Goal: Information Seeking & Learning: Learn about a topic

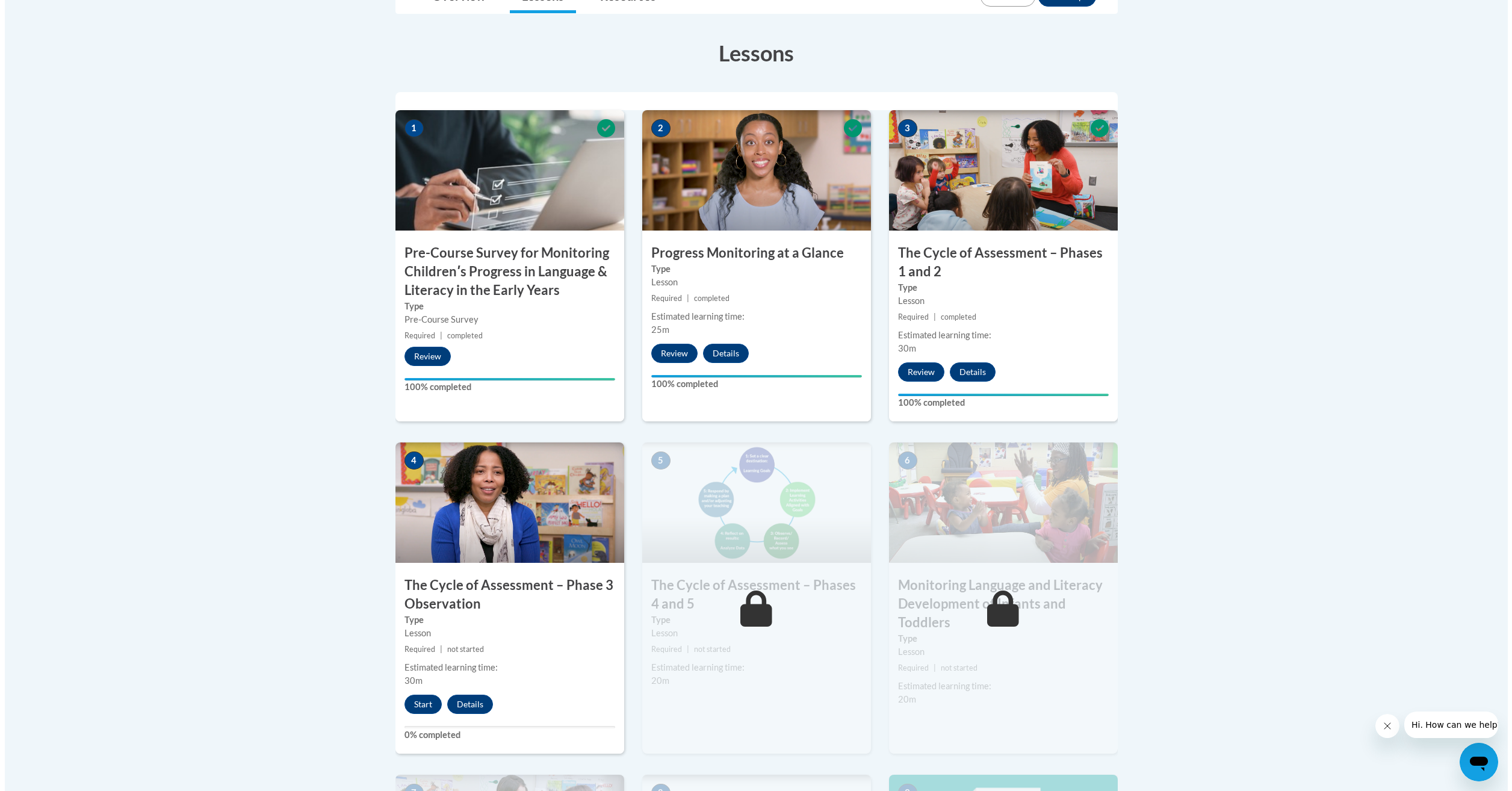
scroll to position [602, 0]
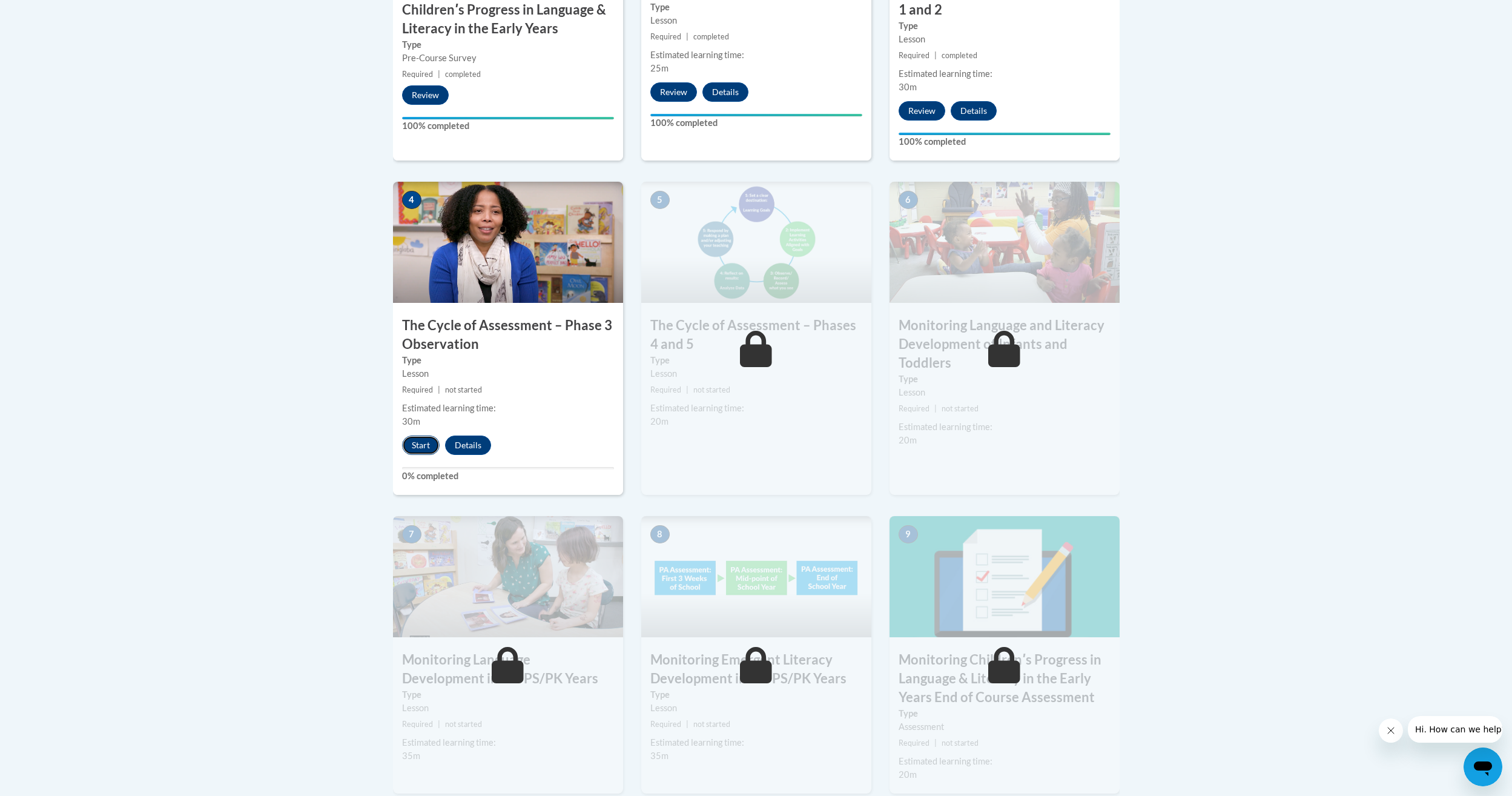
click at [428, 448] on button "Start" at bounding box center [421, 445] width 38 height 20
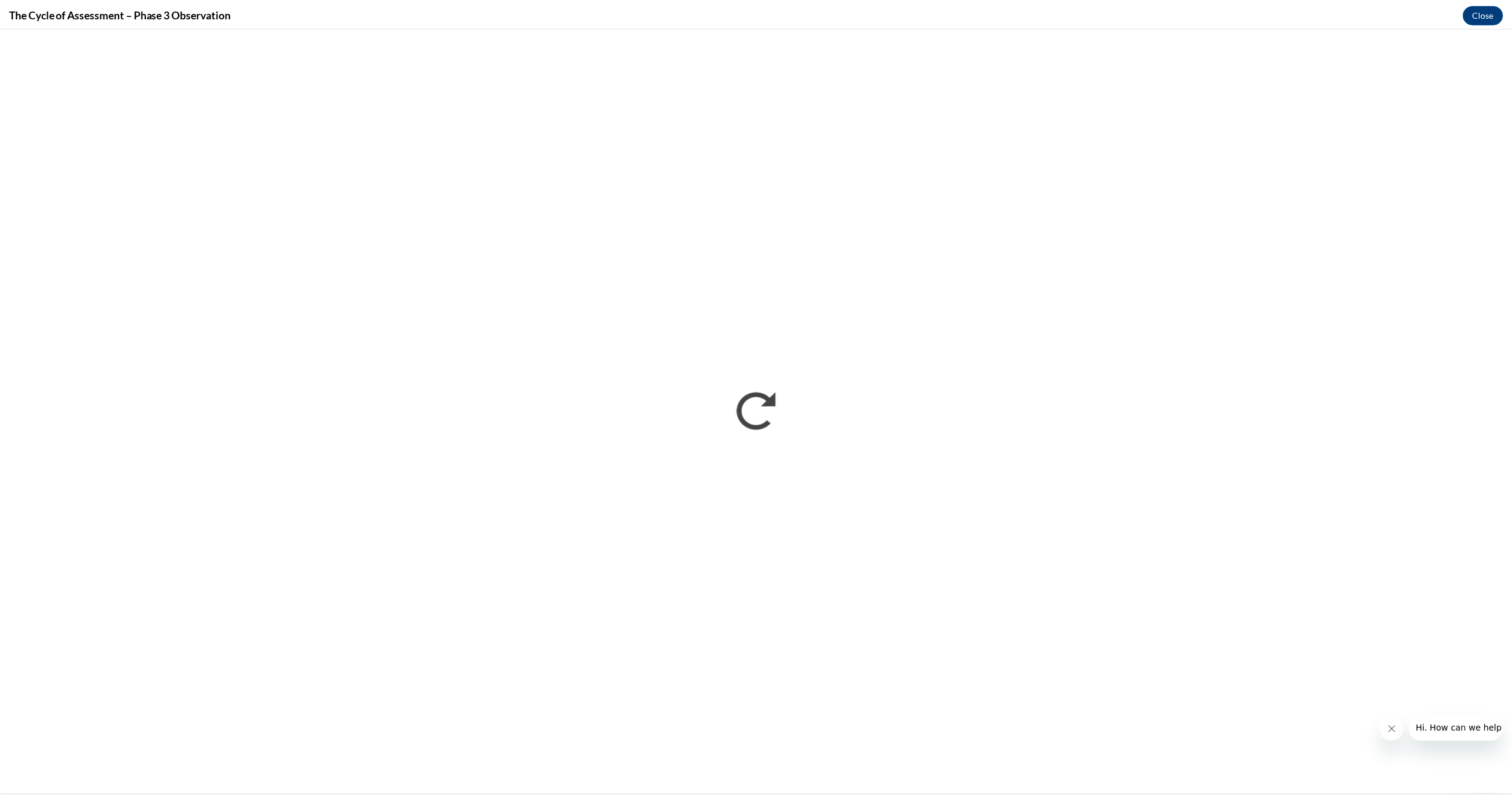
scroll to position [0, 0]
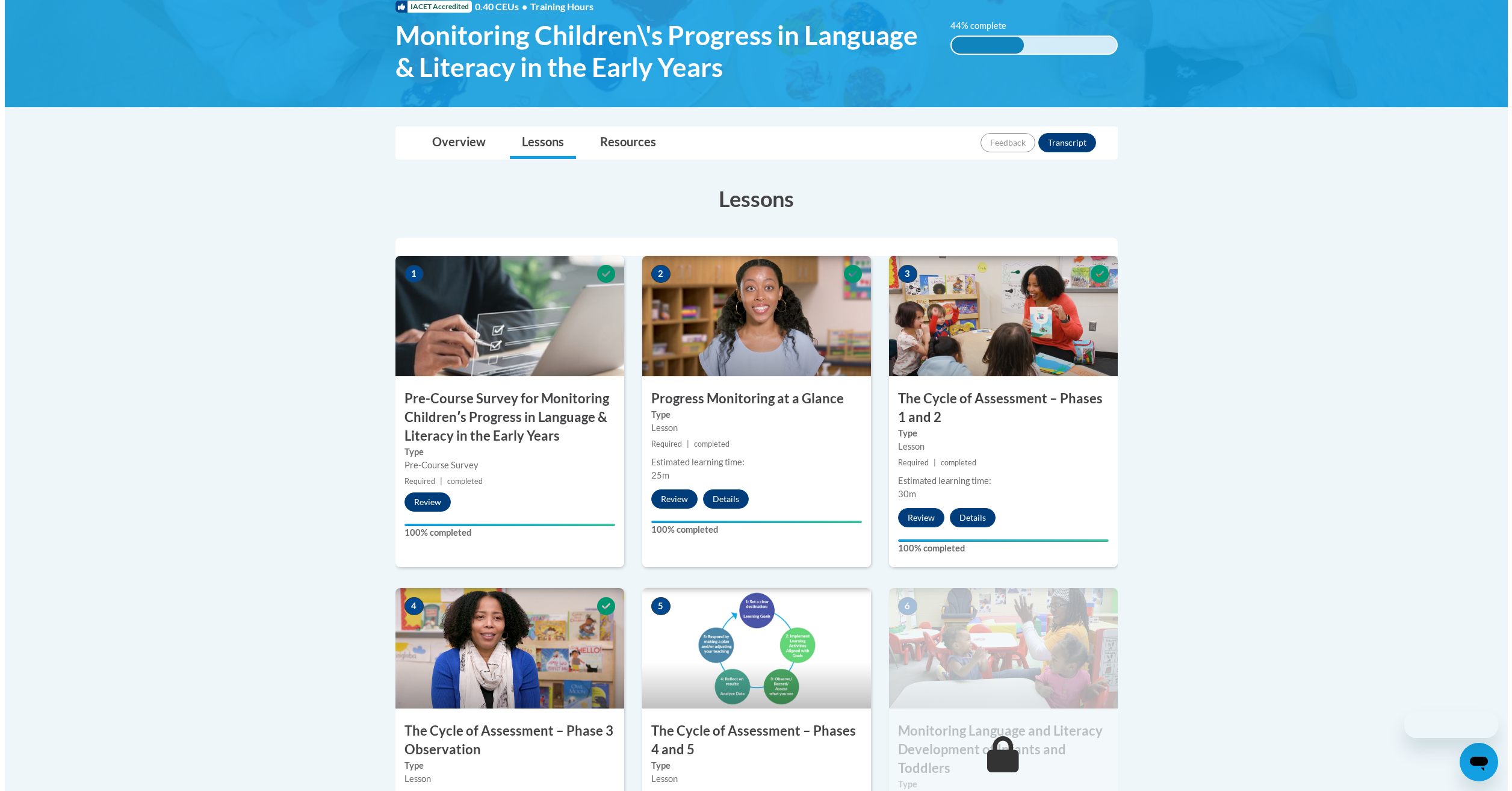
scroll to position [482, 0]
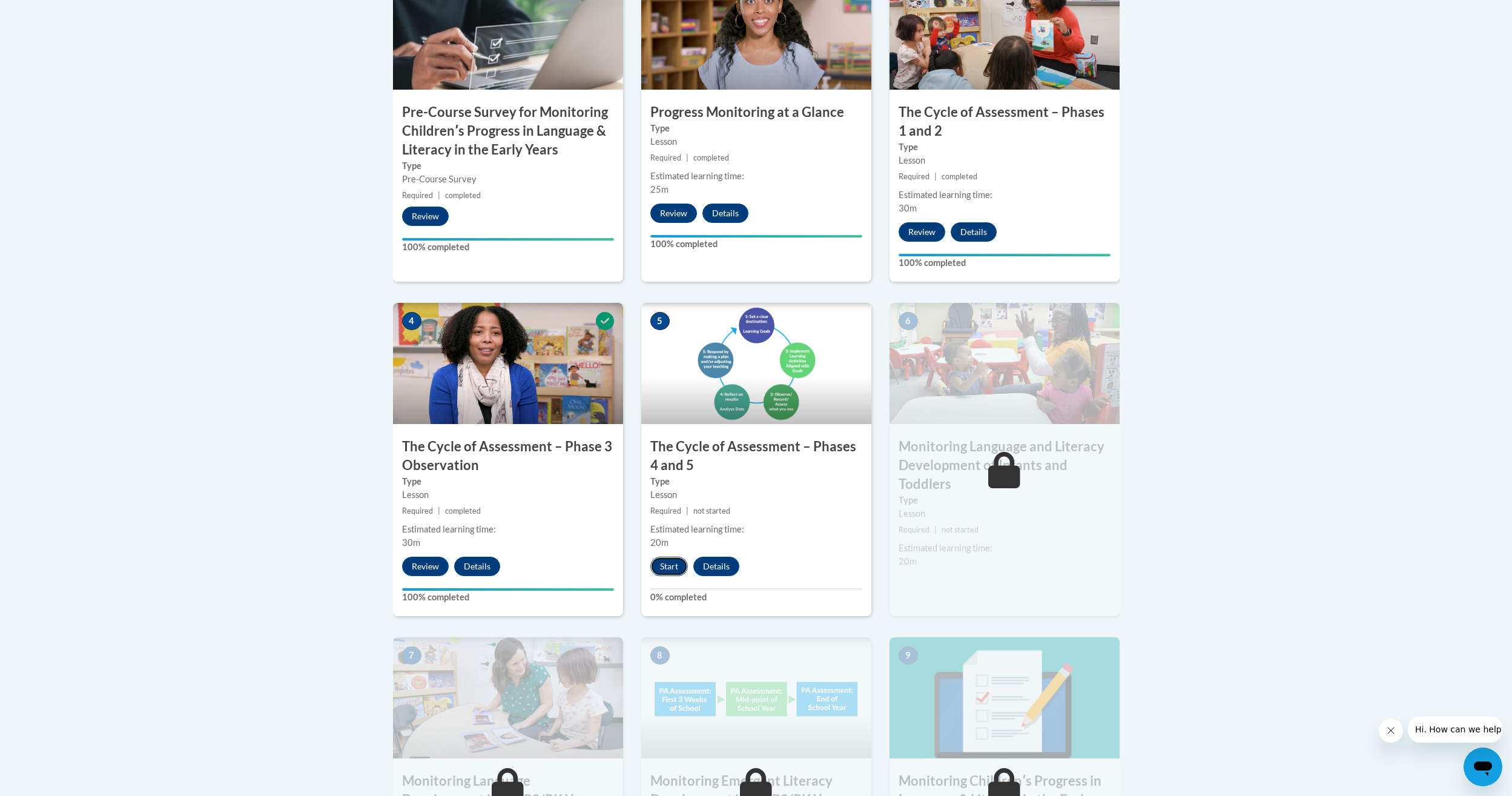
click at [661, 566] on button "Start" at bounding box center [669, 566] width 38 height 20
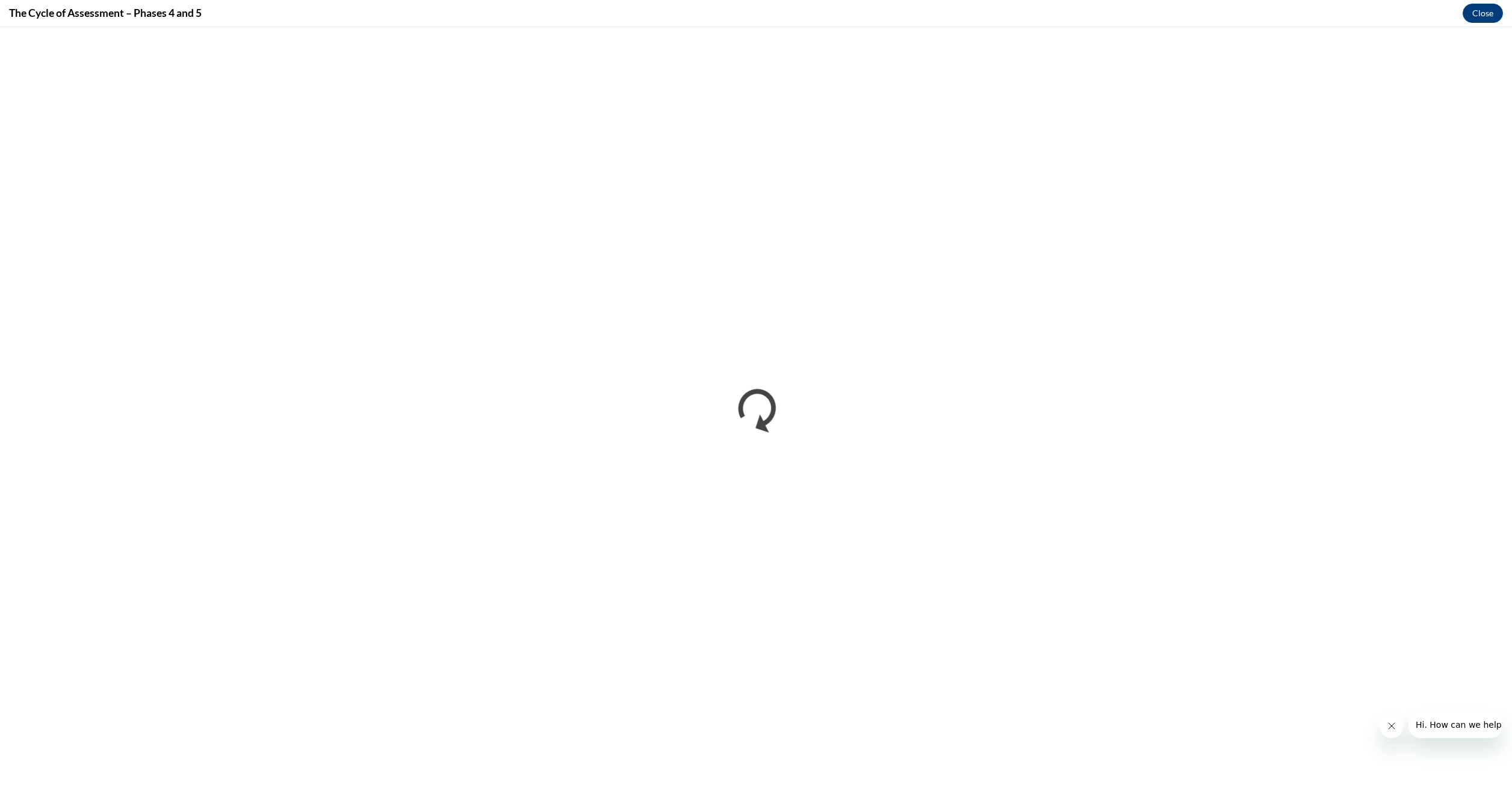
scroll to position [0, 0]
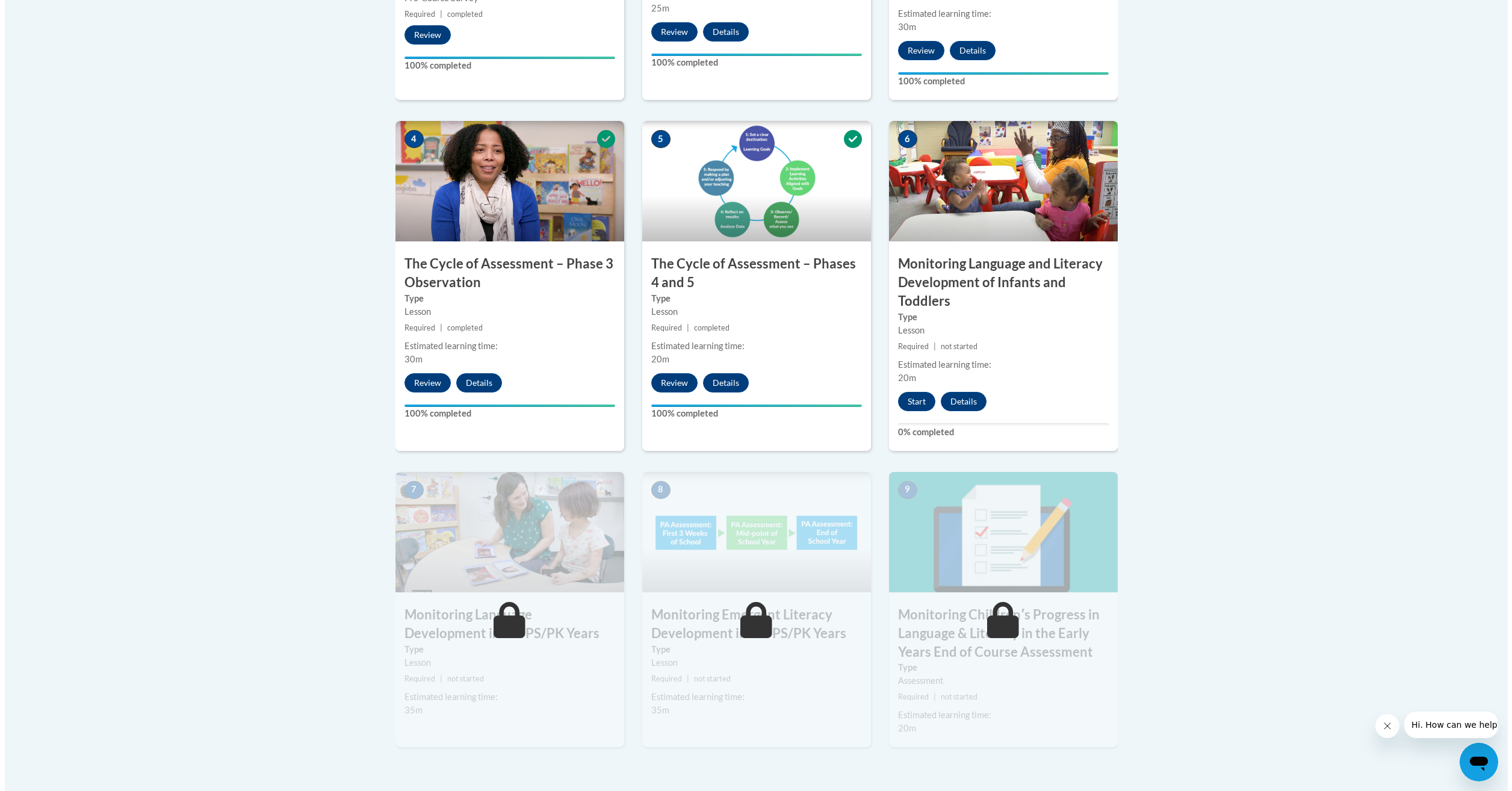
scroll to position [662, 0]
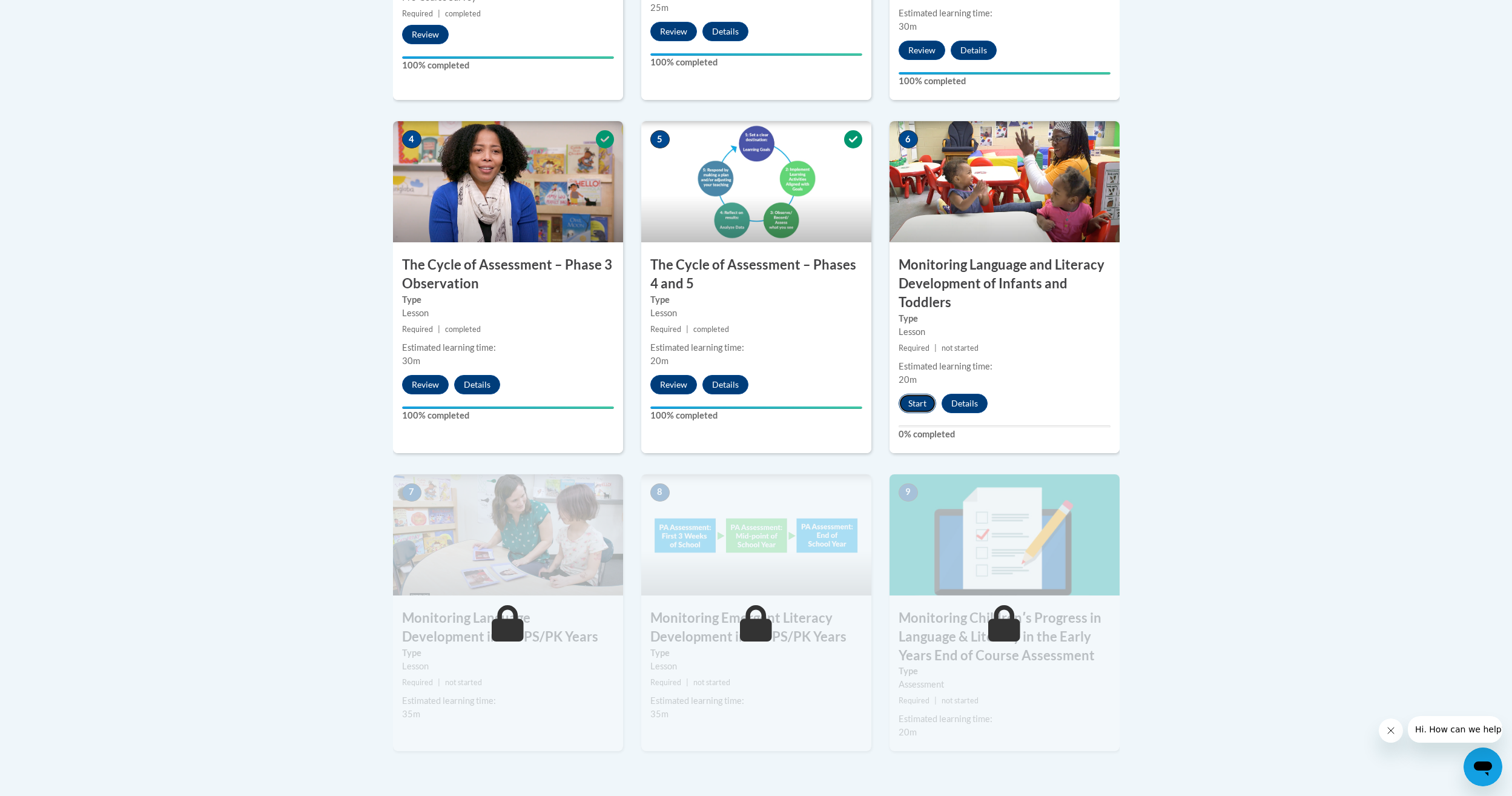
click at [918, 406] on button "Start" at bounding box center [918, 404] width 38 height 20
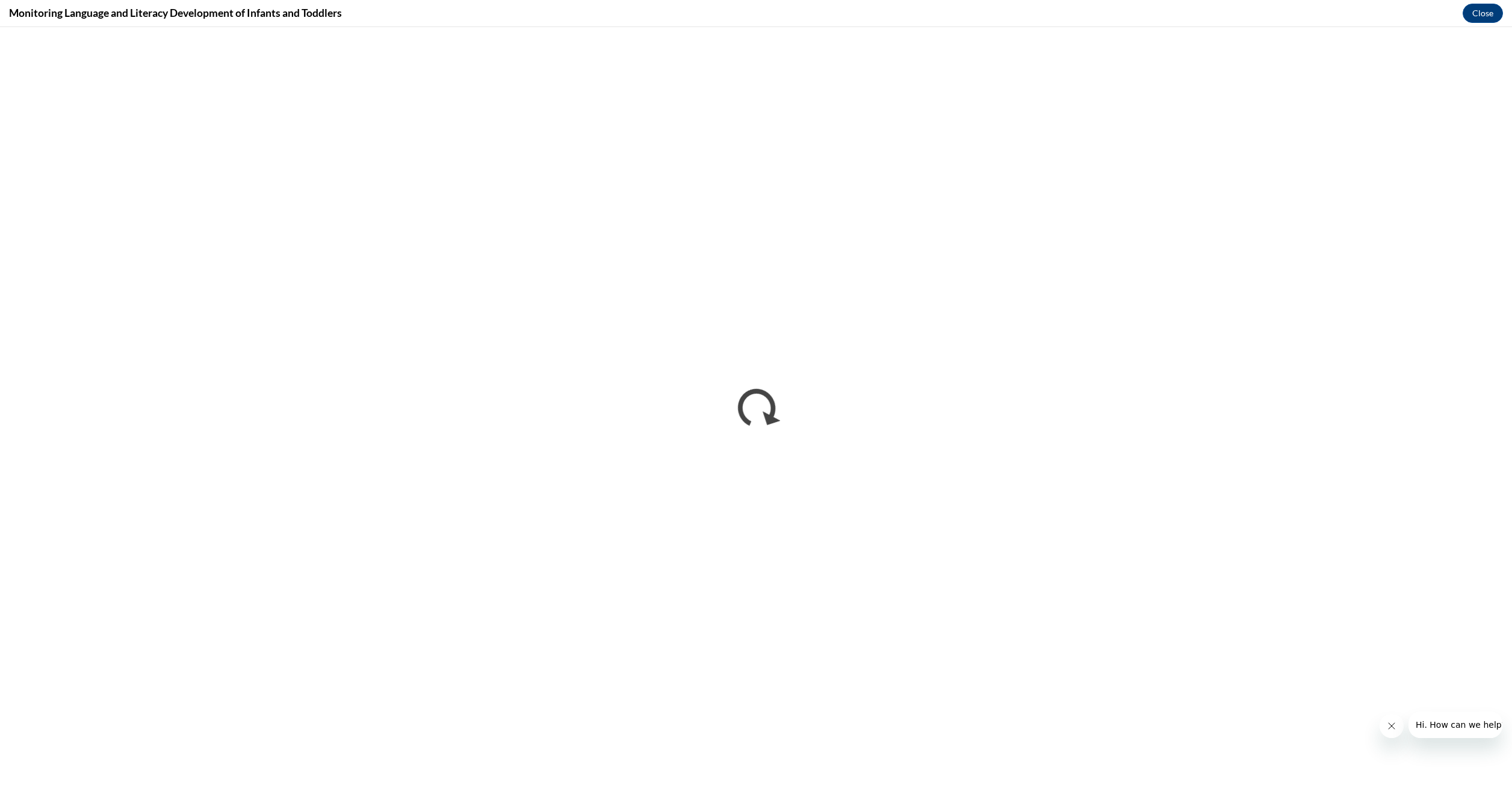
scroll to position [0, 0]
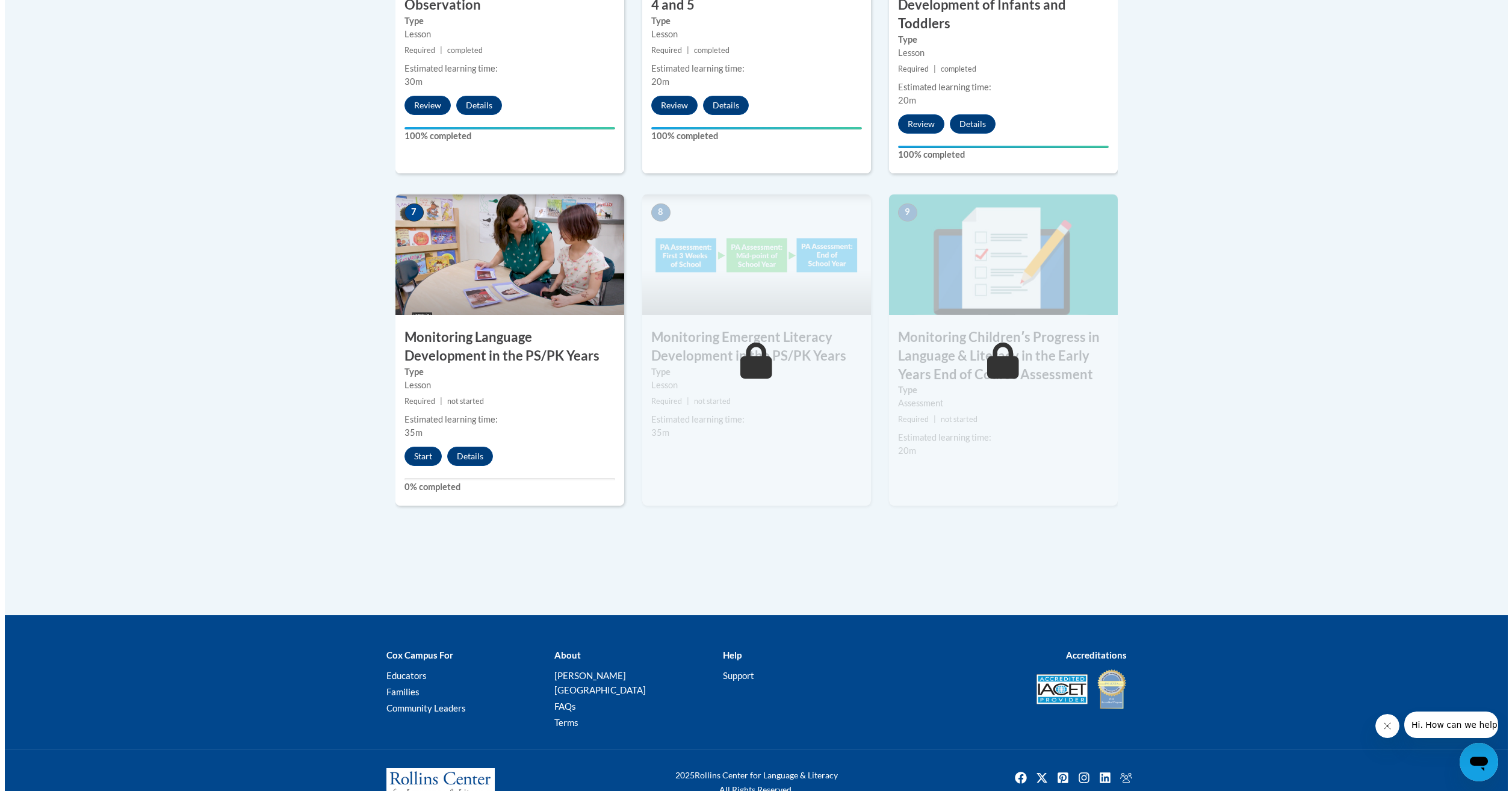
scroll to position [940, 0]
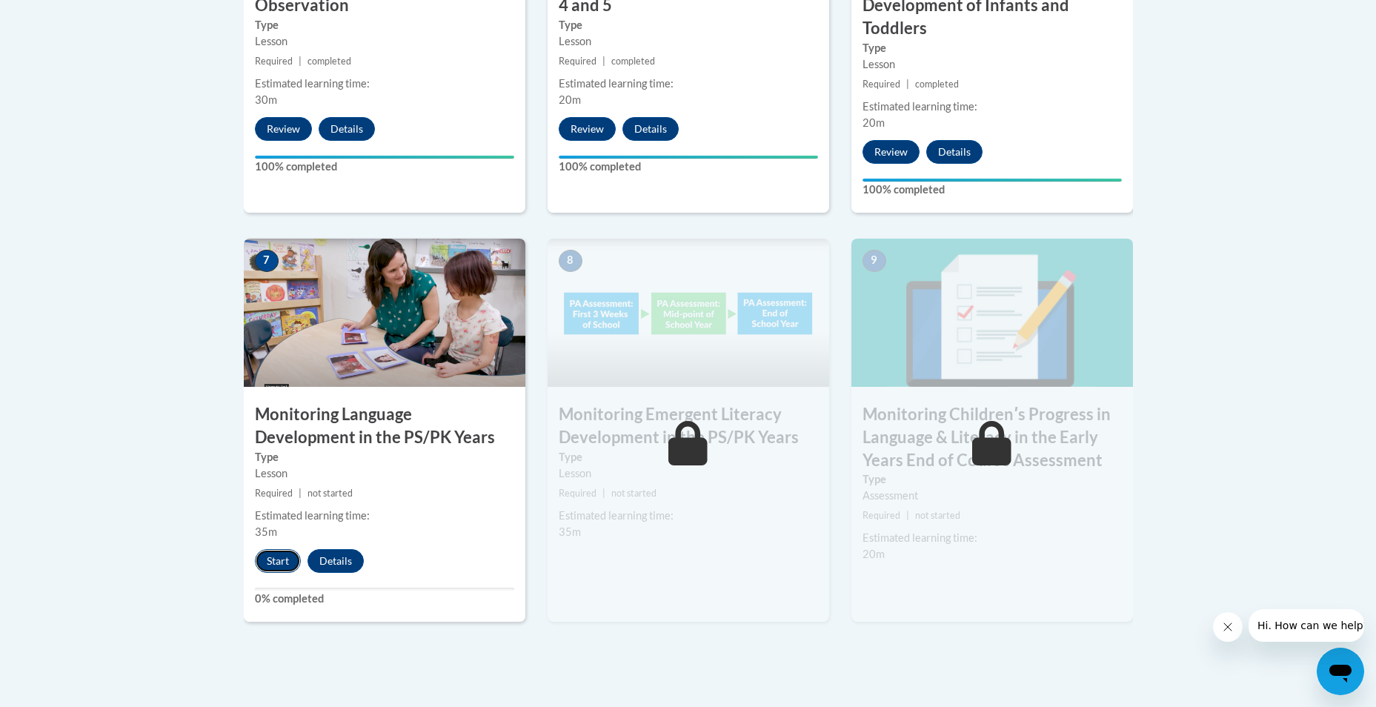
click at [283, 569] on button "Start" at bounding box center [278, 561] width 46 height 24
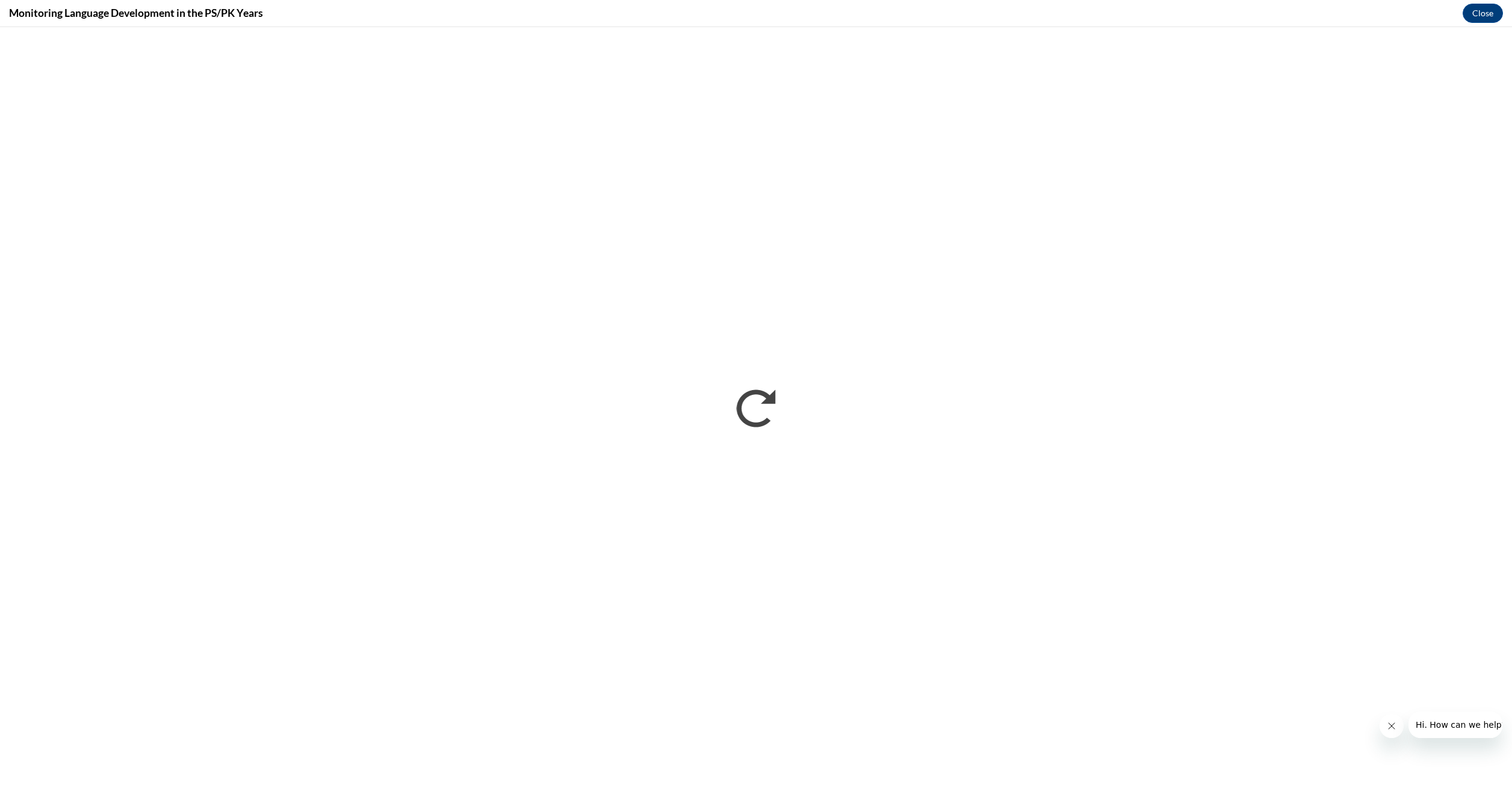
scroll to position [0, 0]
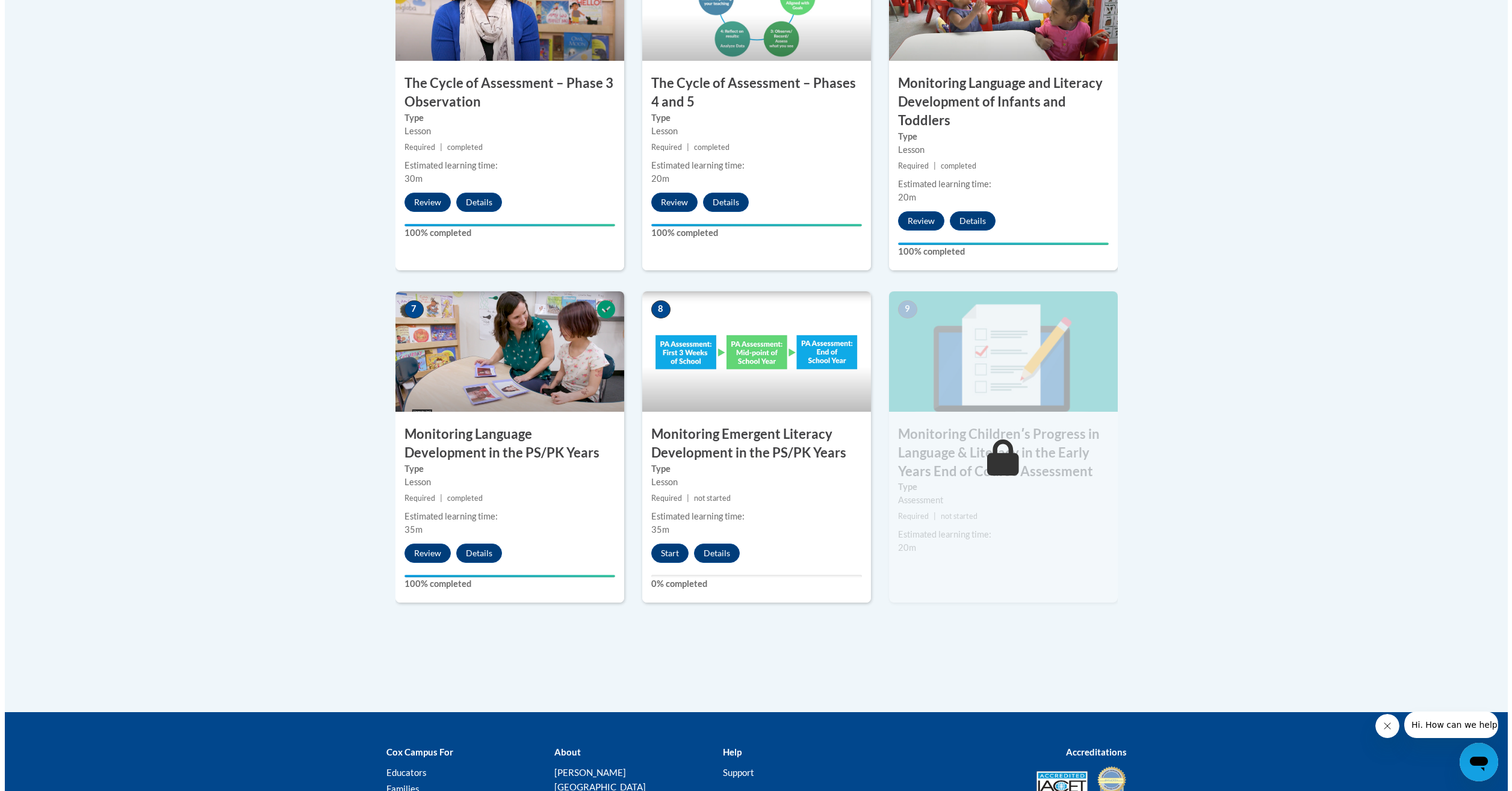
scroll to position [842, 0]
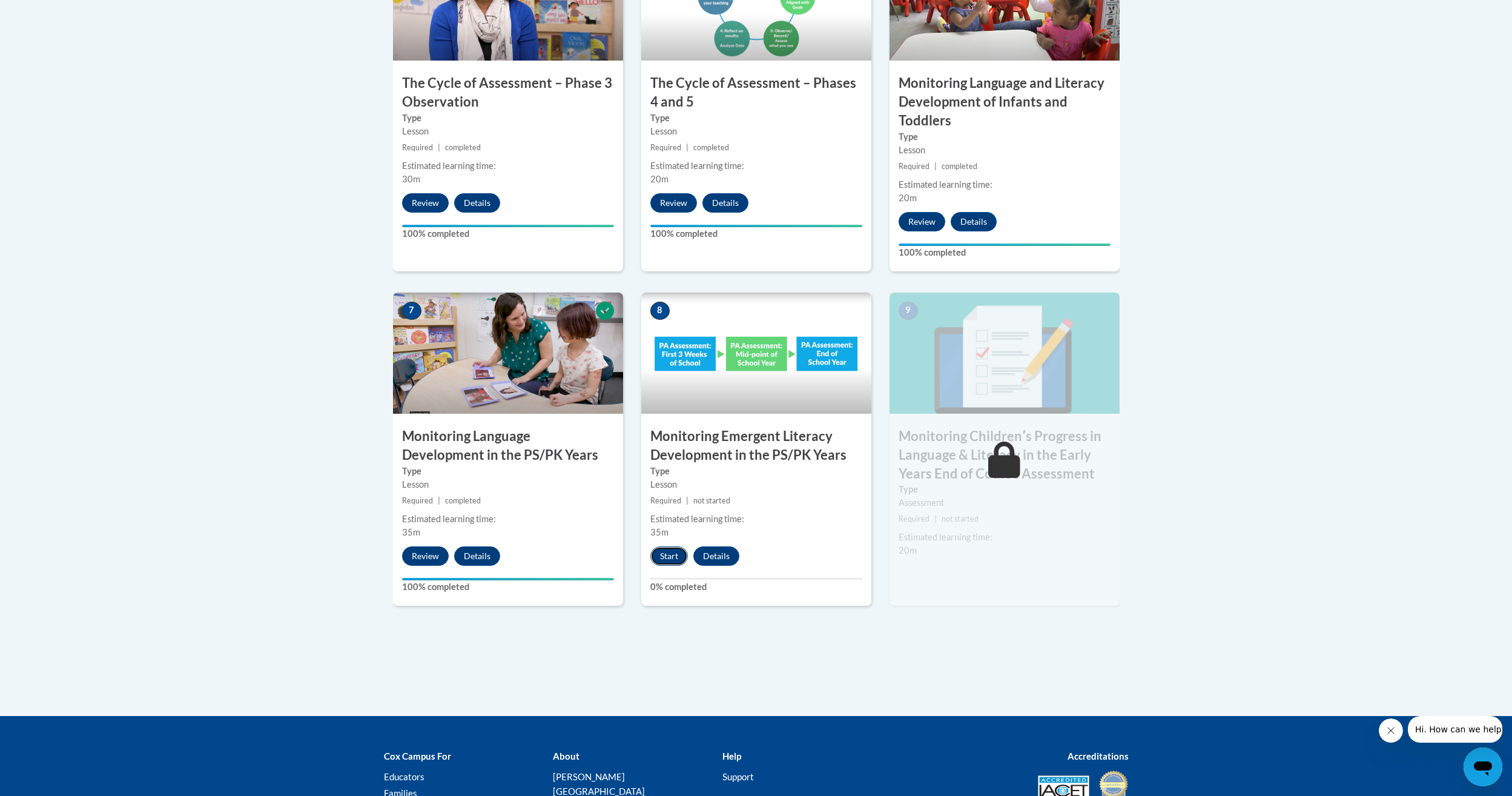
click at [663, 559] on button "Start" at bounding box center [669, 556] width 38 height 20
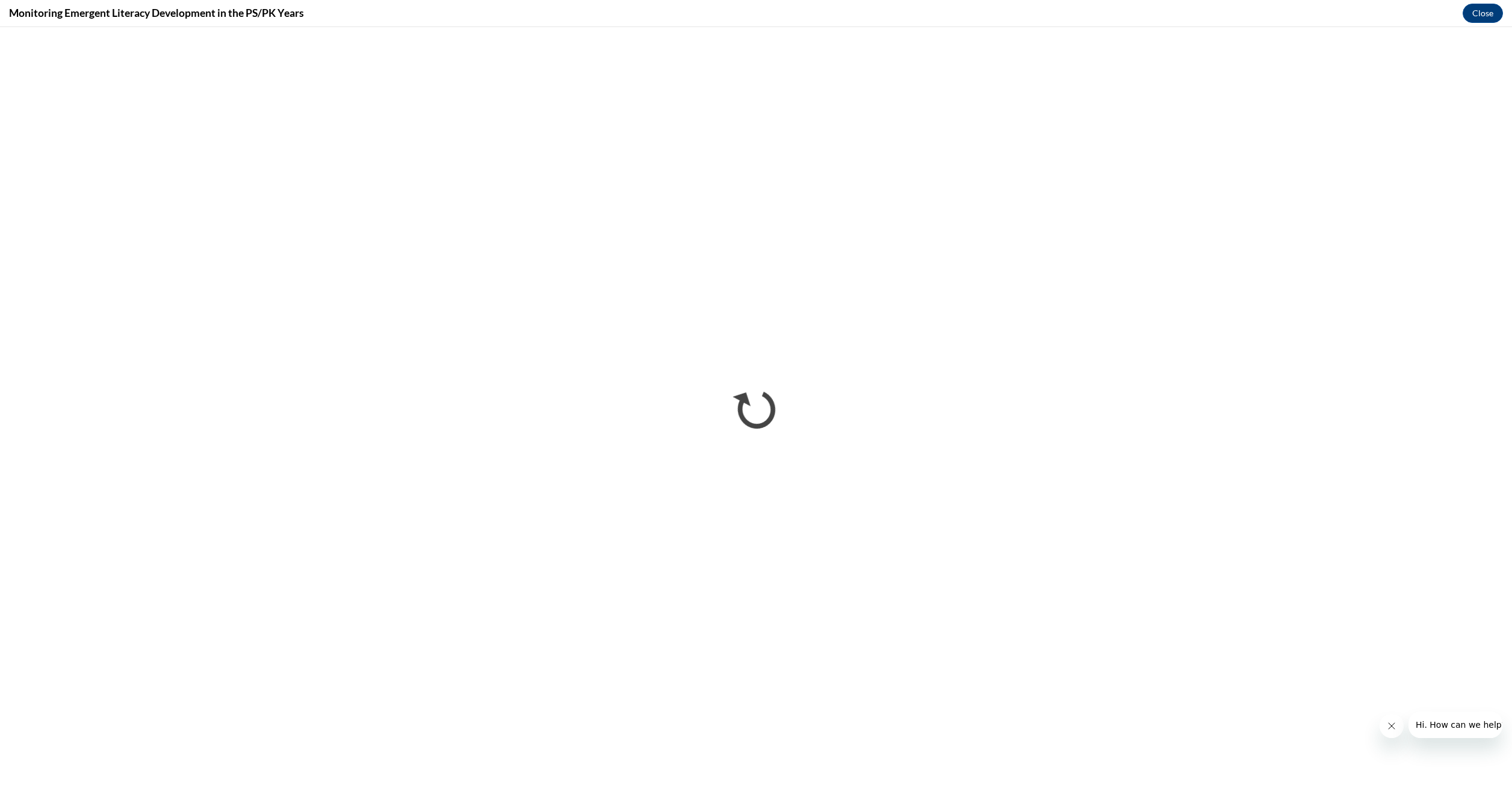
scroll to position [0, 0]
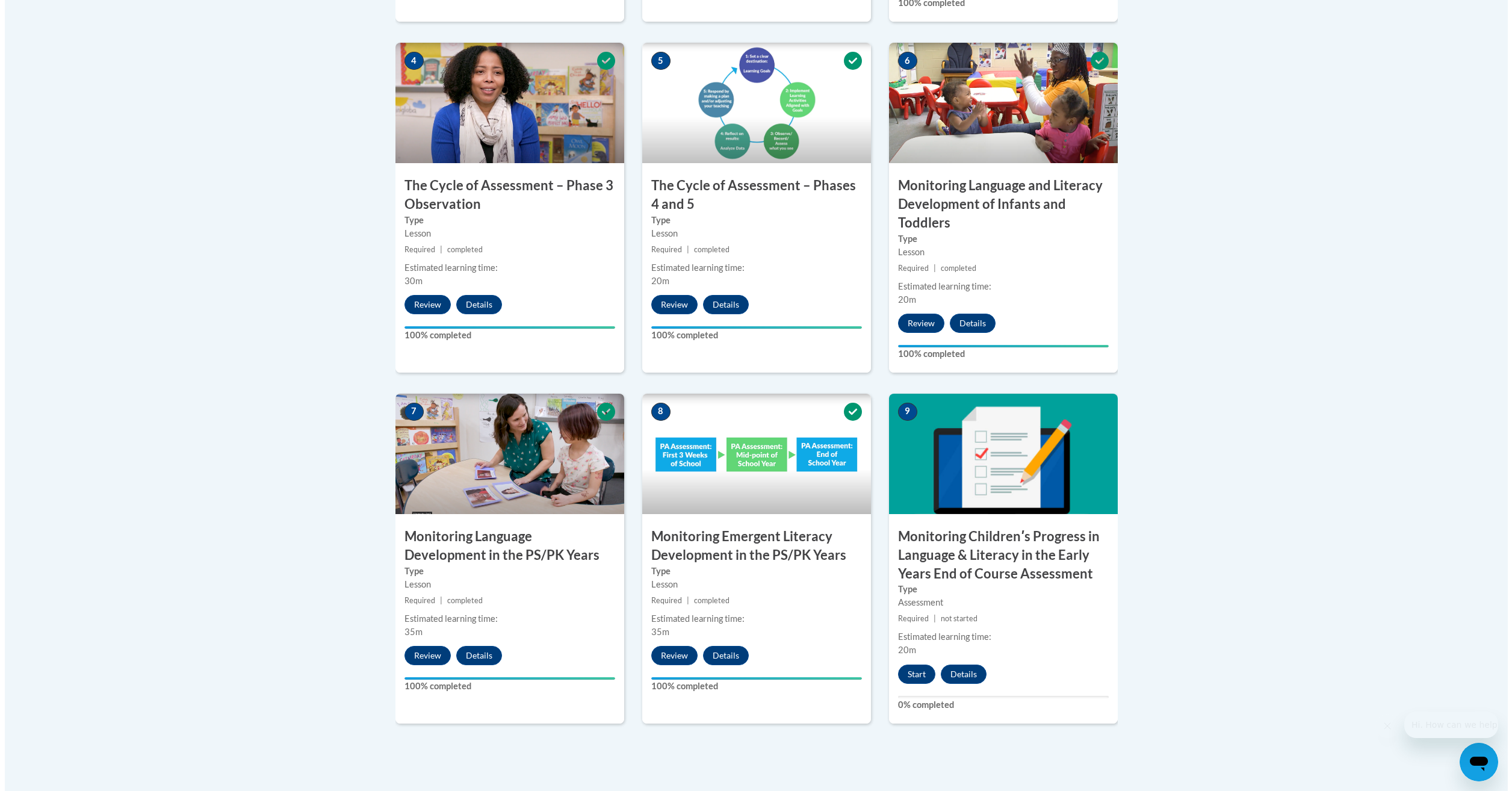
scroll to position [979, 0]
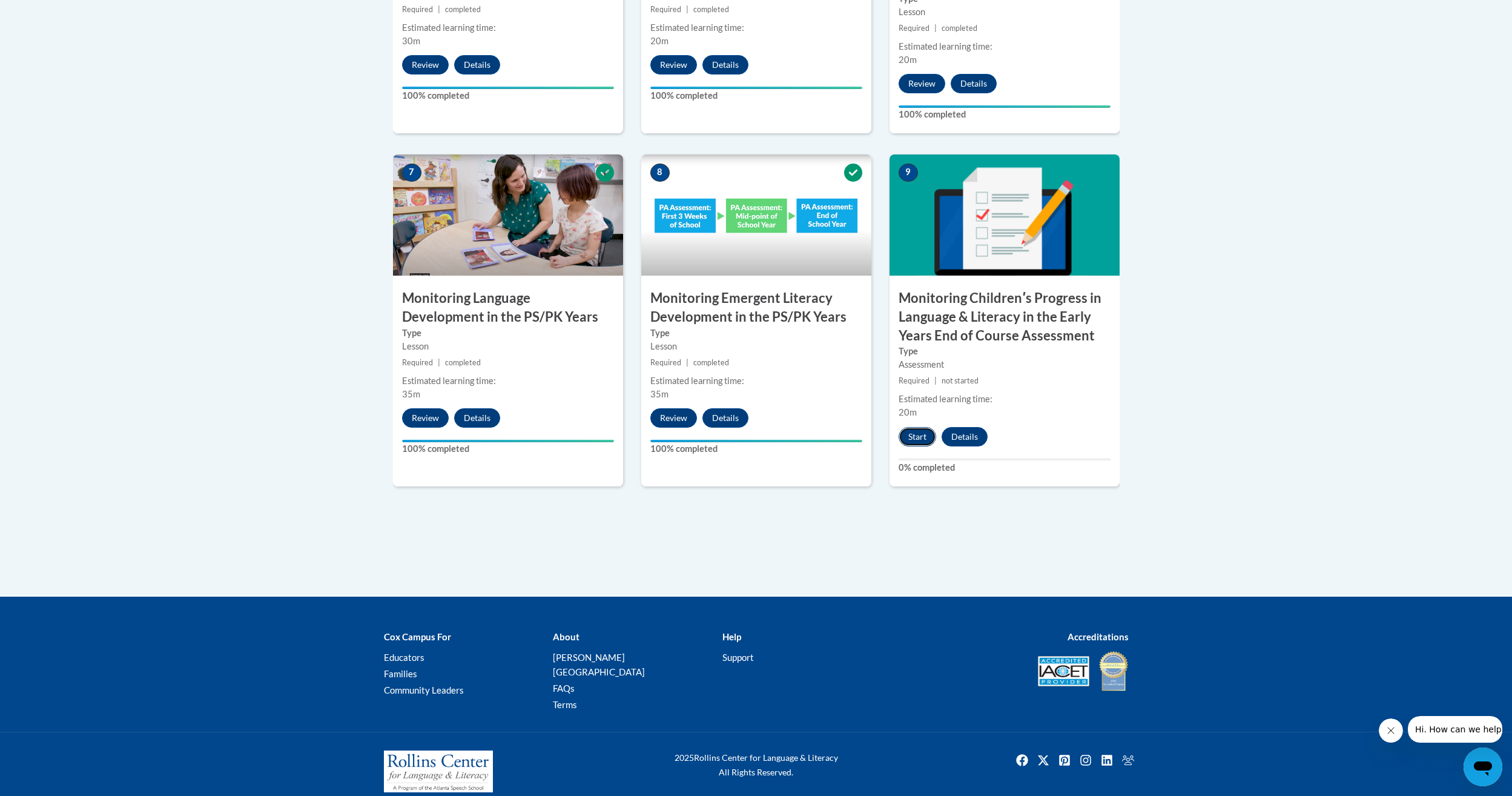
click at [916, 437] on button "Start" at bounding box center [918, 436] width 38 height 20
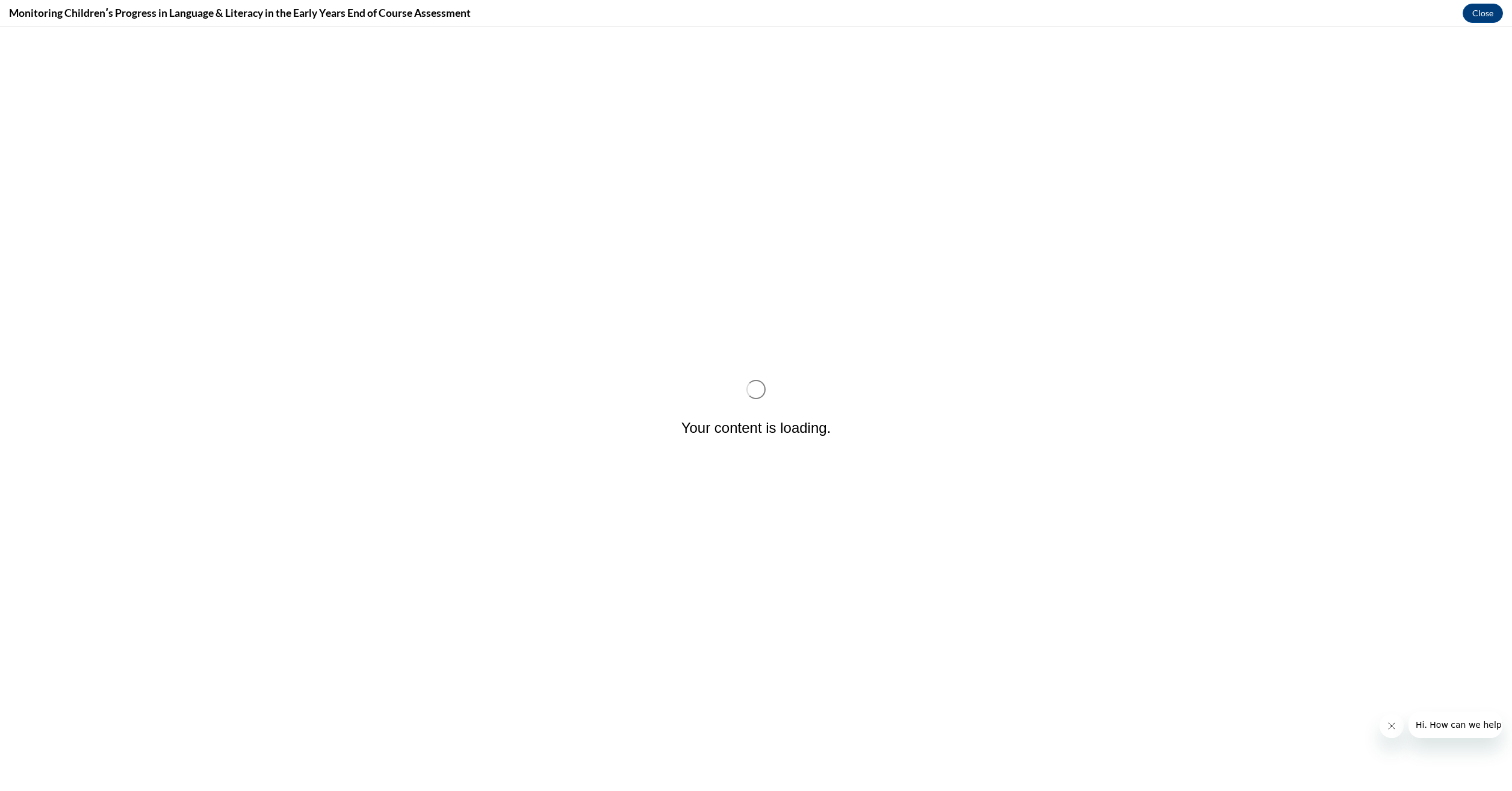
scroll to position [0, 0]
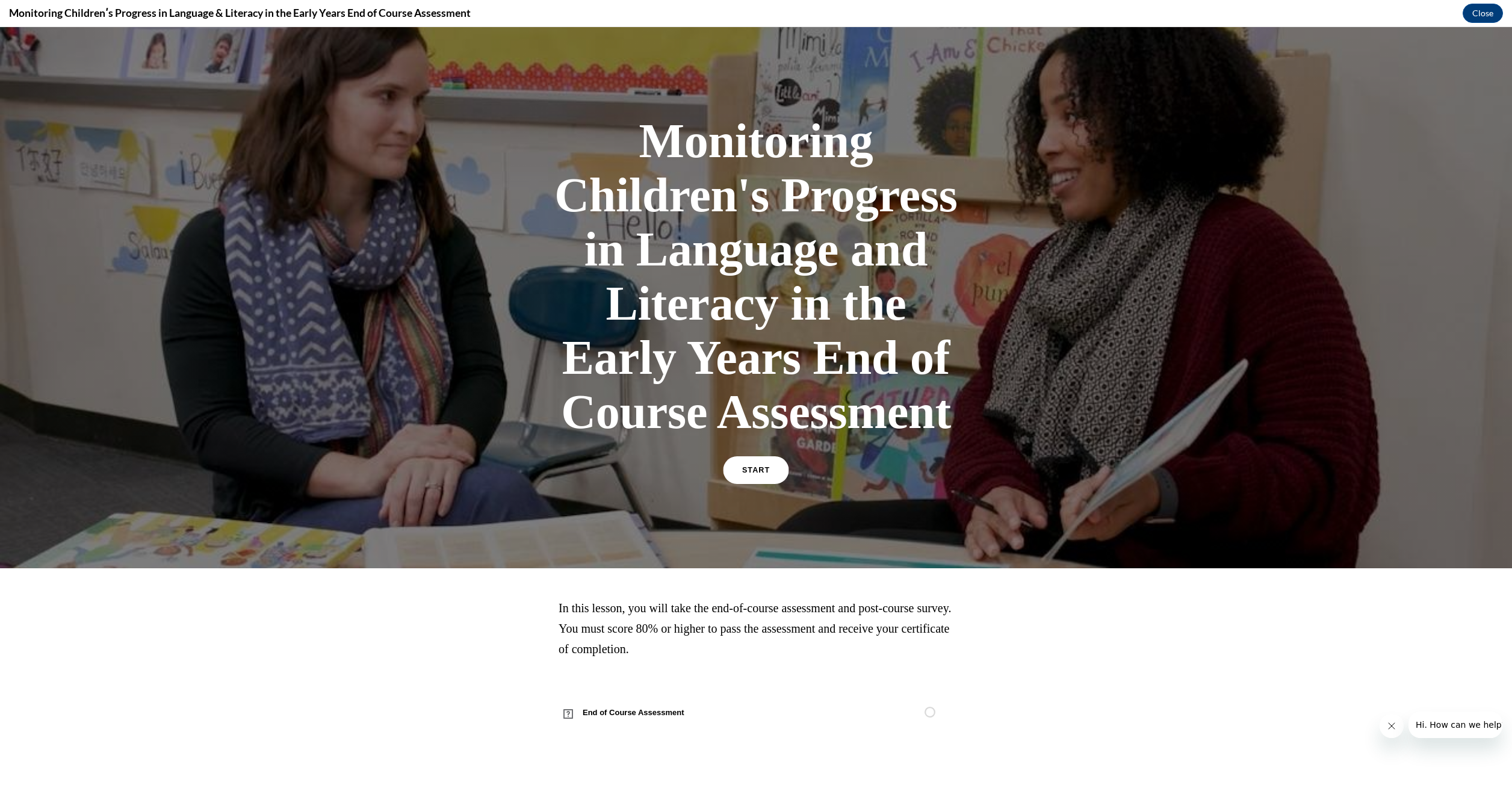
click at [760, 478] on link "START" at bounding box center [755, 470] width 66 height 28
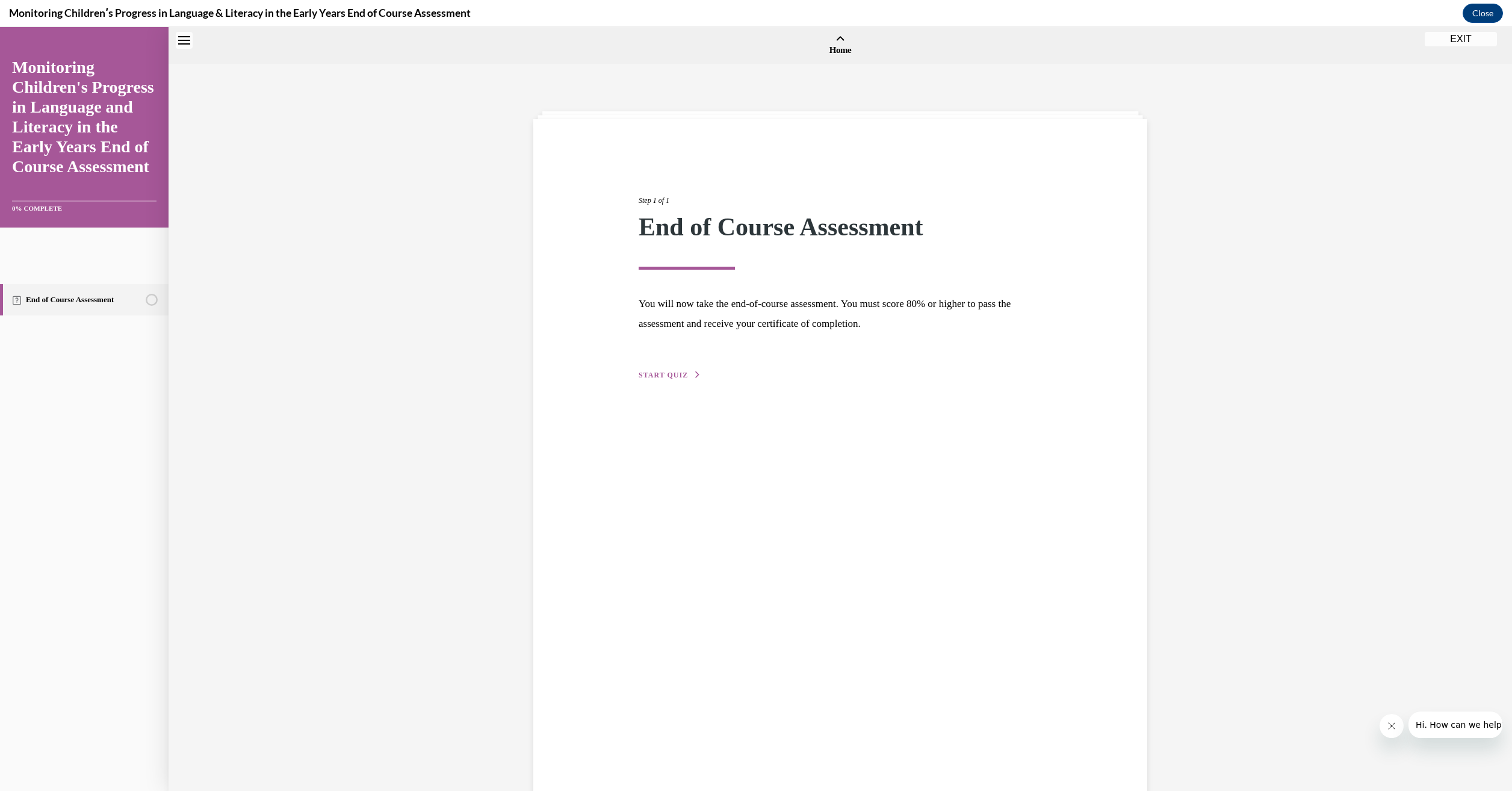
scroll to position [37, 0]
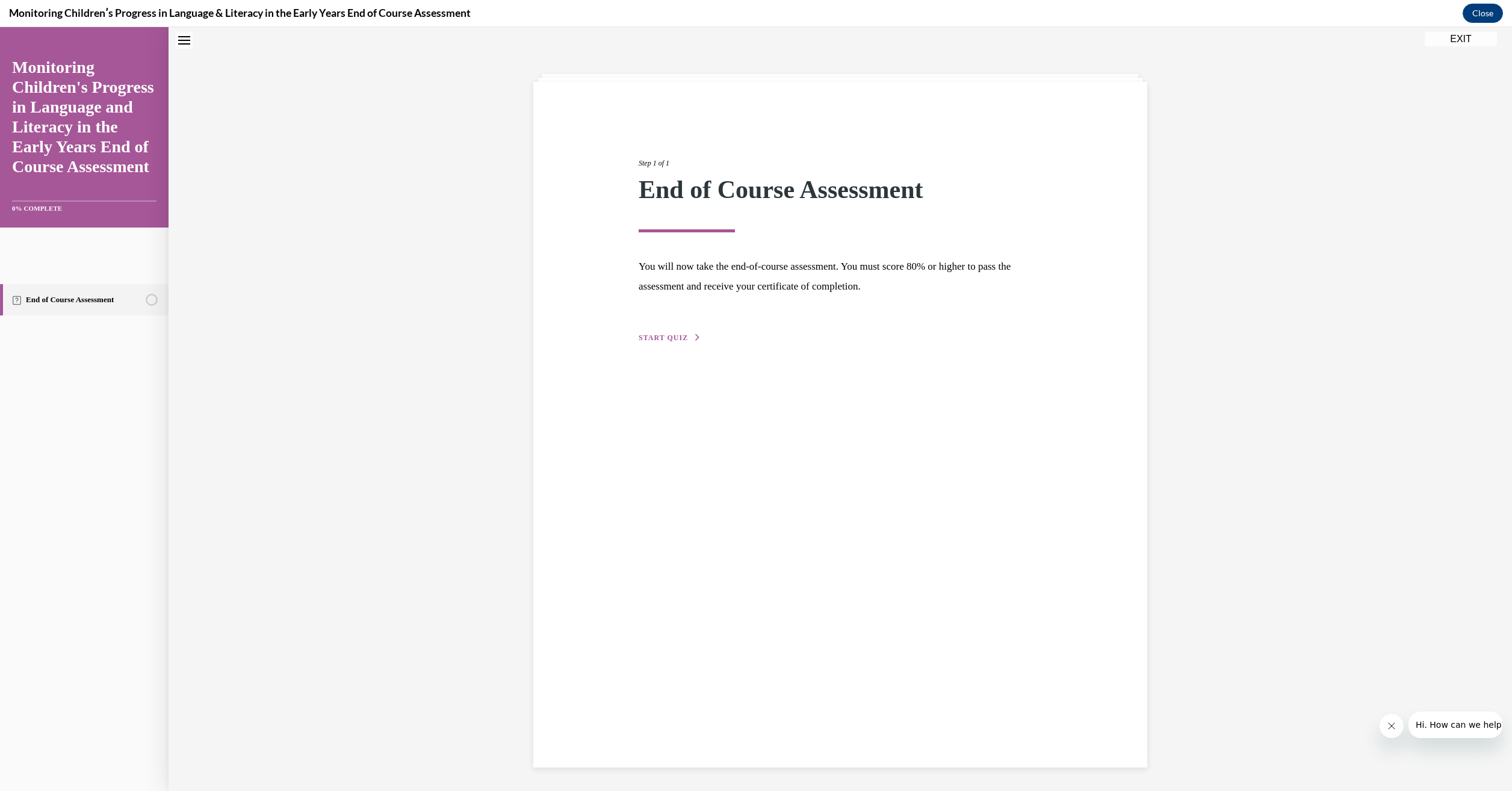
click at [677, 339] on span "START QUIZ" at bounding box center [663, 338] width 50 height 8
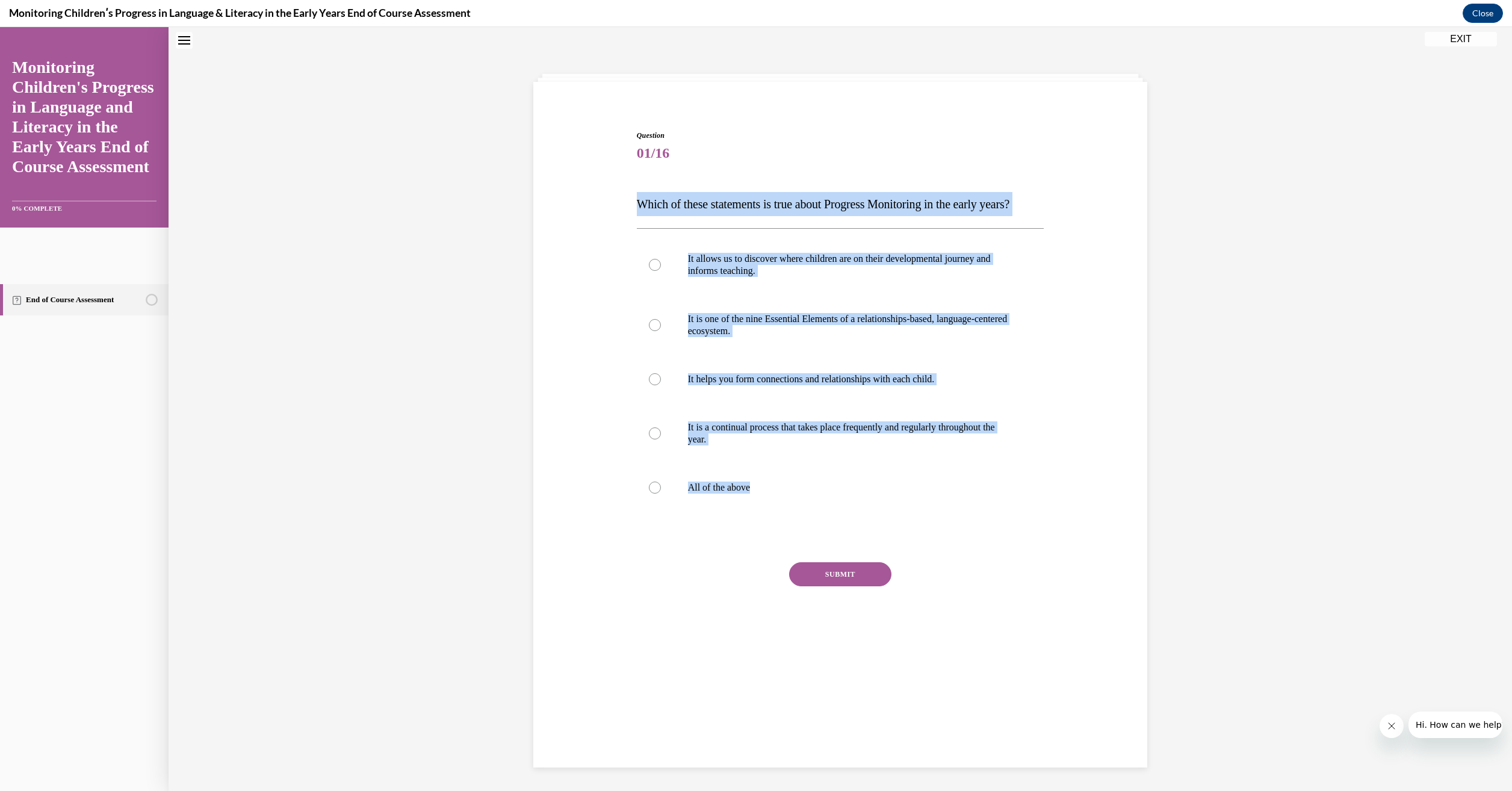
drag, startPoint x: 743, startPoint y: 515, endPoint x: 622, endPoint y: 202, distance: 335.6
click at [622, 202] on div "Question 01/16 Which of these statements is true about Progress Monitoring in t…" at bounding box center [840, 378] width 620 height 567
drag, startPoint x: 622, startPoint y: 202, endPoint x: 685, endPoint y: 200, distance: 63.0
copy div "Which of these statements is true about Progress Monitoring in the early years?…"
click at [652, 494] on div at bounding box center [654, 487] width 12 height 12
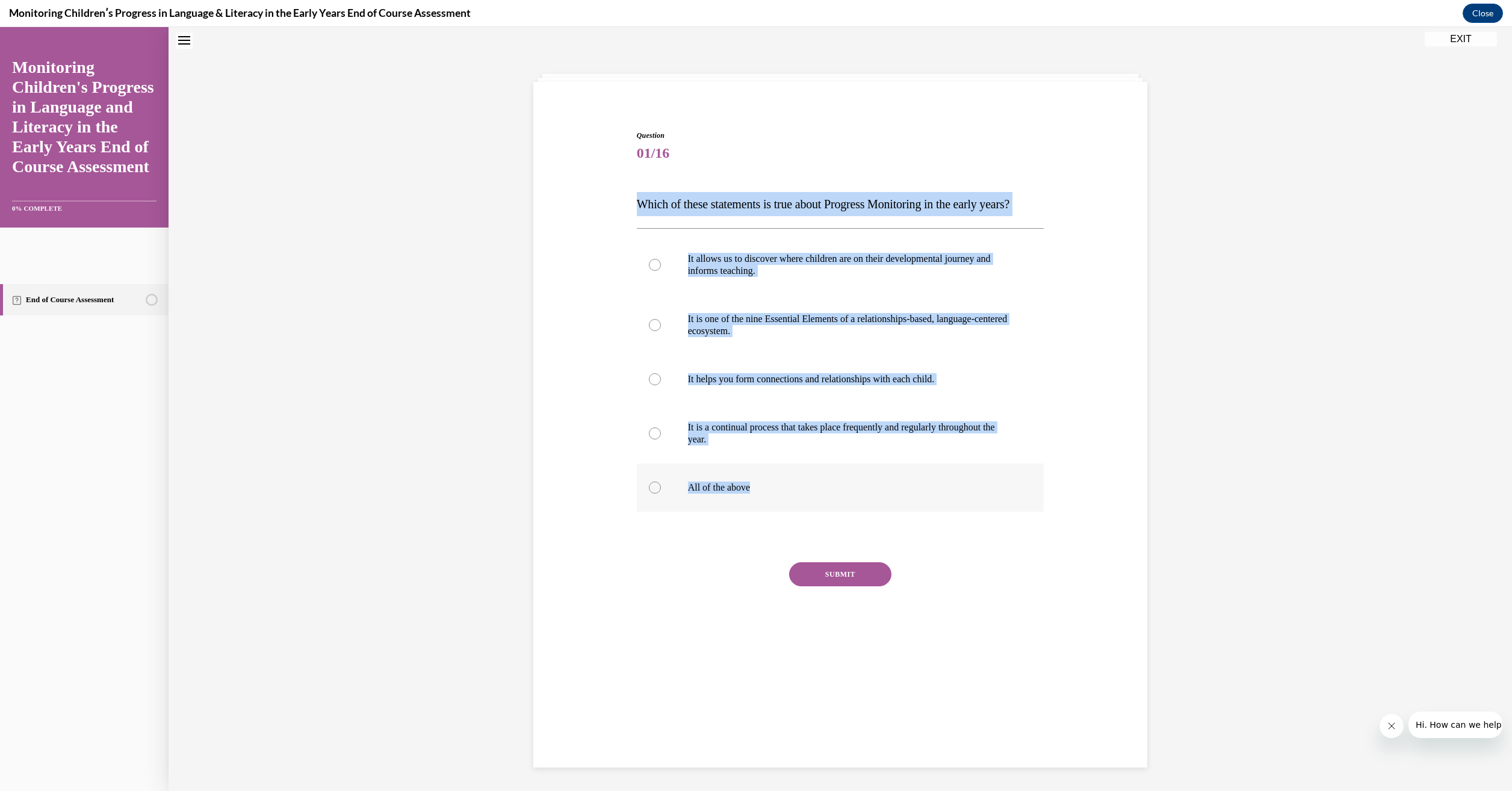
click at [652, 494] on input "All of the above" at bounding box center [654, 487] width 12 height 12
radio input "true"
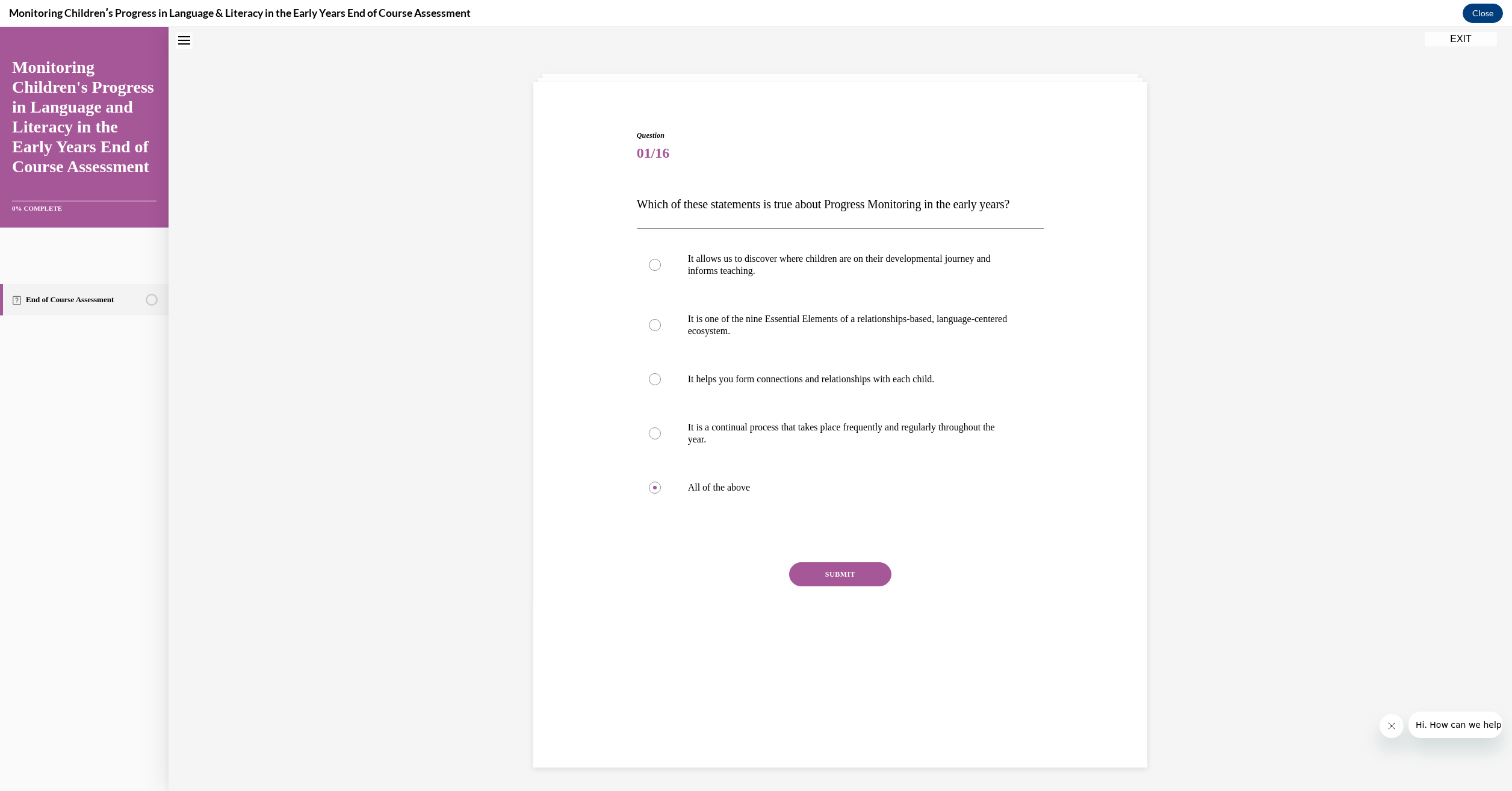
click at [810, 586] on button "SUBMIT" at bounding box center [840, 574] width 102 height 24
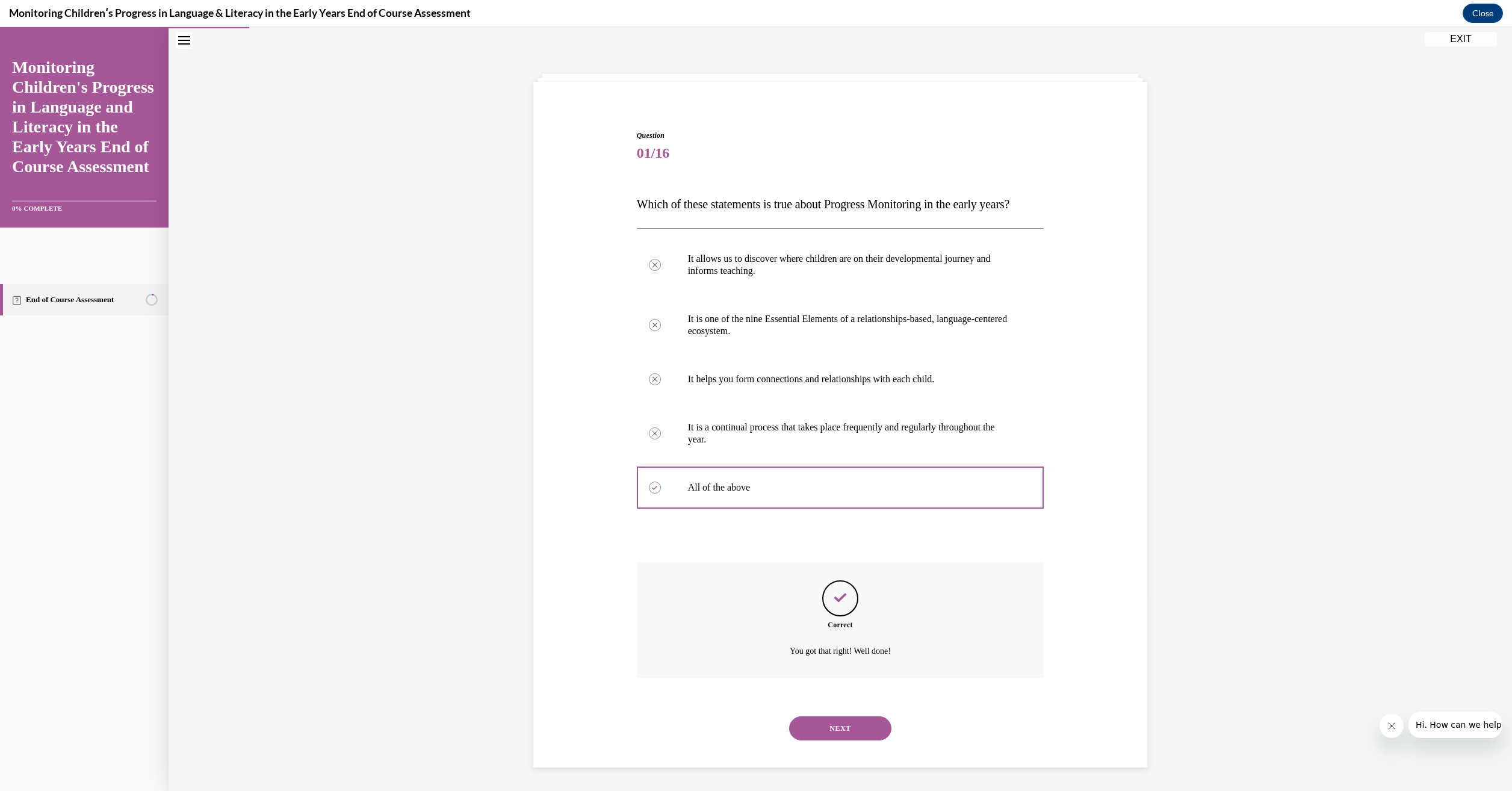
scroll to position [53, 0]
click at [834, 736] on button "NEXT" at bounding box center [840, 728] width 102 height 24
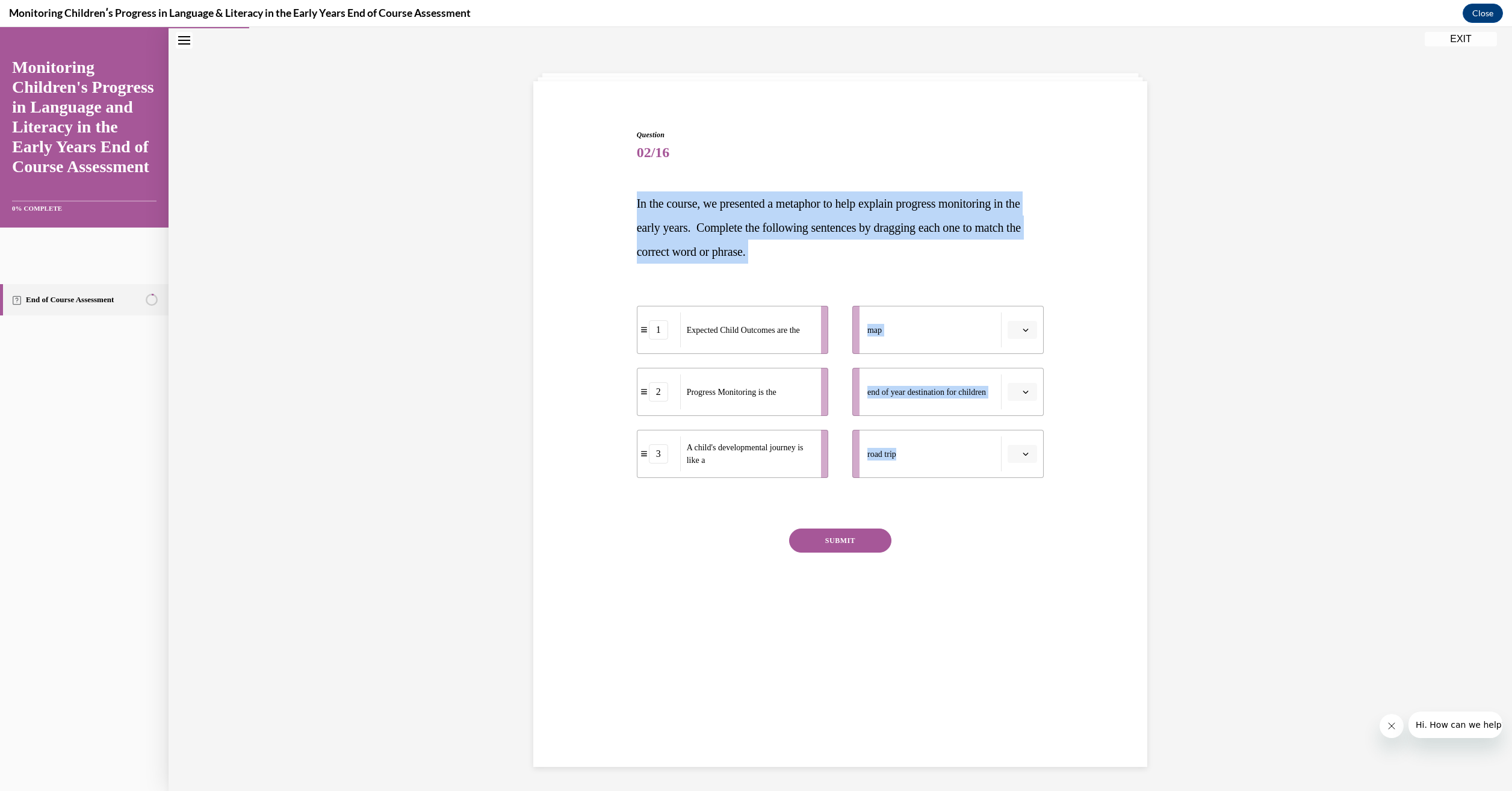
drag, startPoint x: 1049, startPoint y: 487, endPoint x: 631, endPoint y: 207, distance: 503.1
click at [631, 207] on div "Question 02/16 In the course, we presented a metaphor to help explain progress …" at bounding box center [840, 360] width 620 height 534
drag, startPoint x: 631, startPoint y: 207, endPoint x: 675, endPoint y: 215, distance: 44.7
copy div "In the course, we presented a metaphor to help explain progress monitoring in t…"
click at [946, 494] on div "Question 02/16 In the course, we presented a metaphor to help explain progress …" at bounding box center [840, 378] width 408 height 498
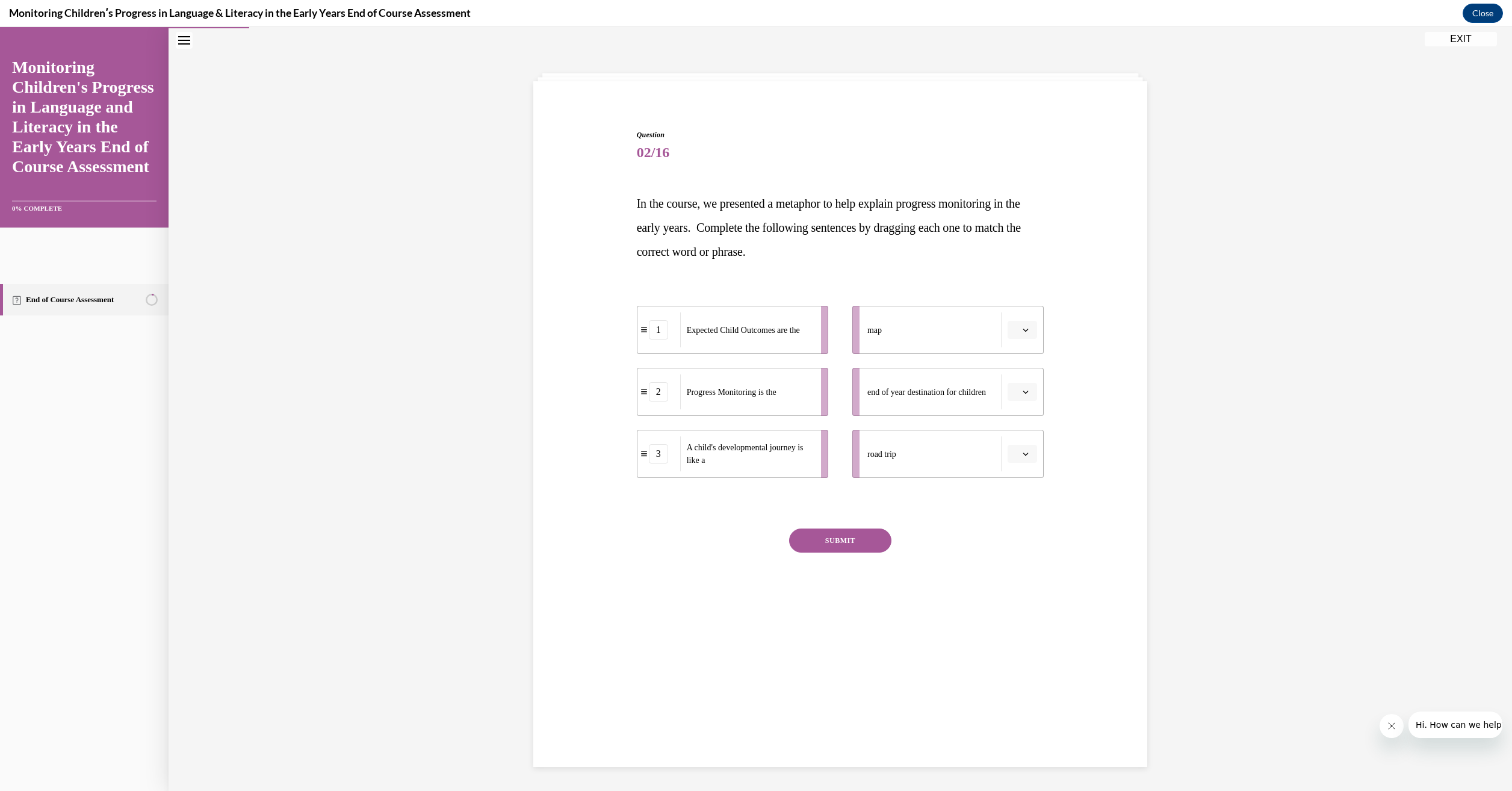
click at [1028, 456] on button "button" at bounding box center [1022, 454] width 29 height 18
click at [1022, 524] on div "2" at bounding box center [1016, 529] width 30 height 24
click at [973, 531] on div "SUBMIT" at bounding box center [840, 559] width 408 height 60
click at [1022, 394] on icon "button" at bounding box center [1025, 391] width 6 height 6
click at [1021, 440] on div "1" at bounding box center [1016, 443] width 30 height 24
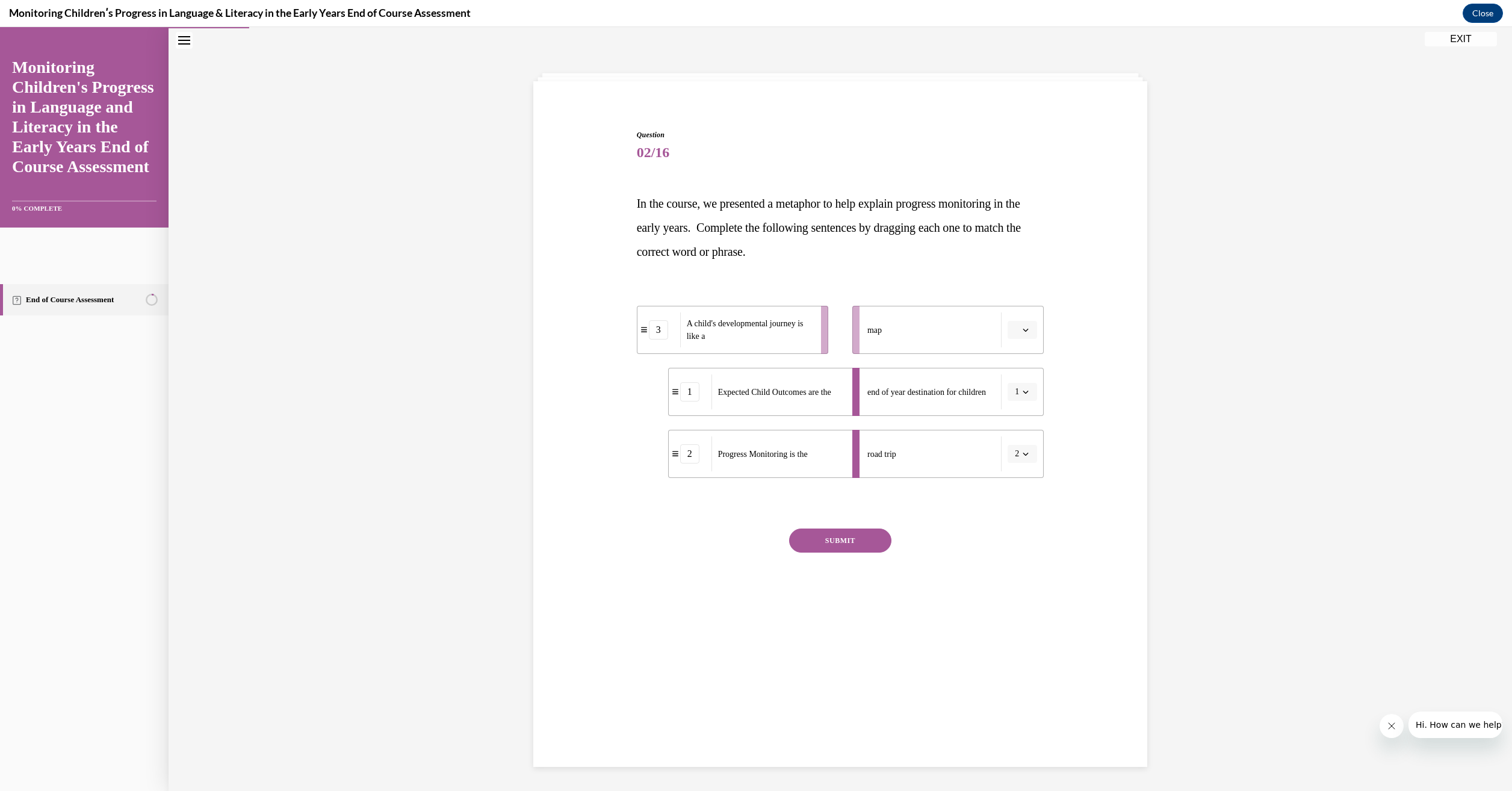
click at [1022, 332] on icon "button" at bounding box center [1025, 329] width 6 height 6
click at [1013, 427] on span "3" at bounding box center [1013, 429] width 4 height 10
click at [851, 543] on button "SUBMIT" at bounding box center [840, 541] width 102 height 24
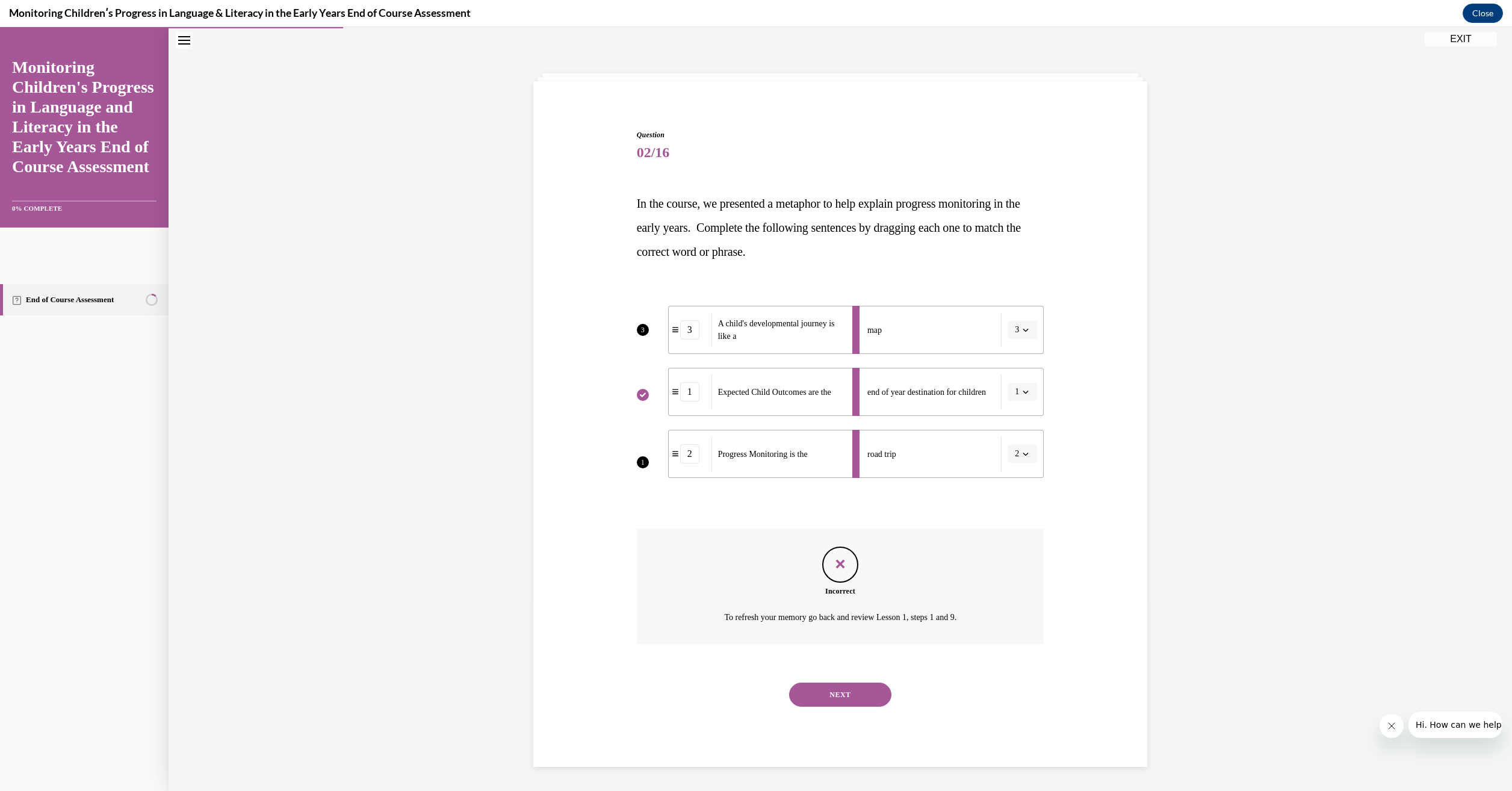
click at [851, 697] on button "NEXT" at bounding box center [840, 694] width 102 height 24
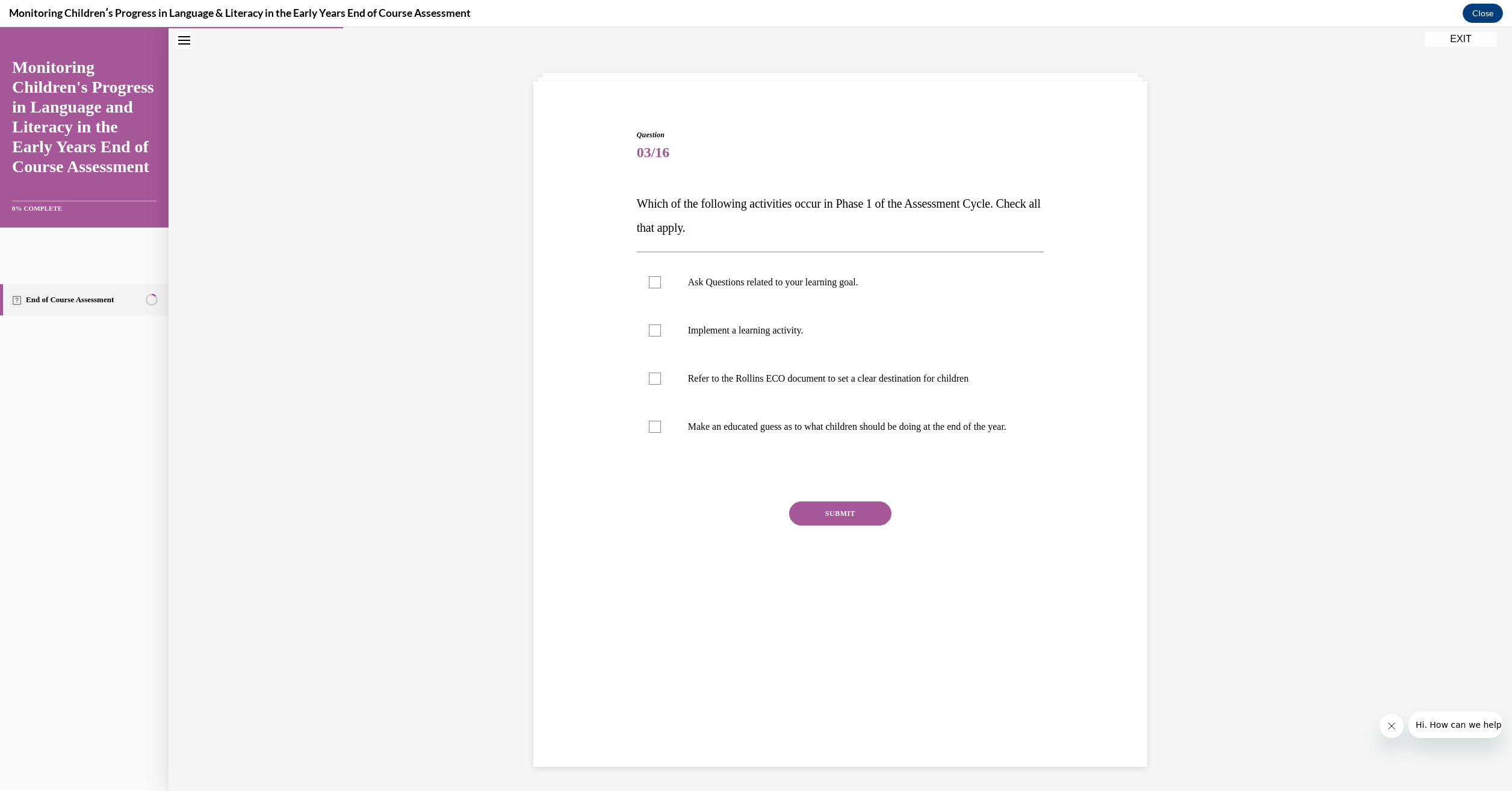
drag, startPoint x: 714, startPoint y: 449, endPoint x: 633, endPoint y: 201, distance: 260.9
click at [637, 201] on div "Question 03/16 Which of the following activities occur in Phase 1 of the Assess…" at bounding box center [840, 365] width 408 height 471
drag, startPoint x: 633, startPoint y: 201, endPoint x: 685, endPoint y: 224, distance: 56.9
copy div "Which of the following activities occur in Phase 1 of the Assessment Cycle. Che…"
drag, startPoint x: 647, startPoint y: 380, endPoint x: 645, endPoint y: 387, distance: 7.3
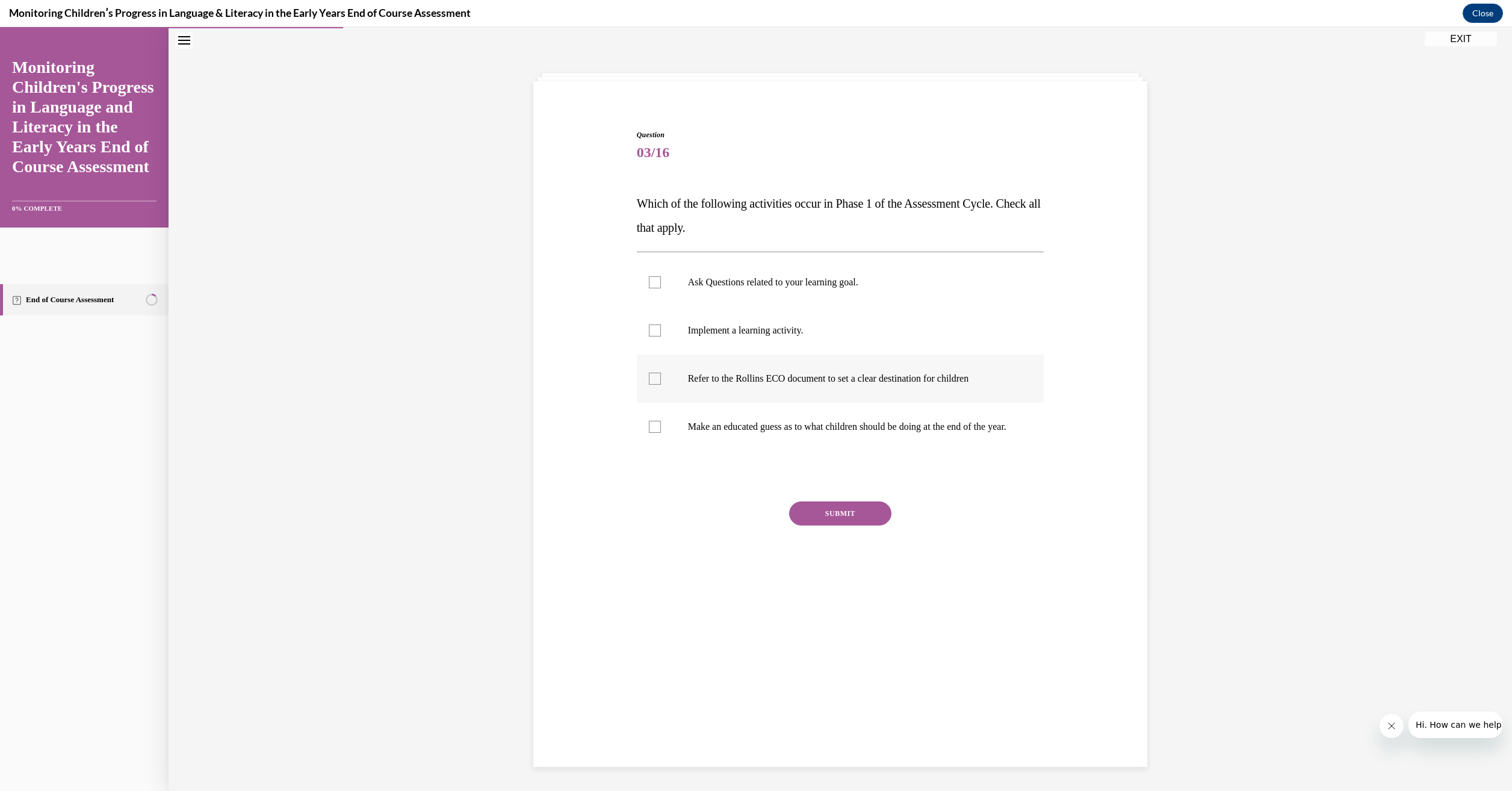
click at [649, 380] on div at bounding box center [654, 378] width 12 height 12
click at [649, 380] on input "Refer to the Rollins ECO document to set a clear destination for children" at bounding box center [654, 378] width 12 height 12
checkbox input "true"
click at [648, 440] on label "Make an educated guess as to what children should be doing at the end of the ye…" at bounding box center [840, 426] width 408 height 48
click at [649, 433] on input "Make an educated guess as to what children should be doing at the end of the ye…" at bounding box center [654, 426] width 12 height 12
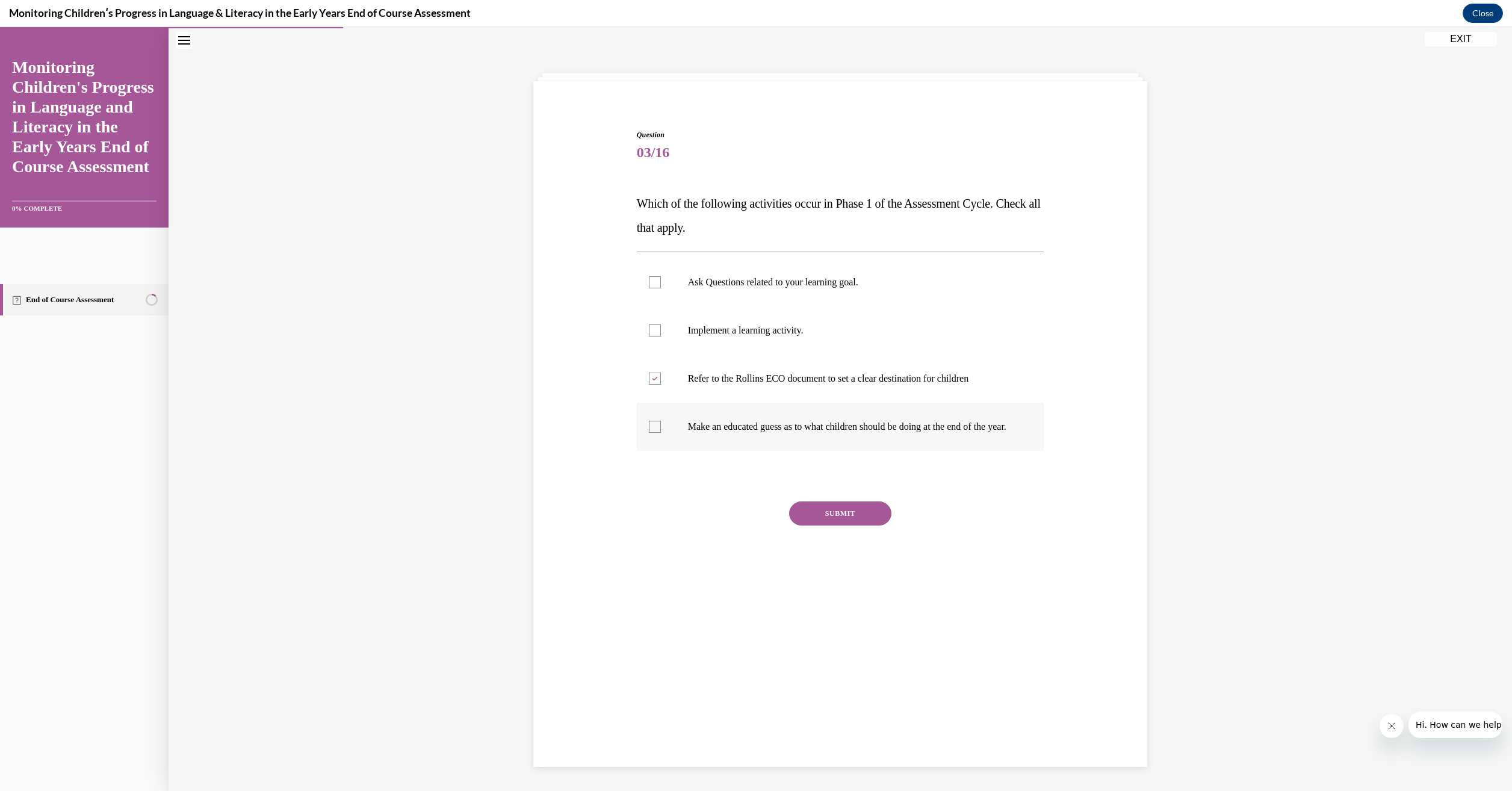
checkbox input "true"
click at [811, 525] on button "SUBMIT" at bounding box center [840, 513] width 102 height 24
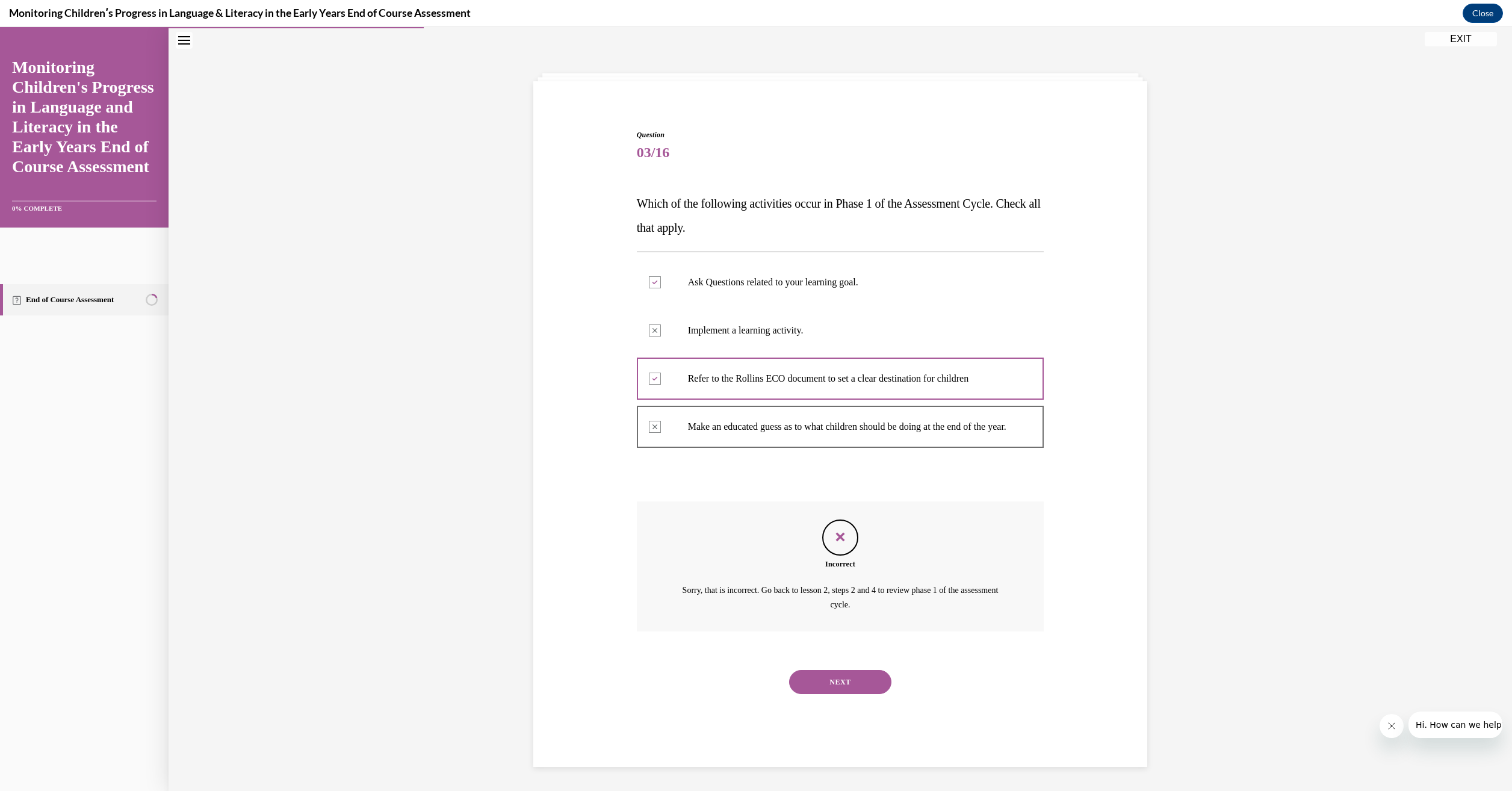
click at [841, 694] on button "NEXT" at bounding box center [840, 682] width 102 height 24
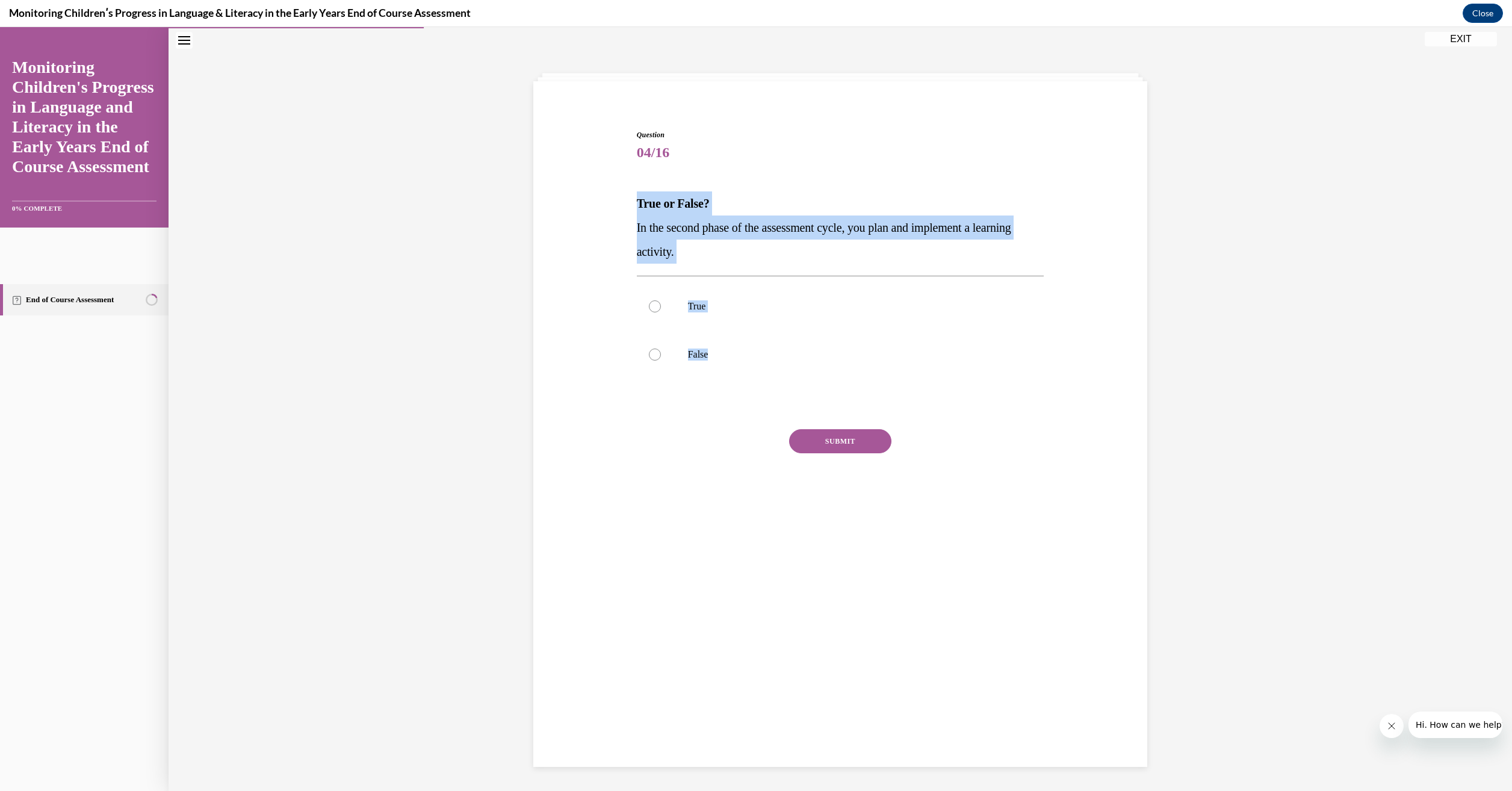
drag, startPoint x: 709, startPoint y: 355, endPoint x: 633, endPoint y: 211, distance: 162.8
click at [637, 211] on div "Question 04/16 True or False? In the second phase of the assessment cycle, you …" at bounding box center [840, 328] width 408 height 399
drag, startPoint x: 633, startPoint y: 211, endPoint x: 666, endPoint y: 217, distance: 33.5
copy div "True or False? In the second phase of the assessment cycle, you plan and implem…"
click at [649, 308] on div at bounding box center [654, 306] width 12 height 12
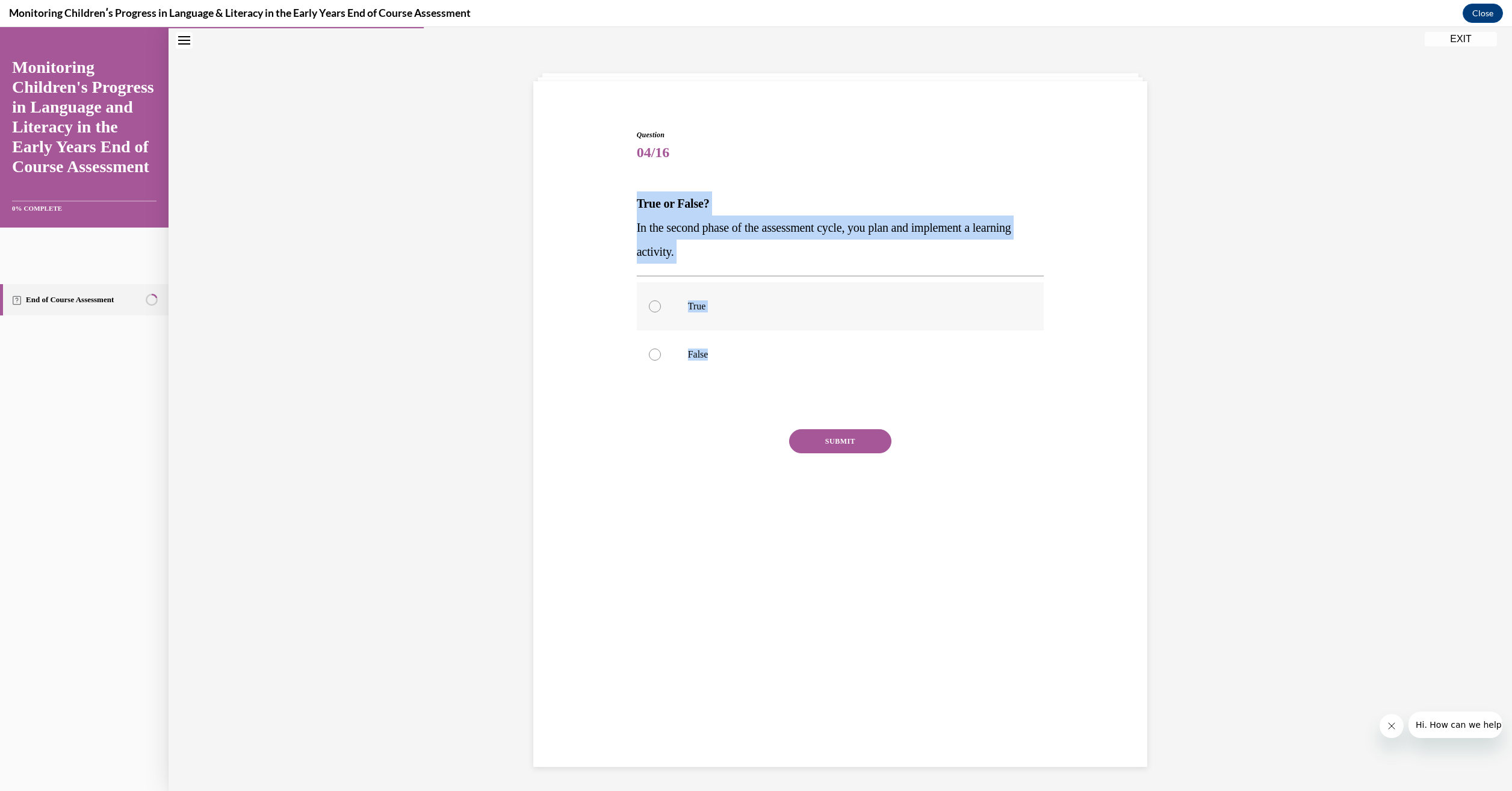
click at [649, 308] on input "True" at bounding box center [654, 306] width 12 height 12
radio input "true"
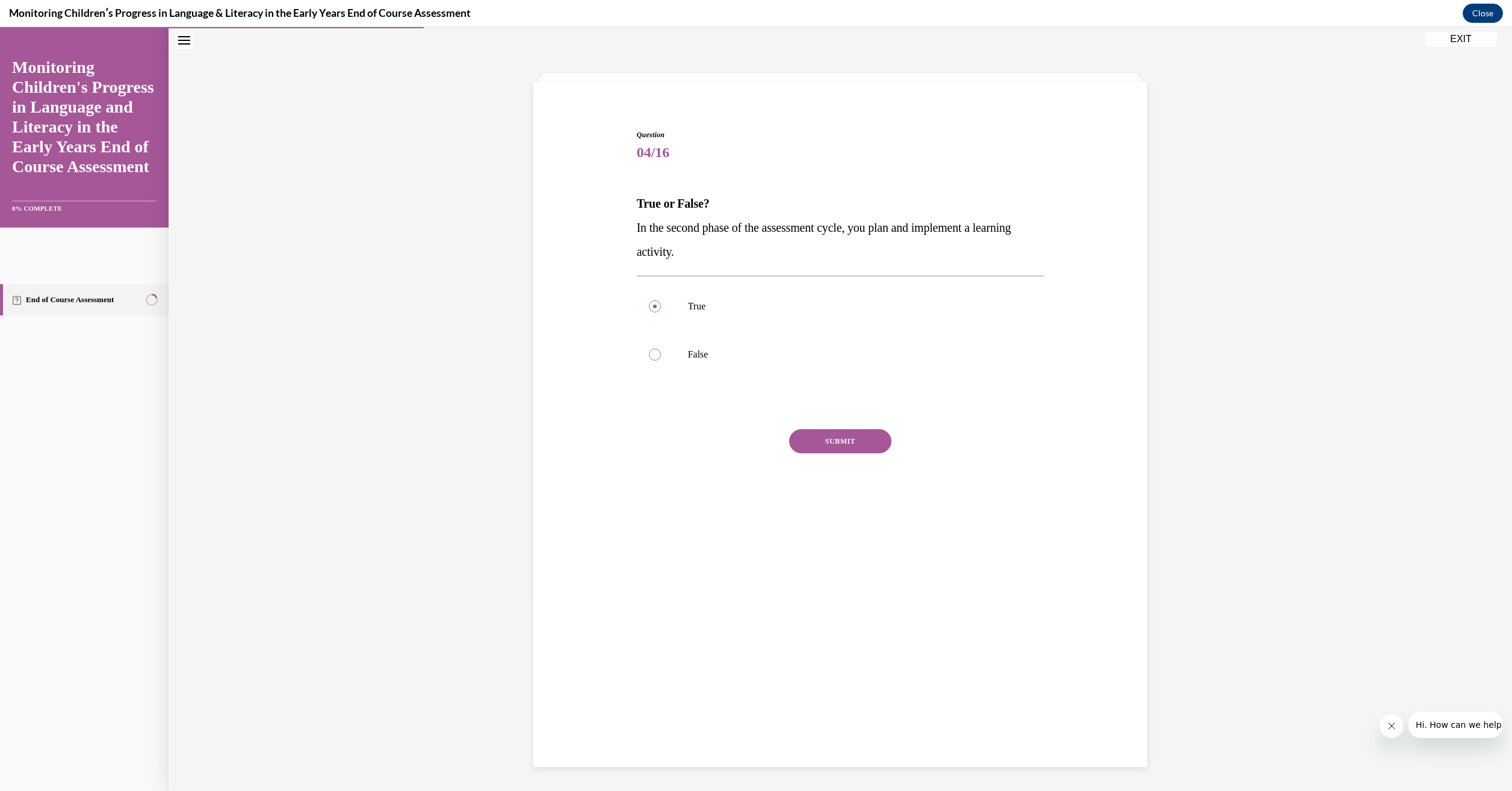
click at [830, 445] on button "SUBMIT" at bounding box center [840, 441] width 102 height 24
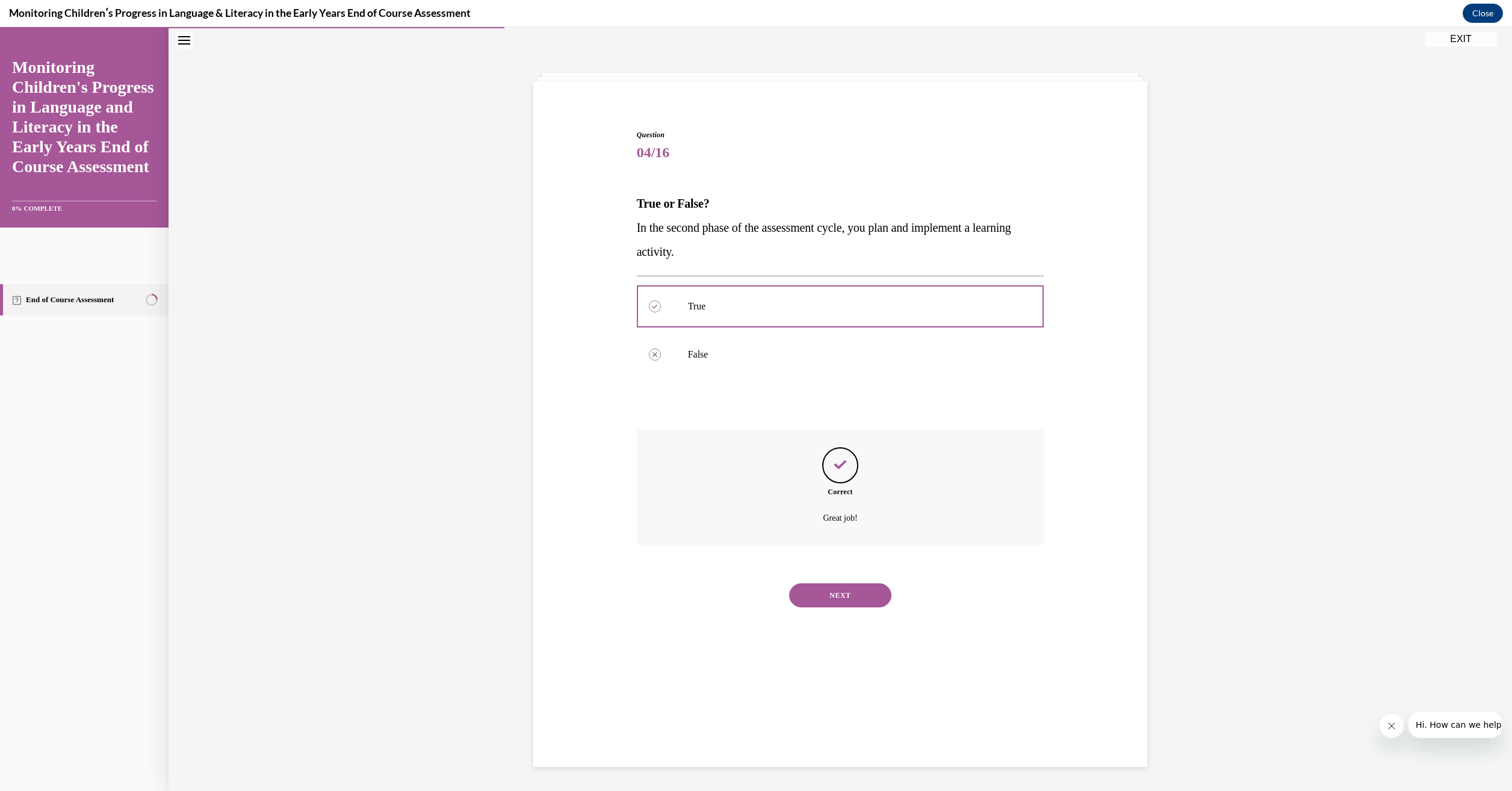
click at [840, 603] on button "NEXT" at bounding box center [840, 595] width 102 height 24
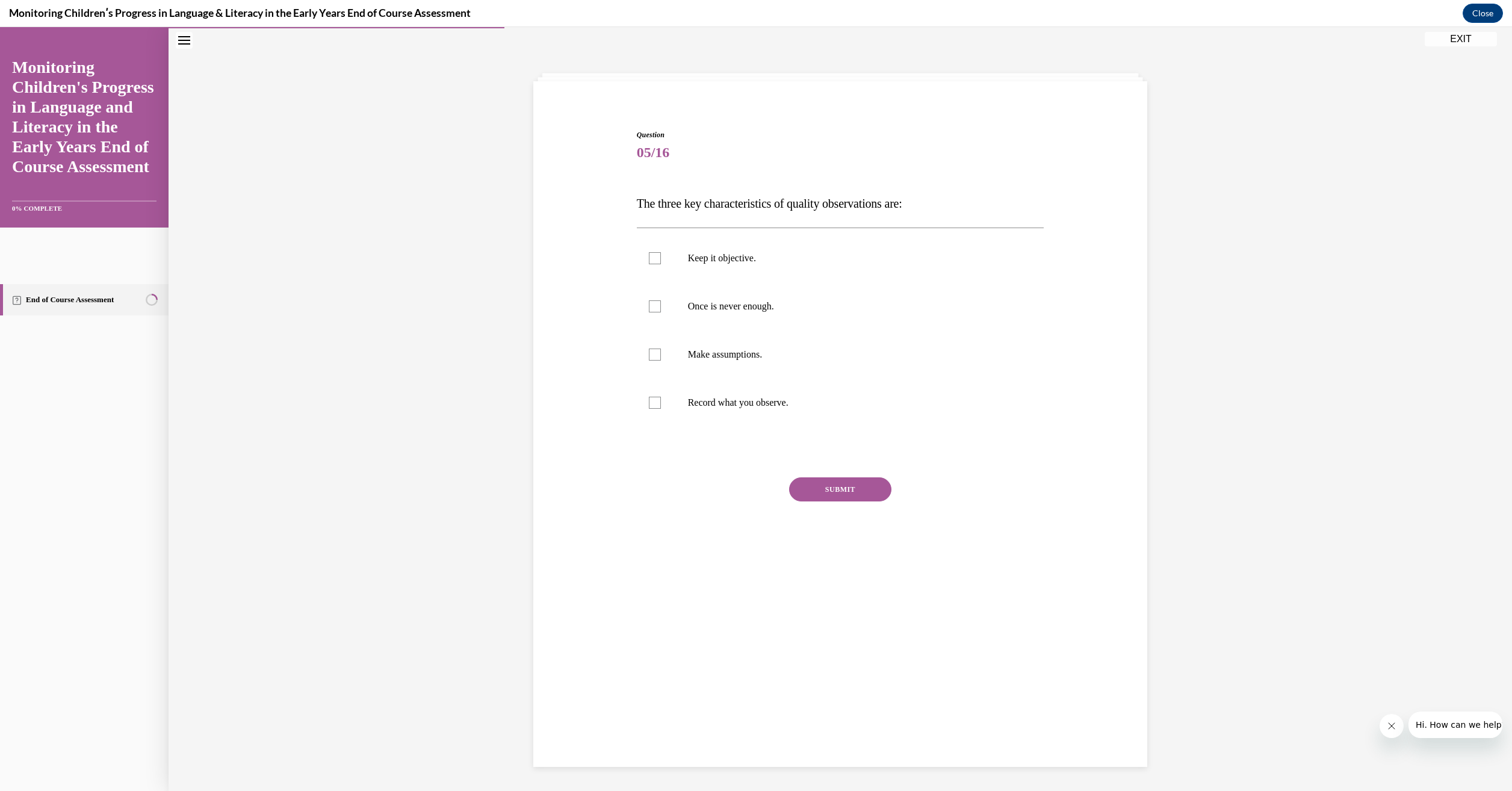
drag, startPoint x: 795, startPoint y: 397, endPoint x: 603, endPoint y: 193, distance: 280.1
click at [603, 193] on div "Question 05/16 The three key characteristics of quality observations are: Keep …" at bounding box center [840, 335] width 620 height 482
drag, startPoint x: 603, startPoint y: 193, endPoint x: 703, endPoint y: 203, distance: 100.5
copy div "The three key characteristics of quality observations are: Keep it objective. O…"
click at [649, 264] on div at bounding box center [654, 258] width 12 height 12
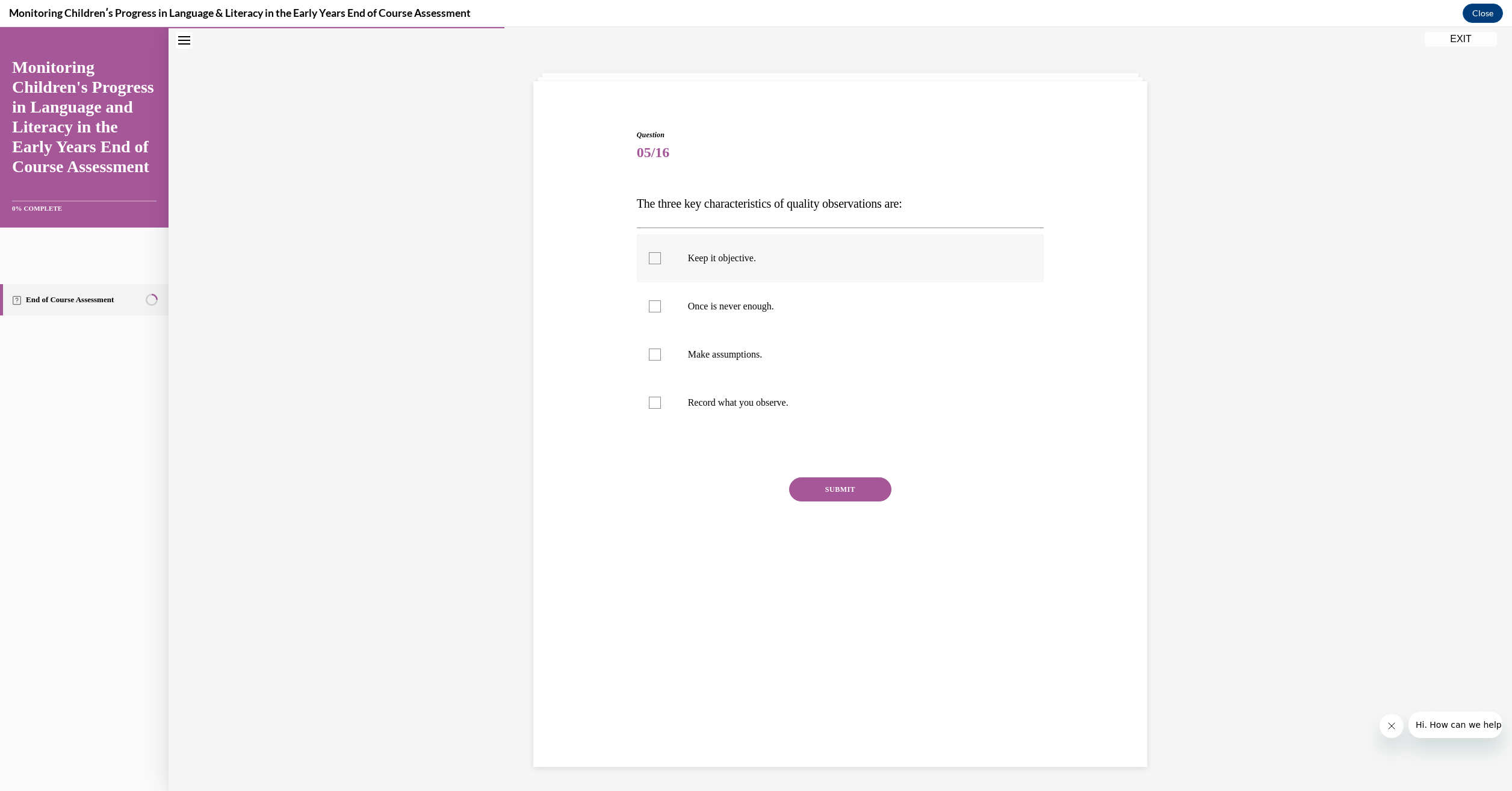
click at [649, 264] on input "Keep it objective." at bounding box center [654, 258] width 12 height 12
checkbox input "true"
click at [649, 305] on div at bounding box center [654, 306] width 12 height 12
click at [649, 305] on input "Once is never enough." at bounding box center [654, 306] width 12 height 12
checkbox input "true"
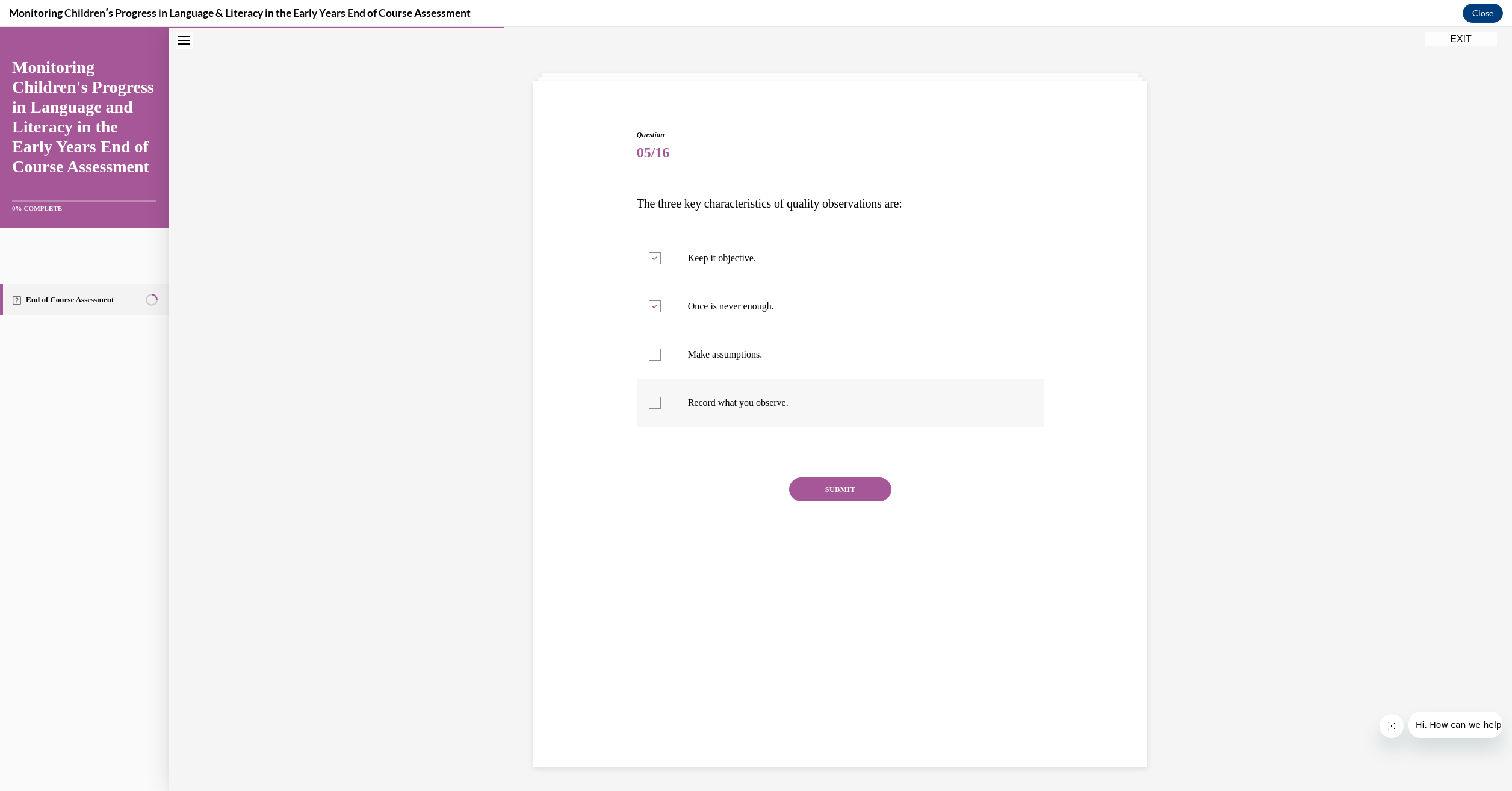
click at [651, 404] on div at bounding box center [654, 402] width 12 height 12
click at [651, 404] on input "Record what you observe." at bounding box center [654, 402] width 12 height 12
checkbox input "true"
click at [845, 489] on button "SUBMIT" at bounding box center [840, 490] width 102 height 24
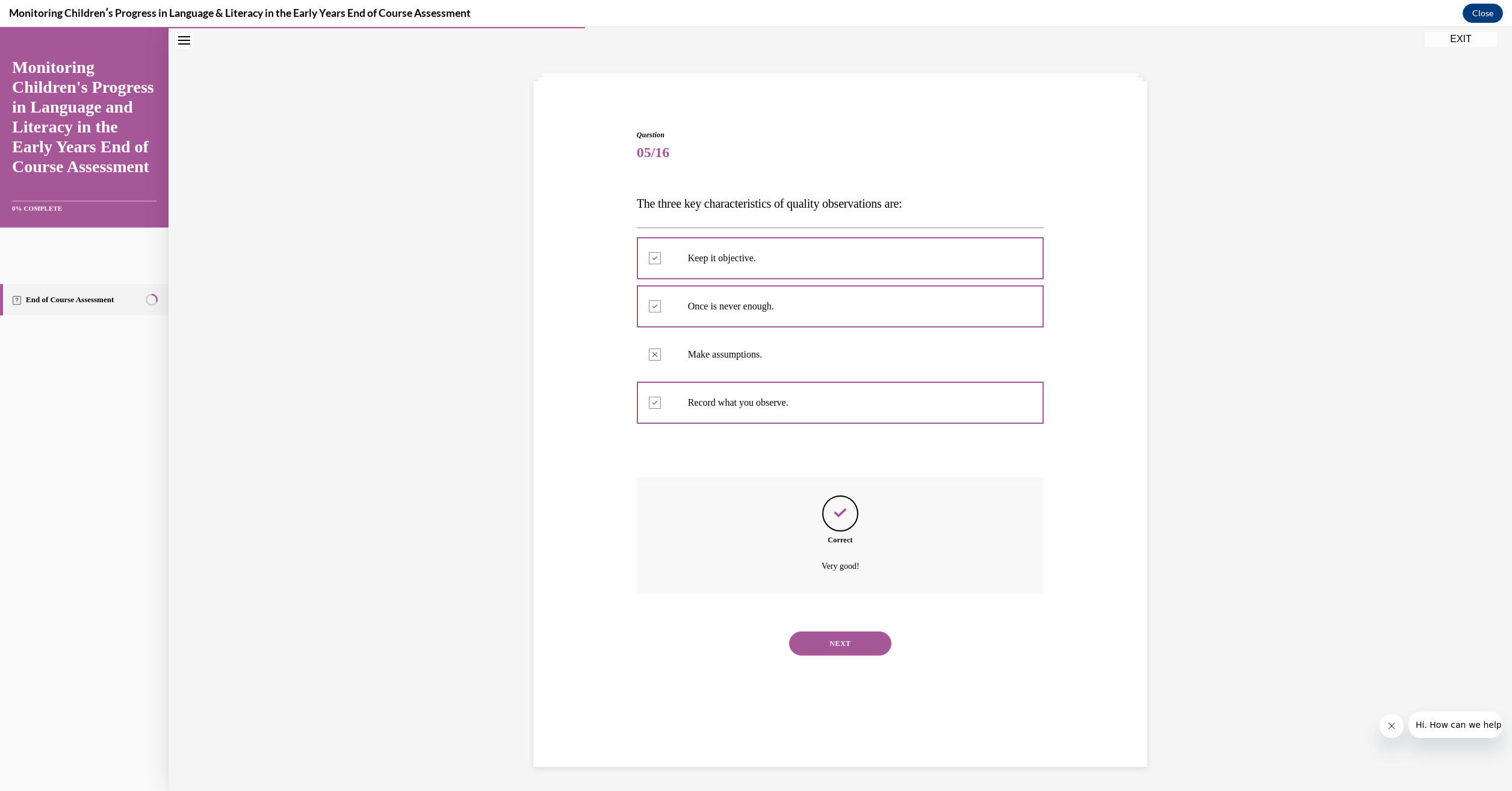
click at [840, 647] on button "NEXT" at bounding box center [840, 643] width 102 height 24
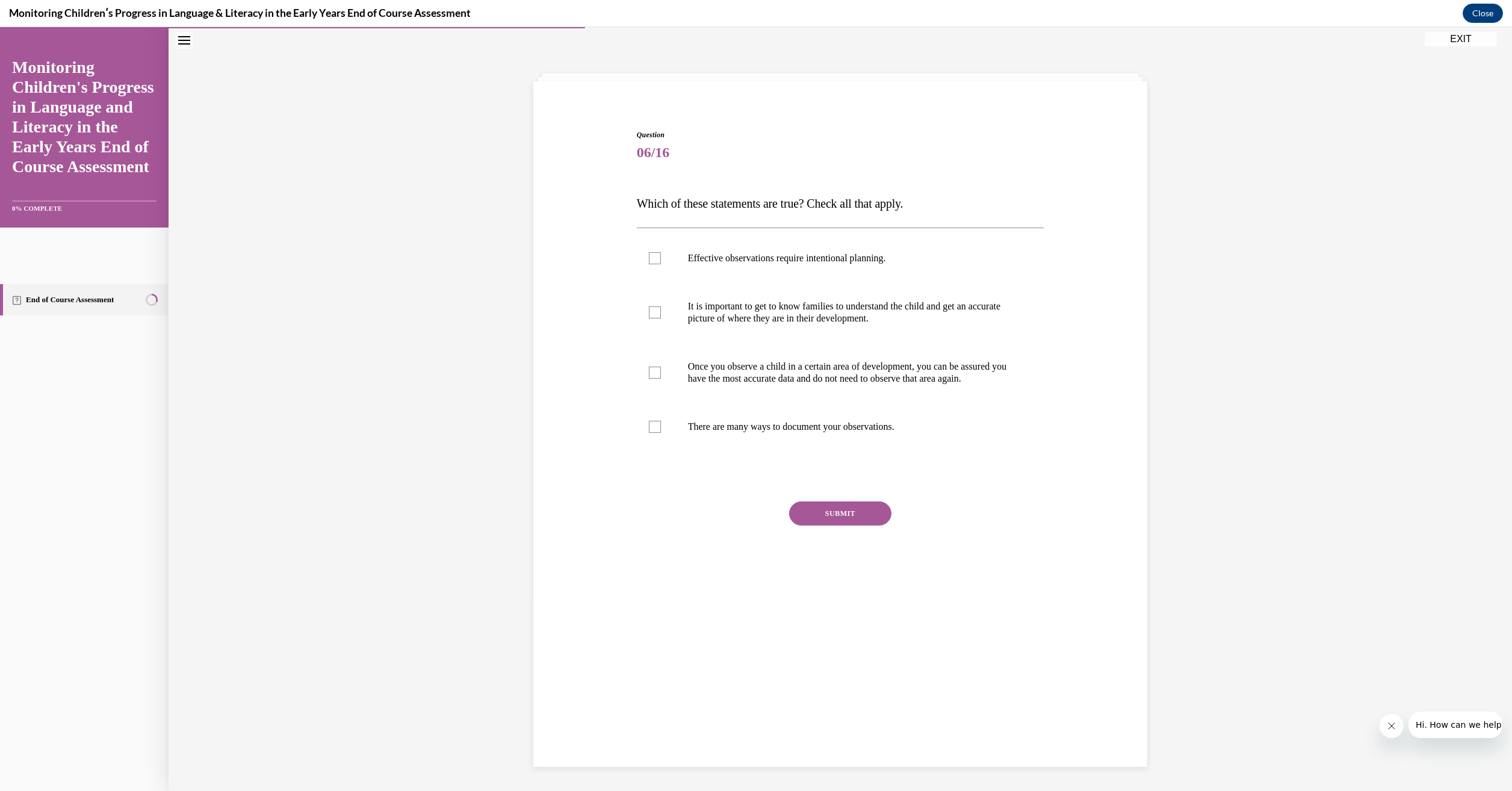
drag, startPoint x: 920, startPoint y: 436, endPoint x: 633, endPoint y: 208, distance: 366.5
click at [637, 208] on div "Question 06/16 Which of these statements are true? Check all that apply. Effect…" at bounding box center [840, 365] width 408 height 471
drag, startPoint x: 633, startPoint y: 208, endPoint x: 697, endPoint y: 203, distance: 64.2
copy div "Which of these statements are true? Check all that apply. Effective observation…"
drag, startPoint x: 648, startPoint y: 438, endPoint x: 652, endPoint y: 415, distance: 23.3
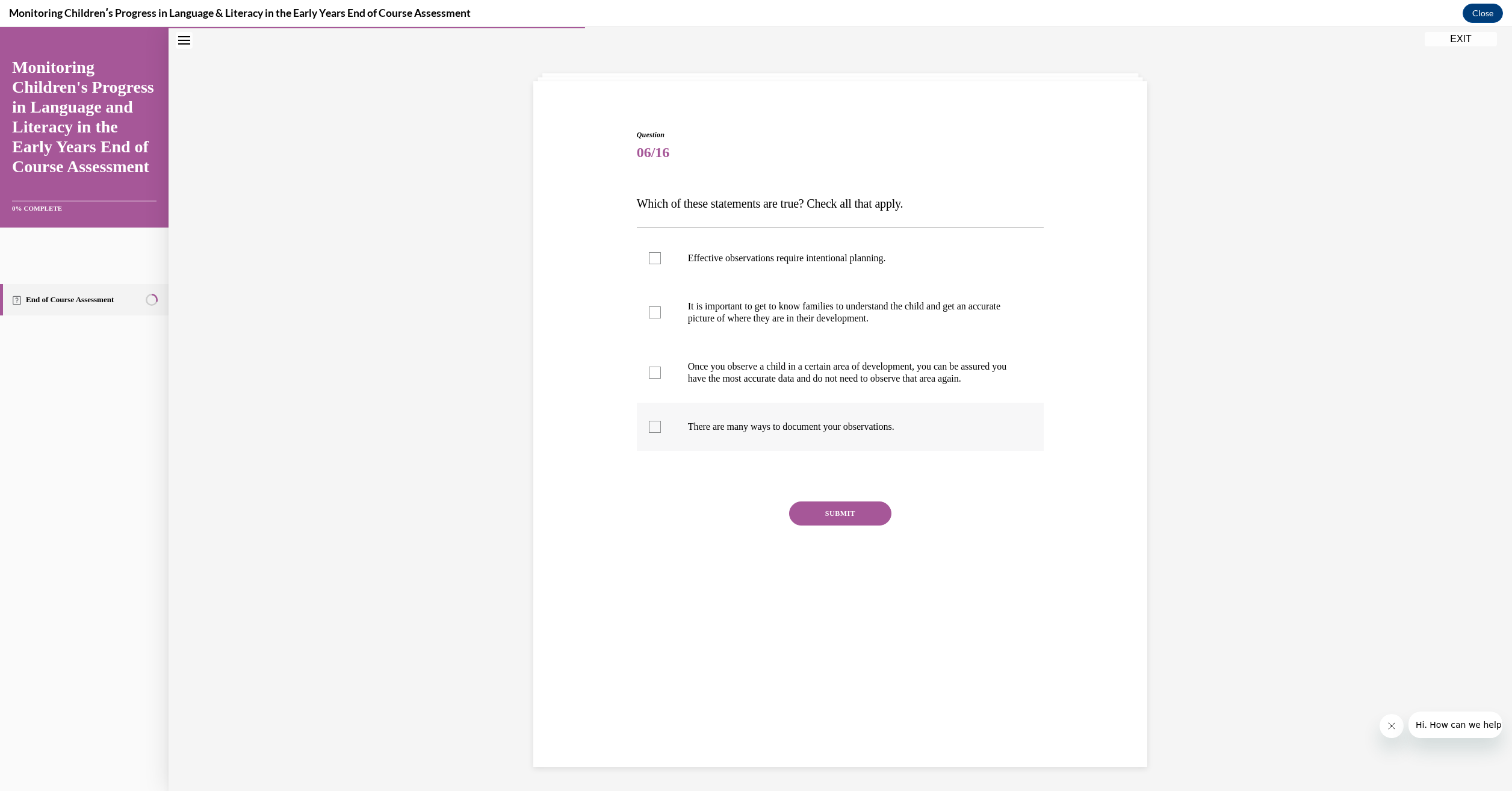
click at [649, 433] on div at bounding box center [654, 426] width 12 height 12
click at [649, 433] on input "There are many ways to document your observations." at bounding box center [654, 426] width 12 height 12
checkbox input "true"
click at [651, 311] on div at bounding box center [654, 312] width 12 height 12
click at [651, 311] on input "It is important to get to know families to understand the child and get an accu…" at bounding box center [654, 312] width 12 height 12
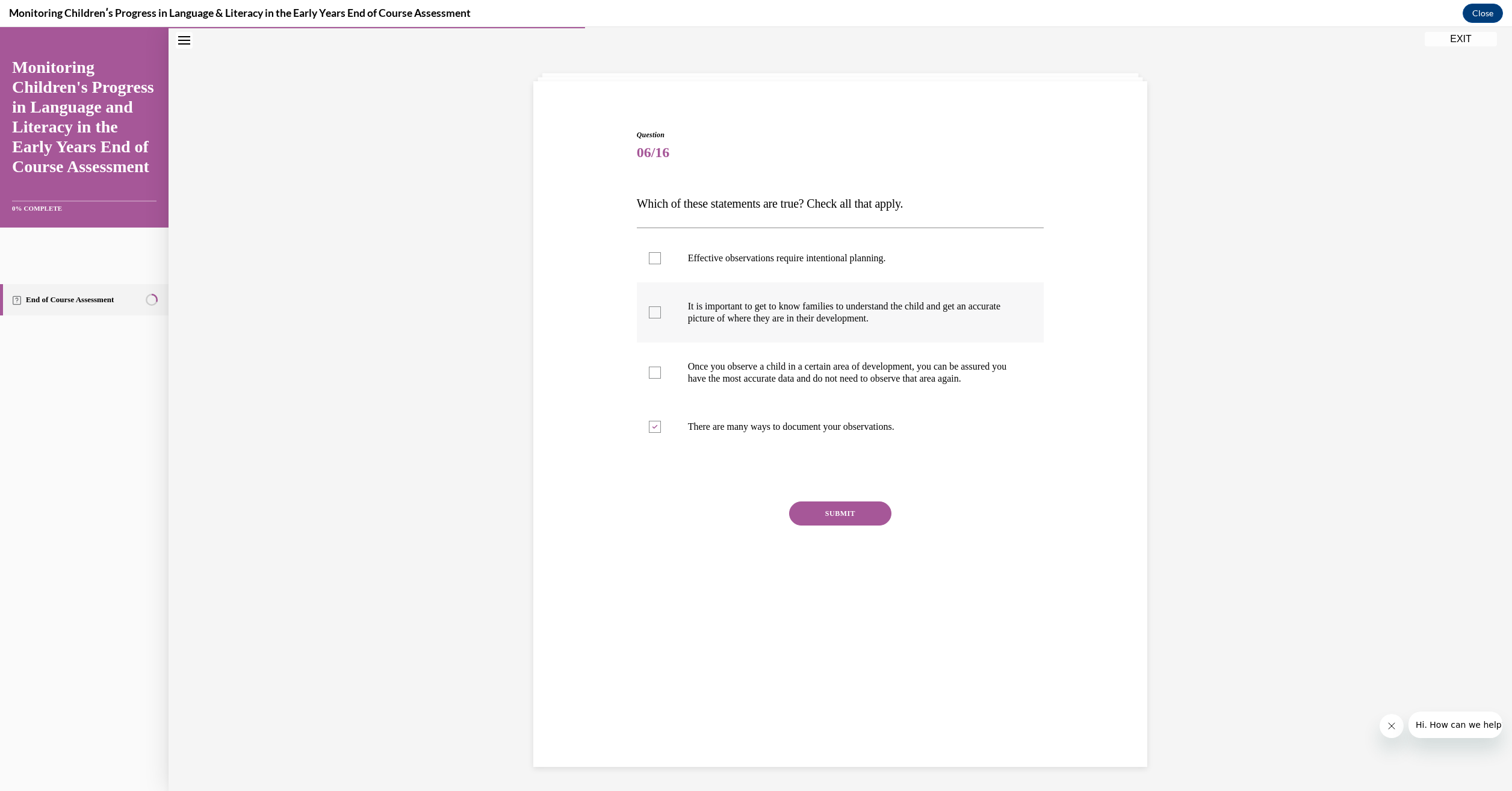
checkbox input "true"
click at [650, 259] on div at bounding box center [654, 258] width 12 height 12
click at [650, 259] on input "Effective observations require intentional planning." at bounding box center [654, 258] width 12 height 12
checkbox input "true"
click at [804, 525] on button "SUBMIT" at bounding box center [840, 513] width 102 height 24
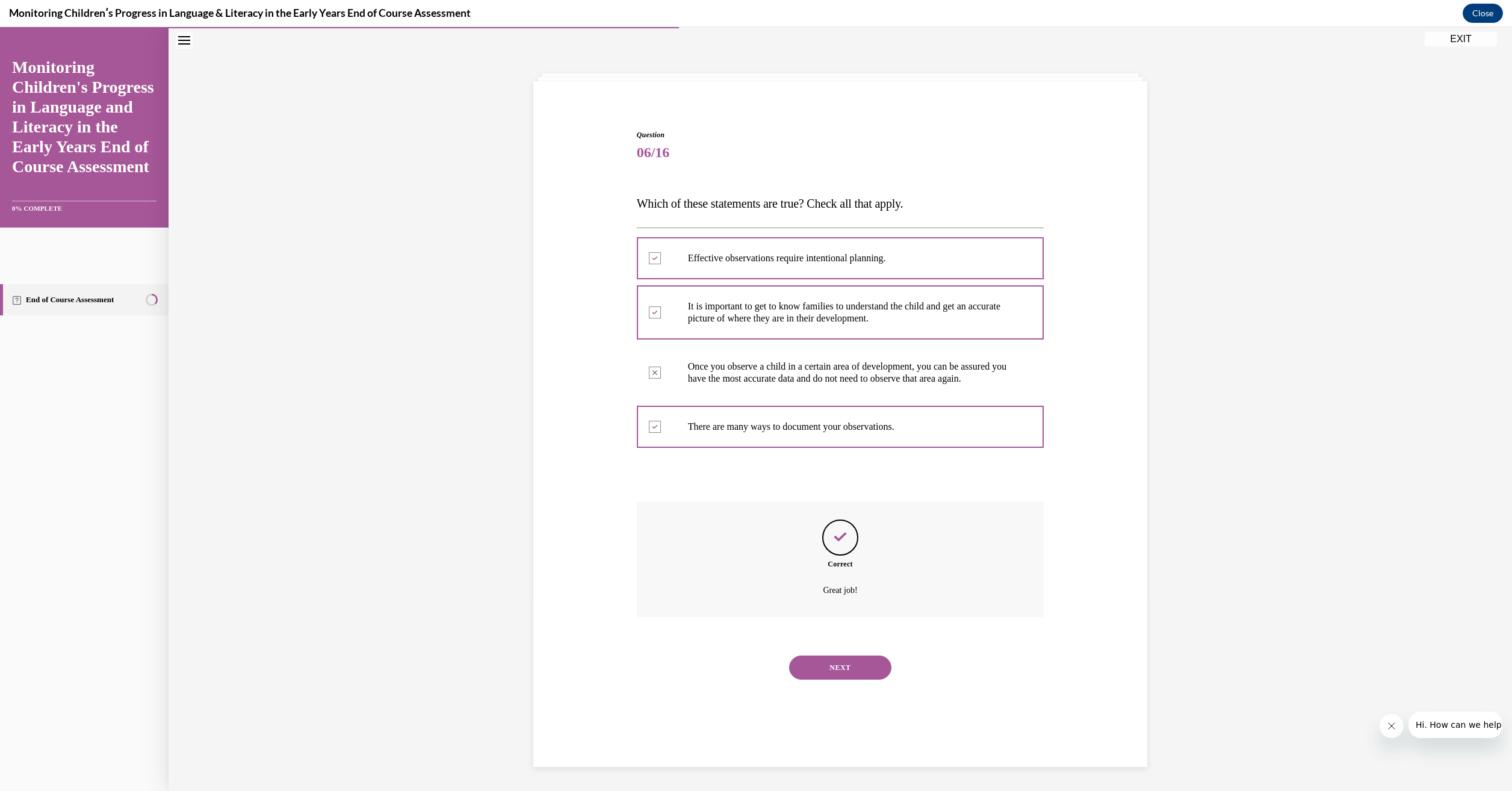
click at [844, 680] on button "NEXT" at bounding box center [840, 668] width 102 height 24
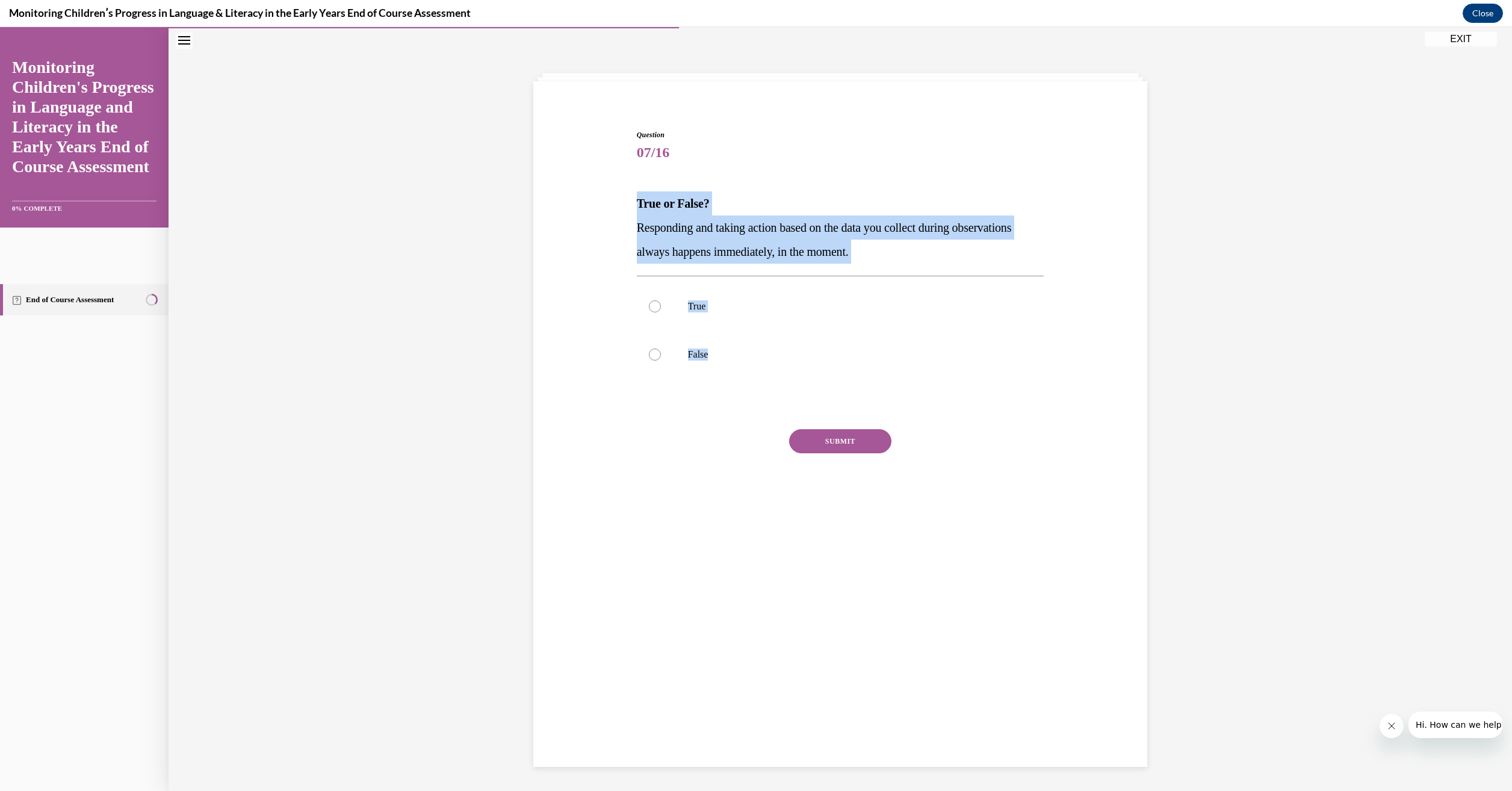
drag, startPoint x: 706, startPoint y: 354, endPoint x: 633, endPoint y: 205, distance: 165.9
click at [637, 205] on div "Question 07/16 True or False? Responding and taking action based on the data yo…" at bounding box center [840, 328] width 408 height 399
drag, startPoint x: 633, startPoint y: 205, endPoint x: 661, endPoint y: 213, distance: 29.1
copy div "True or False? Responding and taking action based on the data you collect durin…"
click at [650, 351] on div at bounding box center [654, 354] width 12 height 12
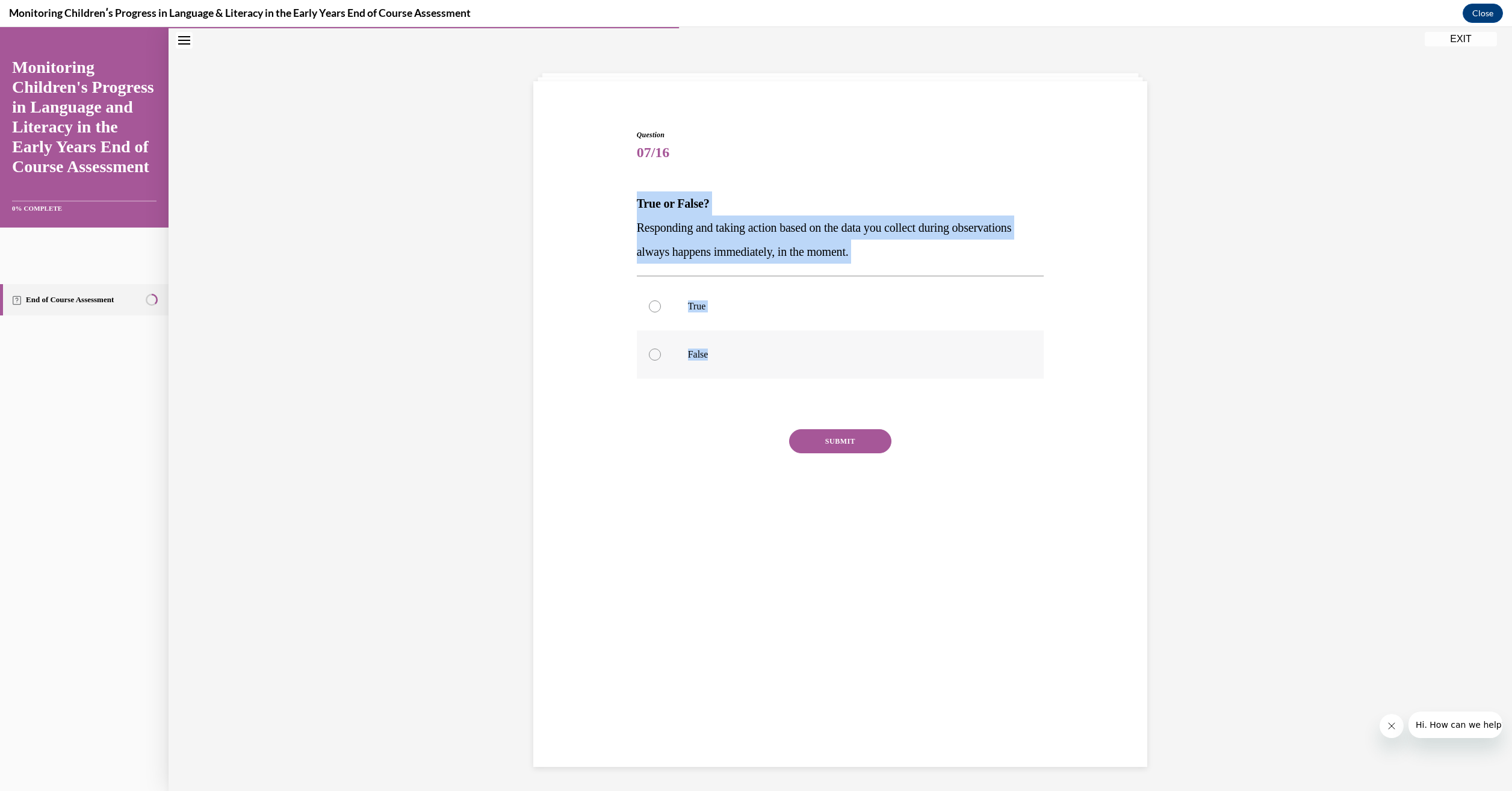
click at [650, 351] on input "False" at bounding box center [654, 354] width 12 height 12
radio input "true"
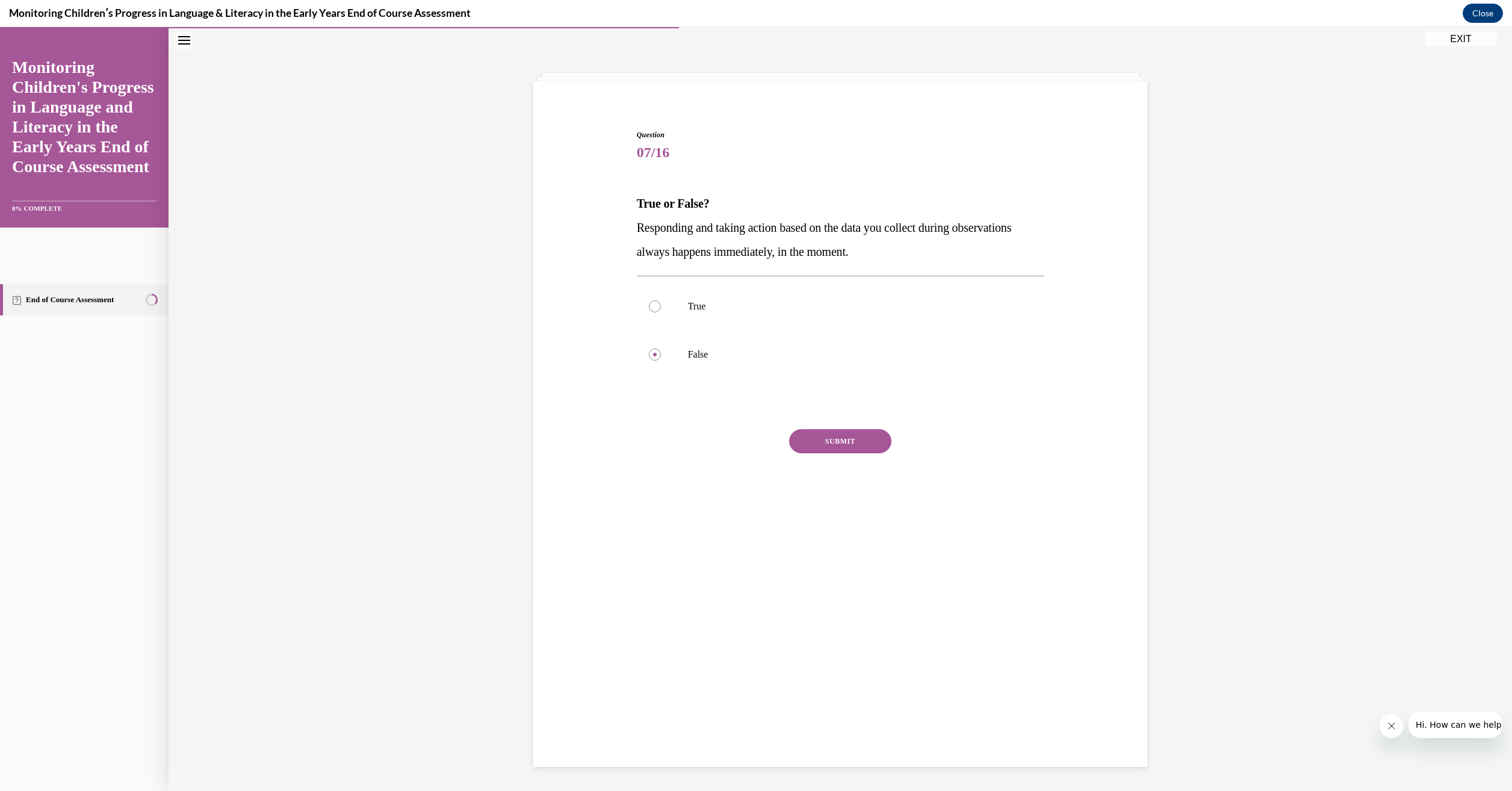
click at [819, 443] on button "SUBMIT" at bounding box center [840, 441] width 102 height 24
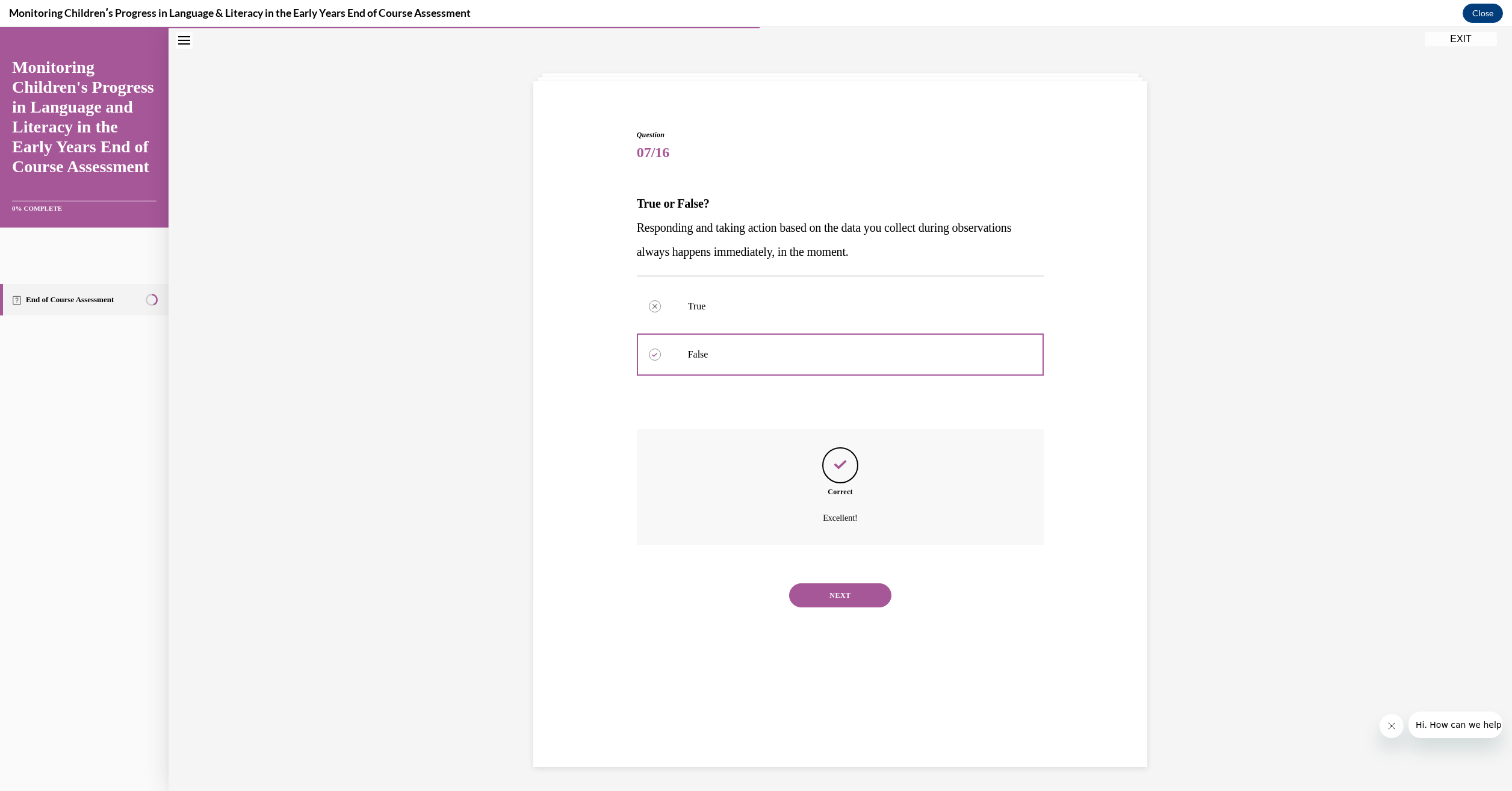
click at [846, 591] on button "NEXT" at bounding box center [840, 595] width 102 height 24
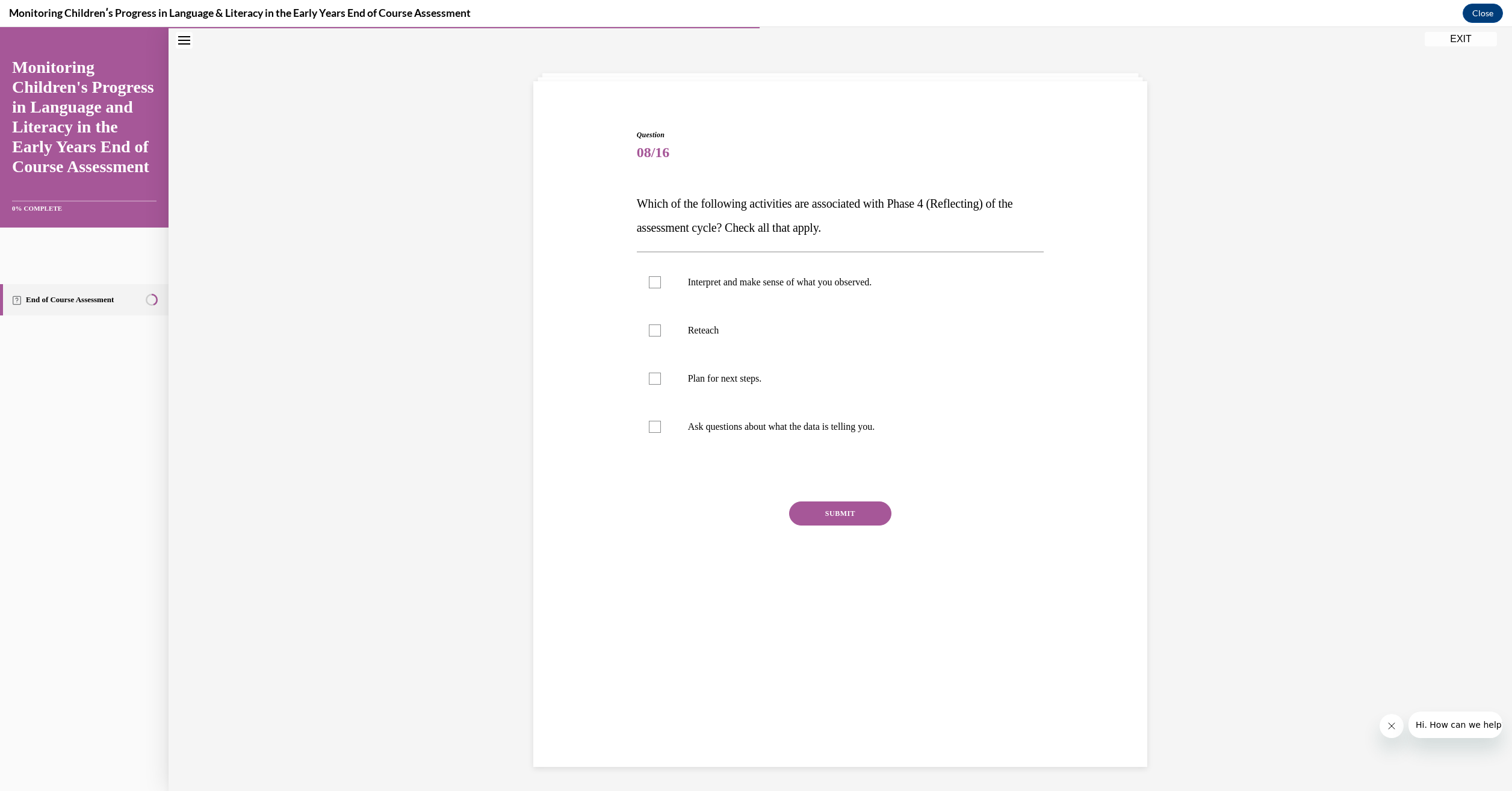
drag, startPoint x: 901, startPoint y: 426, endPoint x: 616, endPoint y: 205, distance: 360.6
click at [616, 205] on div "Question 08/16 Which of the following activities are associated with Phase 4 (R…" at bounding box center [840, 347] width 620 height 507
drag, startPoint x: 616, startPoint y: 205, endPoint x: 701, endPoint y: 229, distance: 88.3
copy div "Which of the following activities are associated with Phase 4 (Reflecting) of t…"
drag, startPoint x: 649, startPoint y: 284, endPoint x: 657, endPoint y: 334, distance: 50.6
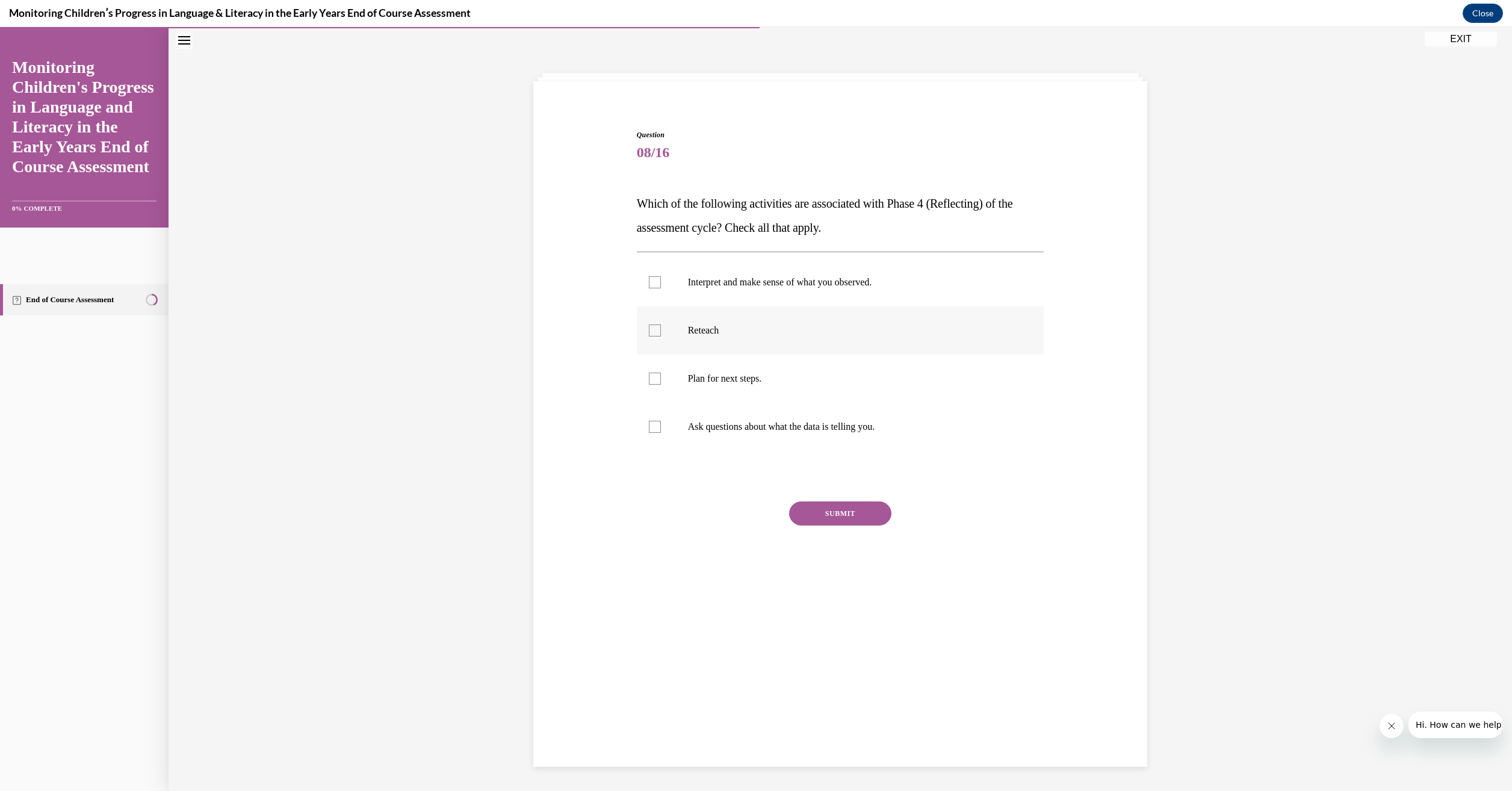
click at [649, 284] on div at bounding box center [654, 282] width 12 height 12
click at [649, 284] on input "Interpret and make sense of what you observed." at bounding box center [654, 282] width 12 height 12
checkbox input "true"
click at [649, 425] on div at bounding box center [654, 426] width 12 height 12
click at [649, 425] on input "Ask questions about what the data is telling you." at bounding box center [654, 426] width 12 height 12
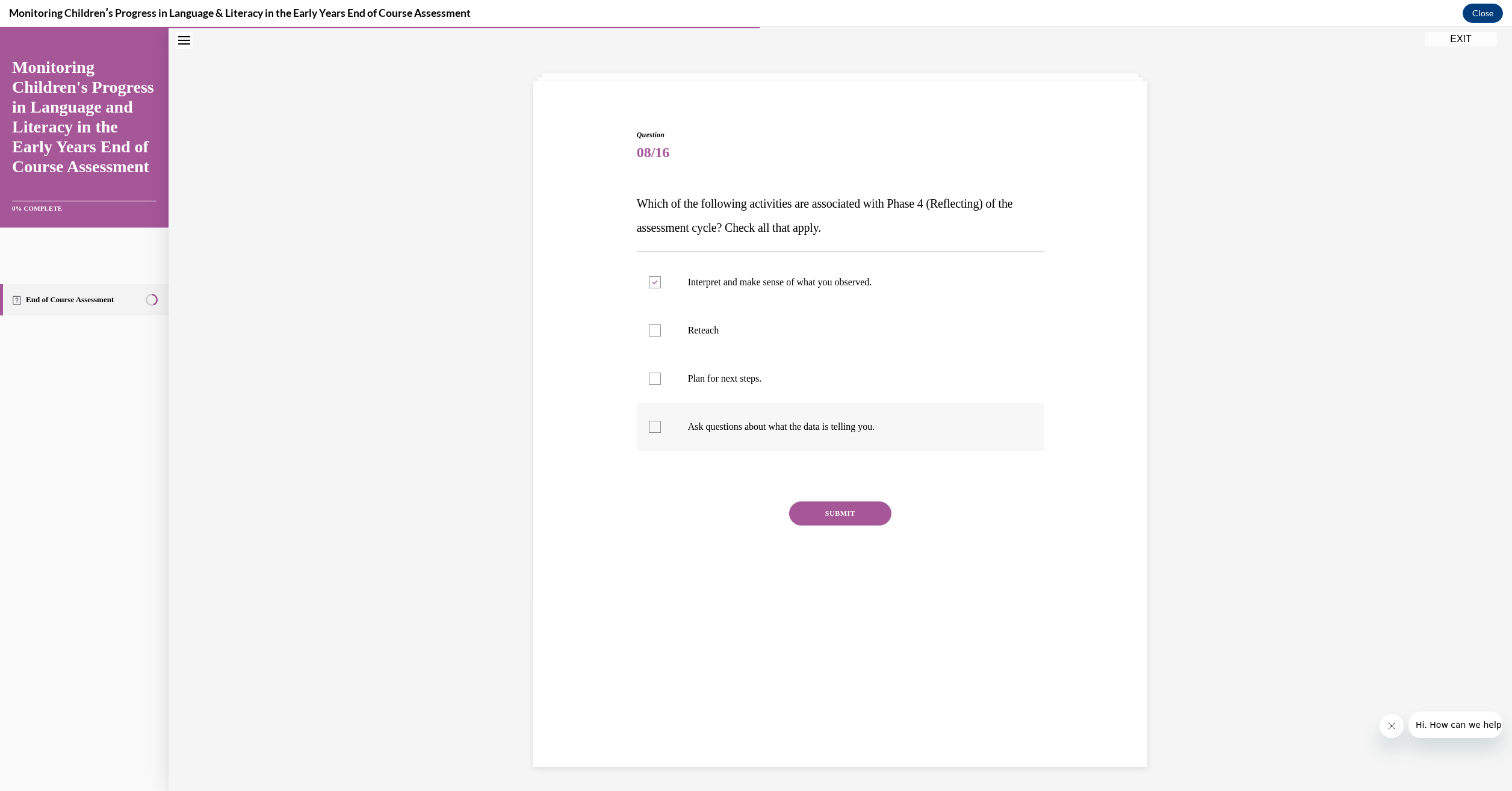
checkbox input "true"
click at [862, 520] on button "SUBMIT" at bounding box center [840, 513] width 102 height 24
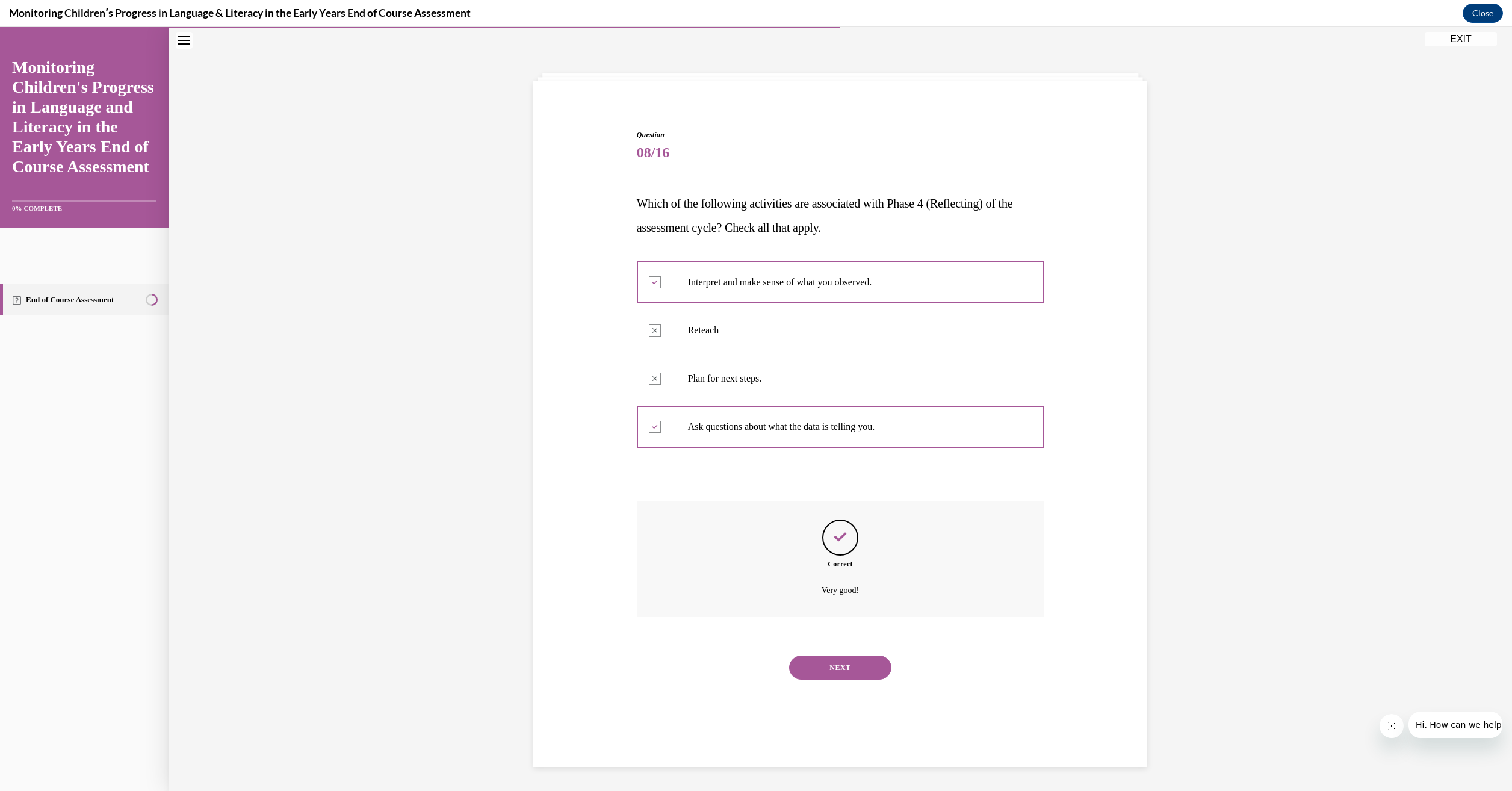
click at [848, 672] on button "NEXT" at bounding box center [840, 668] width 102 height 24
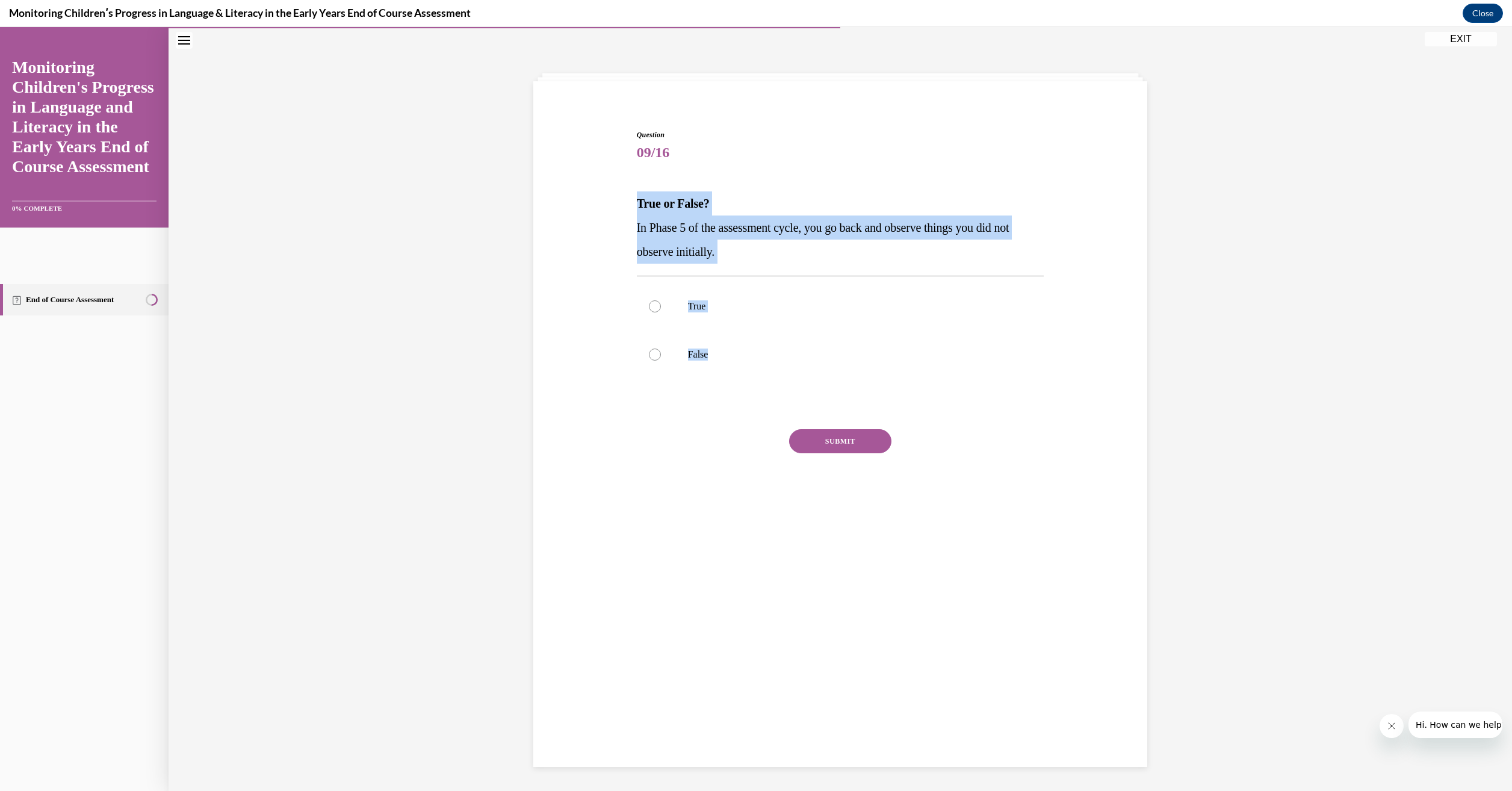
drag, startPoint x: 658, startPoint y: 332, endPoint x: 632, endPoint y: 210, distance: 124.7
click at [637, 210] on div "Question 09/16 True or False? In Phase 5 of the assessment cycle, you go back a…" at bounding box center [840, 328] width 408 height 399
drag, startPoint x: 632, startPoint y: 210, endPoint x: 663, endPoint y: 224, distance: 34.0
copy div "True or False? In Phase 5 of the assessment cycle, you go back and observe thin…"
drag, startPoint x: 646, startPoint y: 358, endPoint x: 700, endPoint y: 393, distance: 64.4
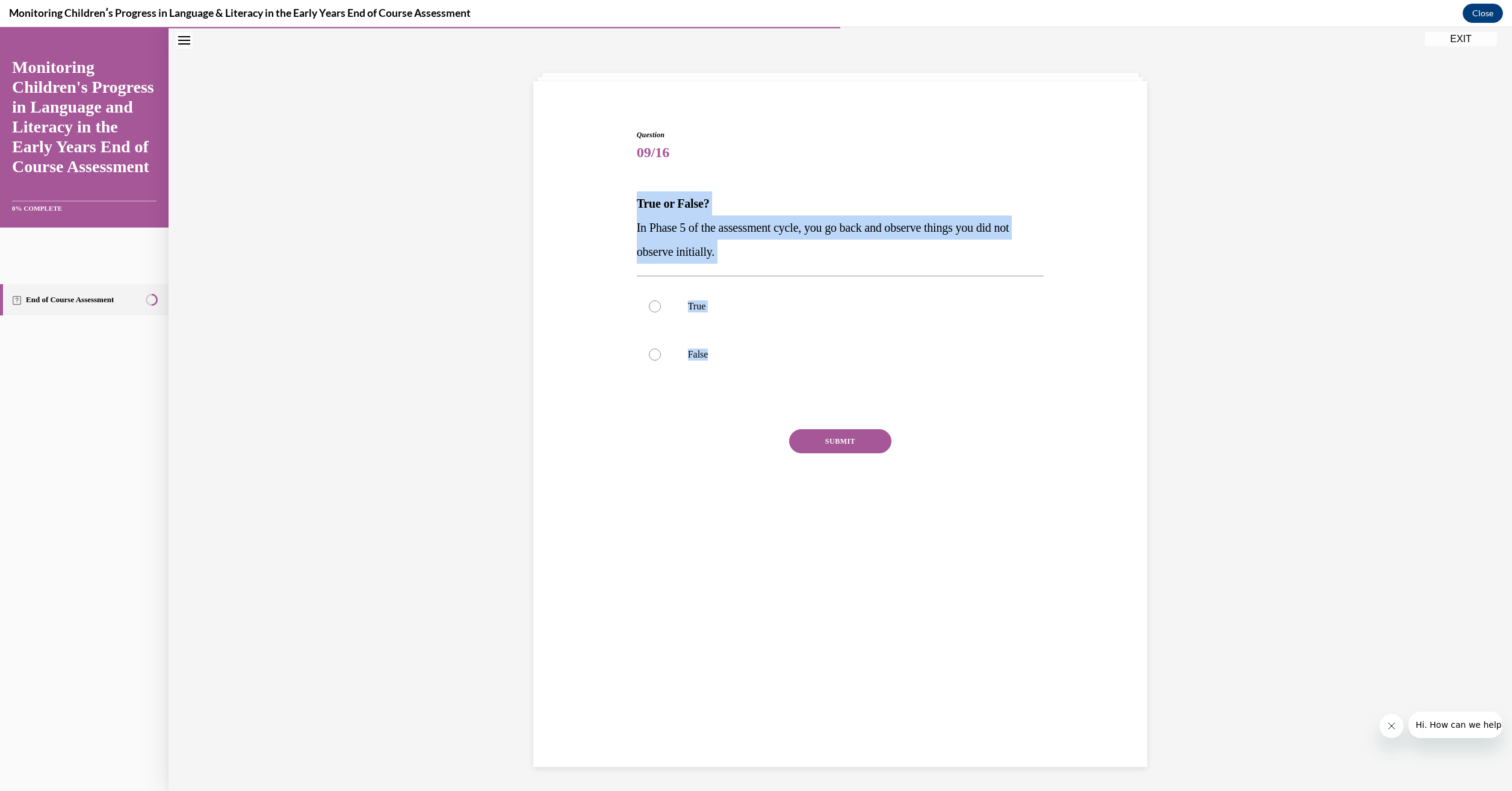
click at [649, 358] on div at bounding box center [654, 354] width 12 height 12
click at [649, 358] on input "False" at bounding box center [654, 354] width 12 height 12
radio input "true"
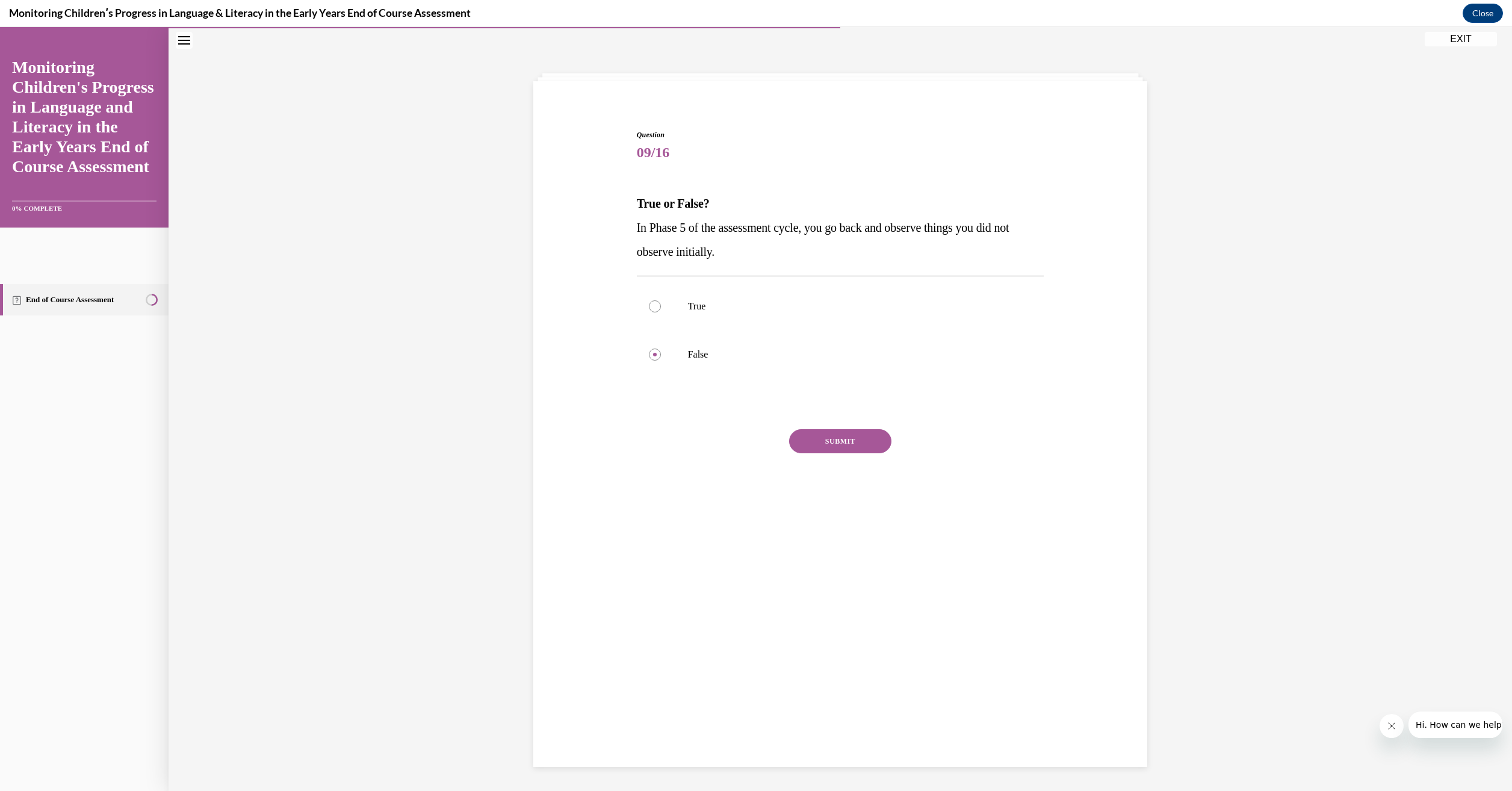
click at [819, 441] on button "SUBMIT" at bounding box center [840, 441] width 102 height 24
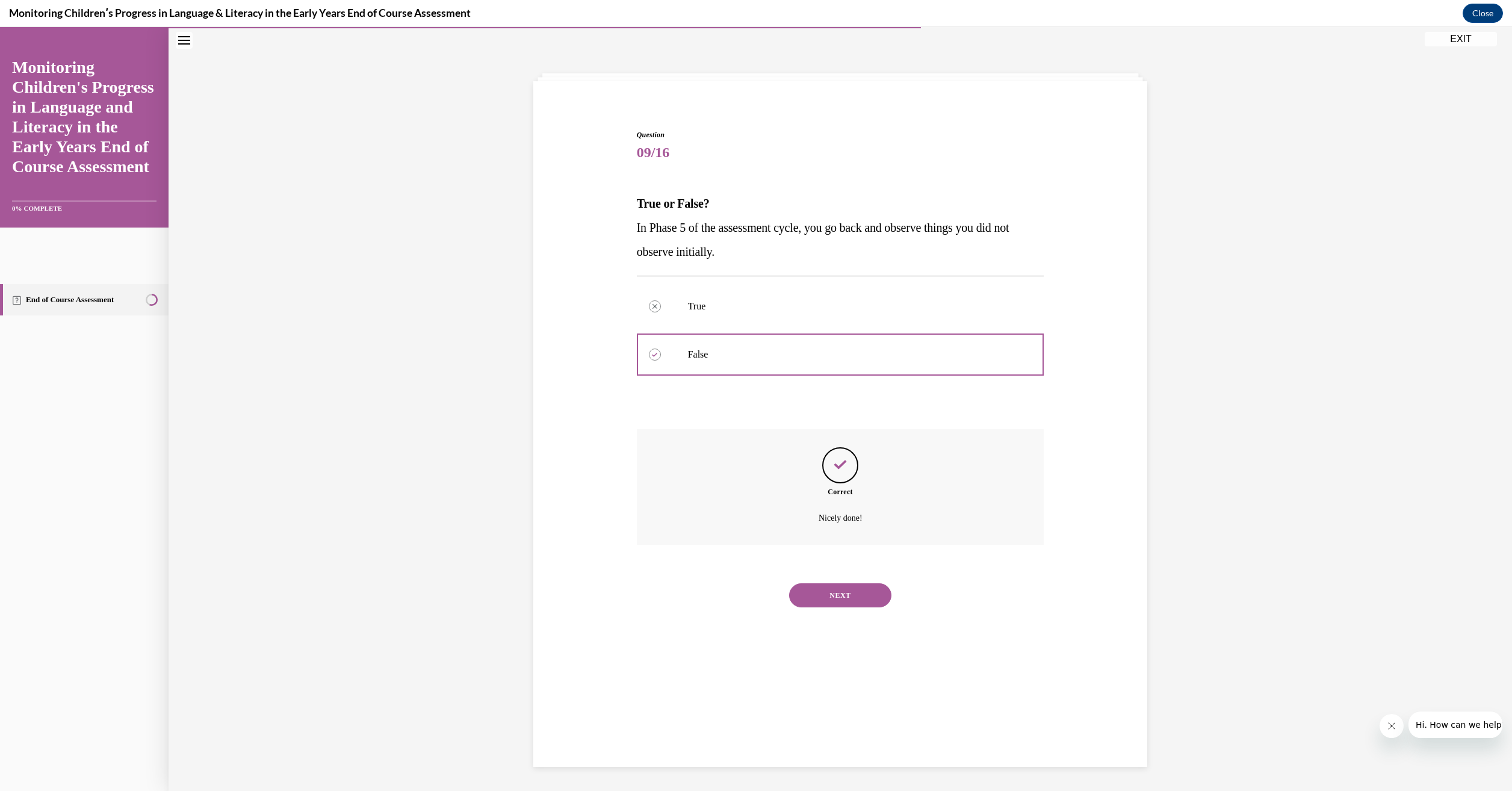
click at [863, 590] on button "NEXT" at bounding box center [840, 595] width 102 height 24
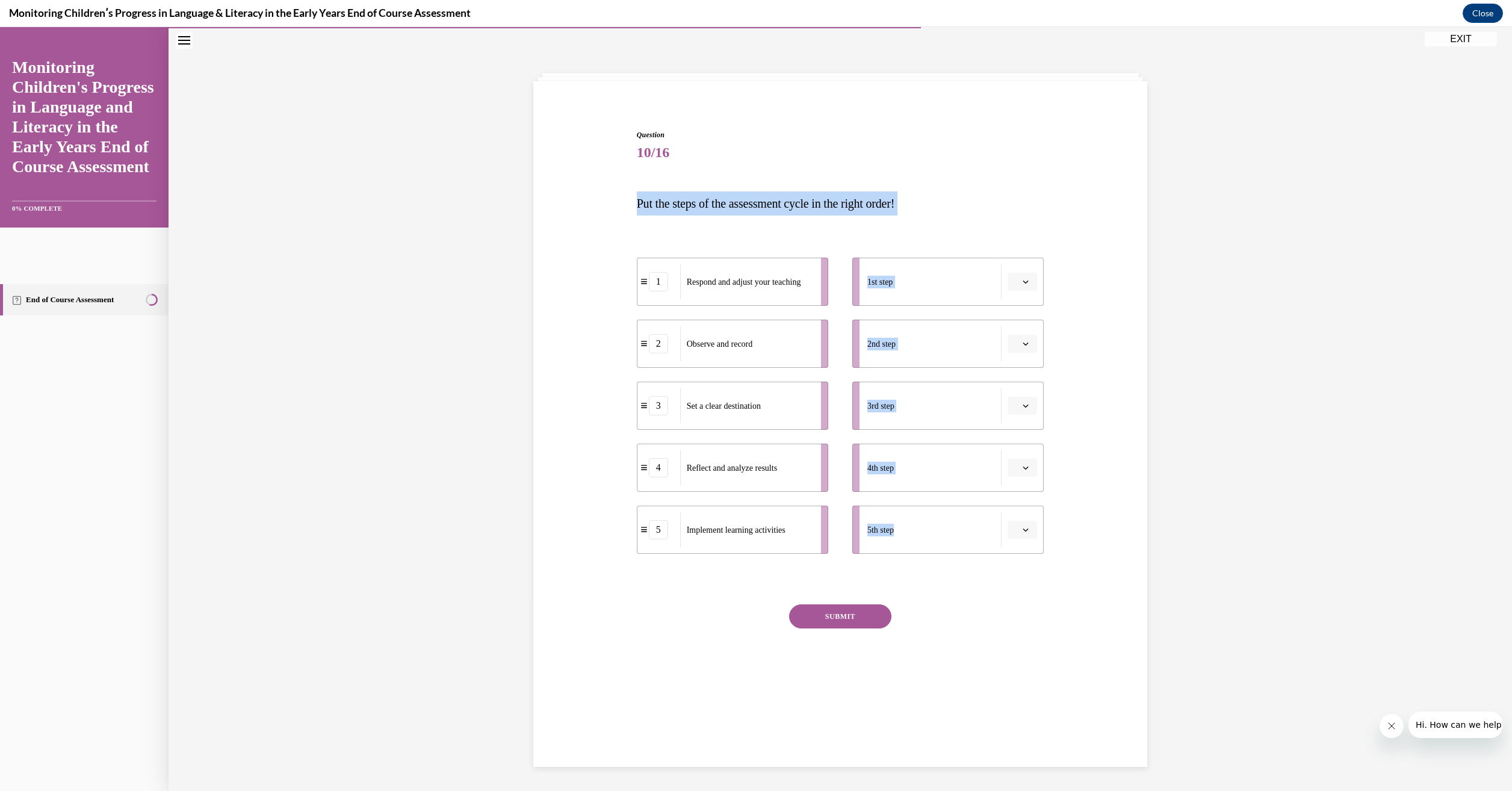
drag, startPoint x: 1024, startPoint y: 564, endPoint x: 629, endPoint y: 205, distance: 533.8
click at [629, 205] on div "Question 10/16 Put the steps of the assessment cycle in the right order! 1 Resp…" at bounding box center [840, 398] width 620 height 610
click at [707, 645] on div "SUBMIT" at bounding box center [840, 634] width 408 height 60
drag, startPoint x: 1010, startPoint y: 597, endPoint x: 636, endPoint y: 200, distance: 545.4
click at [637, 200] on div "Question 10/16 Put the steps of the assessment cycle in the right order! 1 Resp…" at bounding box center [840, 416] width 408 height 573
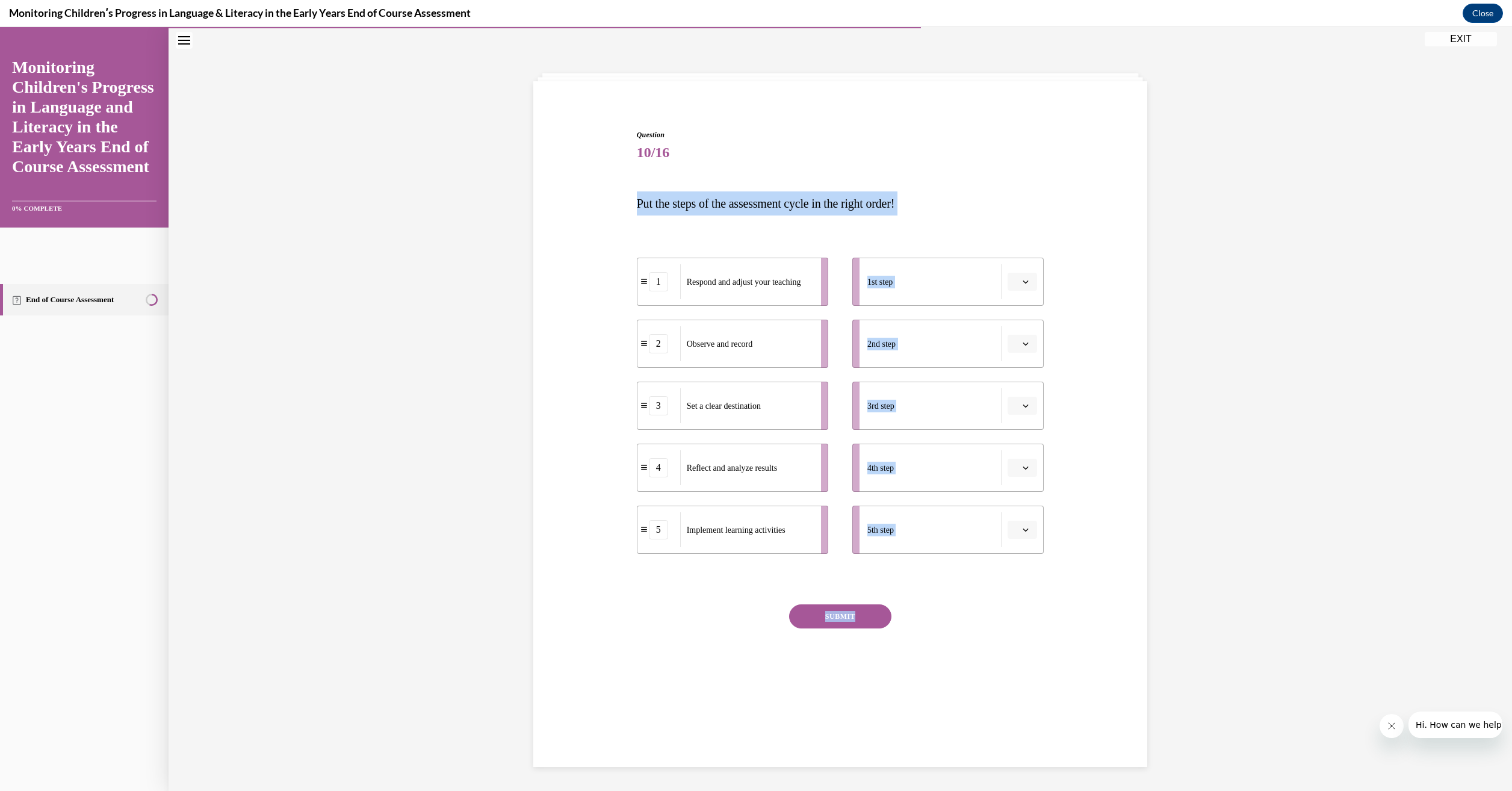
drag, startPoint x: 636, startPoint y: 200, endPoint x: 698, endPoint y: 205, distance: 62.2
copy div "Put the steps of the assessment cycle in the right order! 1 Respond and adjust …"
click at [917, 282] on div "1st step" at bounding box center [934, 281] width 134 height 35
click at [1022, 285] on span "button" at bounding box center [1026, 282] width 8 height 8
click at [1017, 382] on div "3" at bounding box center [1016, 381] width 30 height 24
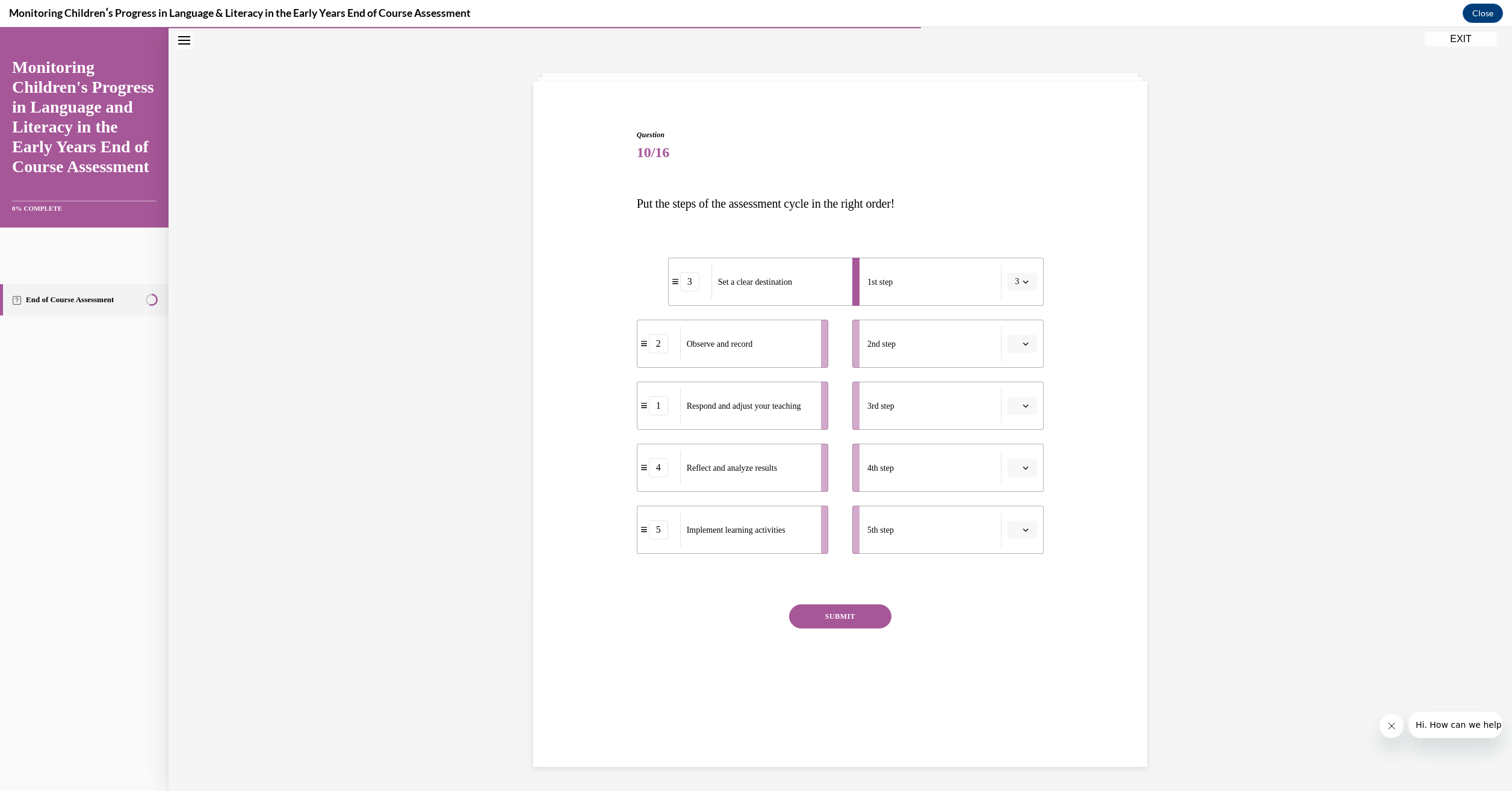
click at [987, 530] on div "5th step" at bounding box center [934, 529] width 134 height 35
click at [1014, 527] on span "Please select an option" at bounding box center [1016, 529] width 4 height 12
click at [1018, 601] on div "2" at bounding box center [1016, 605] width 30 height 24
click at [926, 607] on div "SUBMIT" at bounding box center [840, 634] width 408 height 60
click at [1022, 531] on icon "button" at bounding box center [1025, 529] width 6 height 6
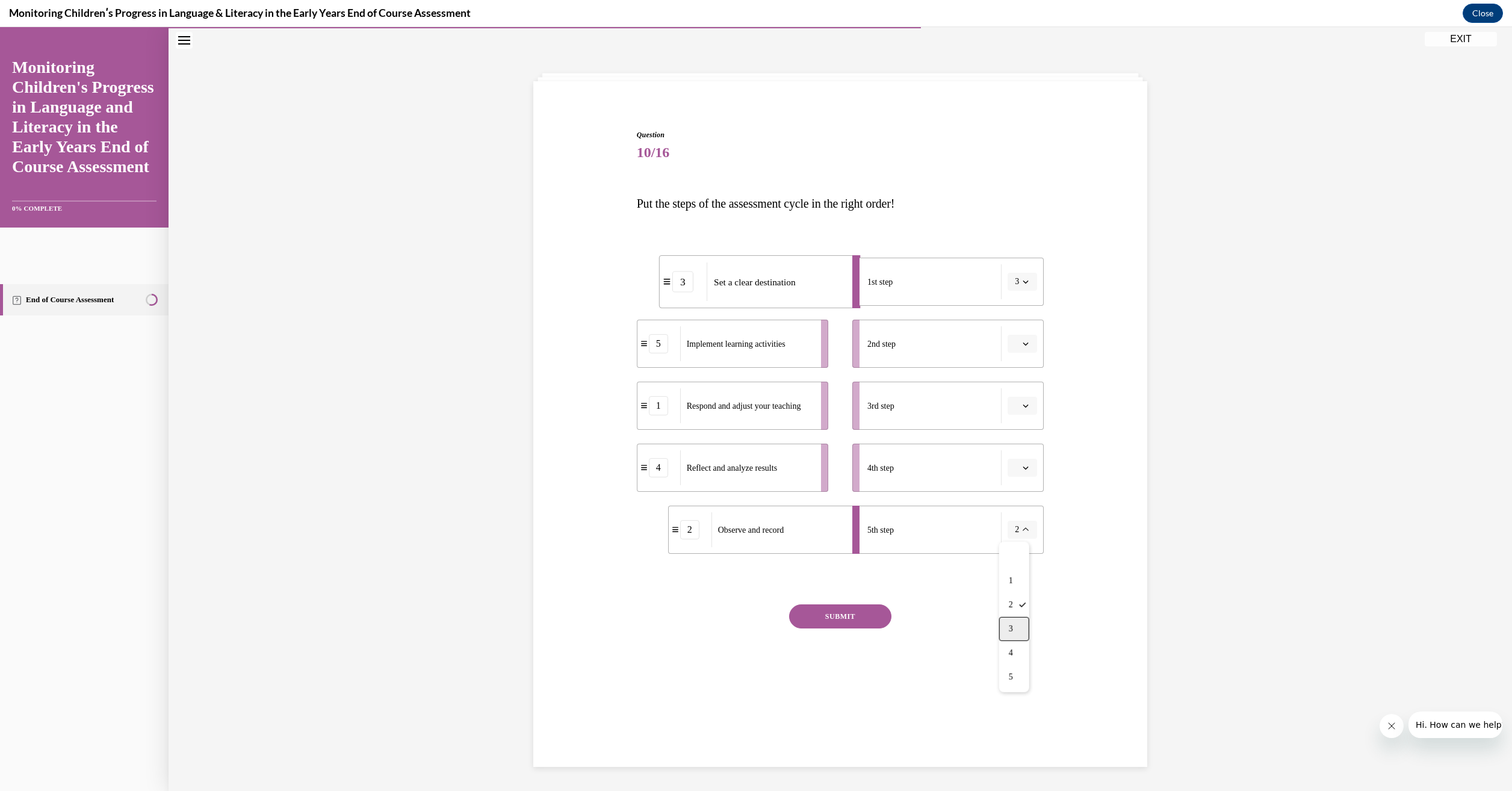
click at [1019, 624] on div "3" at bounding box center [1013, 629] width 30 height 24
click at [1024, 348] on button "button" at bounding box center [1022, 344] width 29 height 18
click at [1022, 413] on div "2" at bounding box center [1016, 419] width 30 height 24
click at [950, 646] on div "SUBMIT" at bounding box center [840, 634] width 408 height 60
click at [1024, 534] on span "button" at bounding box center [1026, 529] width 8 height 8
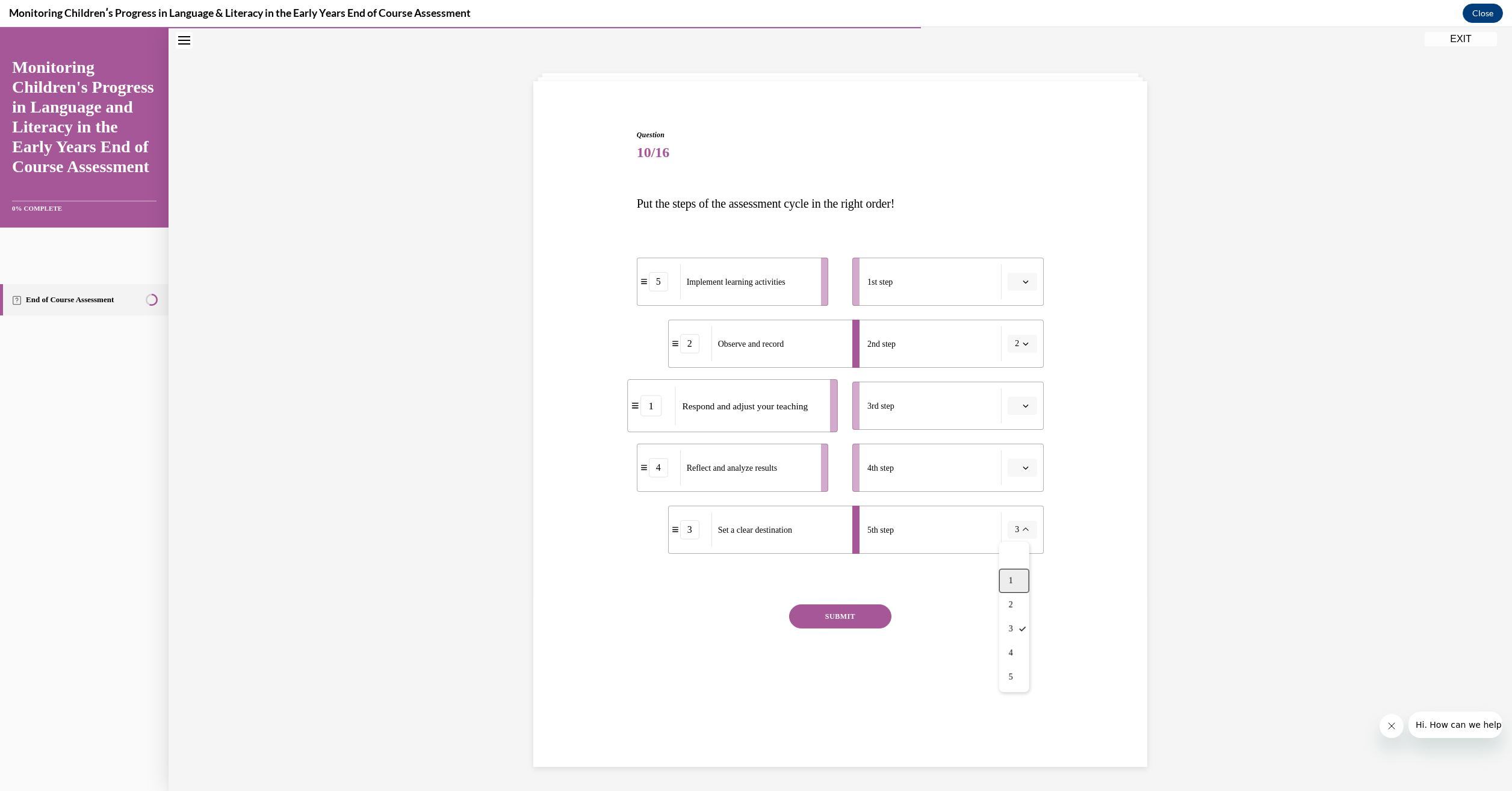
click at [1017, 577] on div "1" at bounding box center [1013, 581] width 30 height 24
click at [952, 620] on div "SUBMIT" at bounding box center [840, 634] width 408 height 60
click at [935, 624] on div "SUBMIT" at bounding box center [840, 634] width 408 height 60
drag, startPoint x: 775, startPoint y: 475, endPoint x: 728, endPoint y: 483, distance: 47.7
click at [728, 483] on div "Reflect and analyze results" at bounding box center [698, 475] width 133 height 35
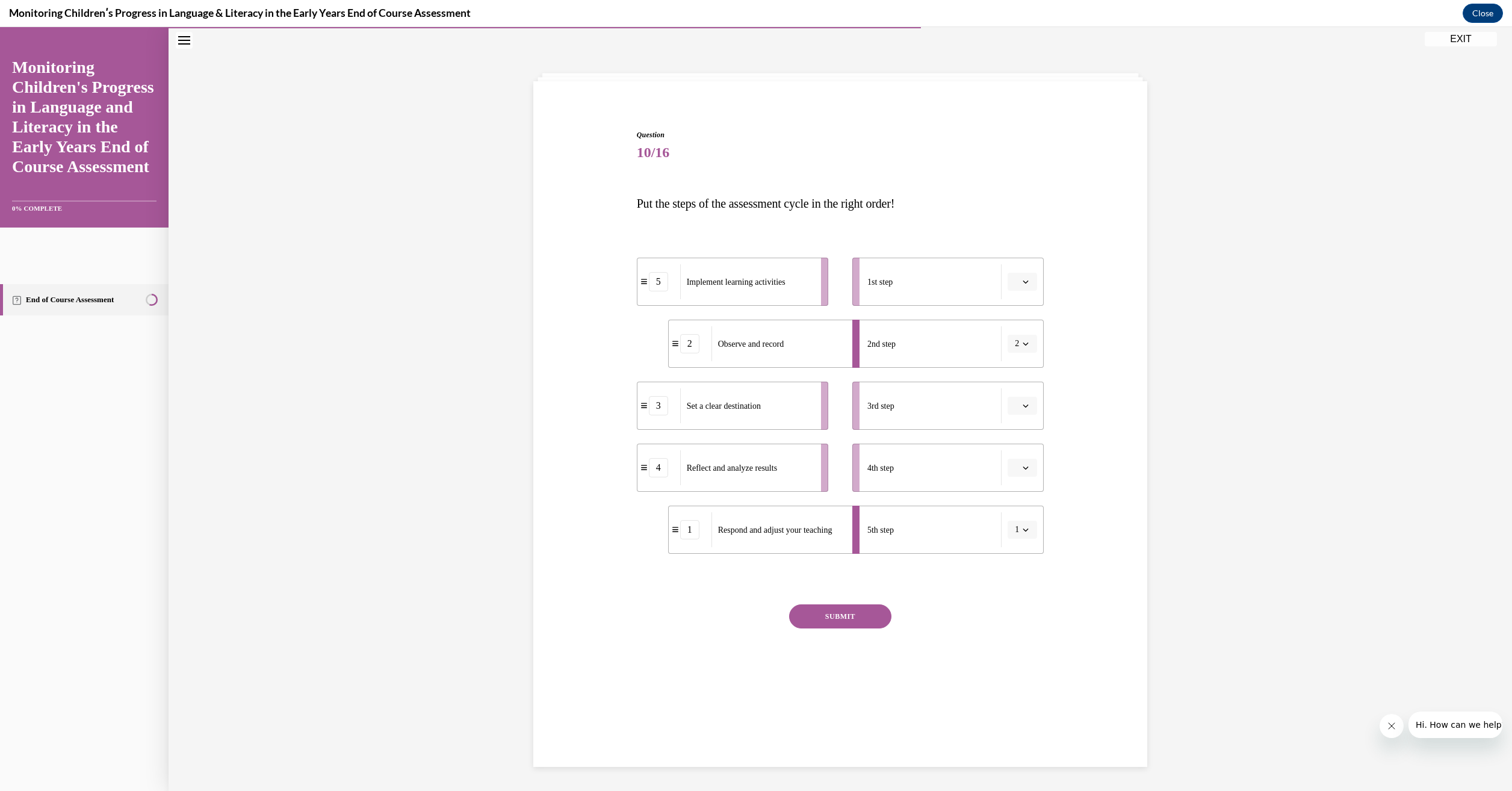
click at [653, 410] on div "3" at bounding box center [659, 406] width 19 height 19
click at [650, 409] on div "3" at bounding box center [659, 406] width 19 height 19
click at [1022, 404] on span "button" at bounding box center [1026, 405] width 8 height 8
click at [1022, 456] on div "1" at bounding box center [1016, 457] width 30 height 24
click at [1026, 269] on li "1st step" at bounding box center [948, 281] width 192 height 48
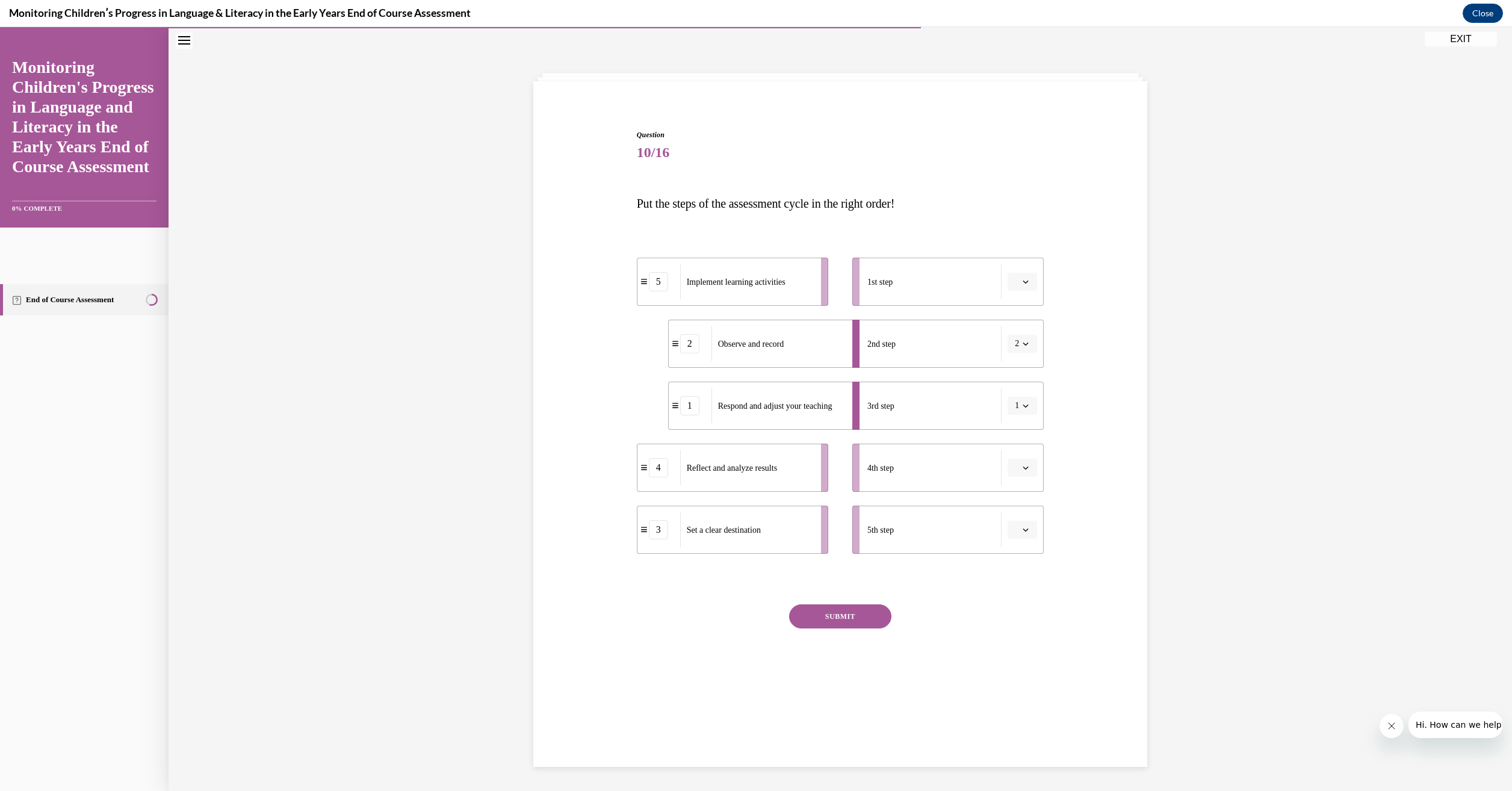
click at [1024, 283] on icon "button" at bounding box center [1025, 281] width 6 height 6
click at [1023, 358] on div "2" at bounding box center [1016, 357] width 30 height 24
drag, startPoint x: 927, startPoint y: 587, endPoint x: 991, endPoint y: 567, distance: 67.1
click at [930, 587] on div "Question 10/16 Put the steps of the assessment cycle in the right order! 2 Obse…" at bounding box center [840, 416] width 408 height 573
click at [1024, 531] on span "button" at bounding box center [1026, 529] width 8 height 8
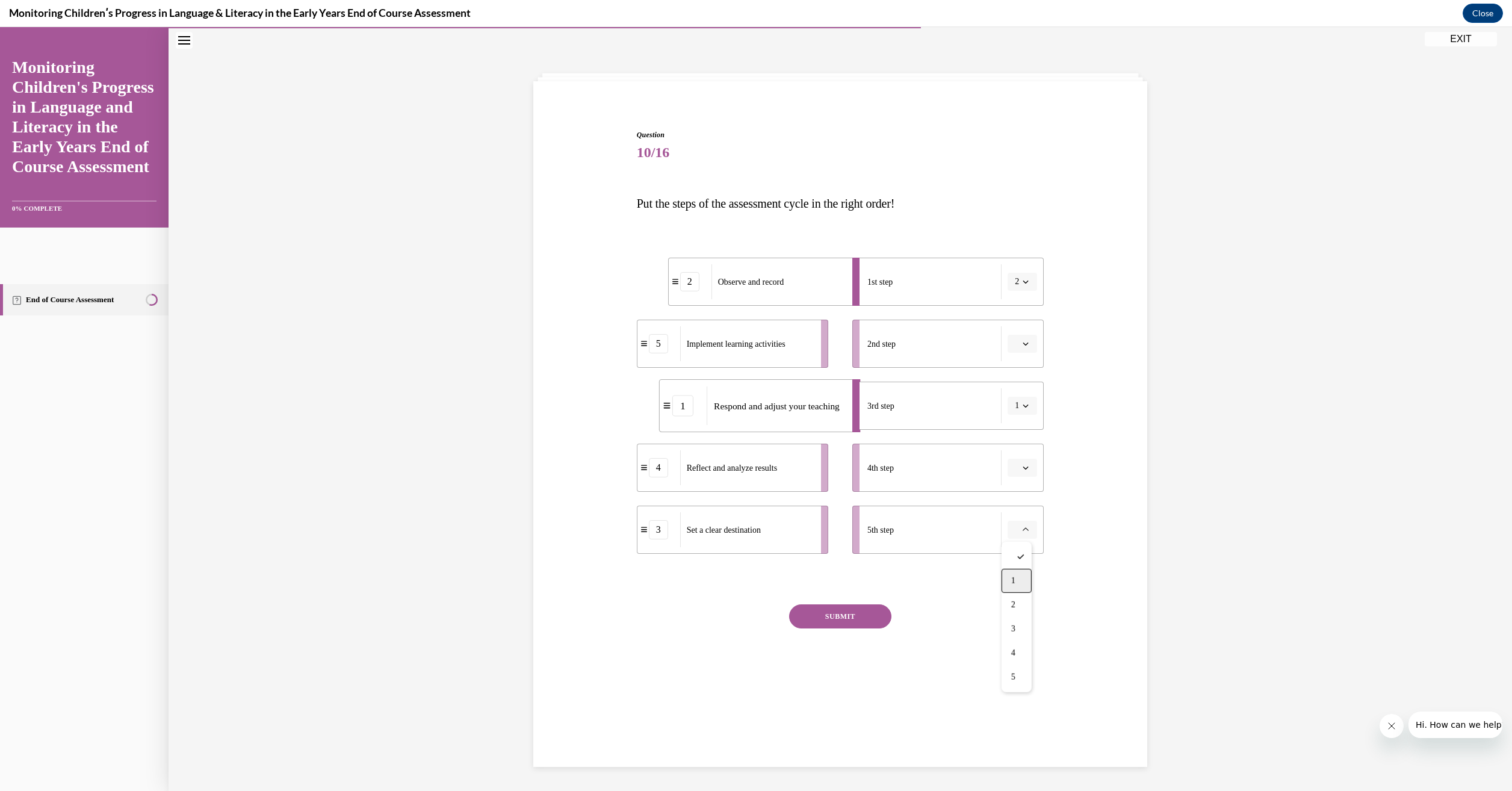
click at [1026, 581] on div "1" at bounding box center [1016, 581] width 30 height 24
drag, startPoint x: 969, startPoint y: 697, endPoint x: 1003, endPoint y: 575, distance: 126.6
click at [969, 696] on div "NEXT" at bounding box center [840, 703] width 408 height 24
click at [1028, 405] on button "button" at bounding box center [1022, 405] width 29 height 18
click at [1017, 456] on div "1" at bounding box center [1016, 457] width 30 height 24
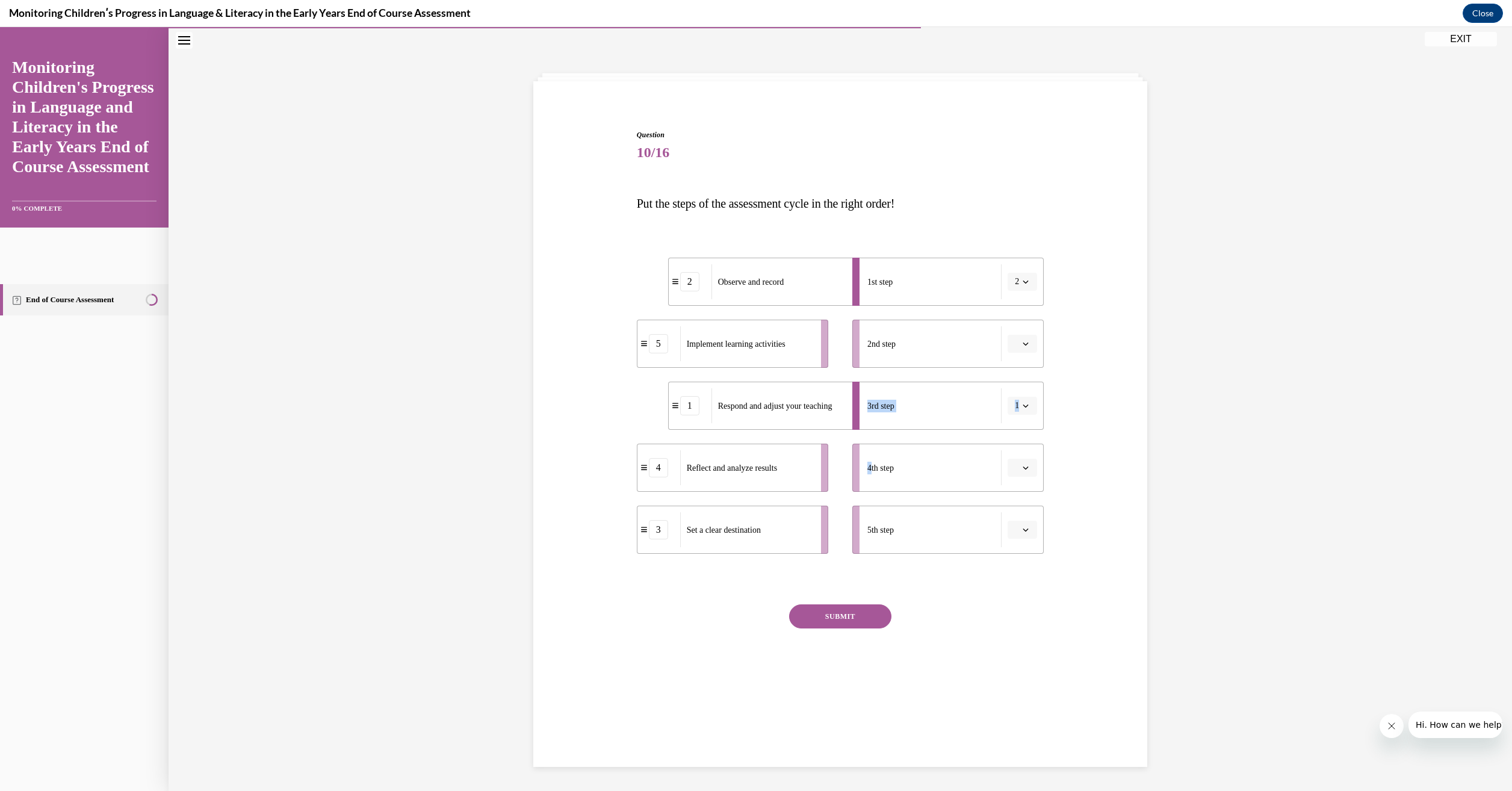
drag, startPoint x: 868, startPoint y: 480, endPoint x: 905, endPoint y: 318, distance: 166.2
click at [905, 318] on ul "1st step 2 2nd step 3rd step 1 4th step 5th step" at bounding box center [942, 405] width 203 height 296
drag, startPoint x: 905, startPoint y: 318, endPoint x: 763, endPoint y: 520, distance: 246.9
click at [763, 520] on div "Implement learning activities" at bounding box center [721, 530] width 133 height 35
click at [928, 628] on div "SUBMIT" at bounding box center [840, 634] width 408 height 60
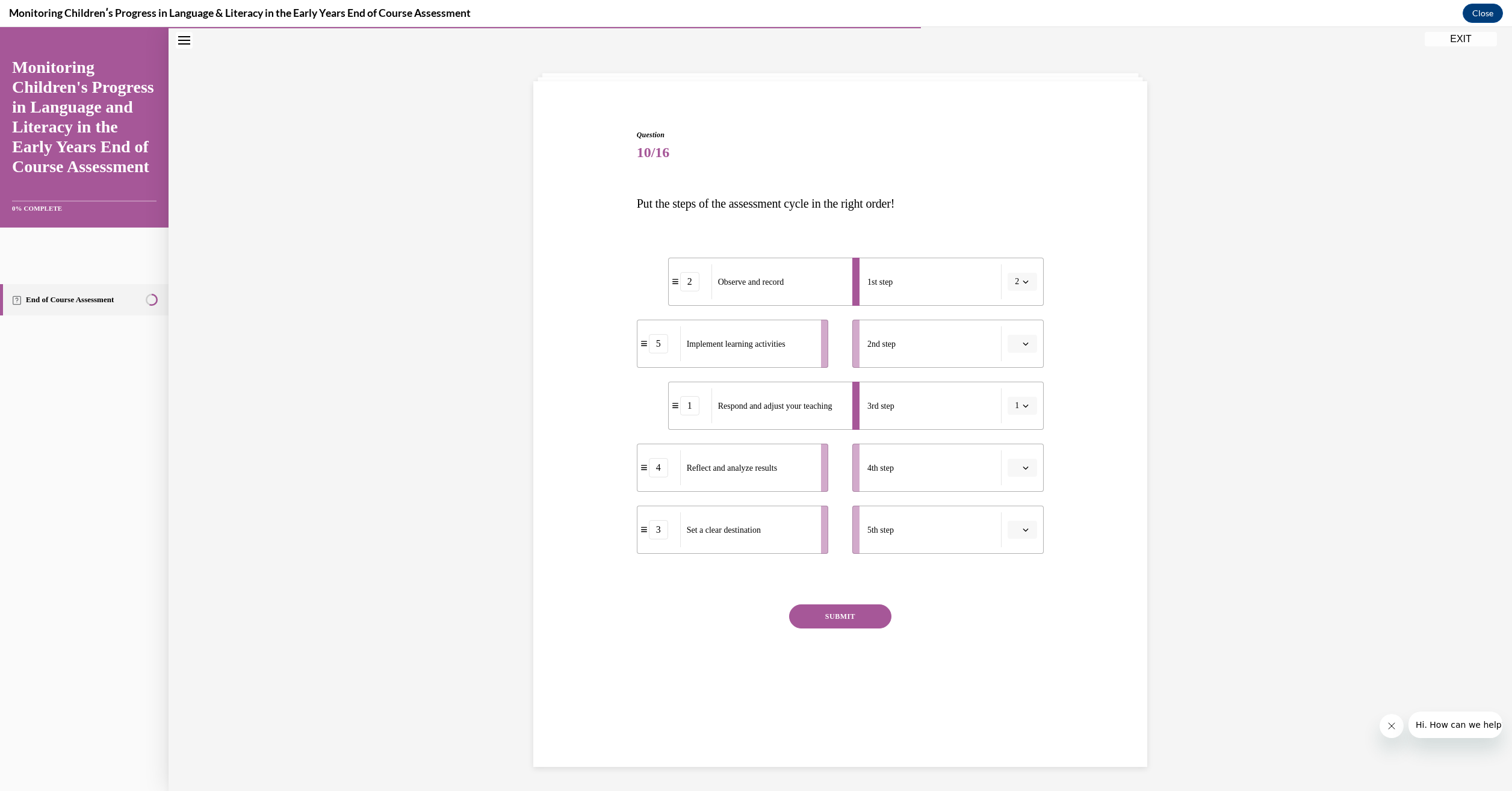
click at [674, 287] on div "2" at bounding box center [689, 282] width 43 height 19
drag, startPoint x: 674, startPoint y: 287, endPoint x: 638, endPoint y: 641, distance: 355.8
click at [638, 641] on div "2" at bounding box center [654, 635] width 43 height 19
drag, startPoint x: 672, startPoint y: 408, endPoint x: 637, endPoint y: 413, distance: 35.4
click at [638, 413] on div "1" at bounding box center [658, 404] width 43 height 19
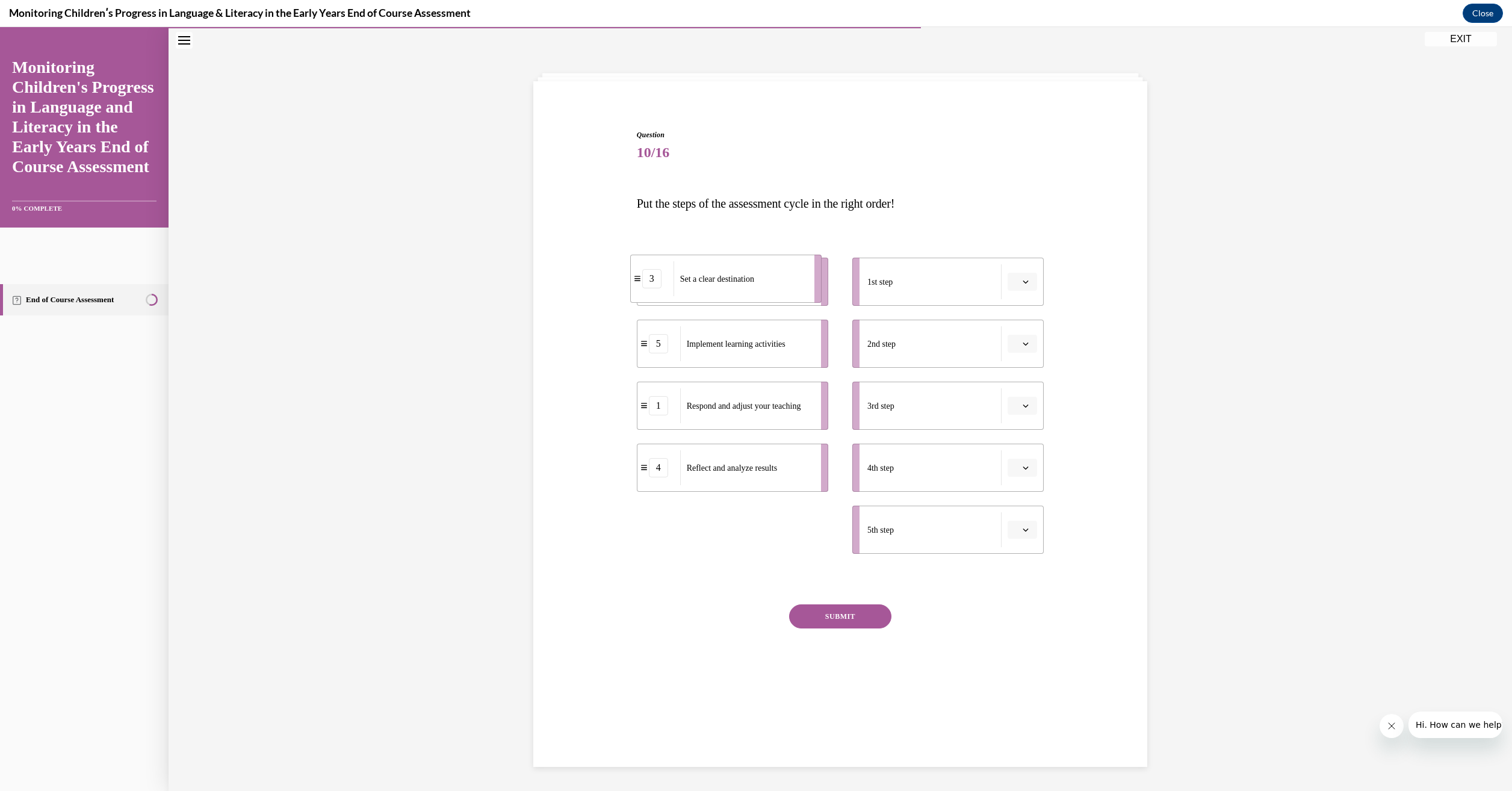
drag, startPoint x: 719, startPoint y: 551, endPoint x: 712, endPoint y: 300, distance: 251.1
click at [712, 300] on li "3 Set a clear destination" at bounding box center [726, 278] width 192 height 48
drag, startPoint x: 659, startPoint y: 541, endPoint x: 940, endPoint y: 285, distance: 380.1
click at [942, 284] on li "3 Set a clear destination" at bounding box center [1020, 266] width 192 height 48
drag, startPoint x: 777, startPoint y: 541, endPoint x: 992, endPoint y: 419, distance: 247.2
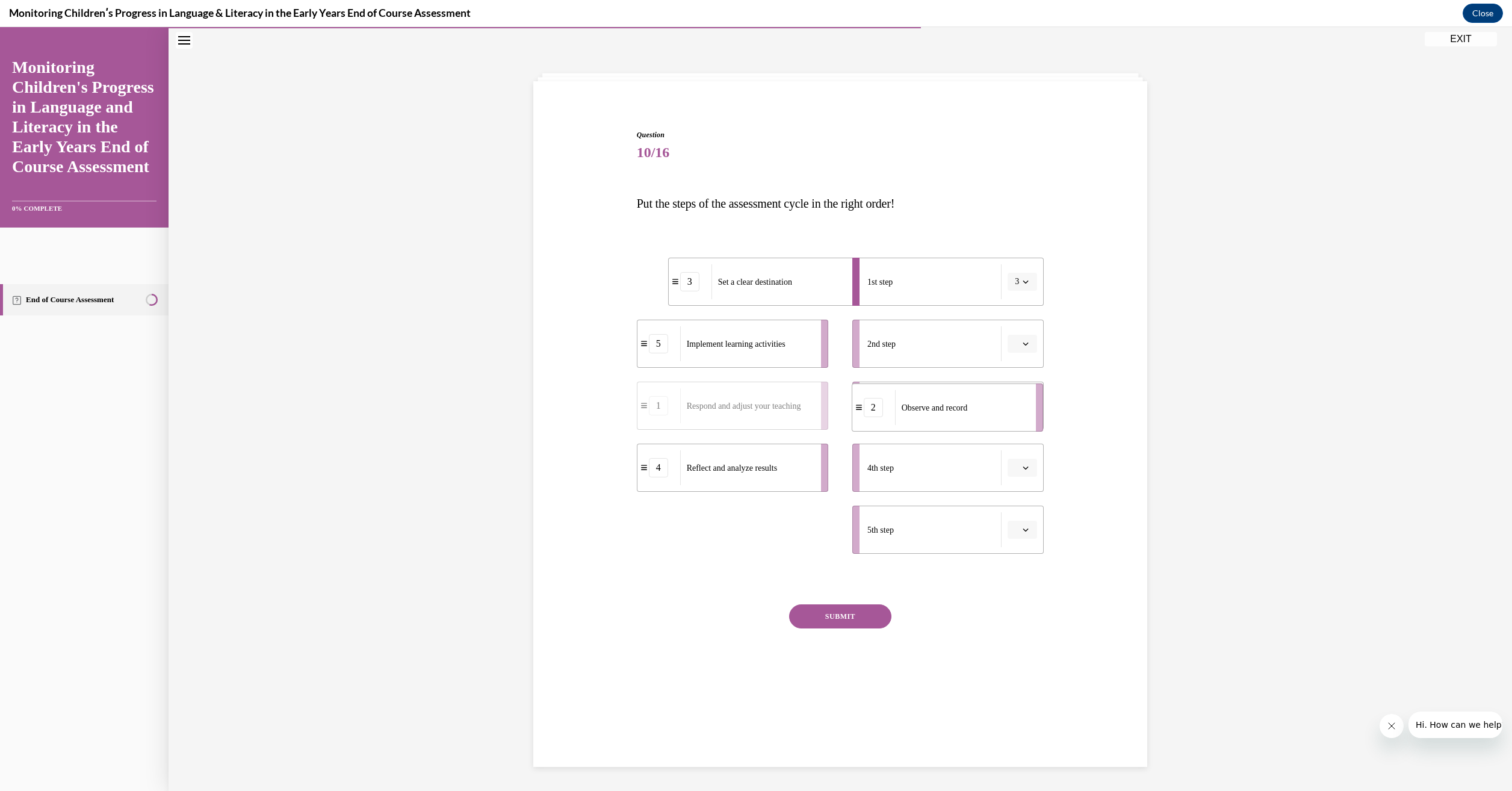
click at [992, 419] on div "Observe and record" at bounding box center [961, 407] width 133 height 35
click at [830, 617] on button "SUBMIT" at bounding box center [840, 616] width 102 height 24
click at [1026, 282] on button "3" at bounding box center [1022, 282] width 29 height 18
click at [1013, 333] on span "1" at bounding box center [1010, 333] width 4 height 10
click at [1022, 347] on span "button" at bounding box center [1026, 344] width 8 height 8
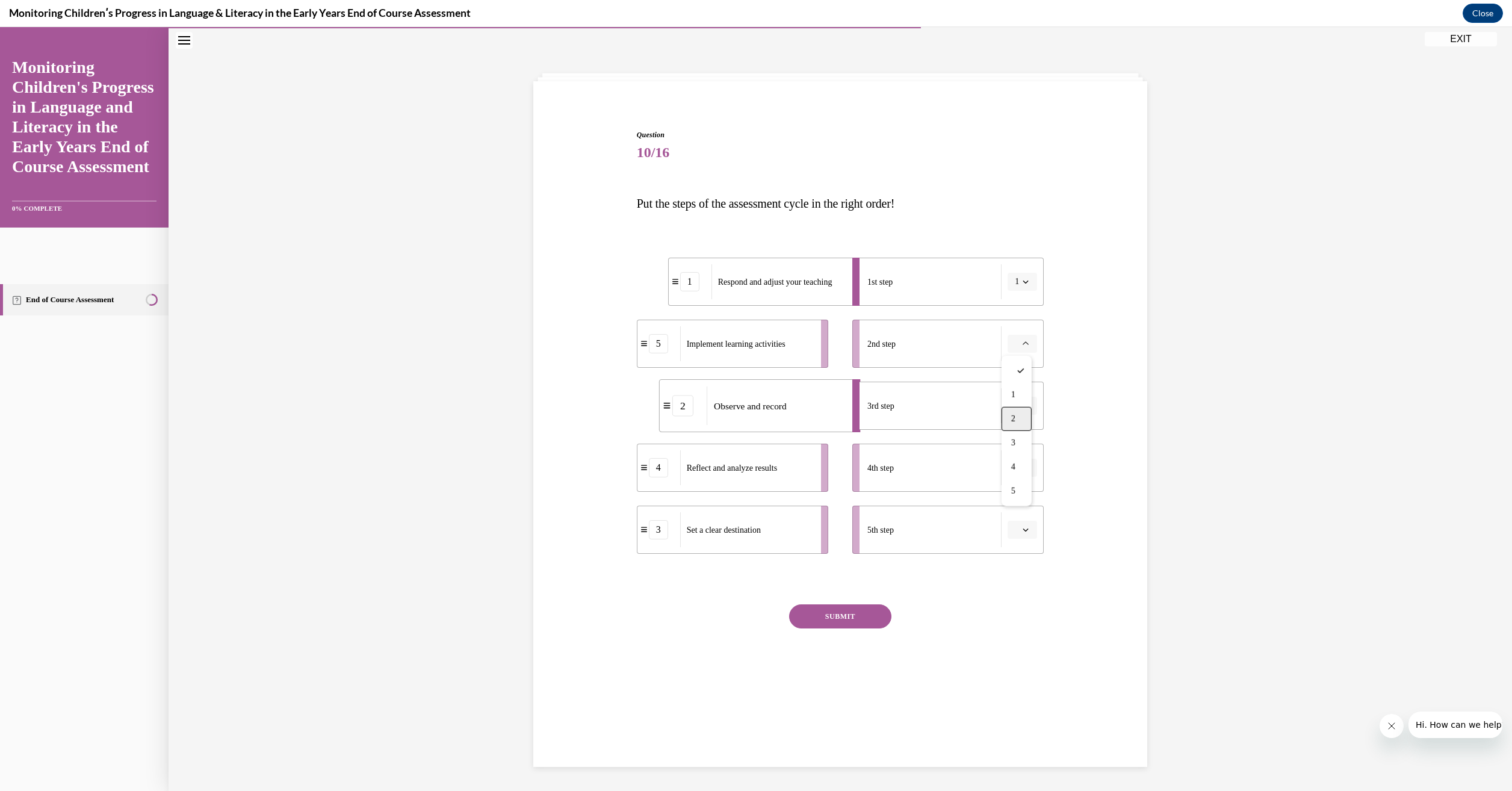
click at [1021, 415] on div "2" at bounding box center [1016, 419] width 30 height 24
click at [1026, 408] on button "button" at bounding box center [1022, 405] width 29 height 18
click at [1024, 503] on div "3" at bounding box center [1016, 505] width 30 height 24
click at [1023, 473] on button "button" at bounding box center [1022, 468] width 29 height 18
click at [1013, 587] on span "4" at bounding box center [1013, 591] width 4 height 10
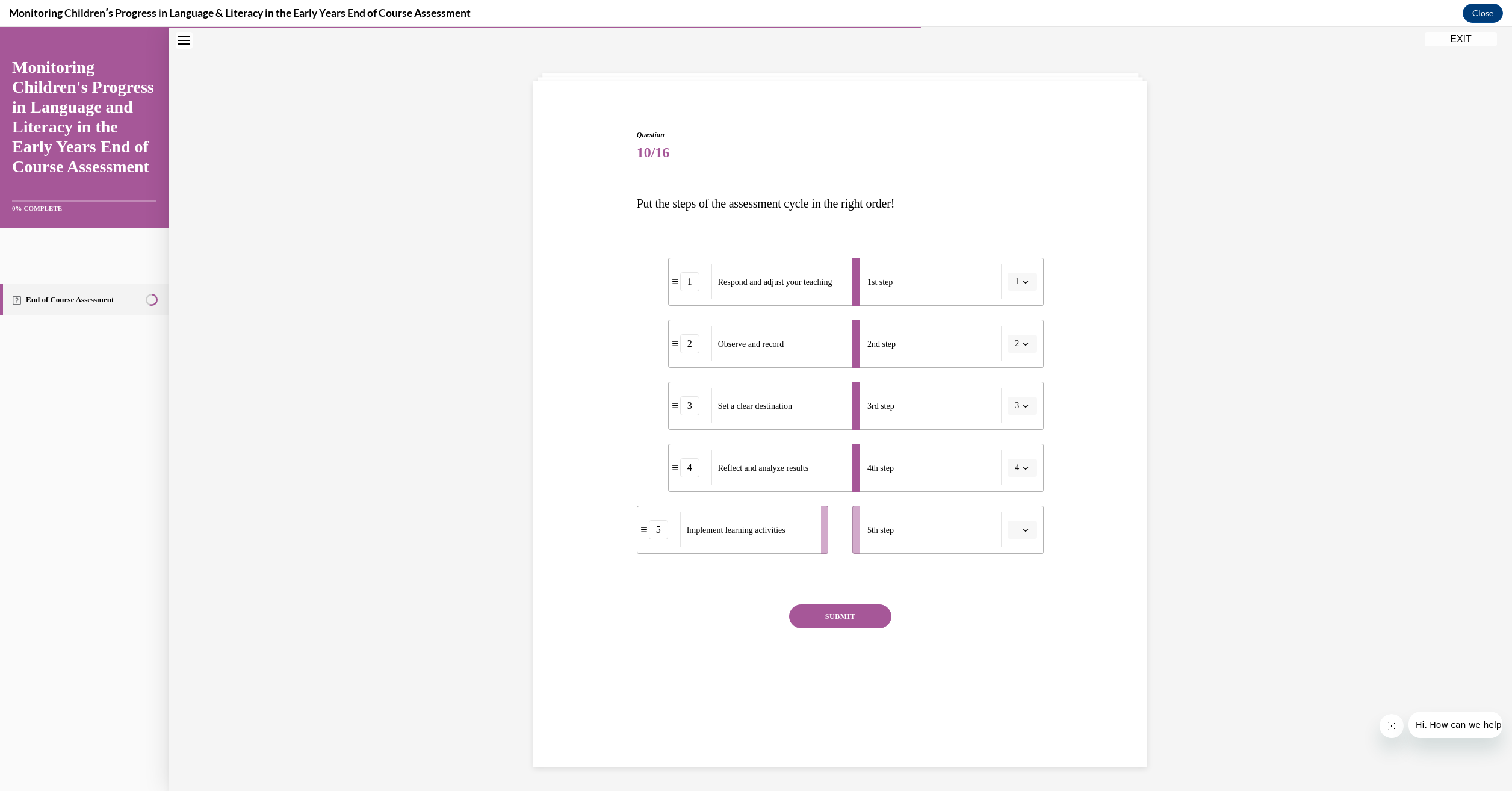
click at [1024, 531] on span "button" at bounding box center [1026, 529] width 8 height 8
click at [1011, 675] on span "5" at bounding box center [1013, 677] width 4 height 10
drag, startPoint x: 753, startPoint y: 354, endPoint x: 754, endPoint y: 286, distance: 68.0
click at [754, 286] on div "Observe and record" at bounding box center [779, 274] width 133 height 35
drag, startPoint x: 750, startPoint y: 413, endPoint x: 750, endPoint y: 287, distance: 126.0
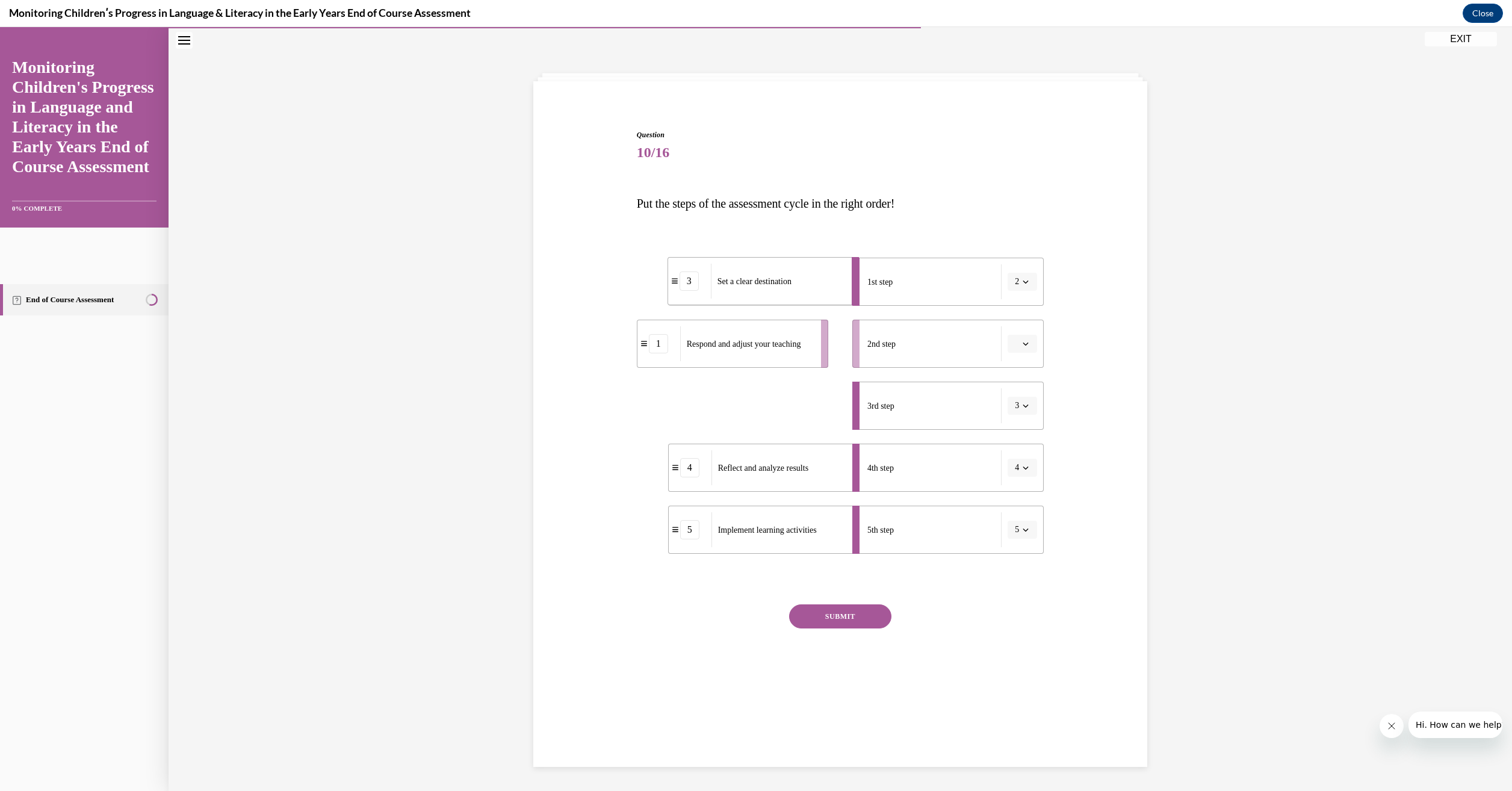
click at [750, 287] on div "Set a clear destination" at bounding box center [777, 281] width 133 height 35
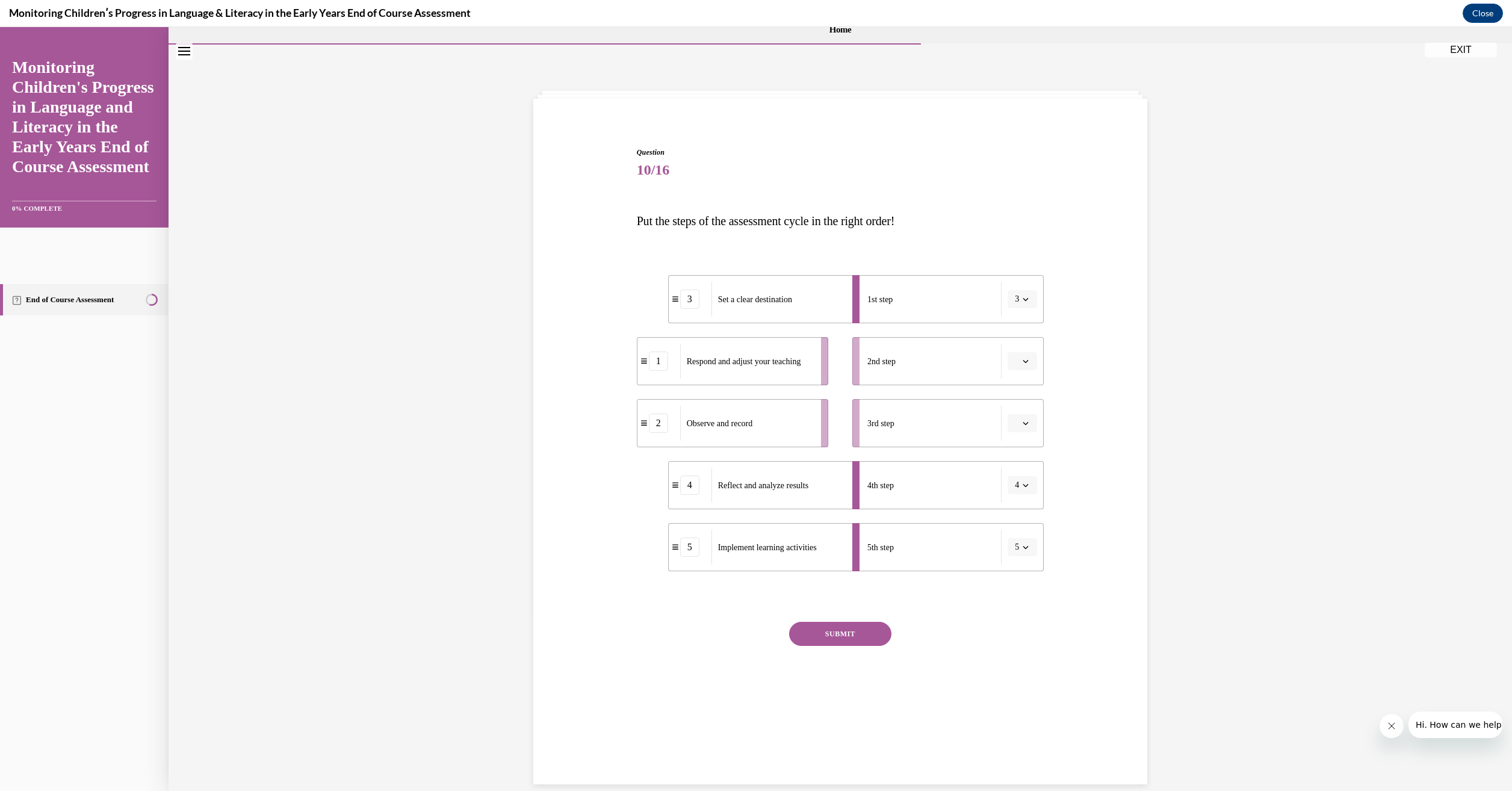
scroll to position [0, 0]
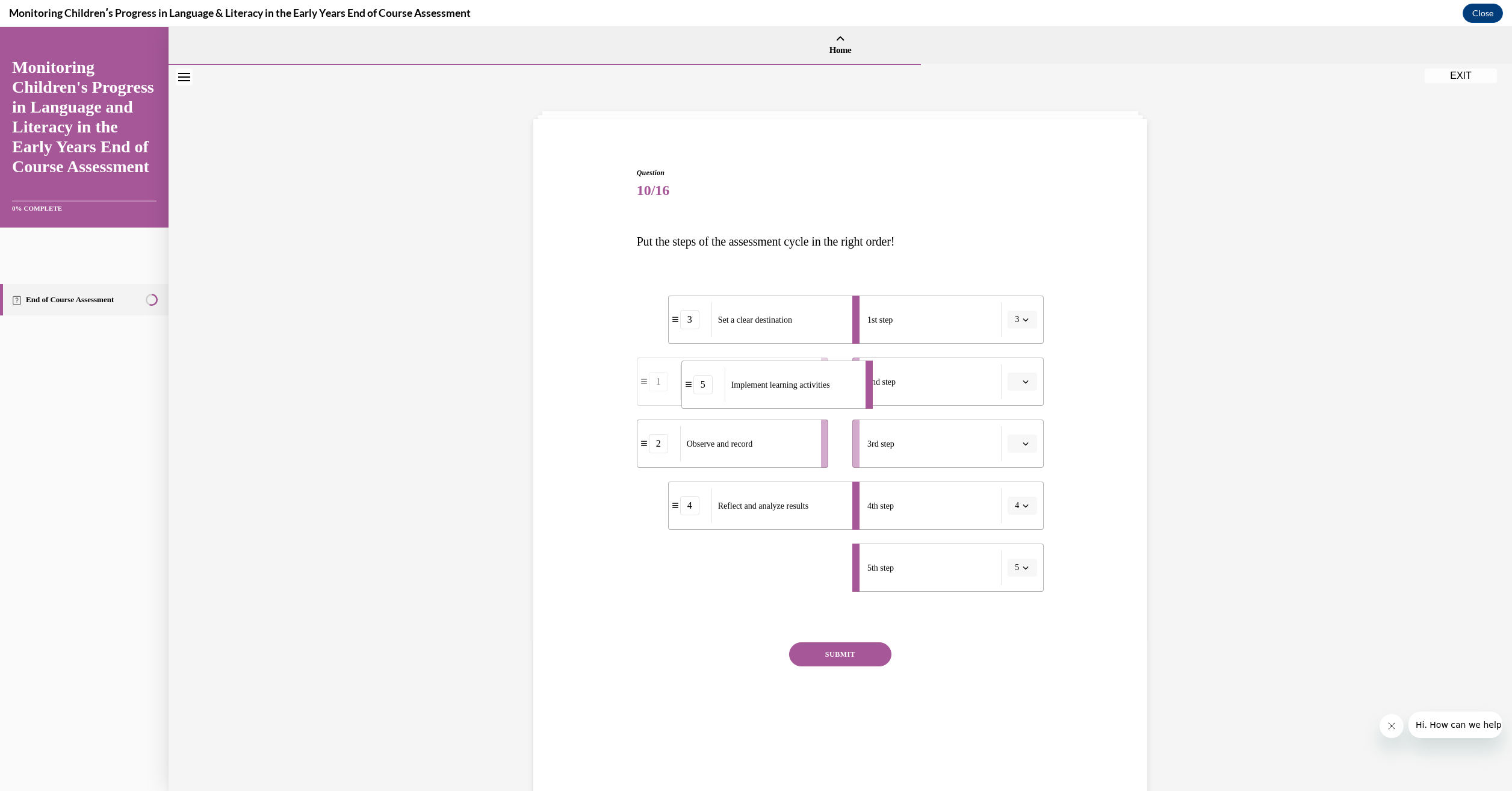
drag, startPoint x: 784, startPoint y: 587, endPoint x: 798, endPoint y: 404, distance: 183.5
click at [798, 404] on li "5 Implement learning activities" at bounding box center [777, 384] width 192 height 48
click at [840, 662] on button "SUBMIT" at bounding box center [840, 655] width 102 height 24
click at [1022, 445] on icon "button" at bounding box center [1025, 443] width 6 height 6
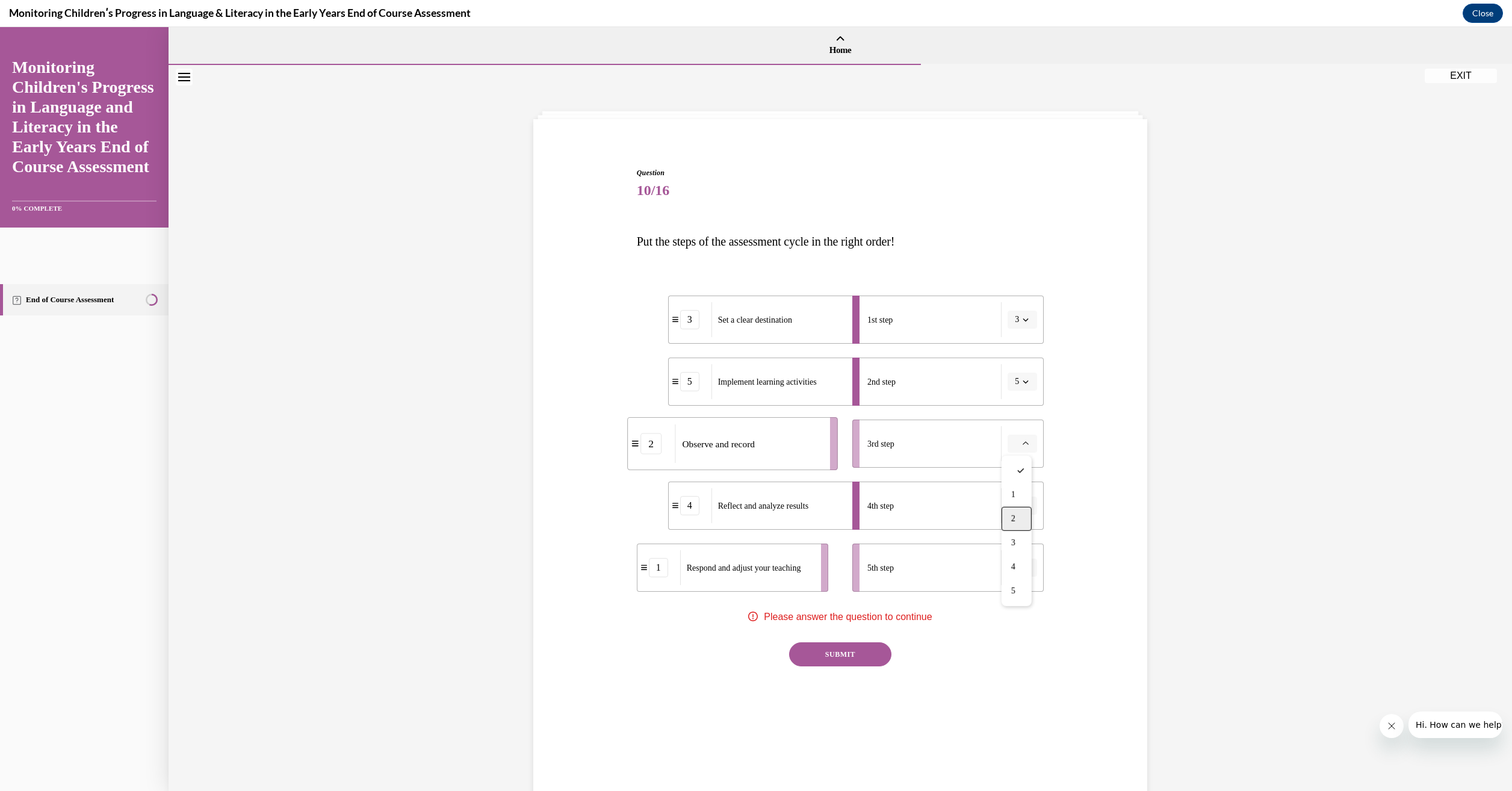
click at [1027, 521] on div "2" at bounding box center [1016, 519] width 30 height 24
drag, startPoint x: 788, startPoint y: 586, endPoint x: 822, endPoint y: 586, distance: 34.0
click at [822, 586] on li "1 Respond and adjust your teaching" at bounding box center [767, 567] width 192 height 48
click at [904, 352] on ul "1st step 3 2nd step 5 3rd step 2 4th step 4 5th step 1" at bounding box center [942, 443] width 203 height 296
click at [973, 722] on div "SUBMIT NEXT" at bounding box center [840, 692] width 408 height 99
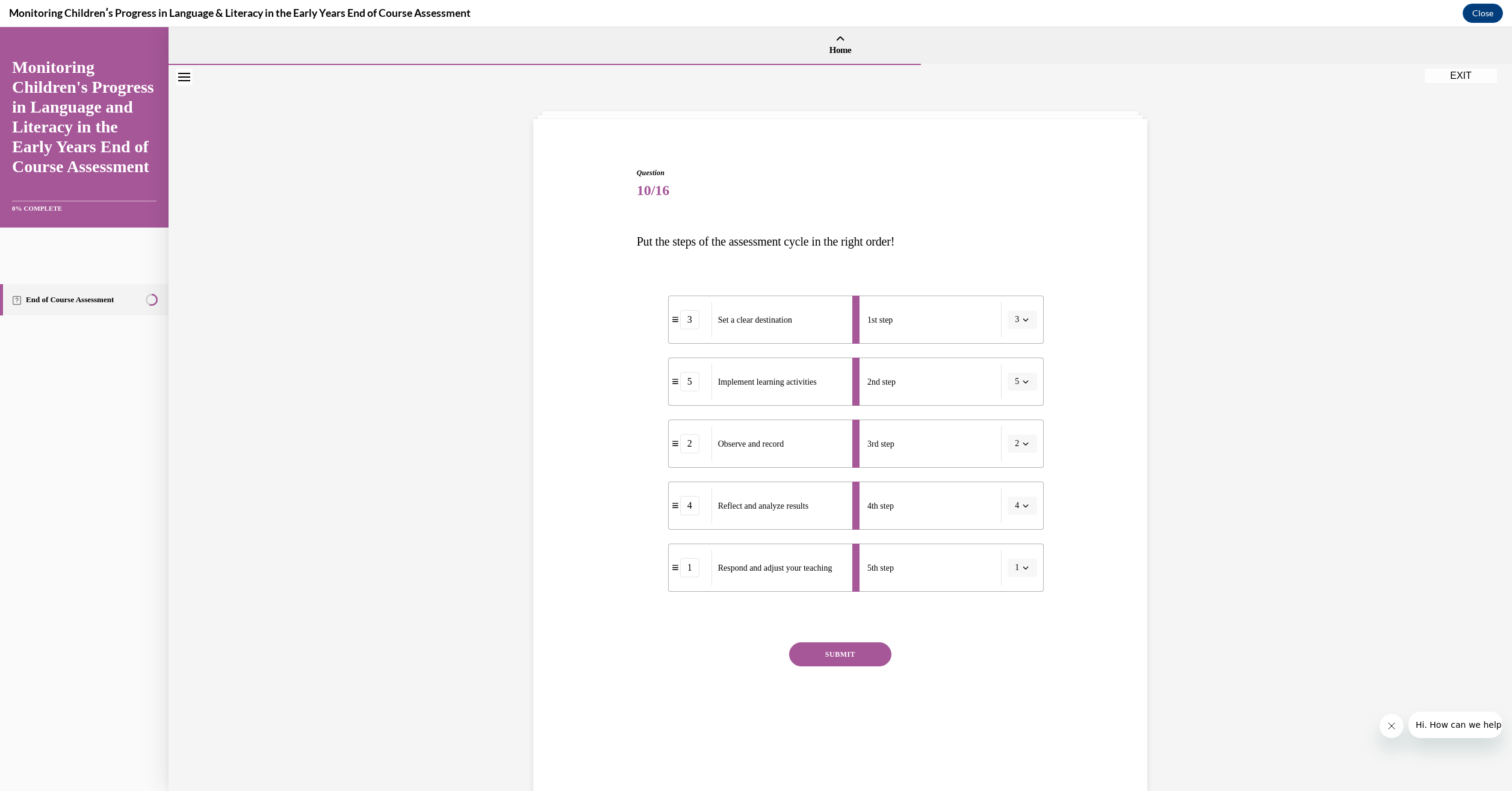
click at [853, 655] on button "SUBMIT" at bounding box center [840, 655] width 102 height 24
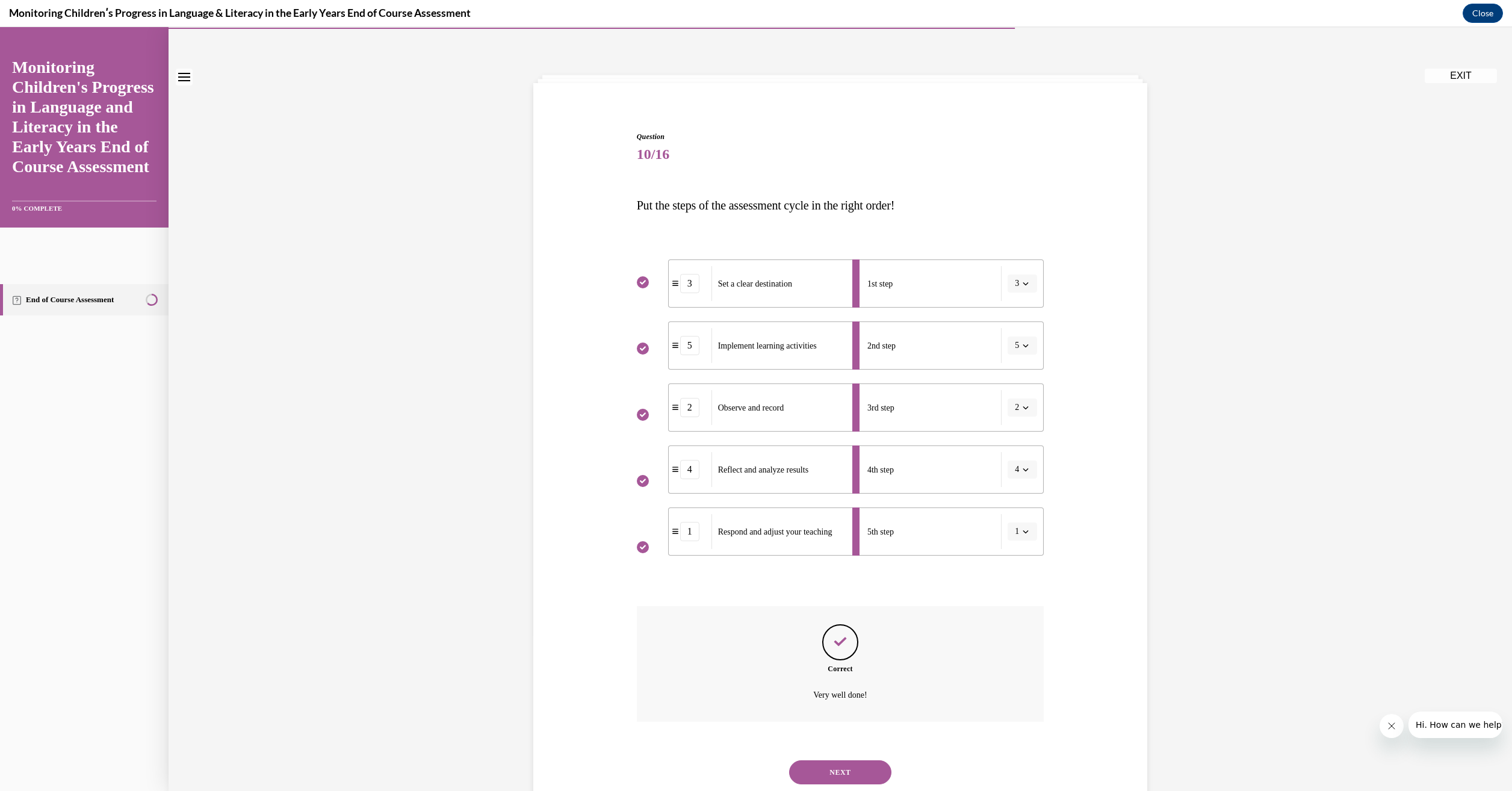
scroll to position [71, 0]
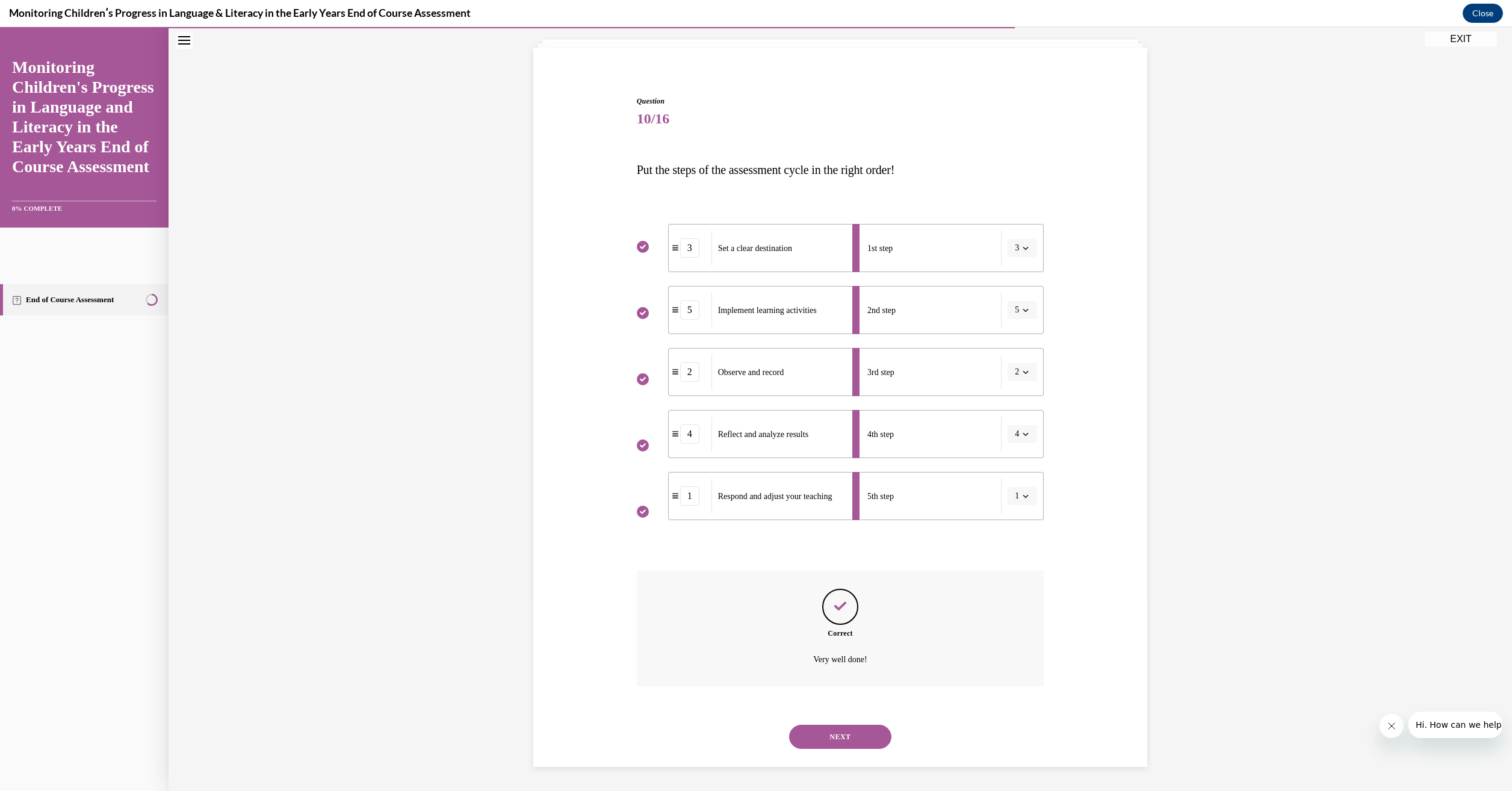
click at [825, 737] on button "NEXT" at bounding box center [840, 737] width 102 height 24
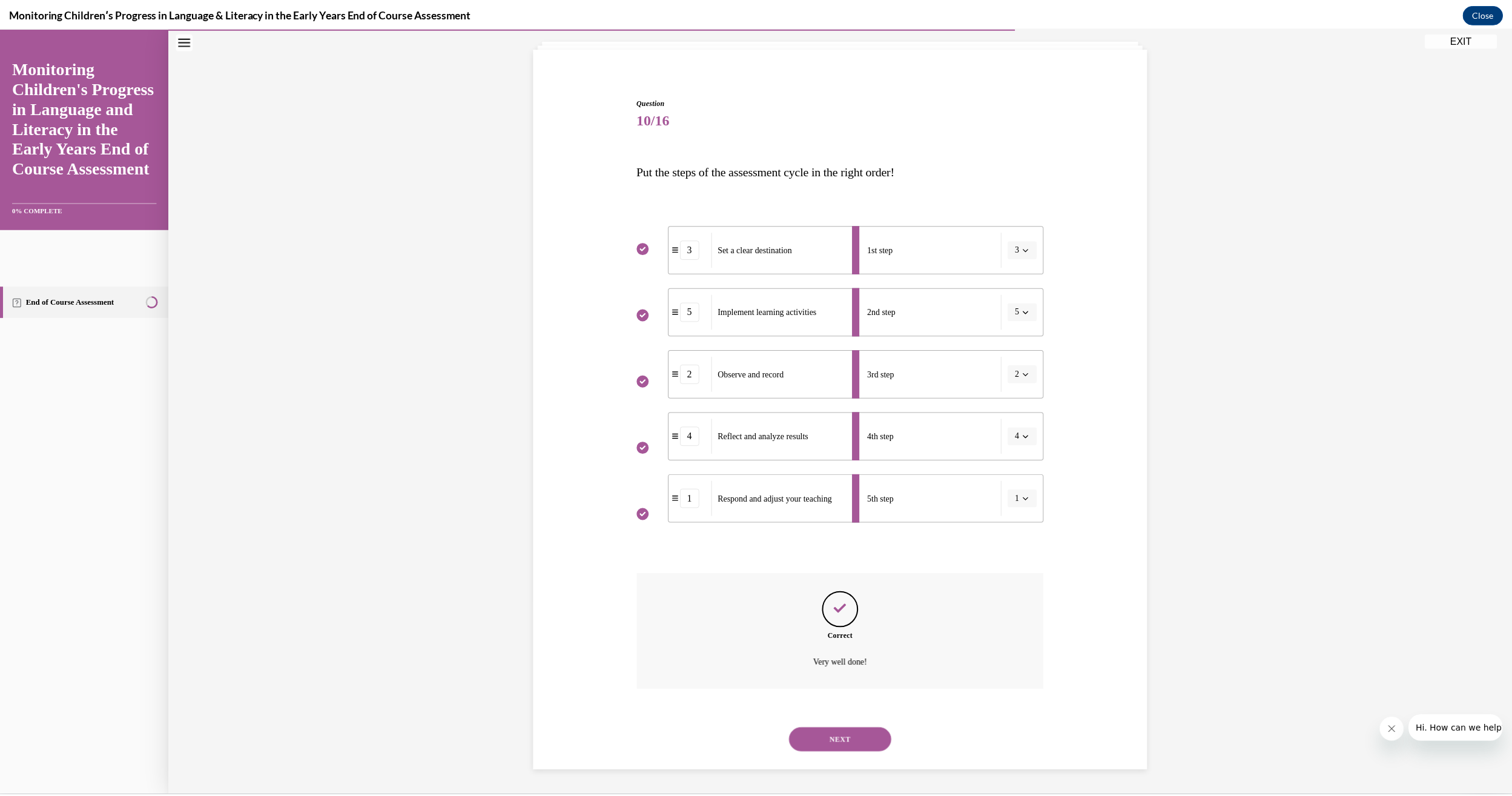
scroll to position [38, 0]
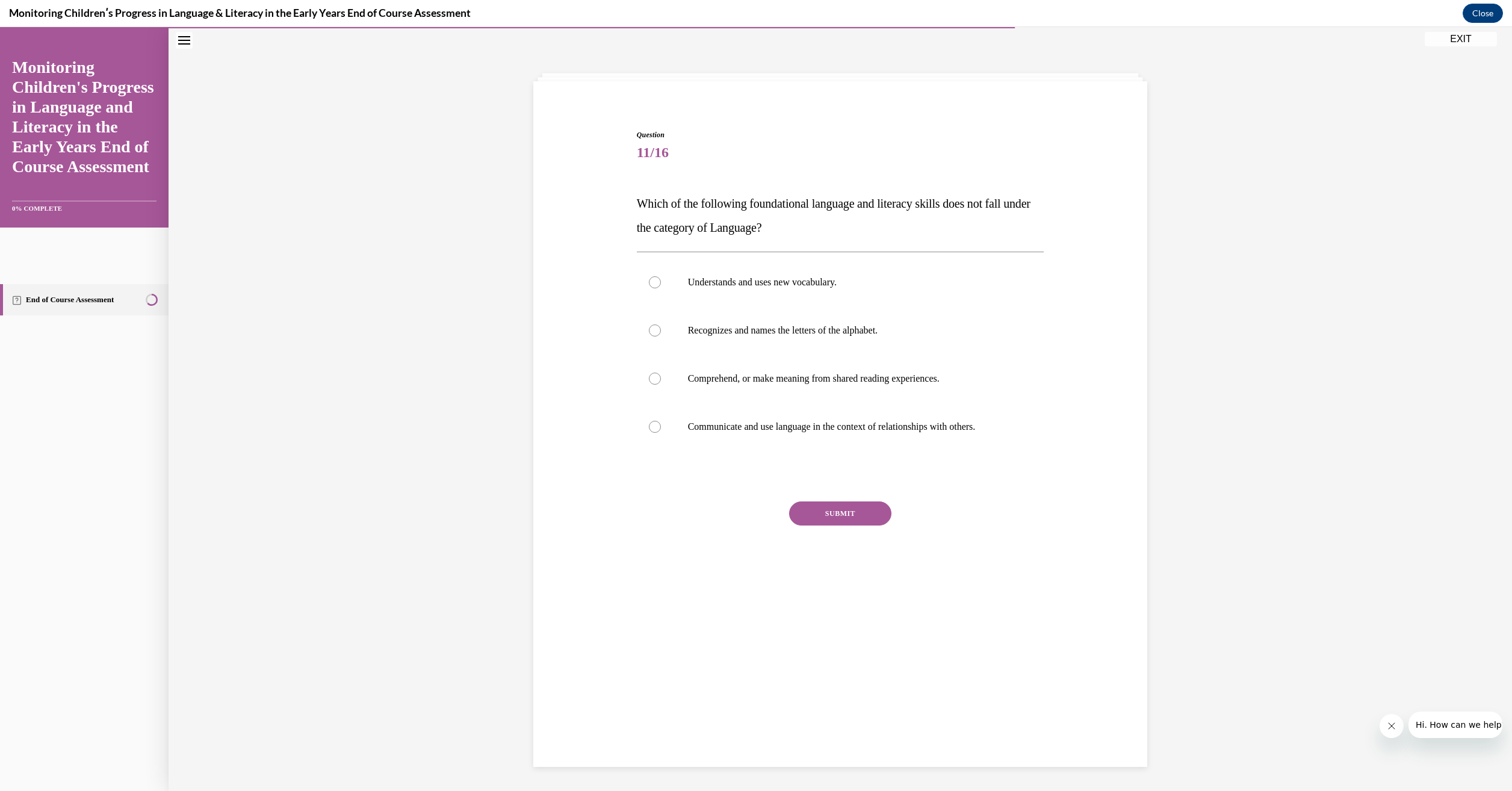
drag, startPoint x: 1004, startPoint y: 428, endPoint x: 594, endPoint y: 192, distance: 473.1
click at [594, 192] on div "Question 11/16 Which of the following foundational language and literacy skills…" at bounding box center [840, 347] width 620 height 507
drag, startPoint x: 594, startPoint y: 192, endPoint x: 702, endPoint y: 222, distance: 112.1
click at [652, 325] on div at bounding box center [654, 330] width 12 height 12
click at [652, 325] on input "Recognizes and names the letters of the alphabet." at bounding box center [654, 330] width 12 height 12
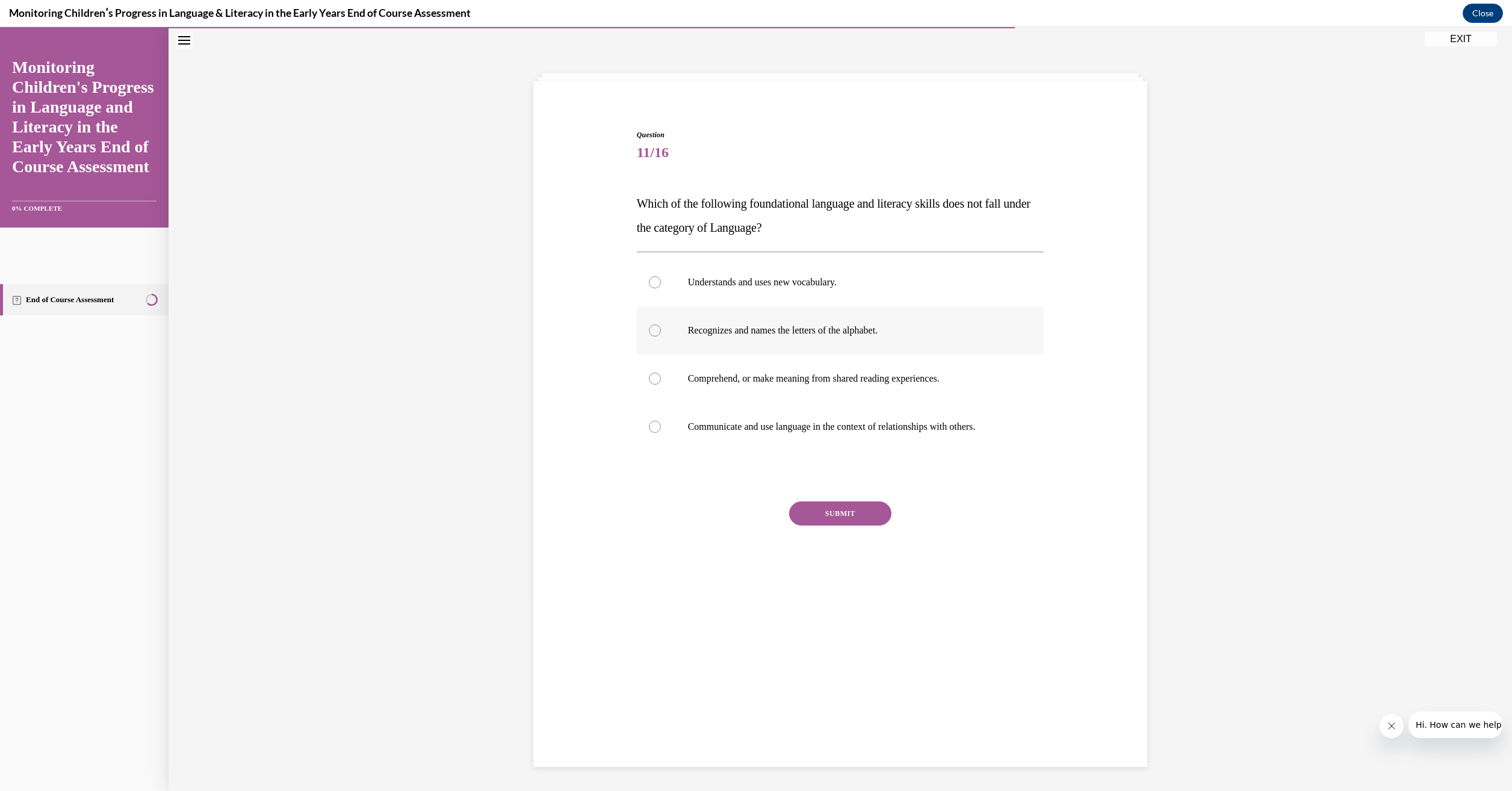
radio input "true"
click at [855, 520] on button "SUBMIT" at bounding box center [840, 513] width 102 height 24
click at [842, 676] on button "NEXT" at bounding box center [840, 668] width 102 height 24
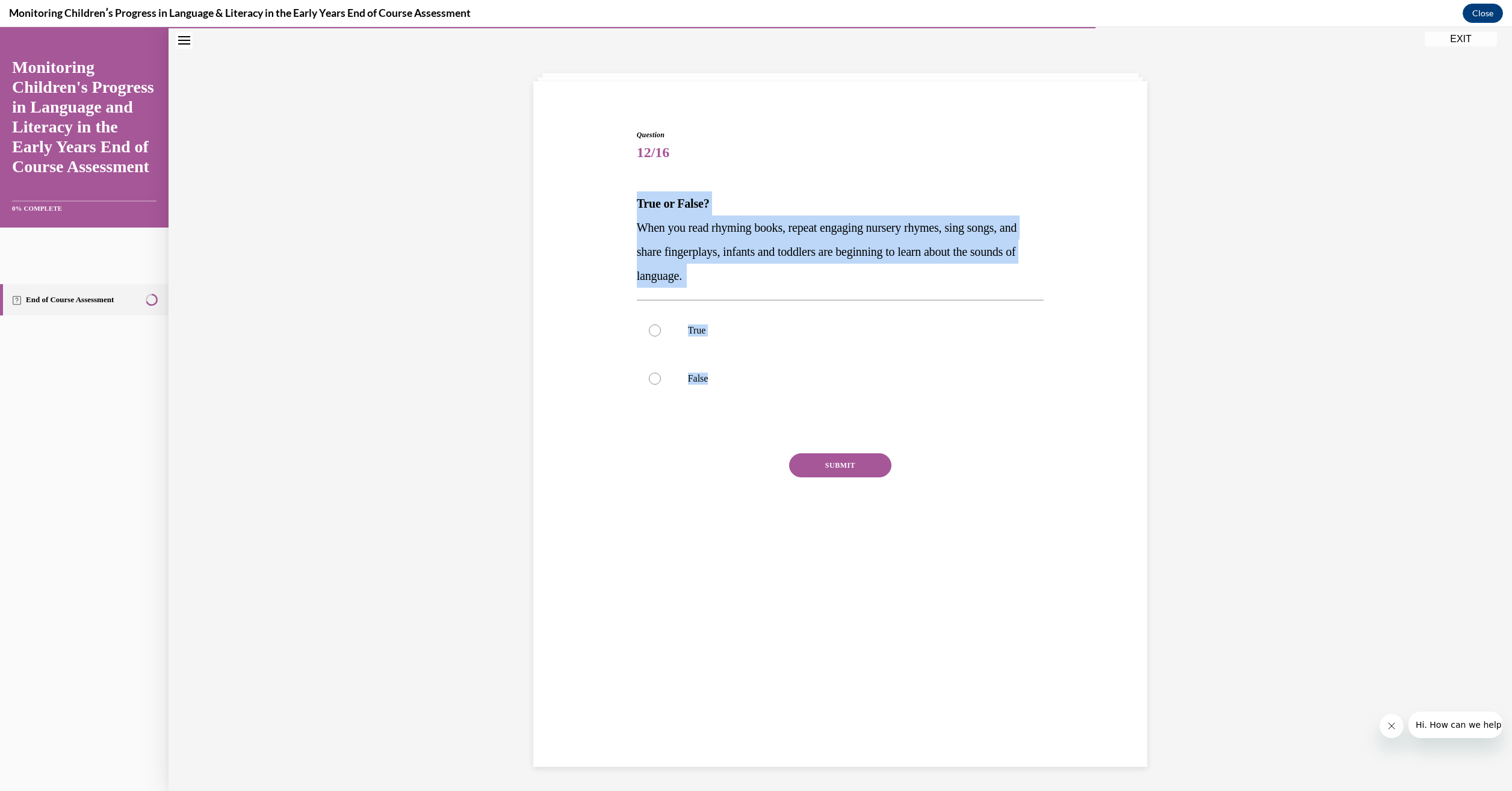
drag, startPoint x: 710, startPoint y: 378, endPoint x: 632, endPoint y: 207, distance: 187.9
click at [637, 207] on div "Question 12/16 True or False? When you read rhyming books, repeat engaging nurs…" at bounding box center [840, 340] width 408 height 422
drag, startPoint x: 632, startPoint y: 207, endPoint x: 677, endPoint y: 240, distance: 55.8
click at [649, 331] on div at bounding box center [654, 330] width 12 height 12
click at [649, 331] on input "True" at bounding box center [654, 330] width 12 height 12
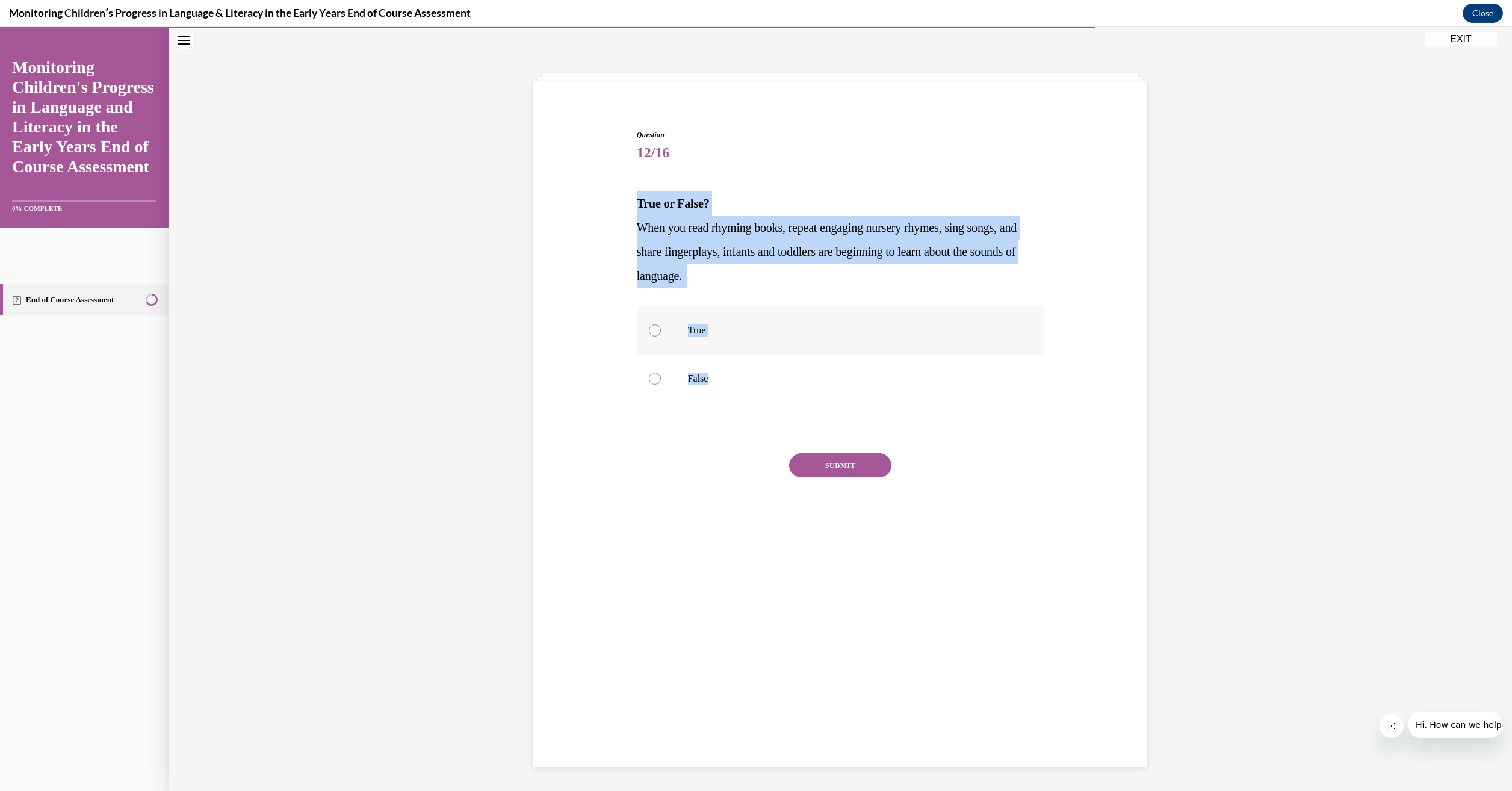
radio input "true"
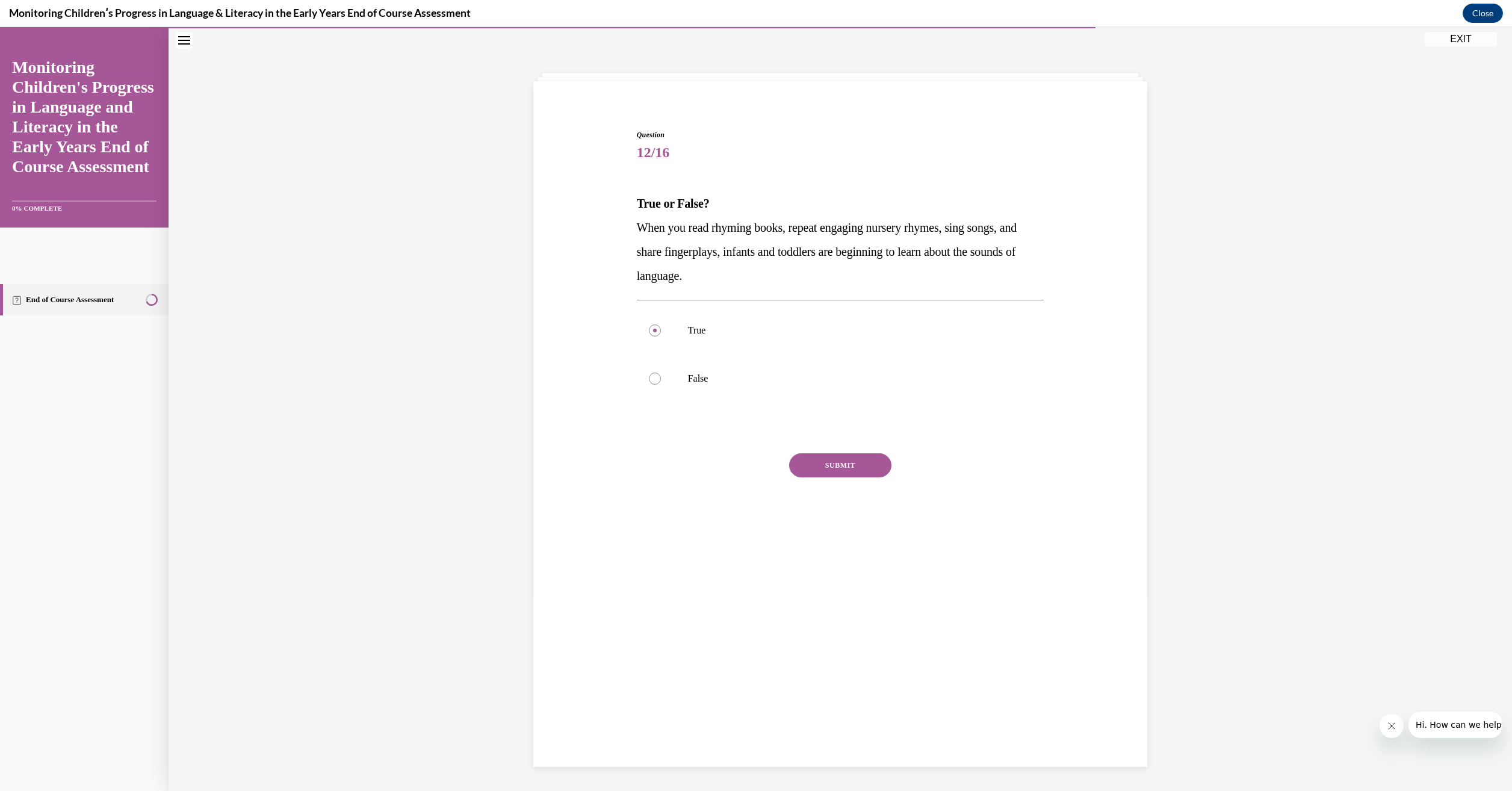
click at [842, 468] on button "SUBMIT" at bounding box center [840, 465] width 102 height 24
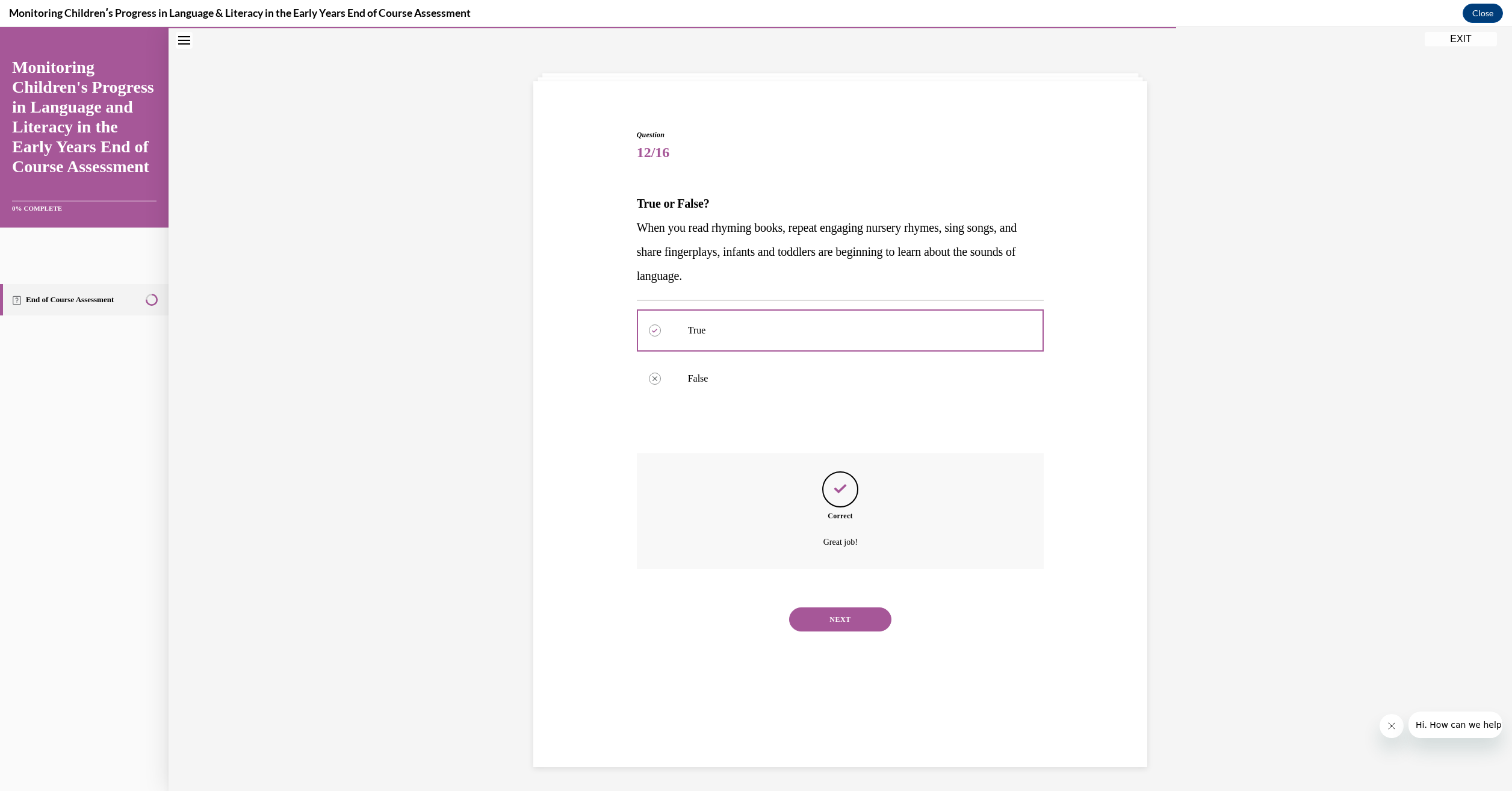
click at [854, 624] on button "NEXT" at bounding box center [840, 620] width 102 height 24
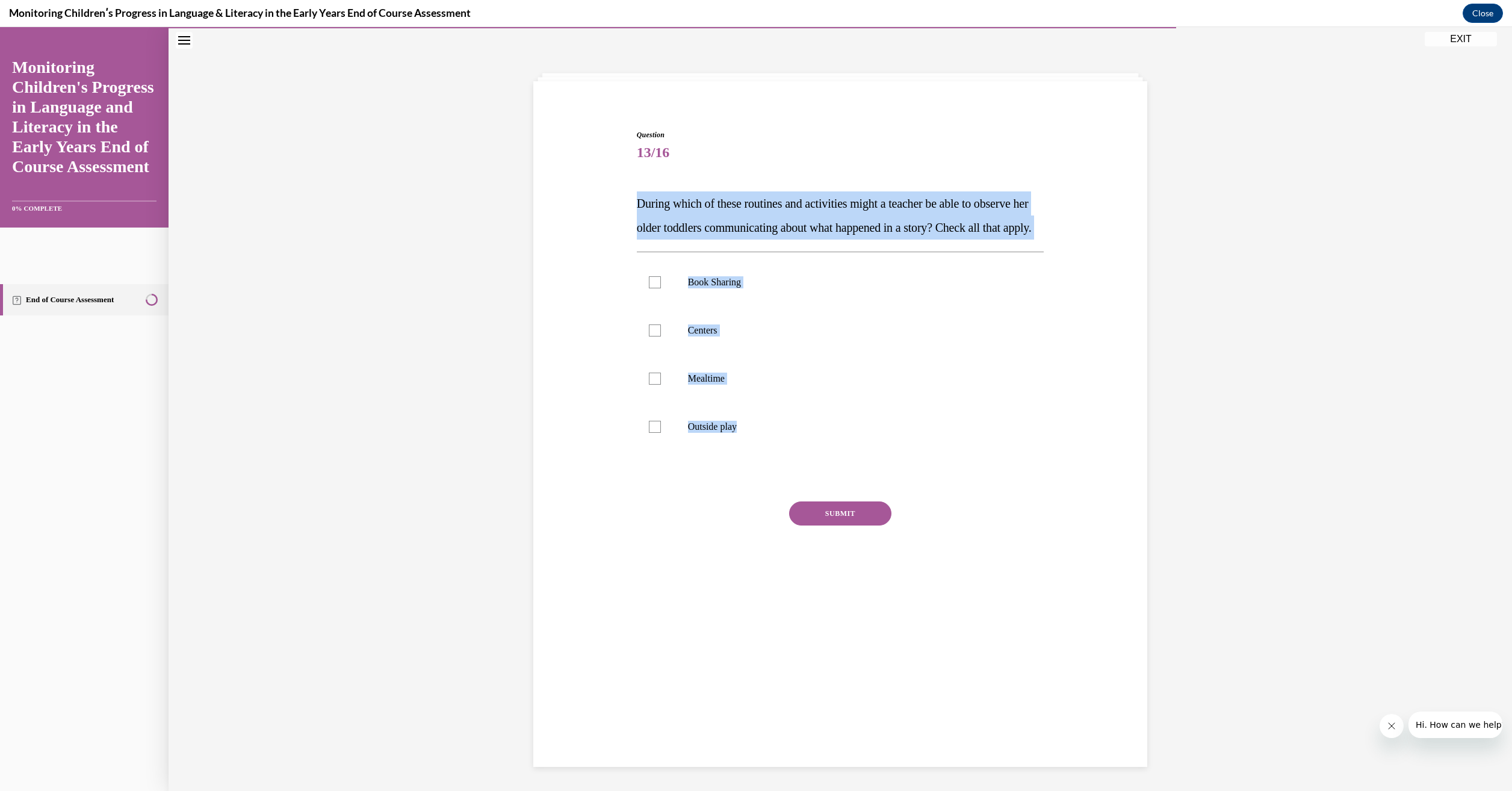
drag, startPoint x: 736, startPoint y: 447, endPoint x: 632, endPoint y: 205, distance: 263.4
click at [637, 205] on div "Question 13/16 During which of these routines and activities might a teacher be…" at bounding box center [840, 365] width 408 height 471
drag, startPoint x: 632, startPoint y: 205, endPoint x: 701, endPoint y: 210, distance: 69.2
click at [652, 288] on div at bounding box center [654, 282] width 12 height 12
click at [652, 288] on input "Book Sharing" at bounding box center [654, 282] width 12 height 12
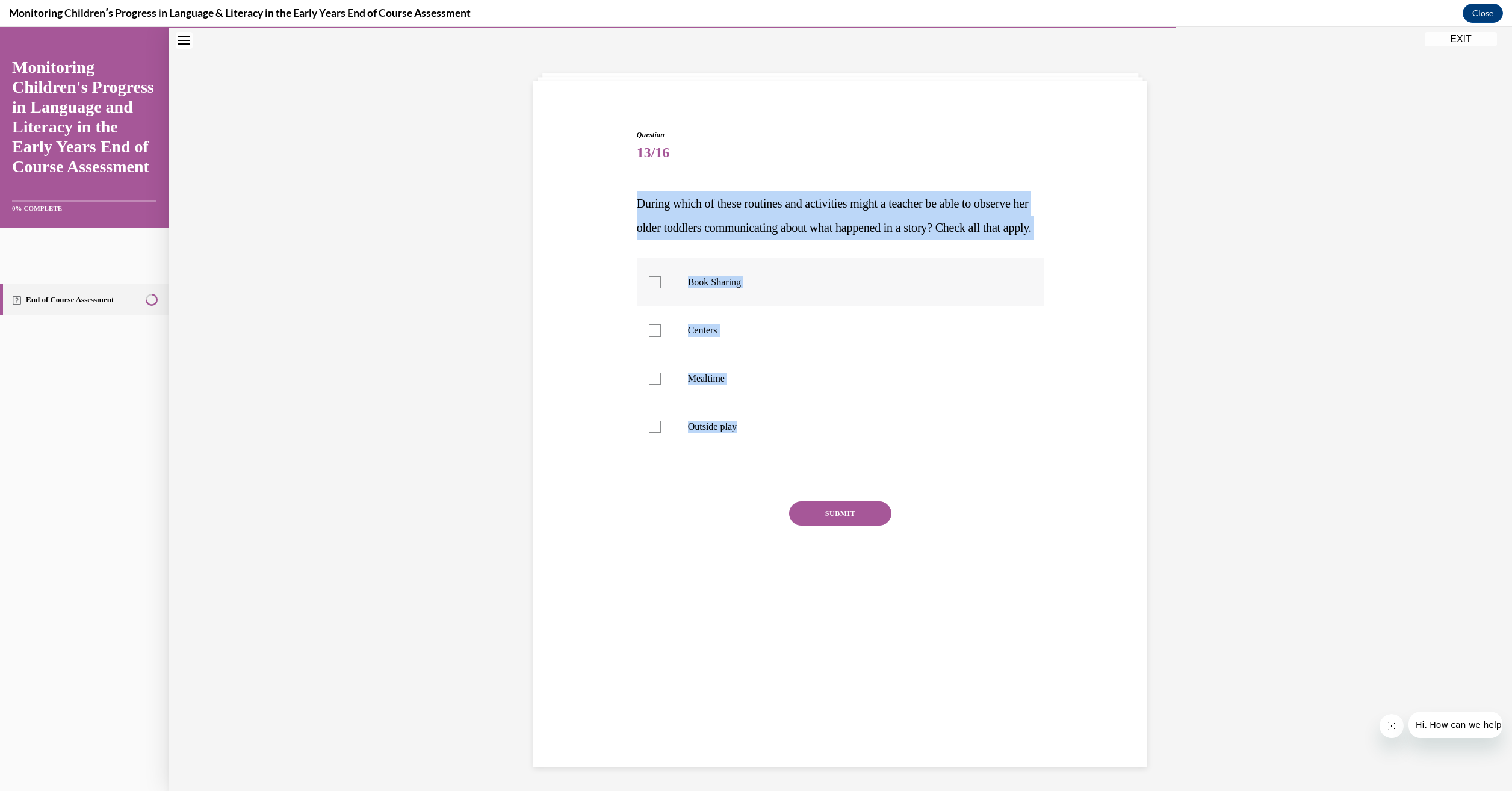
checkbox input "true"
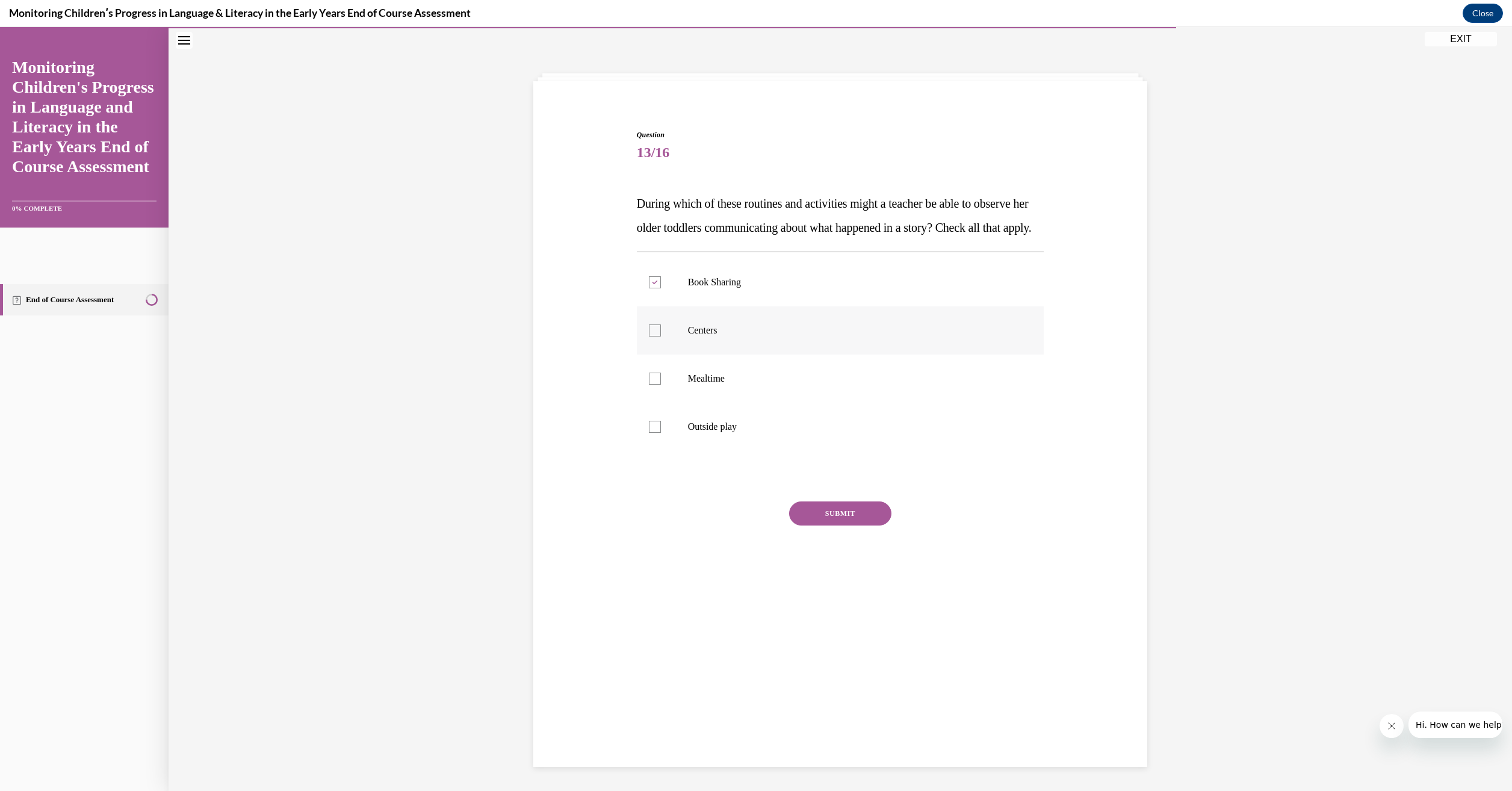
click at [650, 336] on div at bounding box center [654, 330] width 12 height 12
click at [650, 336] on input "Centers" at bounding box center [654, 330] width 12 height 12
checkbox input "true"
click at [650, 385] on div at bounding box center [654, 378] width 12 height 12
click at [650, 385] on input "Mealtime" at bounding box center [654, 378] width 12 height 12
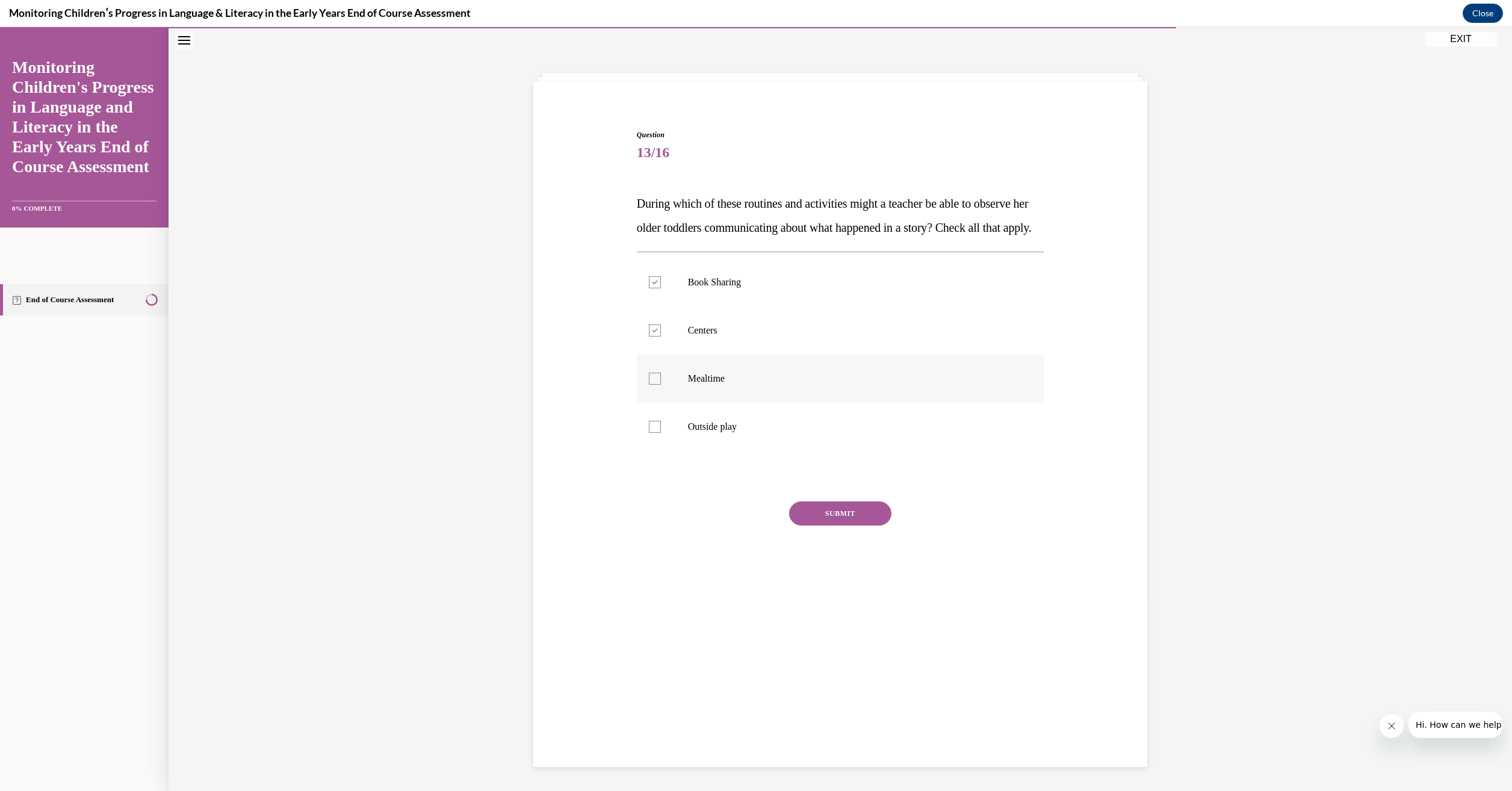
checkbox input "true"
click at [650, 433] on div at bounding box center [654, 426] width 12 height 12
click at [650, 433] on input "Outside play" at bounding box center [654, 426] width 12 height 12
checkbox input "true"
click at [836, 525] on button "SUBMIT" at bounding box center [840, 513] width 102 height 24
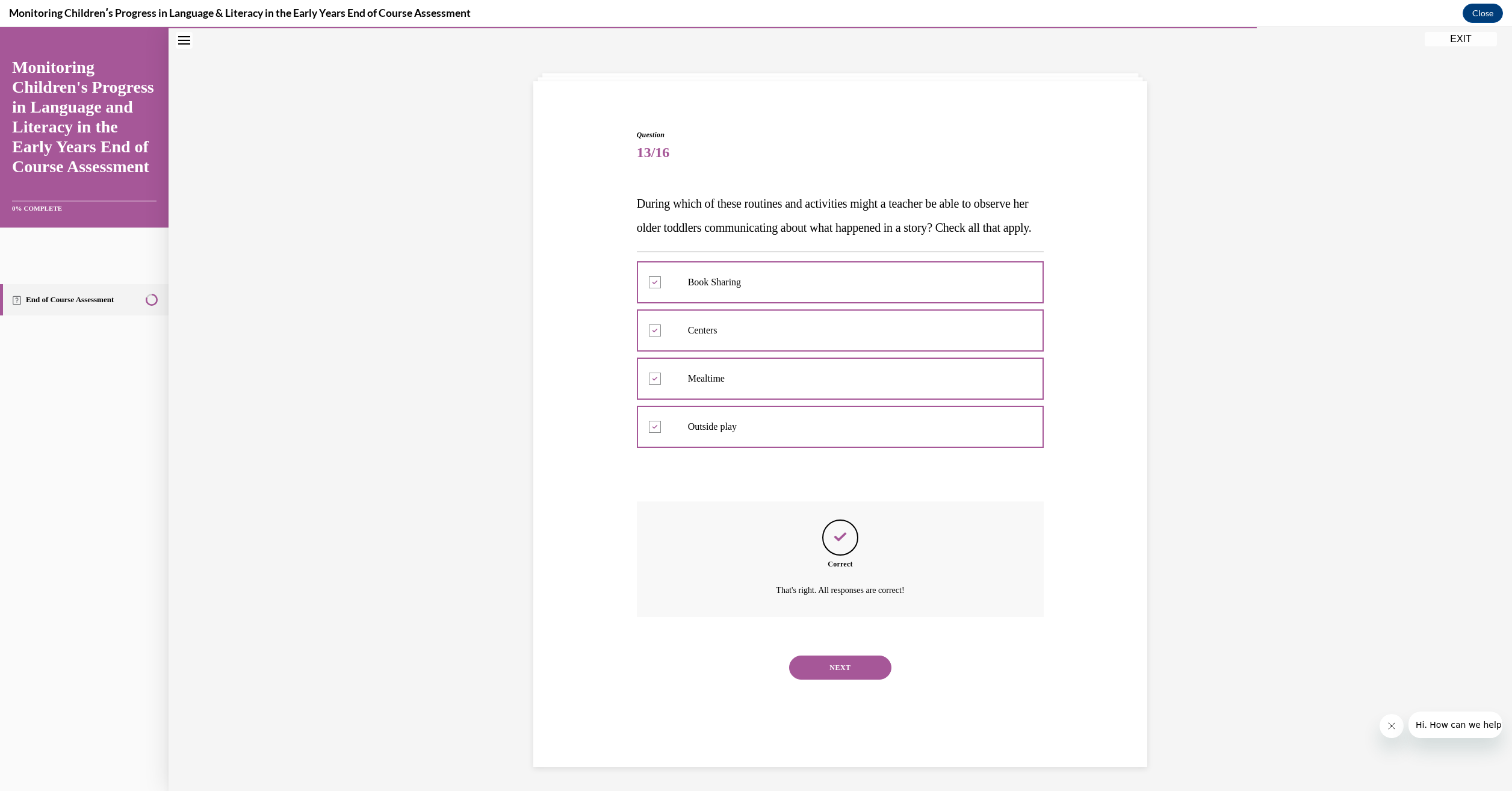
click at [843, 680] on button "NEXT" at bounding box center [840, 668] width 102 height 24
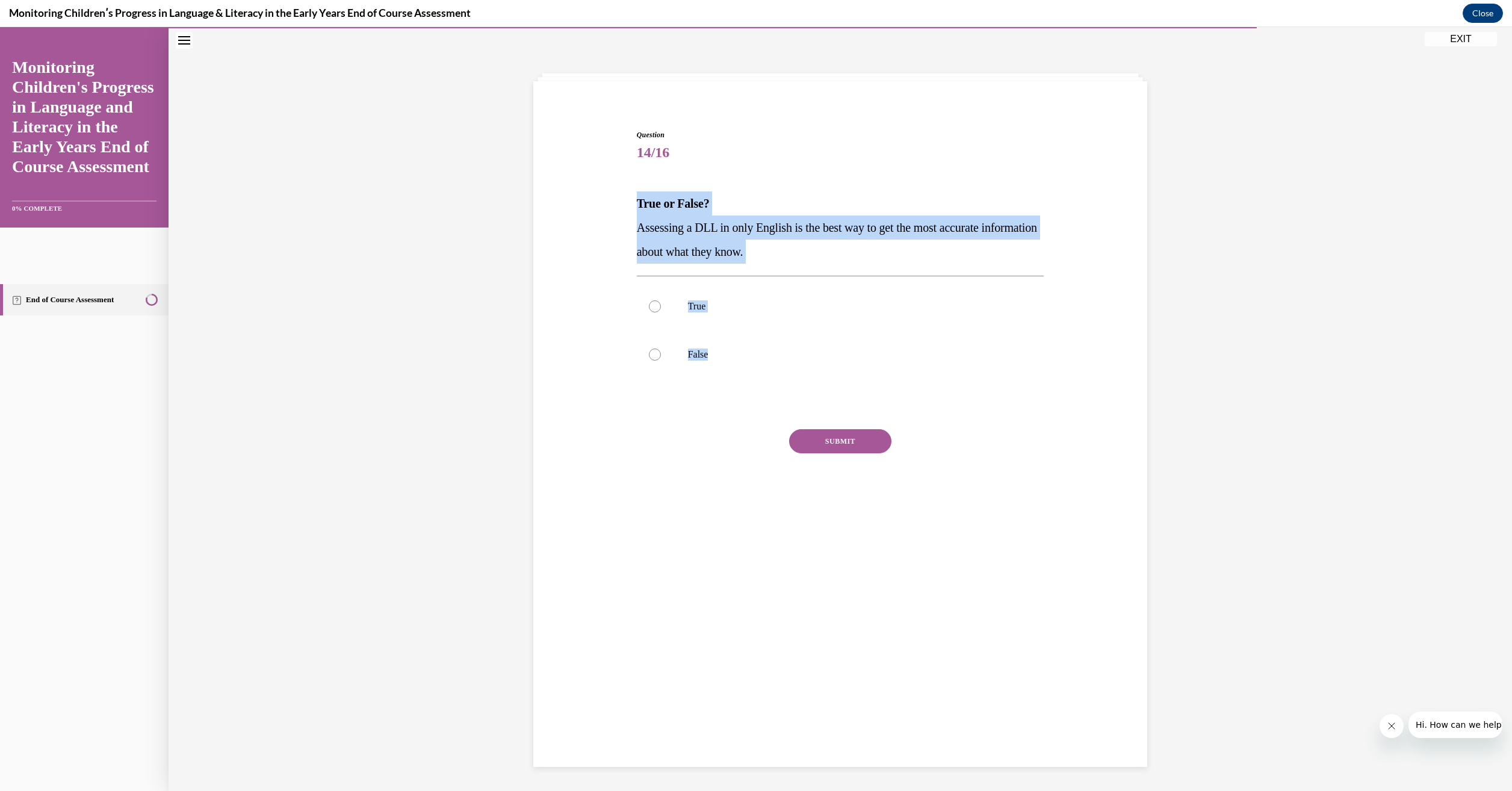
drag, startPoint x: 710, startPoint y: 358, endPoint x: 632, endPoint y: 209, distance: 168.2
click at [637, 209] on div "Question 14/16 True or False? Assessing a DLL in only English is the best way t…" at bounding box center [840, 328] width 408 height 399
drag, startPoint x: 632, startPoint y: 209, endPoint x: 661, endPoint y: 235, distance: 38.9
drag, startPoint x: 648, startPoint y: 353, endPoint x: 680, endPoint y: 385, distance: 45.3
click at [649, 353] on div at bounding box center [654, 354] width 12 height 12
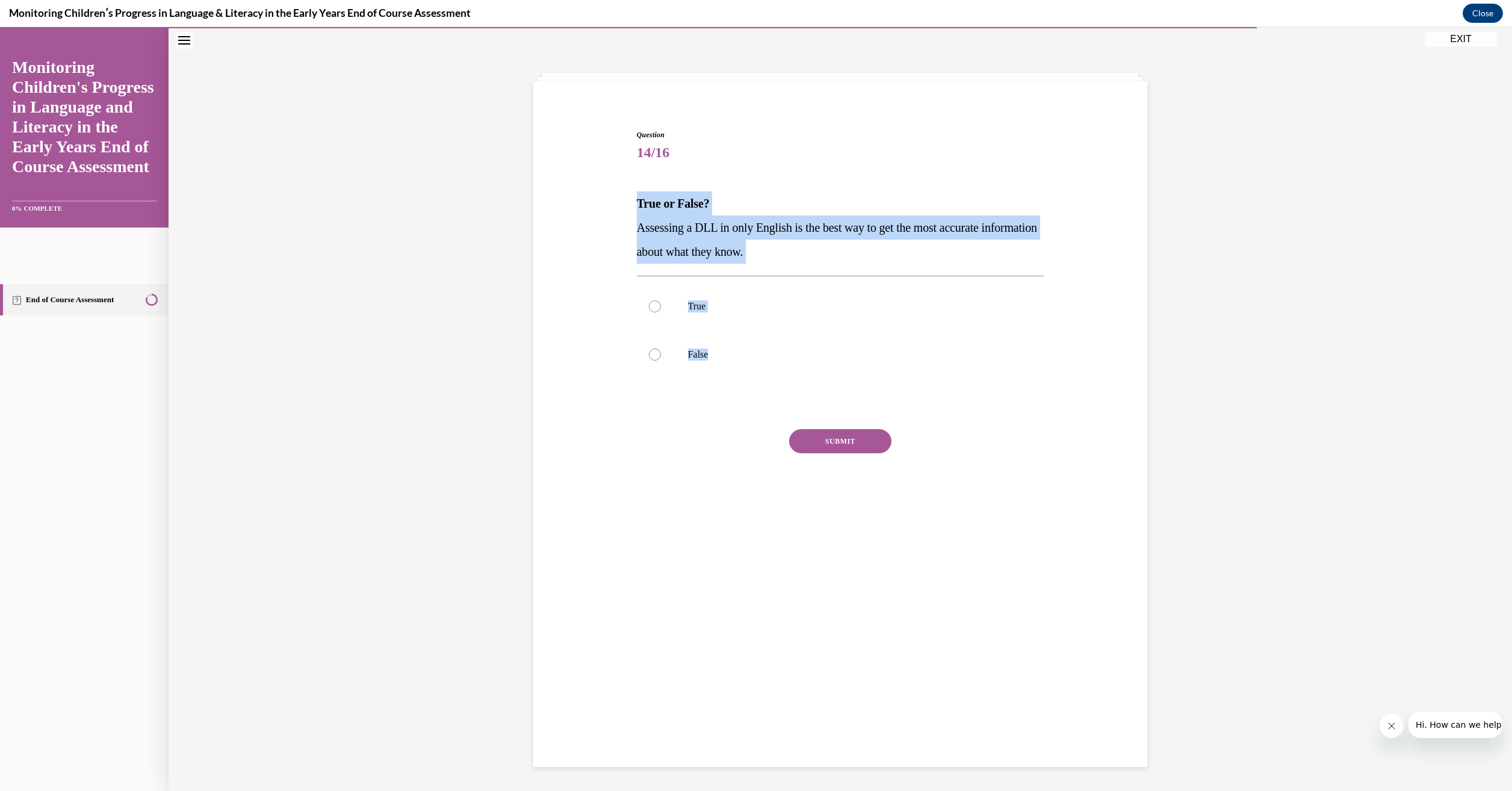
click at [649, 353] on input "False" at bounding box center [654, 354] width 12 height 12
radio input "true"
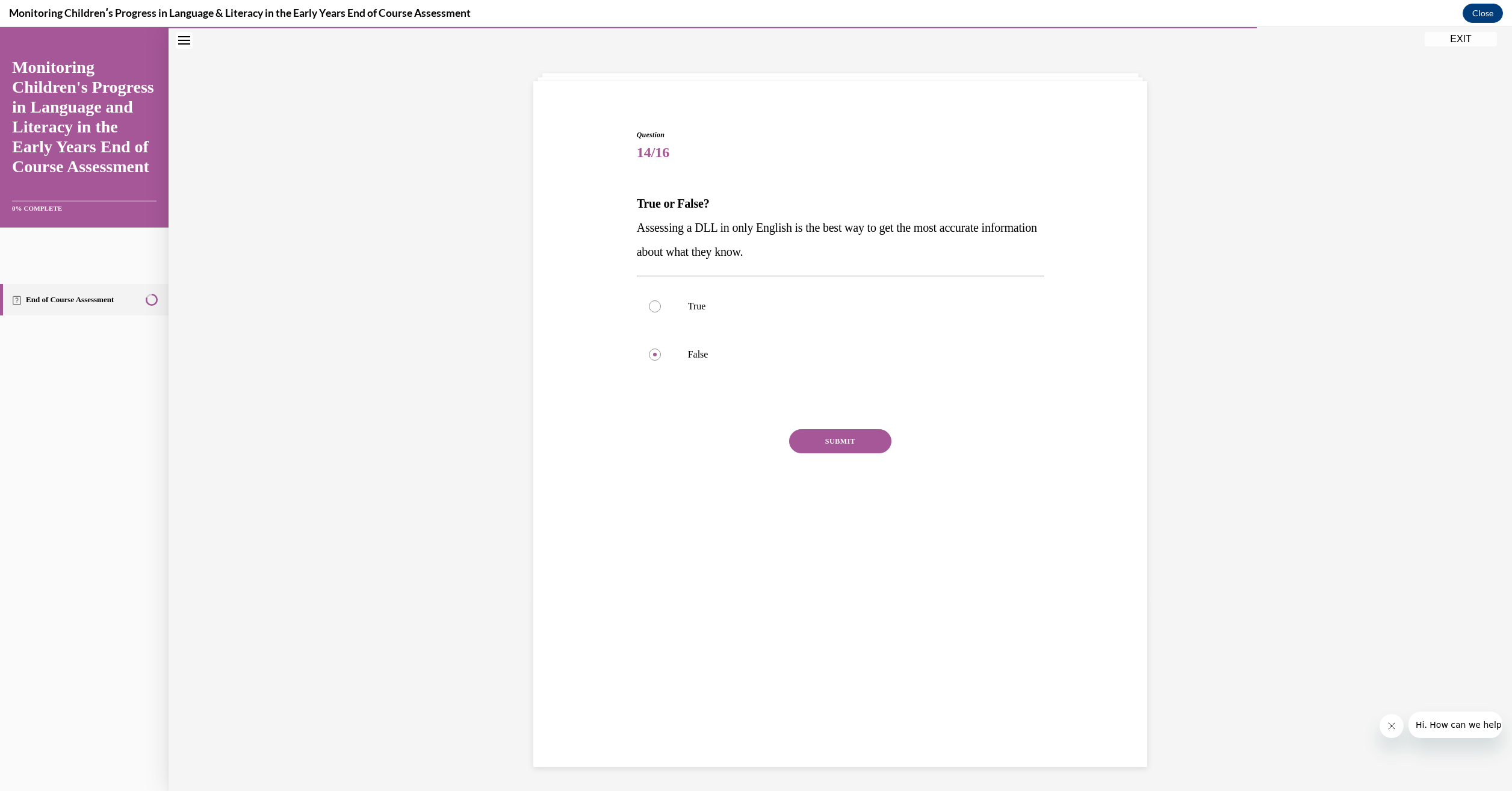
click at [837, 440] on button "SUBMIT" at bounding box center [840, 441] width 102 height 24
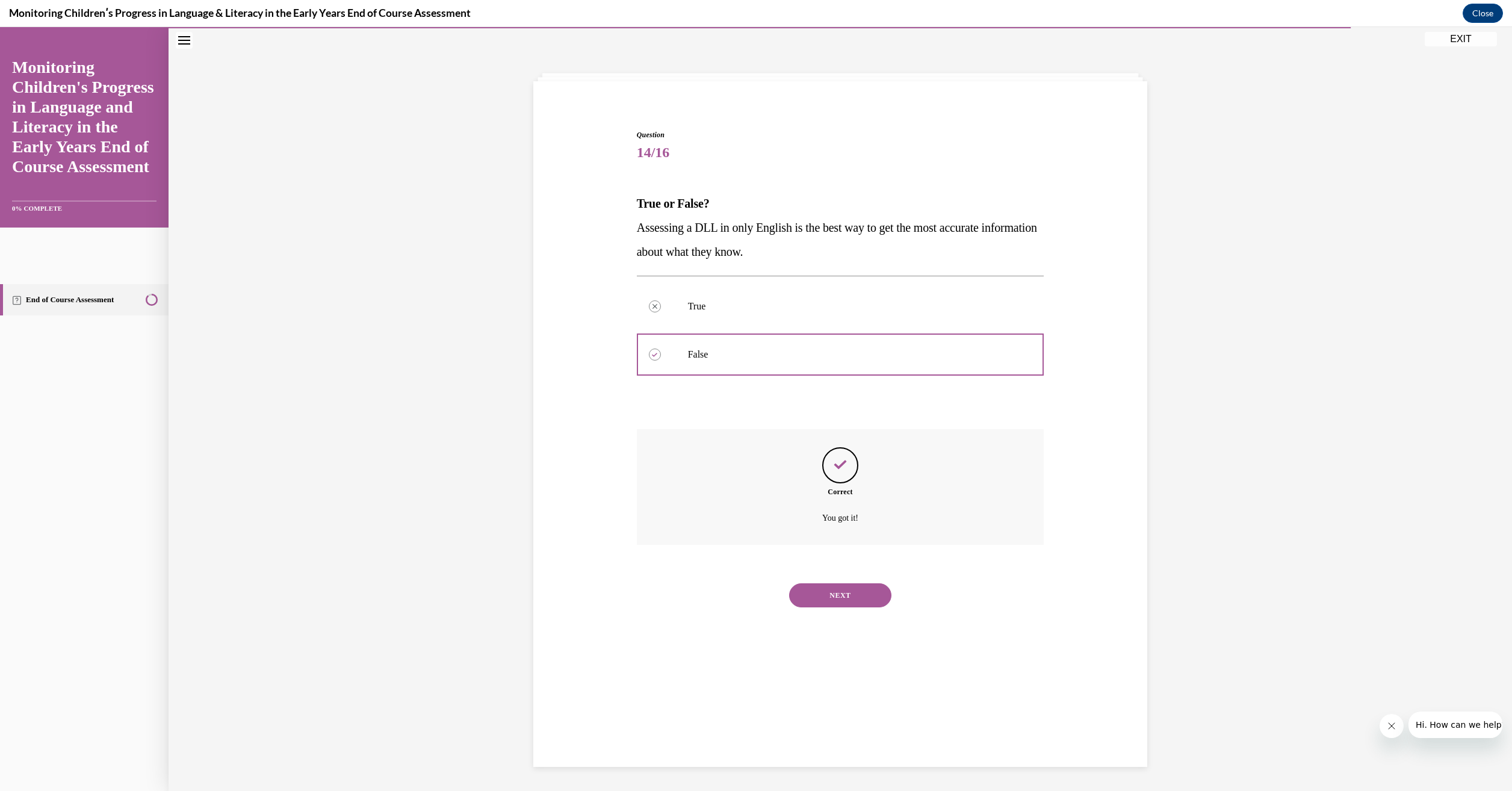
click at [859, 601] on button "NEXT" at bounding box center [840, 595] width 102 height 24
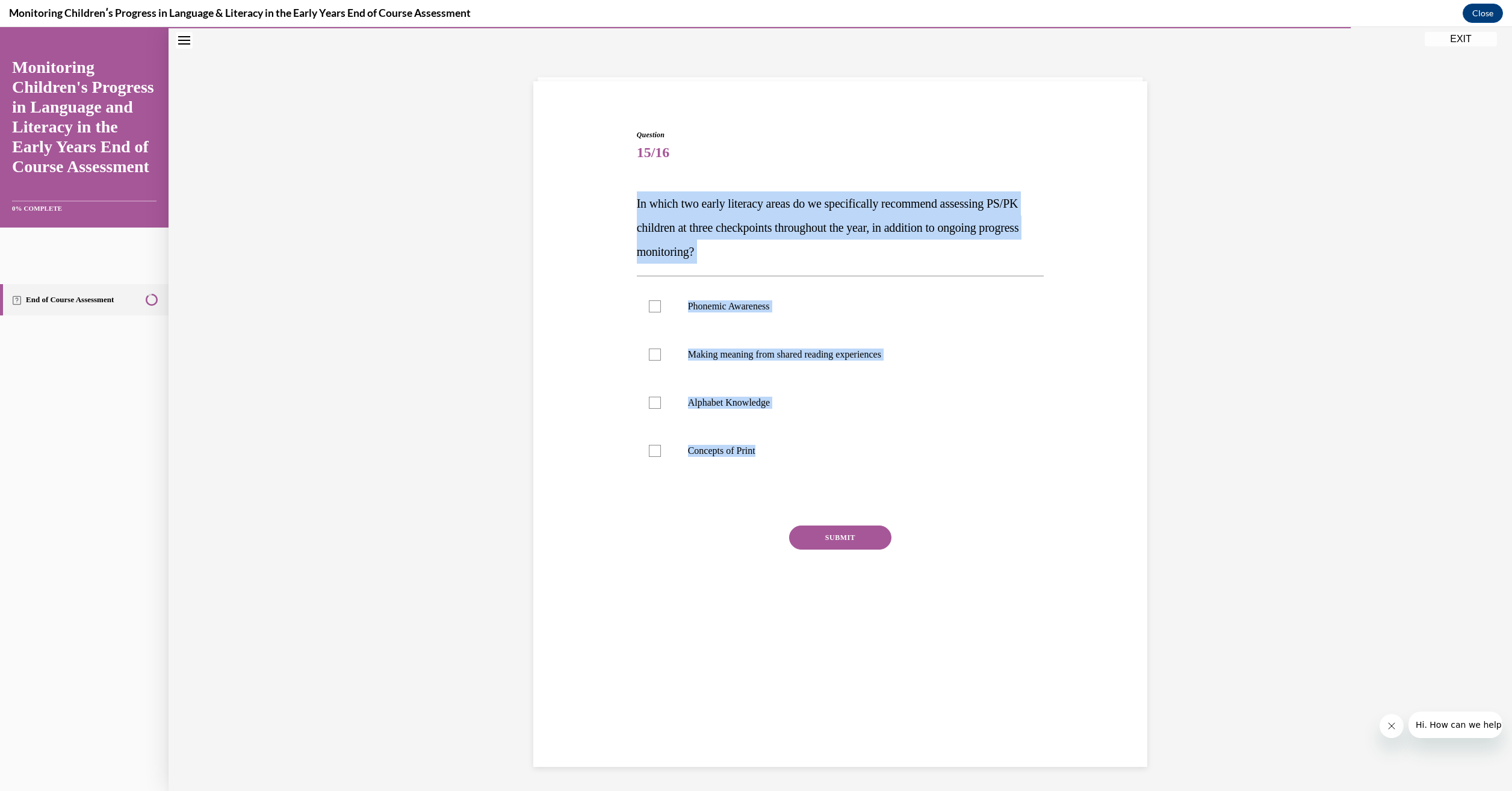
drag, startPoint x: 769, startPoint y: 447, endPoint x: 630, endPoint y: 203, distance: 280.8
click at [633, 203] on div "Question 15/16 In which two early literacy areas do we specifically recommend a…" at bounding box center [840, 367] width 413 height 512
drag, startPoint x: 630, startPoint y: 203, endPoint x: 691, endPoint y: 227, distance: 65.6
click at [649, 303] on div at bounding box center [654, 306] width 12 height 12
click at [649, 303] on input "Phonemic Awareness" at bounding box center [654, 306] width 12 height 12
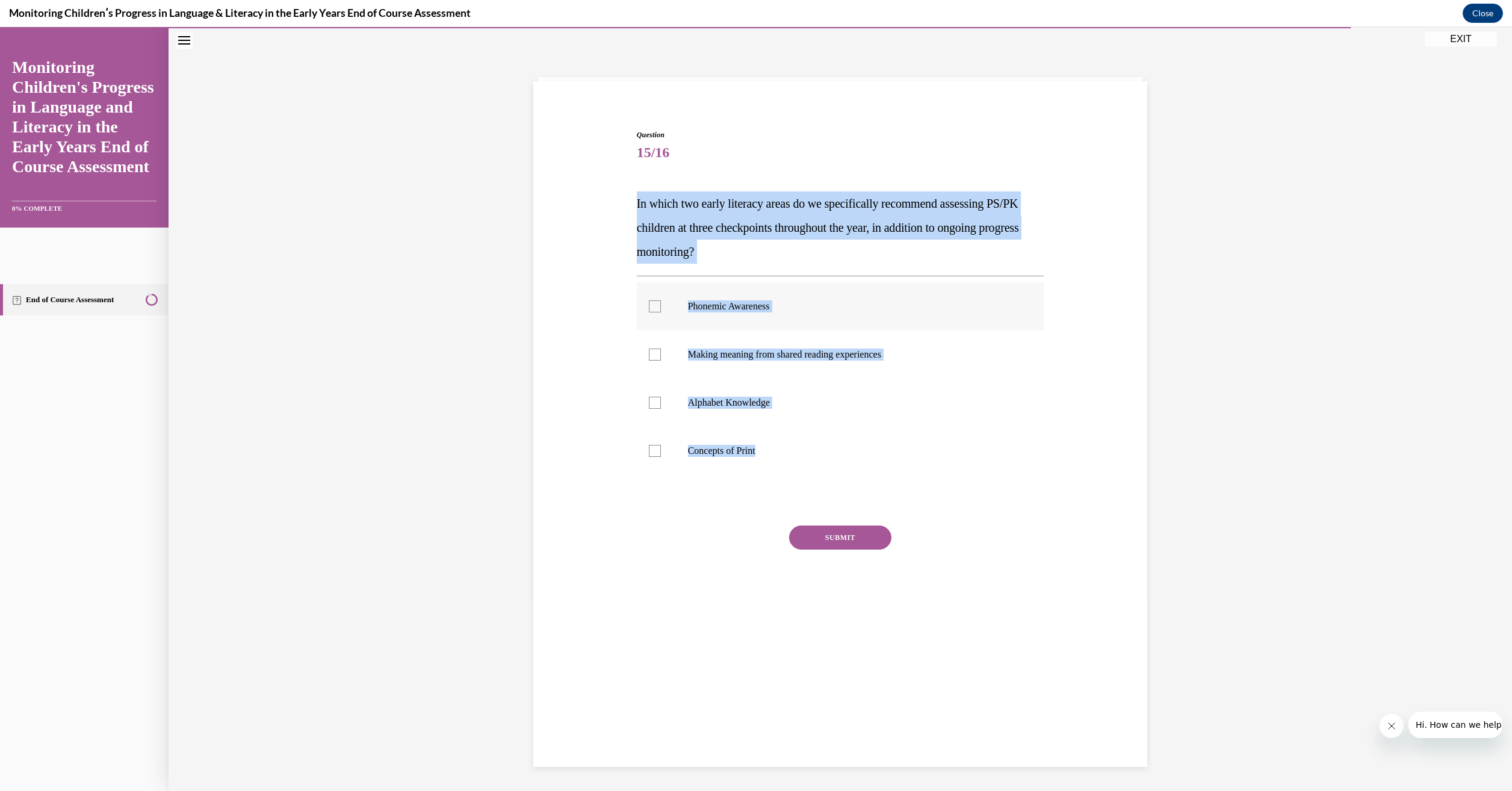
checkbox input "true"
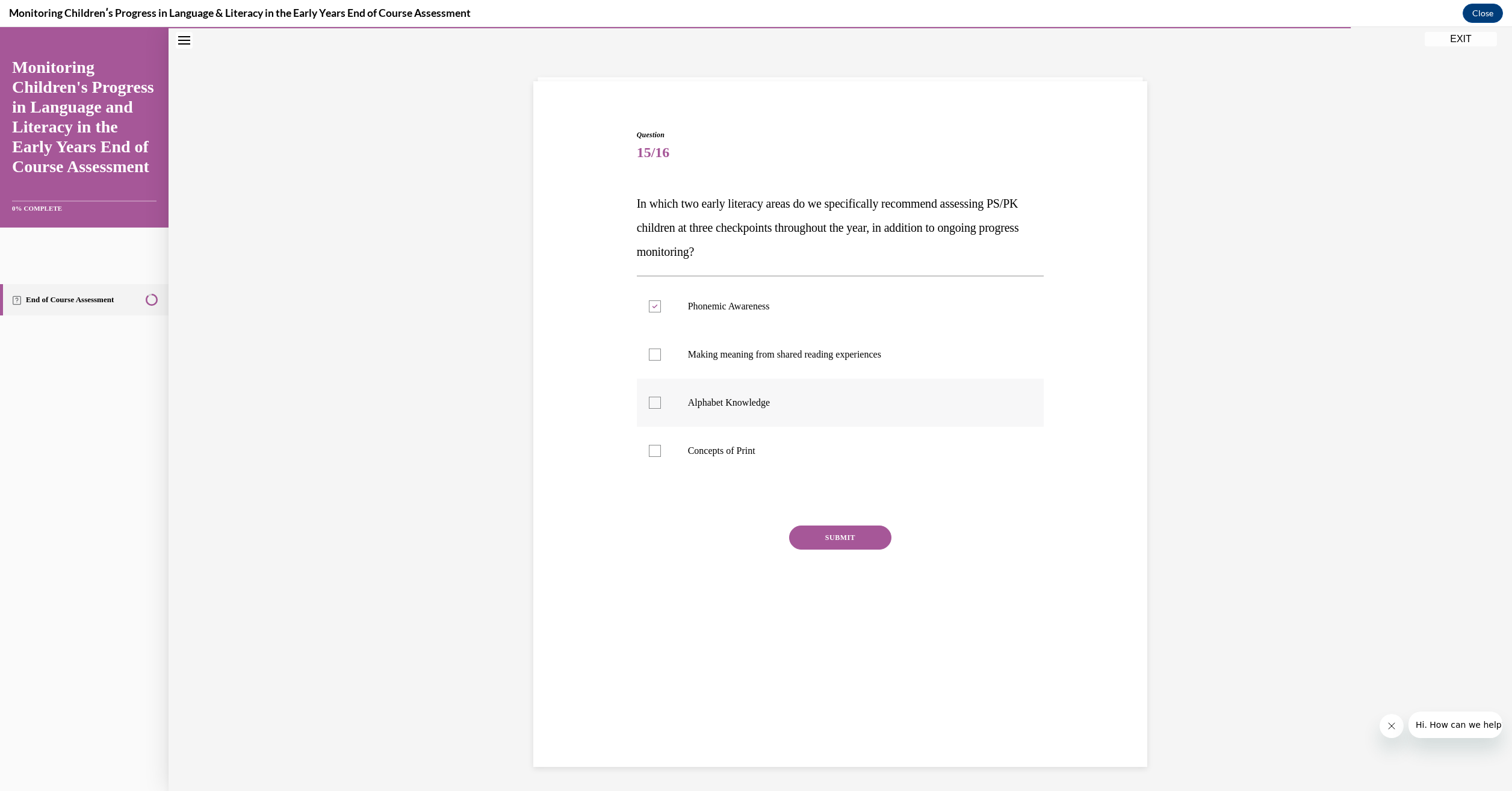
click at [649, 406] on div at bounding box center [654, 402] width 12 height 12
click at [649, 406] on input "Alphabet Knowledge" at bounding box center [654, 402] width 12 height 12
checkbox input "true"
click at [813, 542] on button "SUBMIT" at bounding box center [840, 538] width 102 height 24
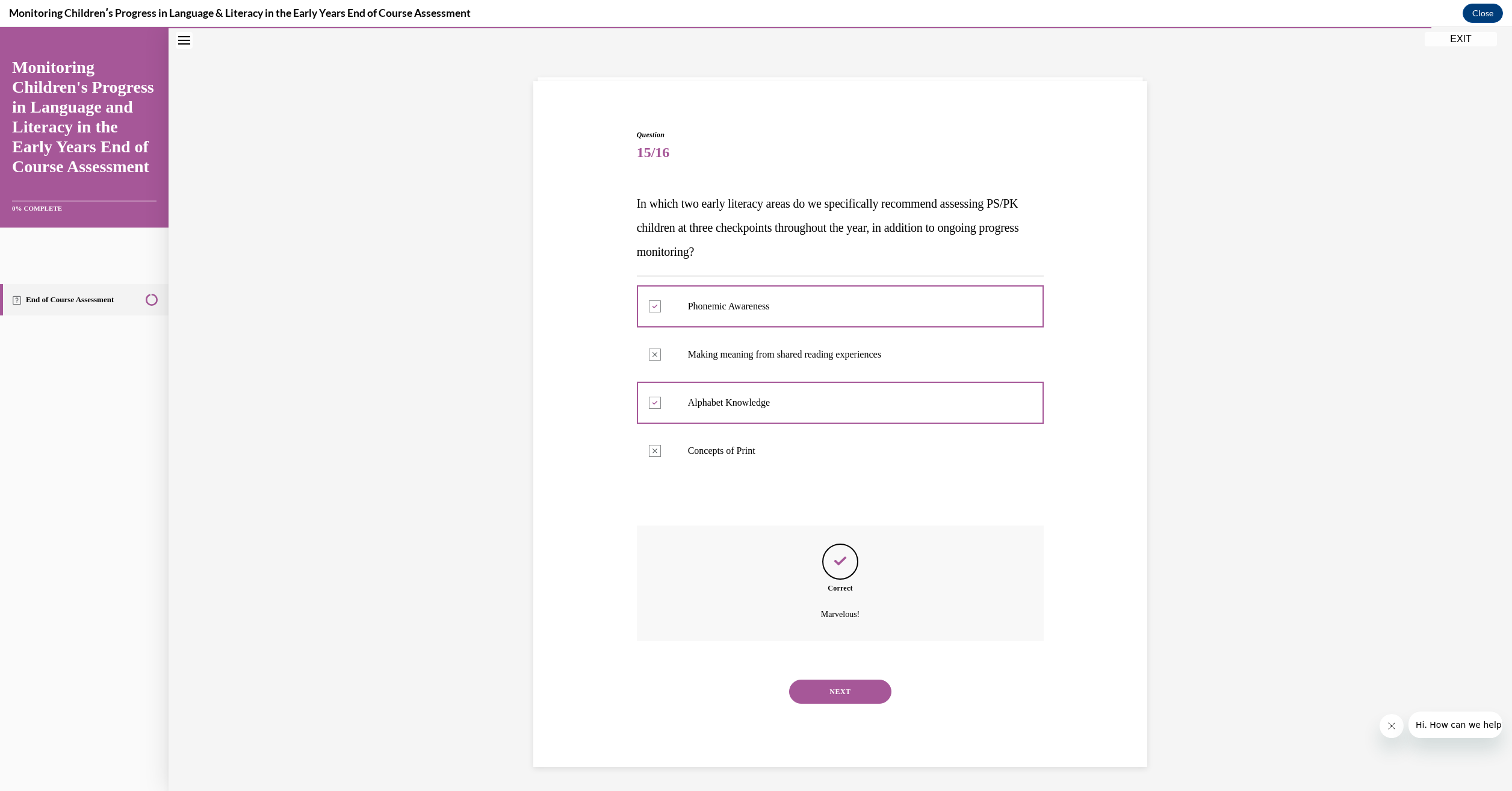
click at [838, 698] on button "NEXT" at bounding box center [840, 692] width 102 height 24
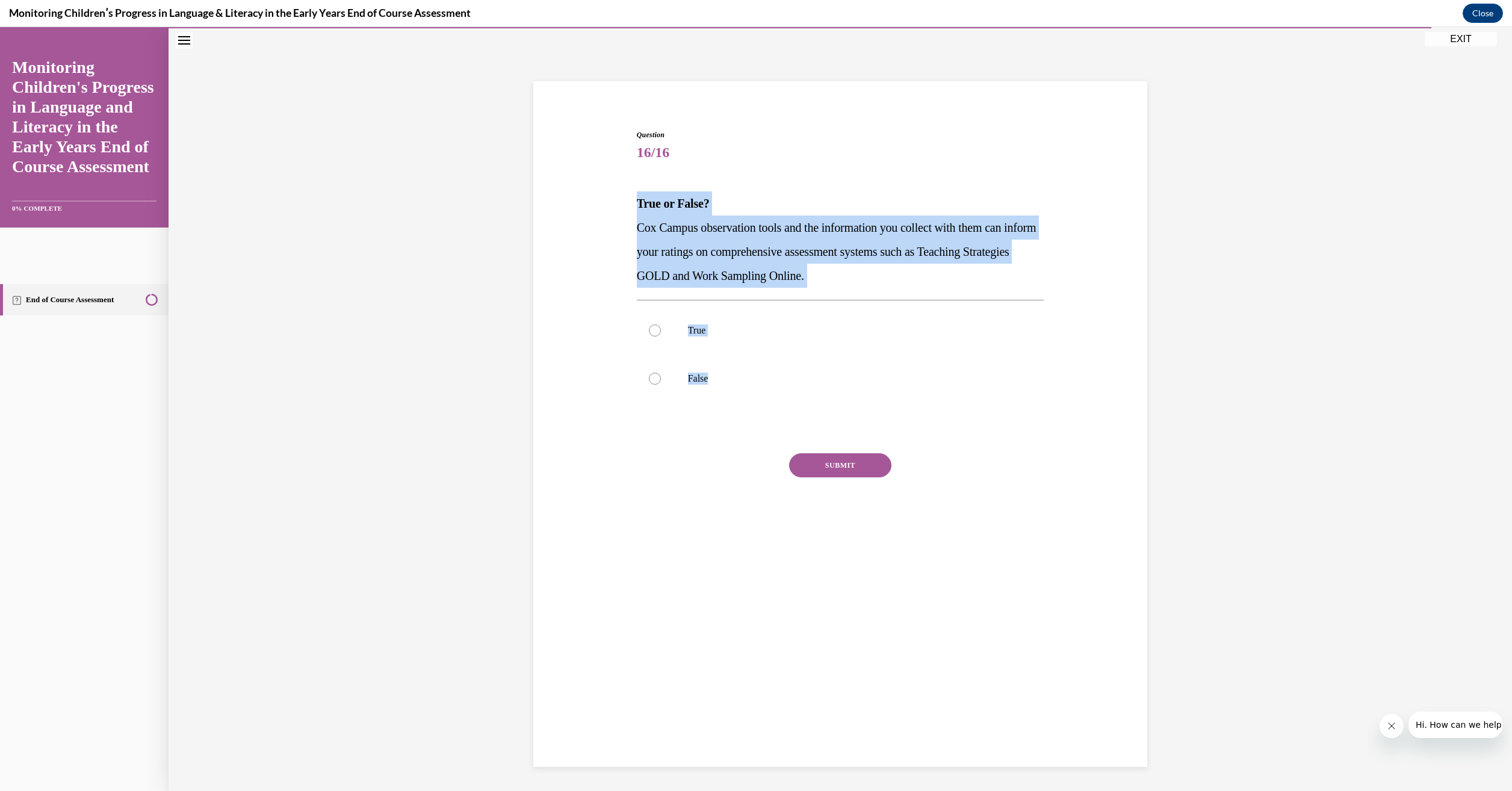
drag, startPoint x: 720, startPoint y: 376, endPoint x: 631, endPoint y: 205, distance: 192.8
click at [633, 205] on div "Question 16/16 True or False? Cox Campus observation tools and the information …" at bounding box center [840, 331] width 413 height 440
drag, startPoint x: 631, startPoint y: 205, endPoint x: 758, endPoint y: 253, distance: 135.8
click at [649, 334] on div at bounding box center [654, 330] width 12 height 12
click at [649, 334] on input "True" at bounding box center [654, 330] width 12 height 12
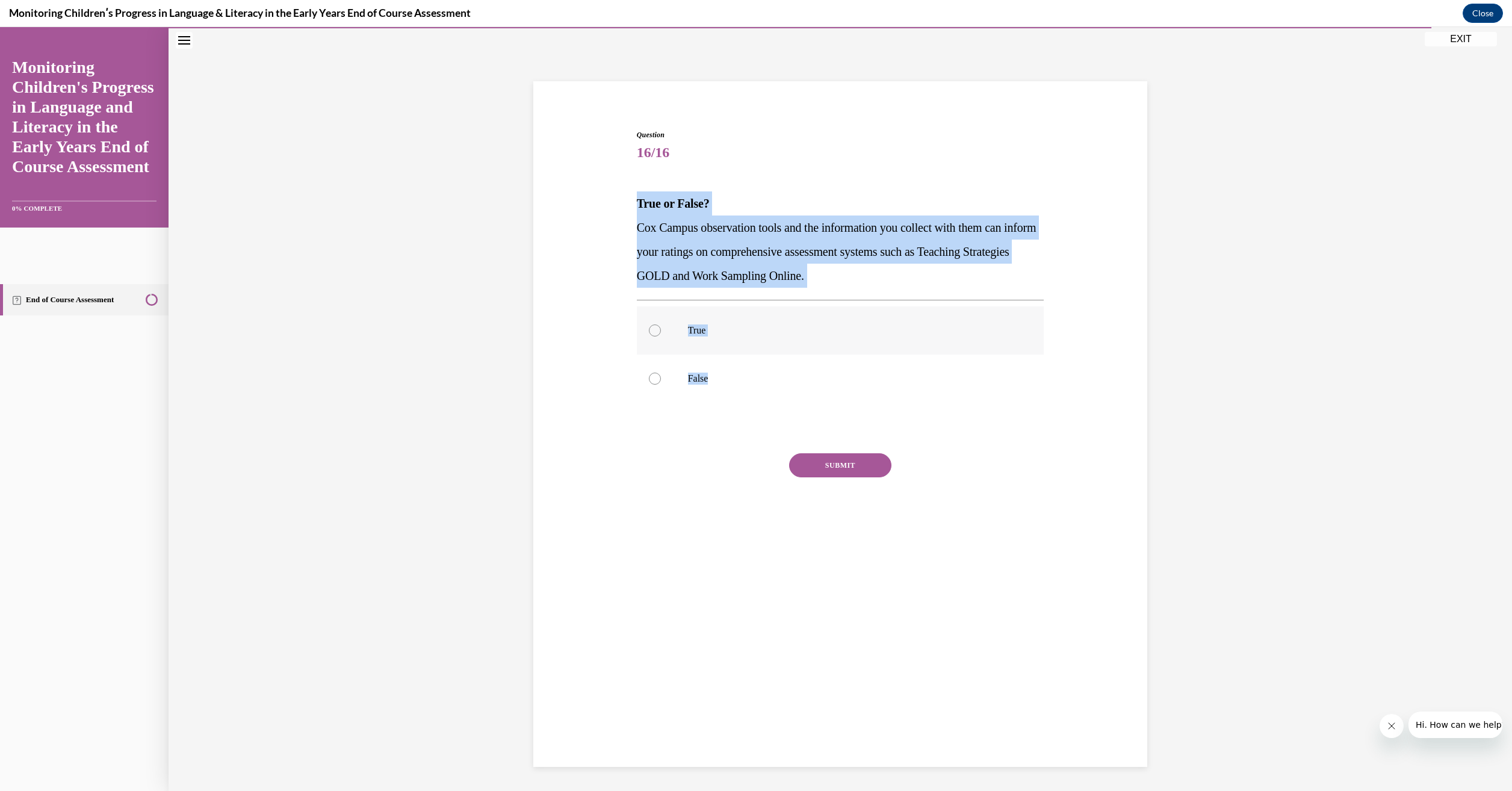
radio input "true"
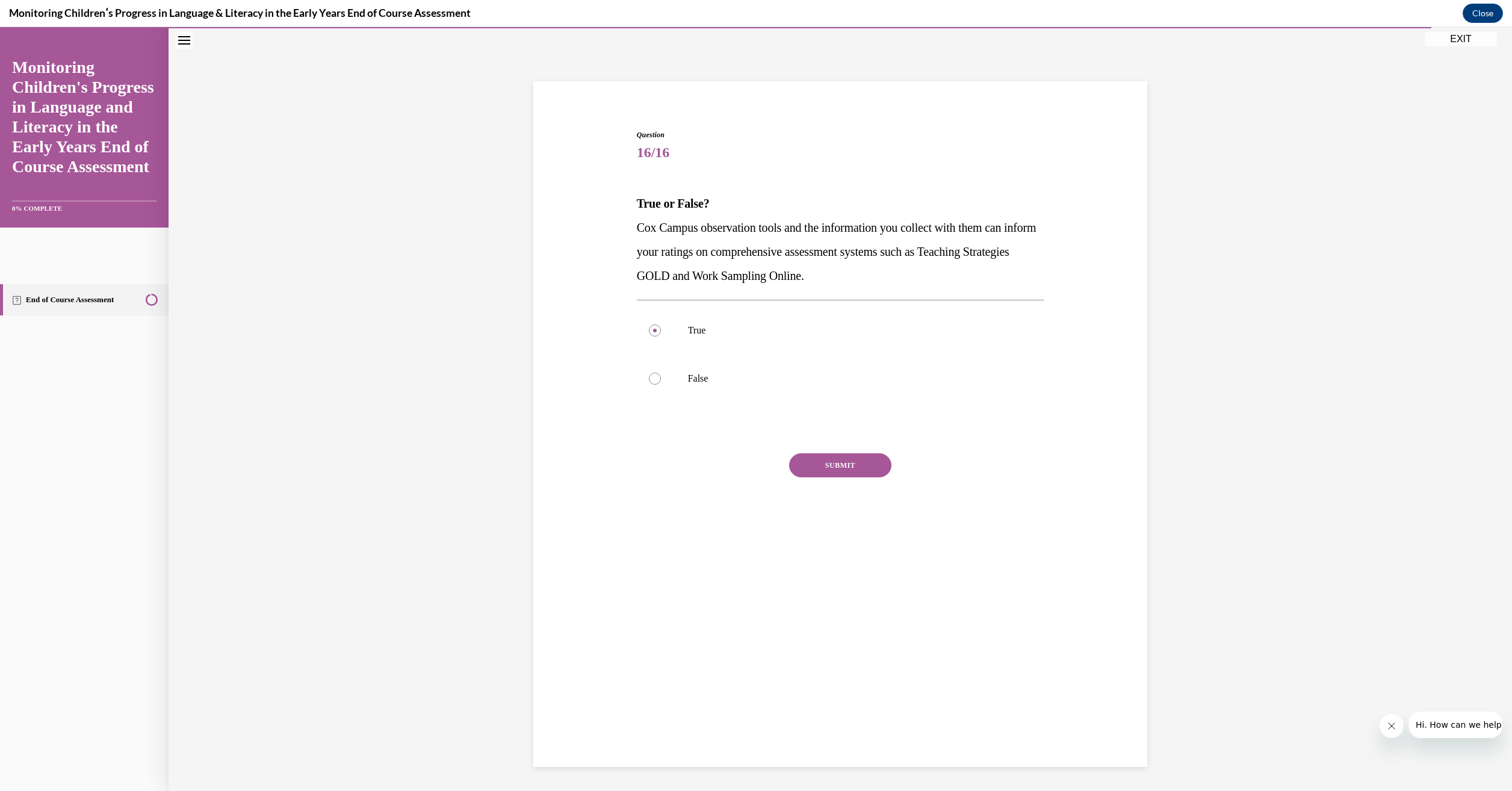
click at [861, 471] on button "SUBMIT" at bounding box center [840, 465] width 102 height 24
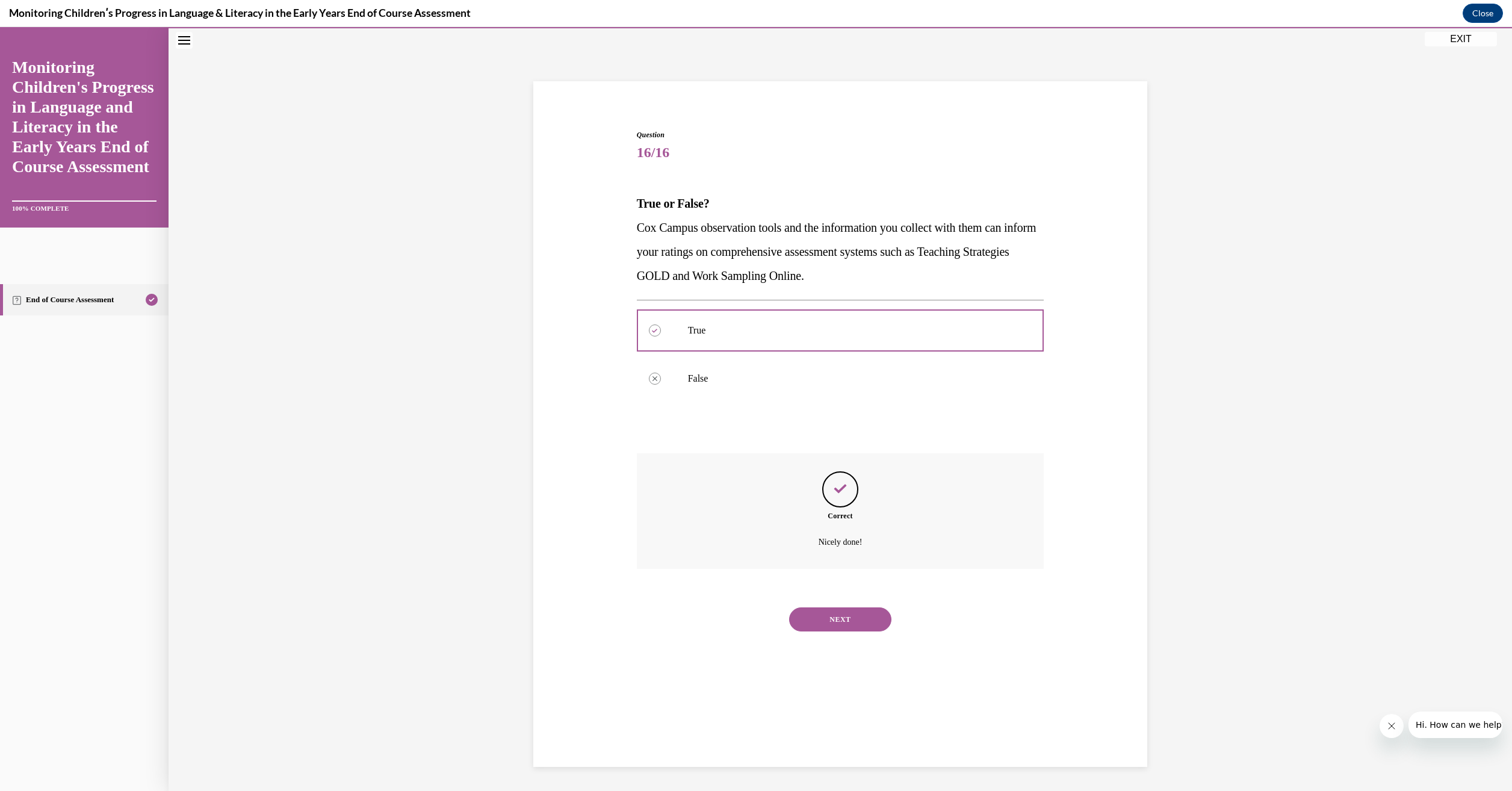
click at [858, 620] on button "NEXT" at bounding box center [840, 620] width 102 height 24
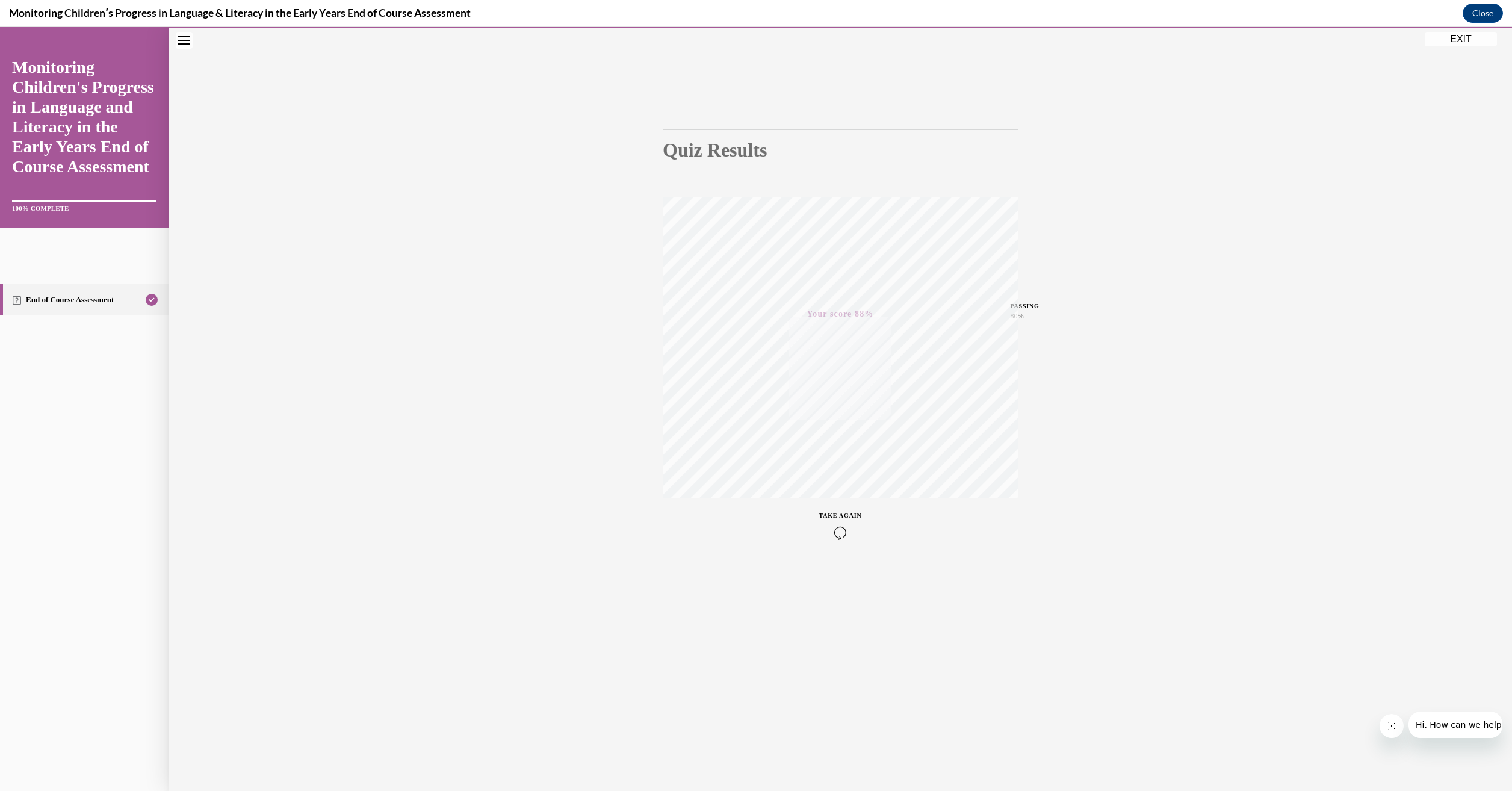
click at [1467, 37] on button "EXIT" at bounding box center [1460, 39] width 72 height 15
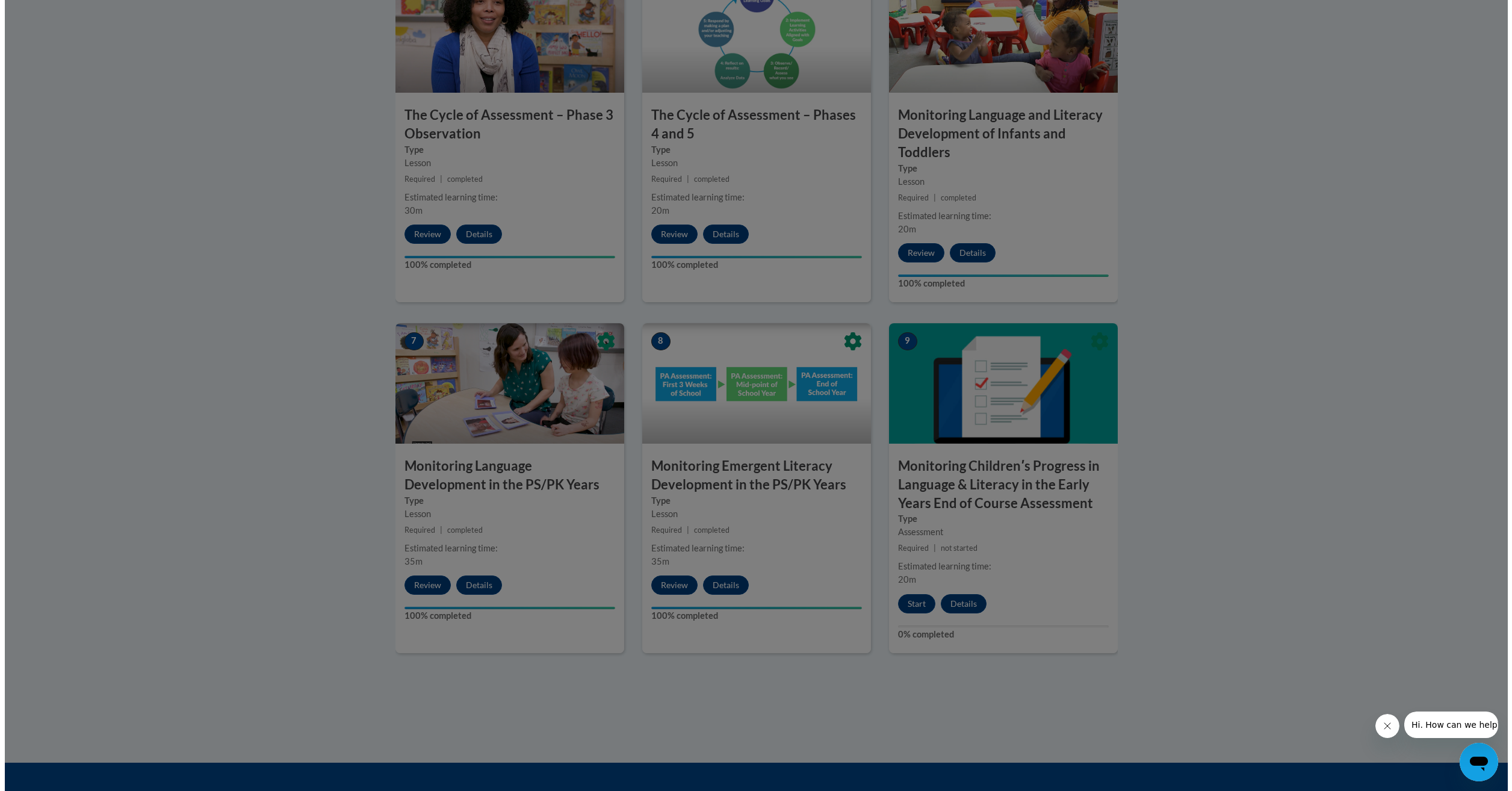
scroll to position [799, 0]
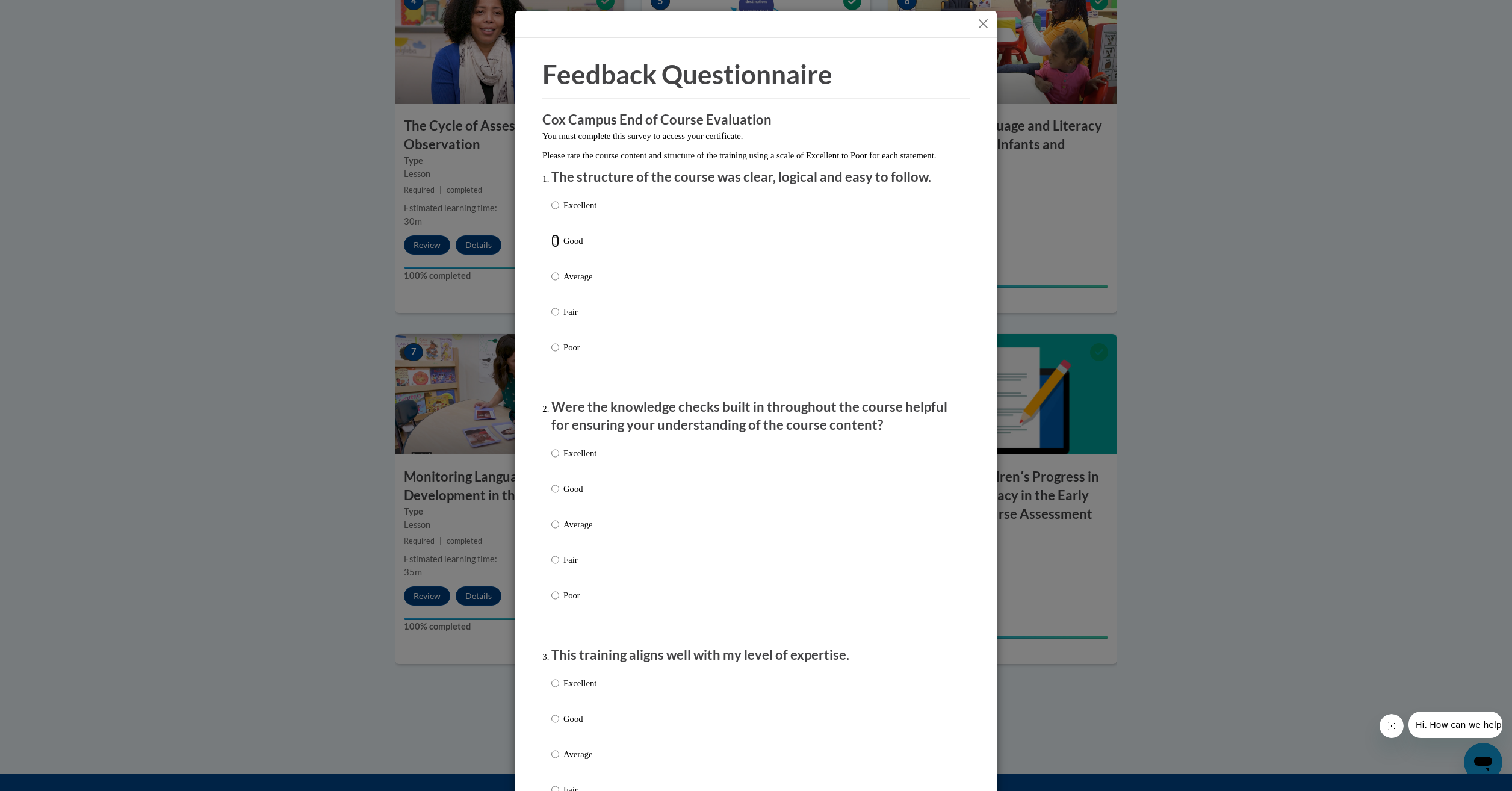
click at [551, 248] on input "Good" at bounding box center [555, 240] width 8 height 13
radio input "true"
click at [551, 495] on input "Good" at bounding box center [555, 489] width 8 height 13
radio input "true"
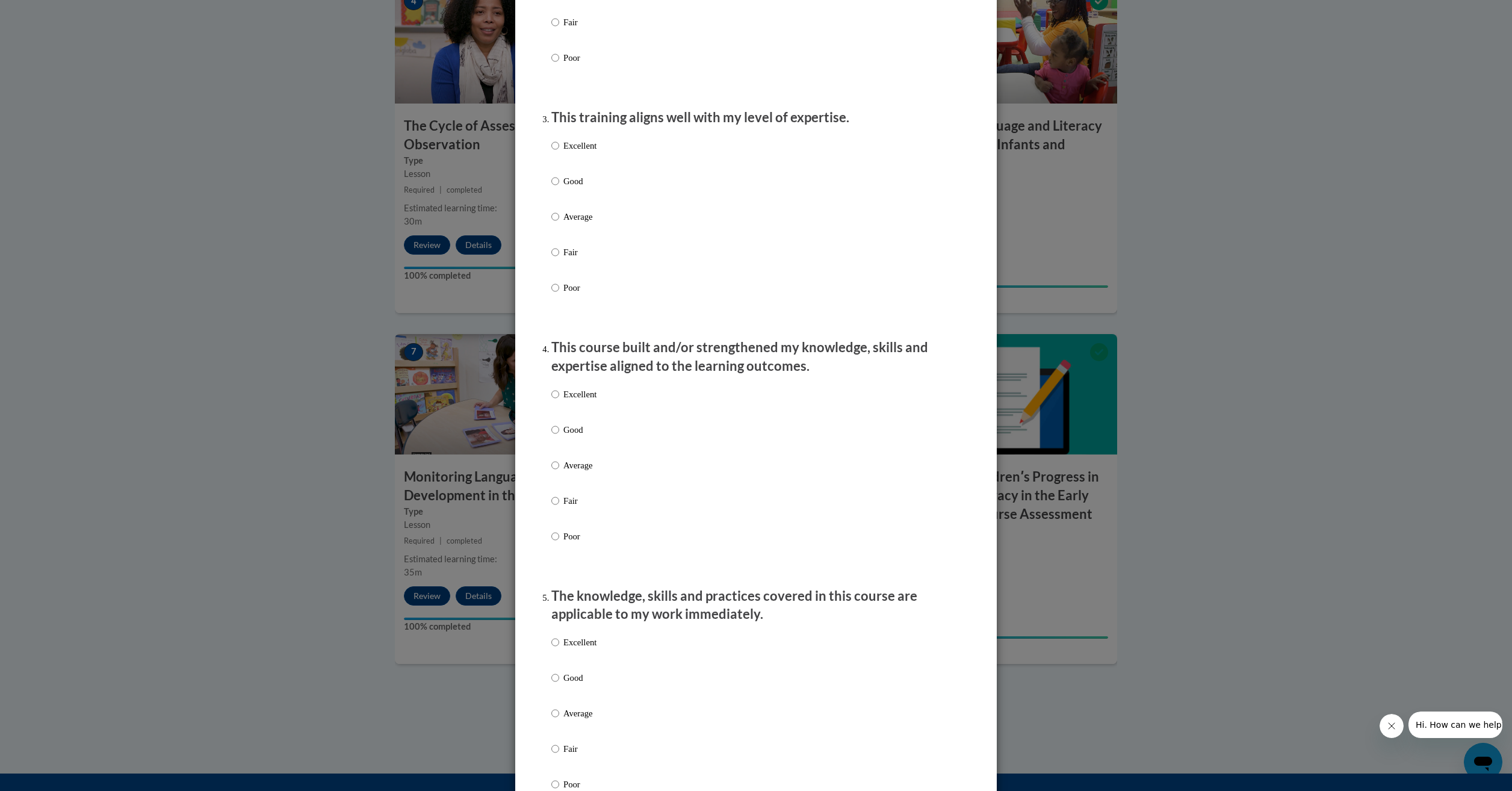
scroll to position [542, 0]
click at [555, 184] on input "Good" at bounding box center [555, 177] width 8 height 13
radio input "true"
drag, startPoint x: 553, startPoint y: 436, endPoint x: 547, endPoint y: 439, distance: 6.7
click at [551, 432] on input "Good" at bounding box center [555, 426] width 8 height 13
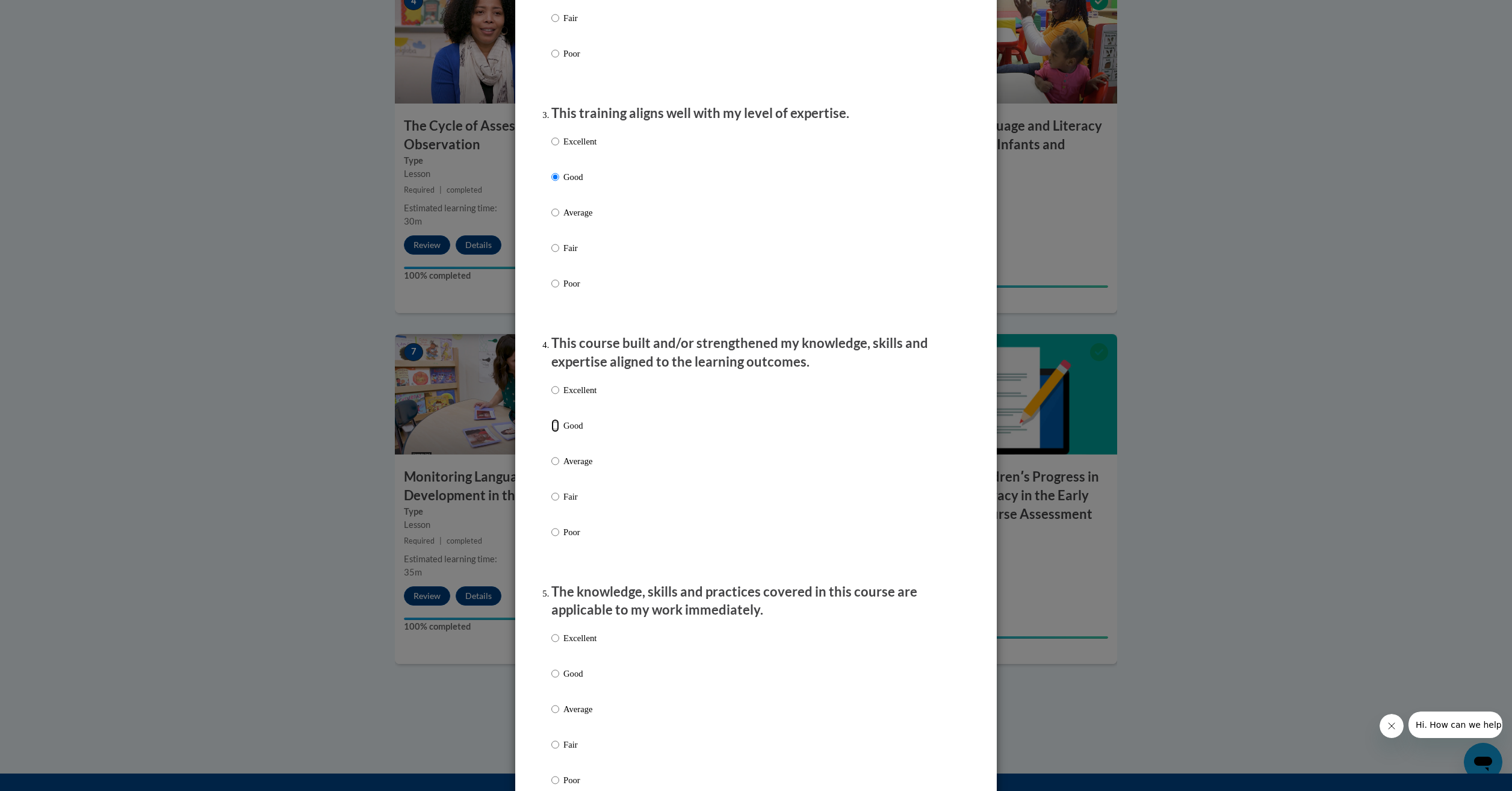
radio input "true"
click at [551, 680] on input "Good" at bounding box center [555, 673] width 8 height 13
radio input "true"
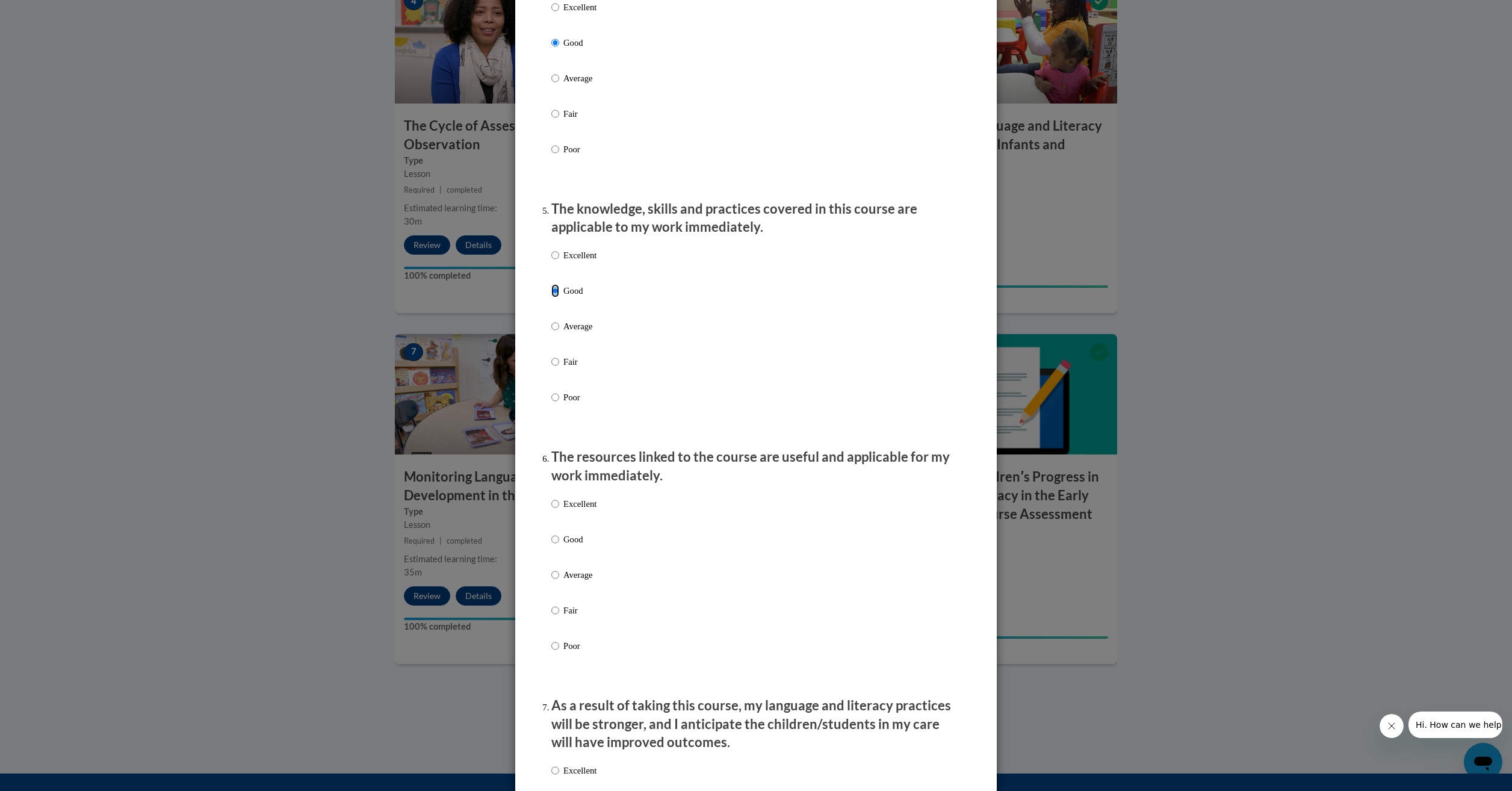
scroll to position [963, 0]
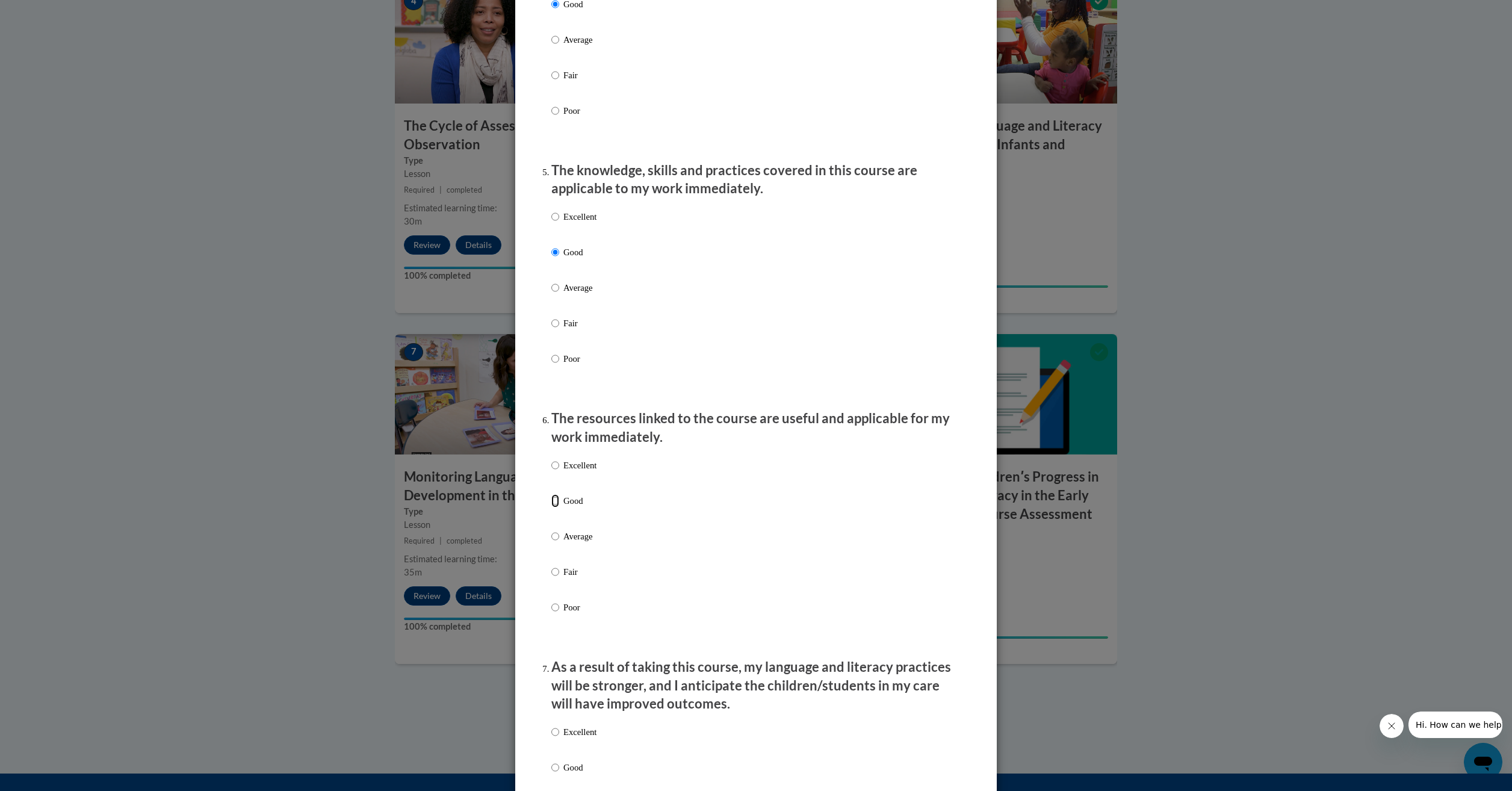
click at [551, 508] on input "Good" at bounding box center [555, 500] width 8 height 13
radio input "true"
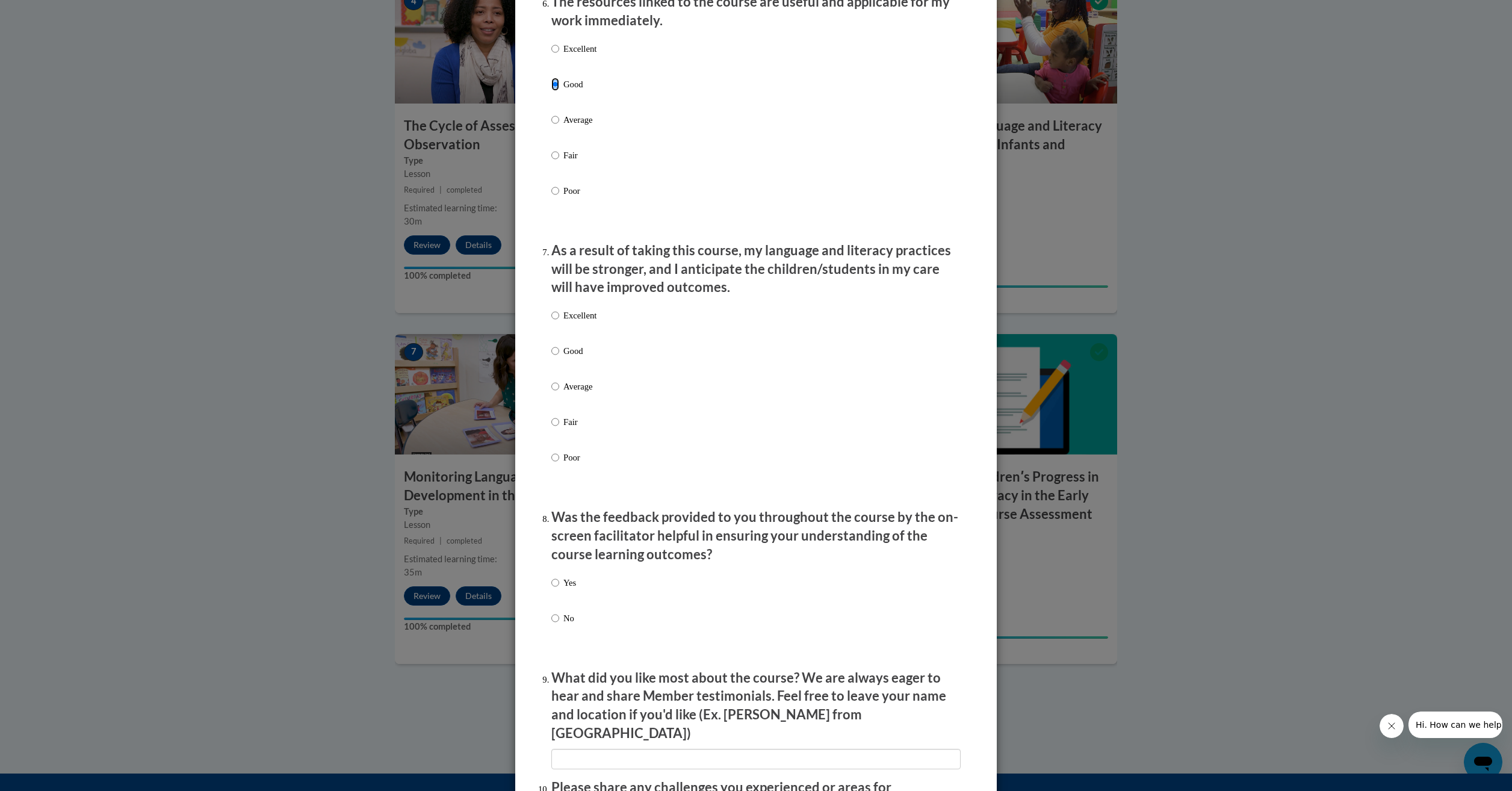
scroll to position [1384, 0]
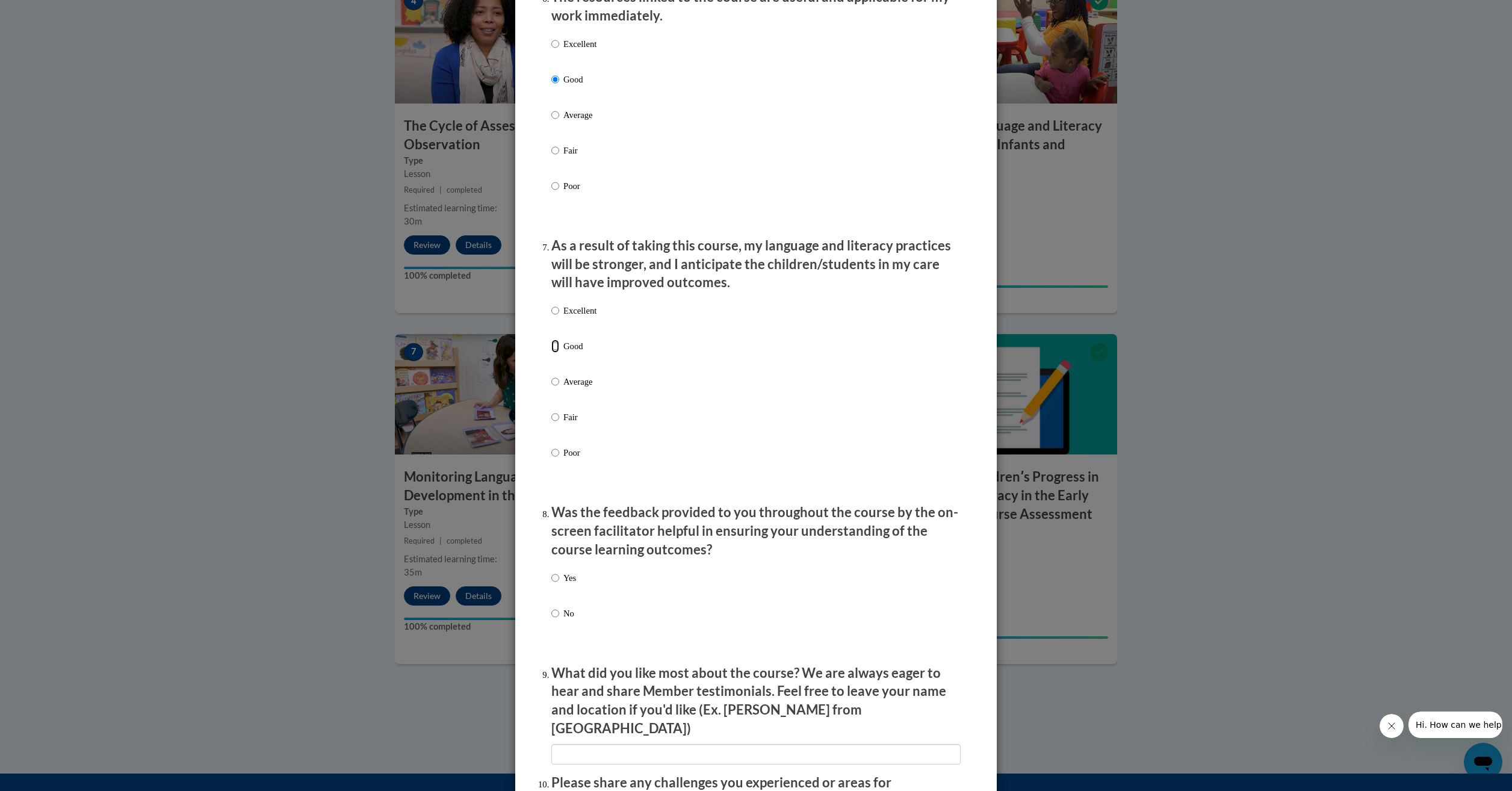
click at [552, 352] on input "Good" at bounding box center [555, 346] width 8 height 13
radio input "true"
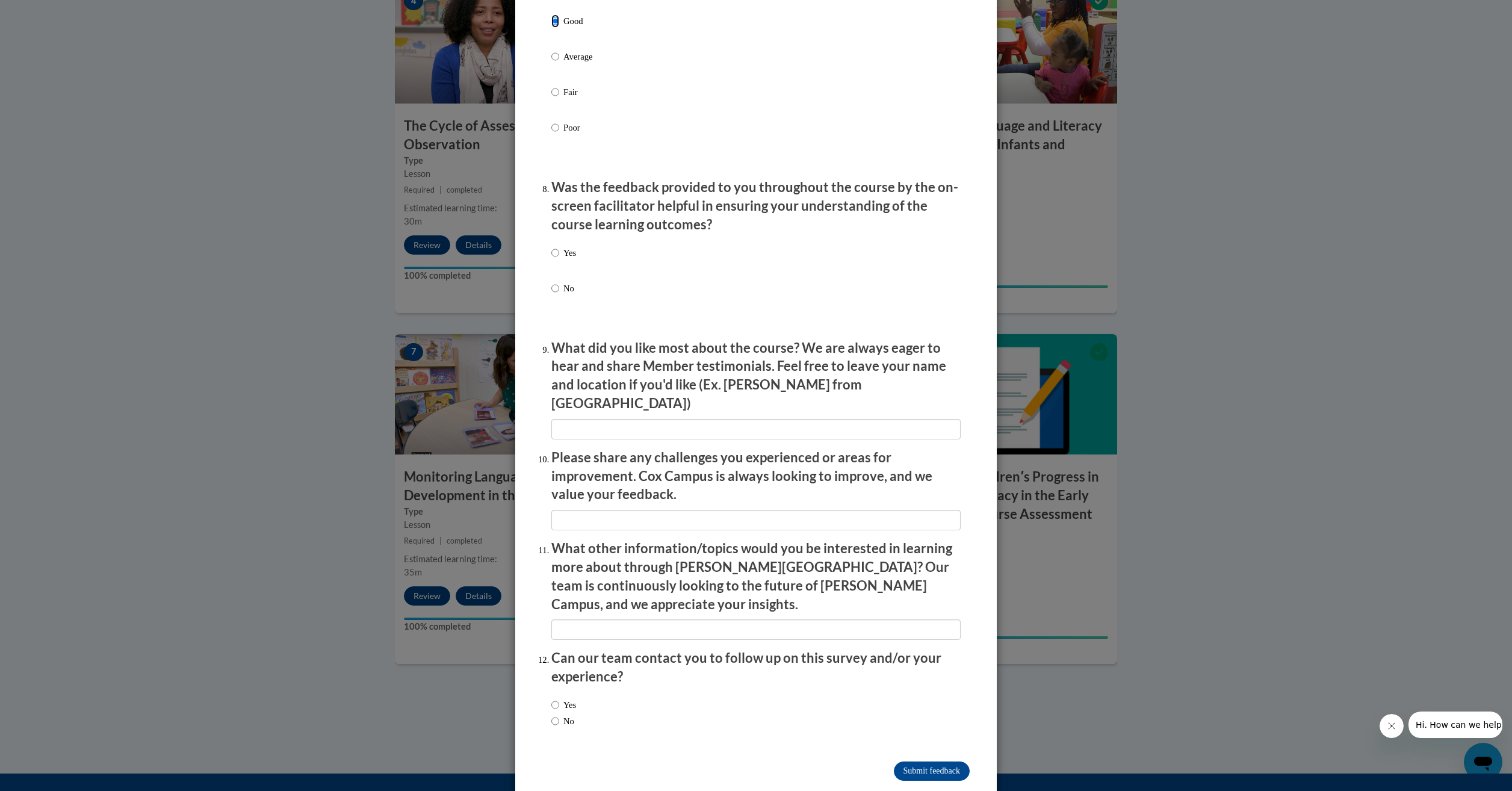
scroll to position [1710, 0]
click at [923, 761] on input "Submit feedback" at bounding box center [931, 771] width 76 height 19
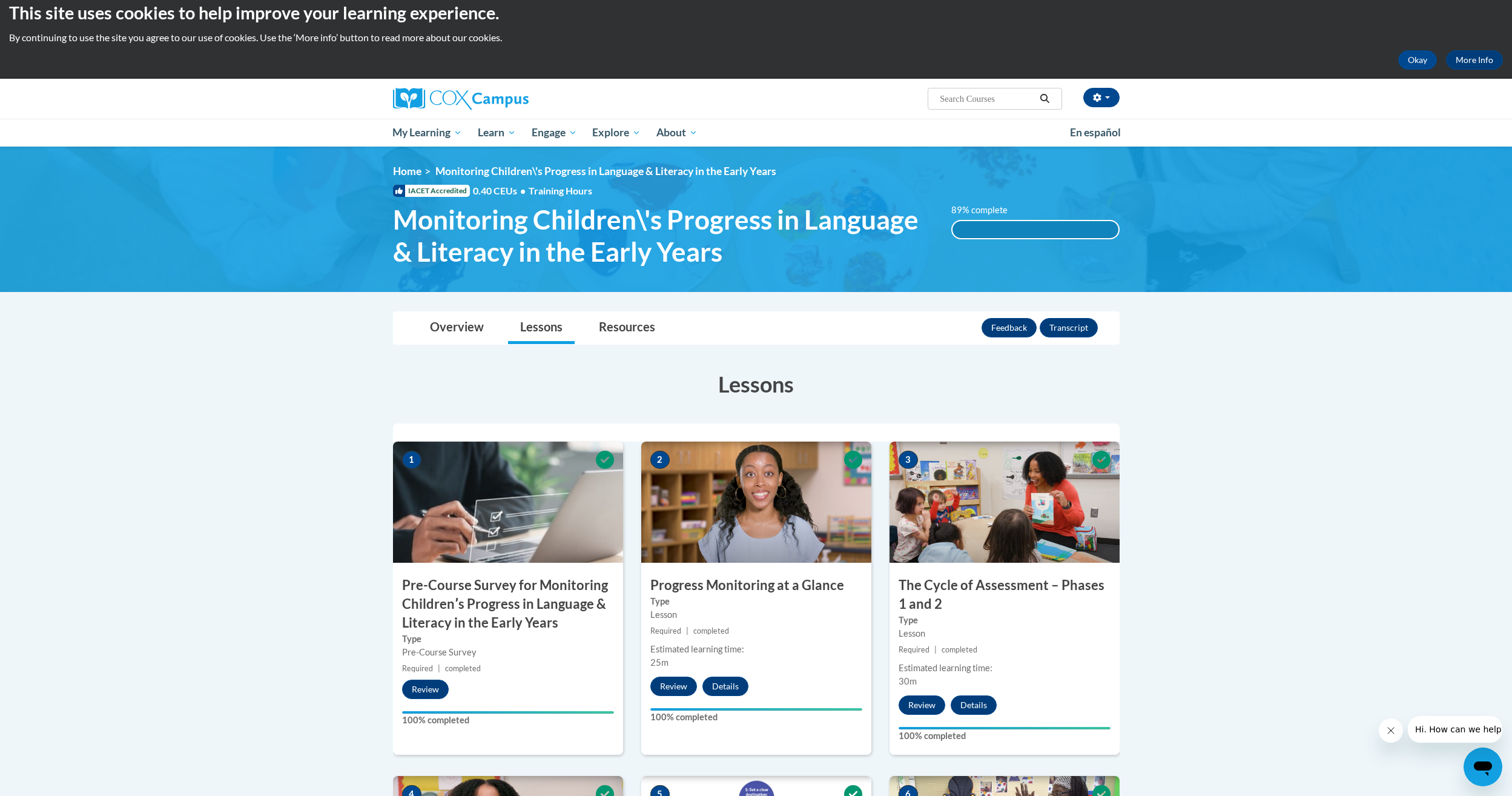
scroll to position [0, 0]
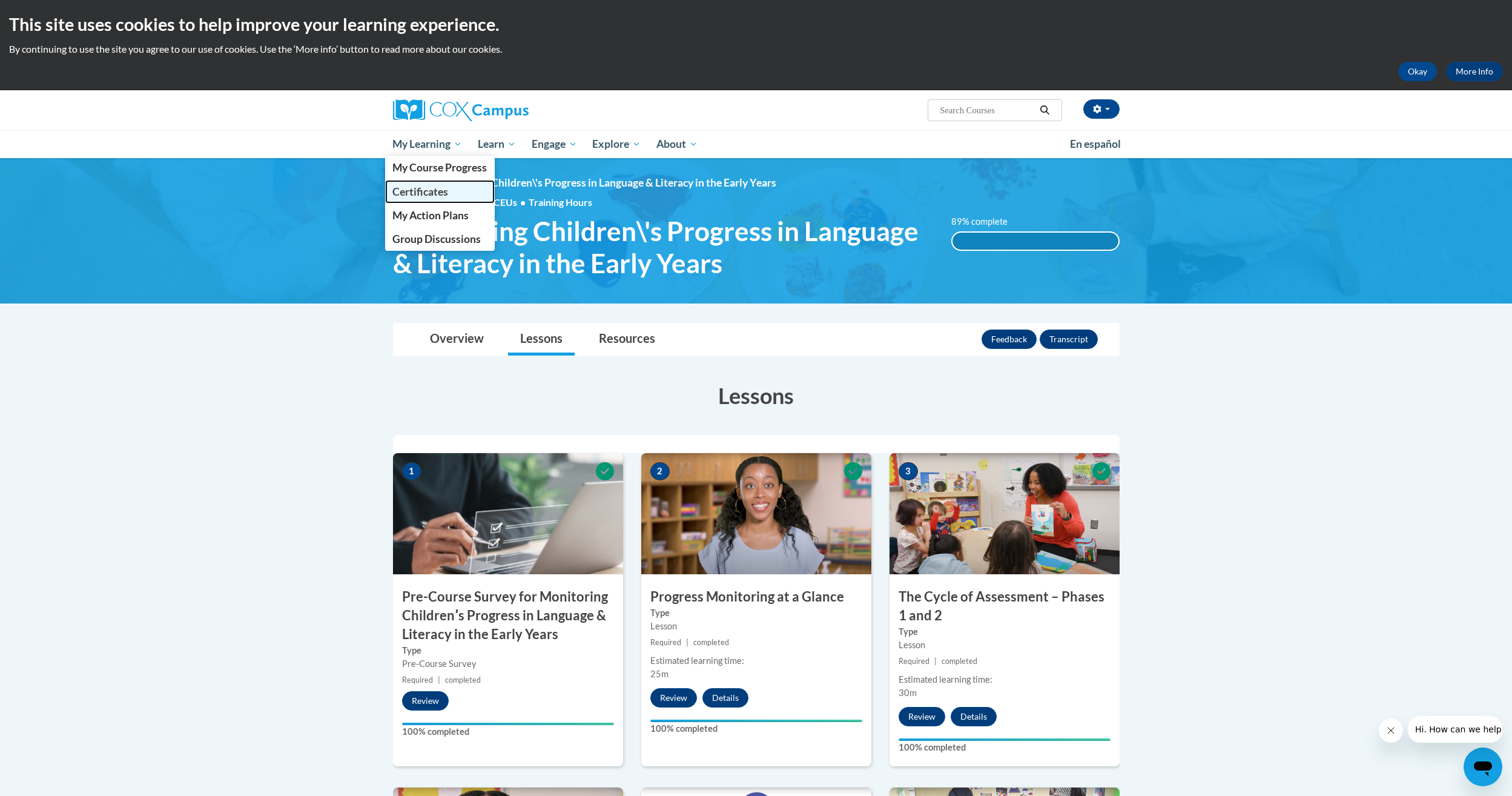
click at [432, 195] on span "Certificates" at bounding box center [420, 192] width 56 height 13
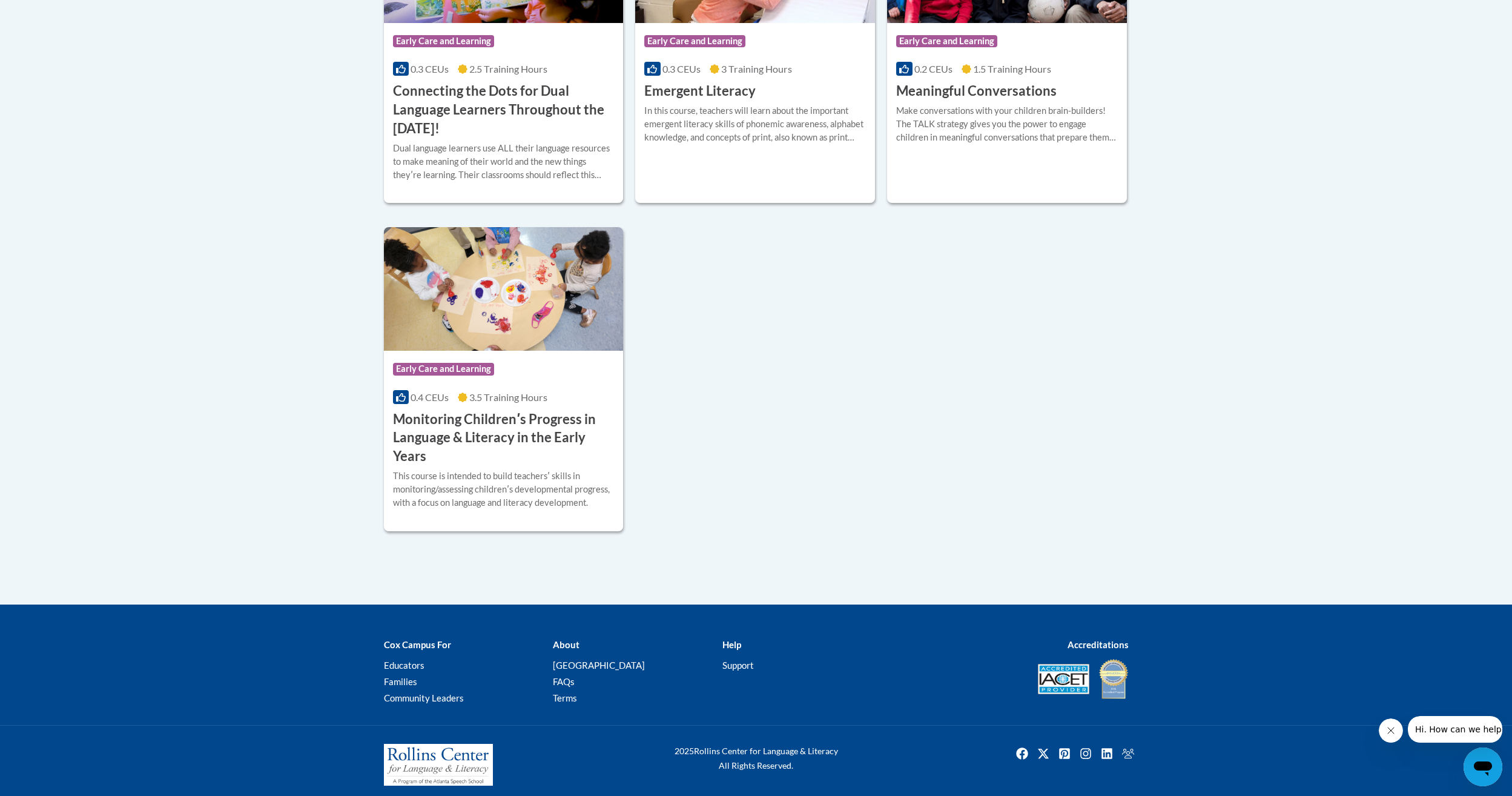
scroll to position [817, 0]
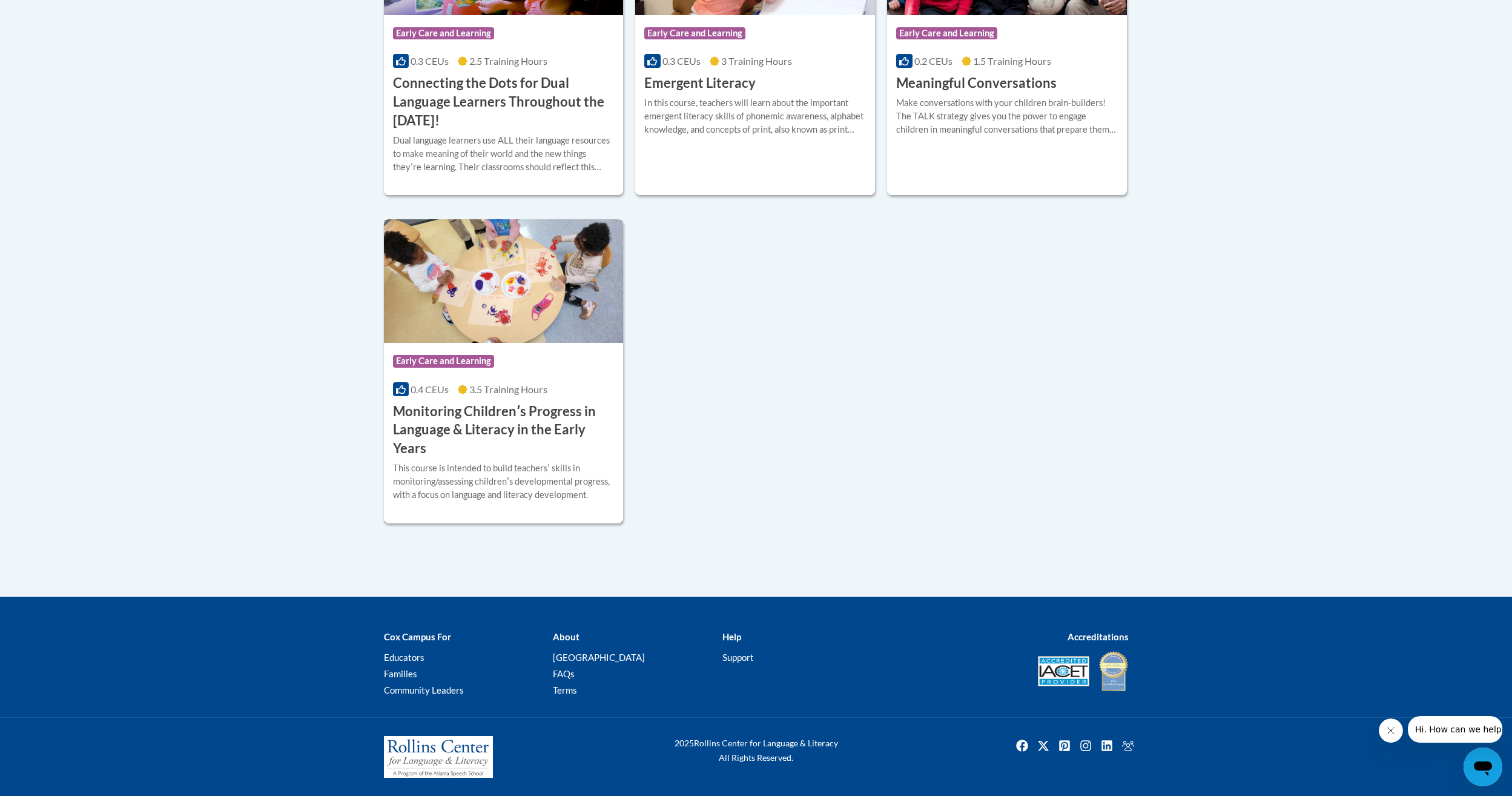
click at [499, 421] on h3 "Monitoring Childrenʹs Progress in Language & Literacy in the Early Years" at bounding box center [503, 430] width 221 height 56
